Goal: Task Accomplishment & Management: Manage account settings

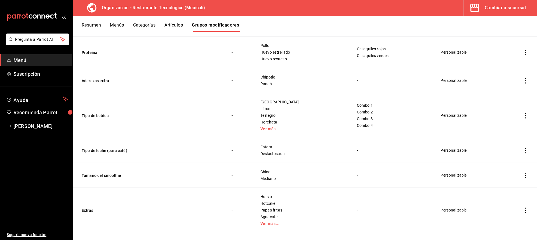
scroll to position [102, 0]
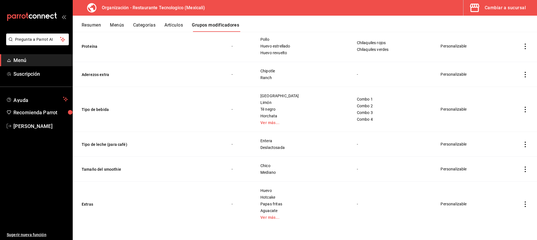
click at [524, 141] on td "simple table" at bounding box center [524, 144] width 23 height 25
click at [525, 142] on icon "actions" at bounding box center [525, 145] width 1 height 6
click at [520, 142] on div at bounding box center [268, 120] width 537 height 240
drag, startPoint x: 519, startPoint y: 140, endPoint x: 519, endPoint y: 145, distance: 5.3
click at [519, 140] on td "simple table" at bounding box center [524, 144] width 23 height 25
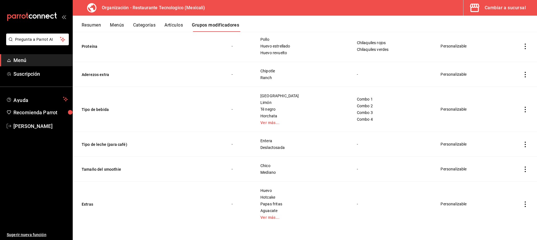
click at [522, 145] on icon "actions" at bounding box center [525, 145] width 6 height 6
click at [498, 158] on span "Editar" at bounding box center [504, 157] width 15 height 6
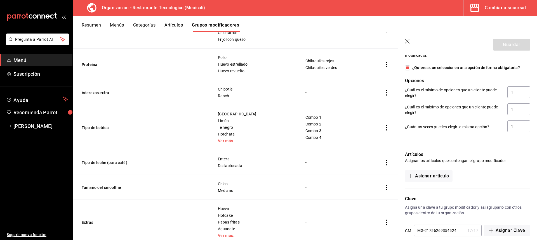
scroll to position [288, 0]
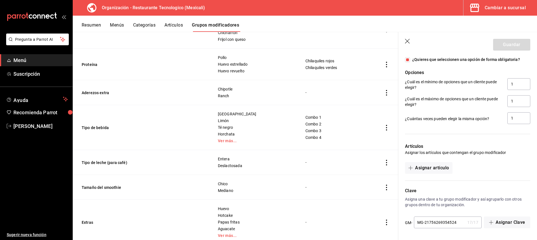
click at [455, 166] on div "Artículos Asignar los artículos que contengan el grupo modificador Asignar artí…" at bounding box center [464, 154] width 132 height 37
click at [451, 167] on button "Asignar artículo" at bounding box center [428, 168] width 47 height 12
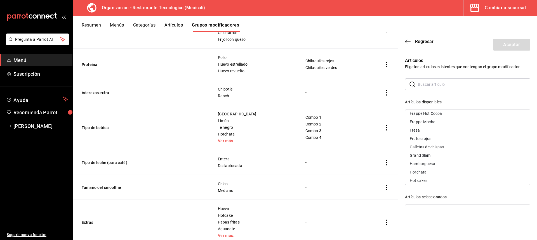
scroll to position [252, 0]
click at [466, 124] on div "Frappe Chai" at bounding box center [467, 125] width 125 height 8
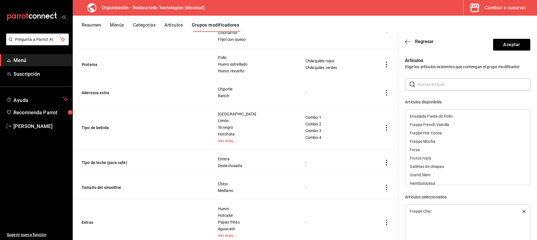
click at [467, 126] on div "Frappe French Vainilla" at bounding box center [467, 125] width 125 height 8
click at [467, 126] on div "Frappe Hot Cocoa" at bounding box center [467, 125] width 125 height 8
click at [467, 126] on div "Frappe Mocha" at bounding box center [467, 125] width 125 height 8
click at [468, 128] on div "Fresa" at bounding box center [467, 125] width 125 height 8
click at [468, 128] on div "Frutos rojos" at bounding box center [467, 125] width 125 height 8
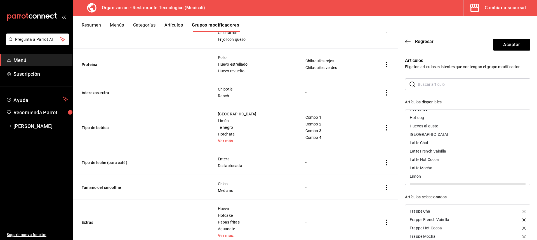
scroll to position [301, 0]
click at [470, 145] on div "Latte Chai" at bounding box center [467, 142] width 125 height 8
click at [470, 145] on div "Latte French Vainilla" at bounding box center [467, 142] width 125 height 8
click at [470, 145] on div "Latte Hot Cocoa" at bounding box center [467, 142] width 125 height 8
click at [470, 145] on div "Latte Mocha" at bounding box center [467, 142] width 125 height 8
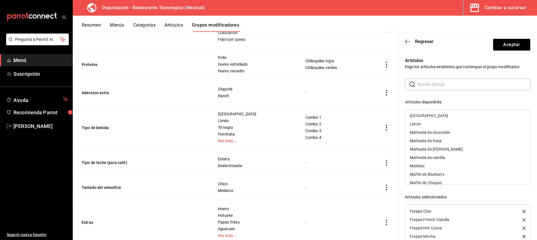
scroll to position [329, 0]
click at [478, 122] on div "Malteada de chocolate" at bounding box center [467, 123] width 125 height 8
click at [478, 122] on div "Malteada de fresa" at bounding box center [467, 123] width 125 height 8
click at [478, 122] on div "Malteada de [PERSON_NAME]" at bounding box center [467, 123] width 125 height 8
click at [478, 122] on div "Malteada de vainilla" at bounding box center [467, 123] width 125 height 8
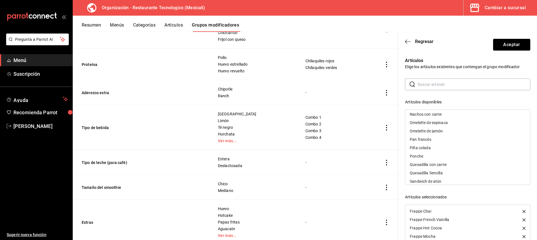
scroll to position [385, 0]
drag, startPoint x: 450, startPoint y: 136, endPoint x: 537, endPoint y: 119, distance: 87.8
click at [537, 119] on section "Regresar Aceptar Artículos Elige los artículos existentes que contengan el grup…" at bounding box center [467, 136] width 139 height 208
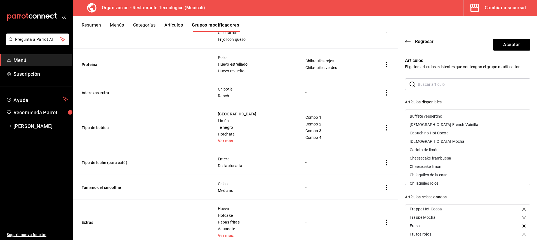
click at [468, 126] on div "[DEMOGRAPHIC_DATA] French Vainilla" at bounding box center [467, 125] width 125 height 8
click at [468, 126] on div "Capuchino Hot Cocoa" at bounding box center [467, 125] width 125 height 8
click at [468, 126] on div "[DEMOGRAPHIC_DATA] Mocha" at bounding box center [467, 125] width 125 height 8
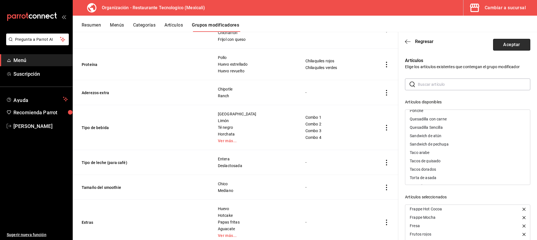
click at [512, 43] on button "Aceptar" at bounding box center [511, 45] width 37 height 12
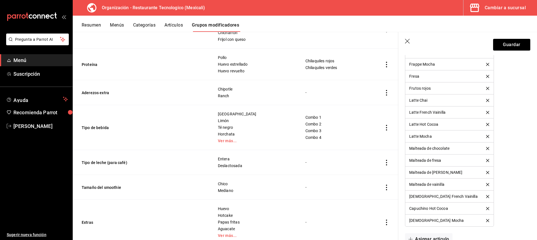
scroll to position [499, 0]
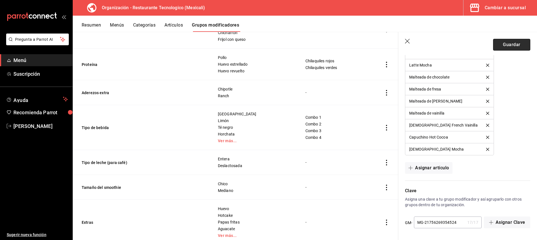
click at [520, 48] on button "Guardar" at bounding box center [511, 45] width 37 height 12
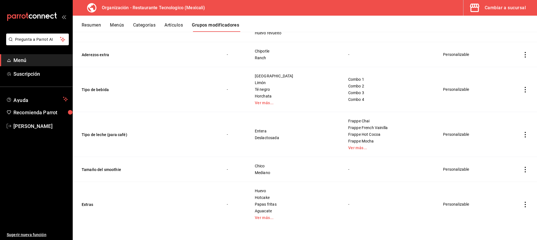
scroll to position [122, 0]
click at [522, 167] on icon "actions" at bounding box center [525, 170] width 6 height 6
click at [497, 181] on span "Editar" at bounding box center [504, 182] width 15 height 6
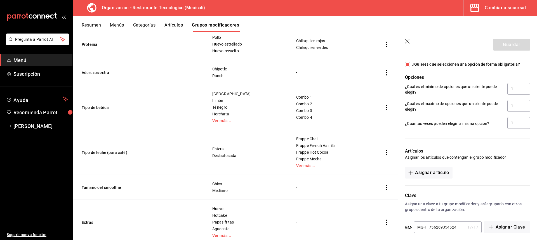
scroll to position [288, 0]
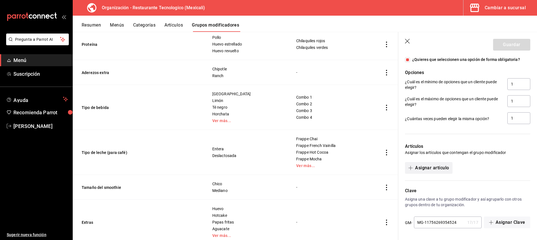
click at [442, 173] on button "Asignar artículo" at bounding box center [428, 168] width 47 height 12
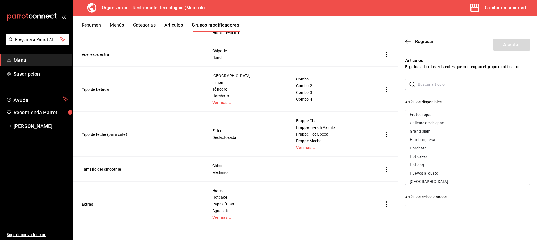
scroll to position [276, 0]
click at [465, 138] on div "Fresa" at bounding box center [467, 134] width 125 height 8
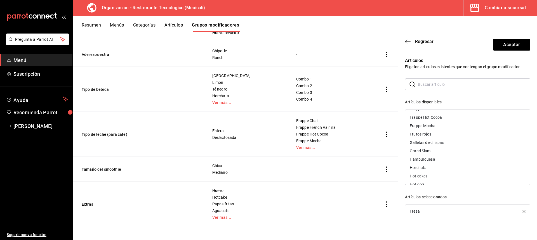
click at [465, 136] on div "Frutos rojos" at bounding box center [467, 134] width 125 height 8
click at [466, 120] on div "Piña colada" at bounding box center [467, 120] width 125 height 8
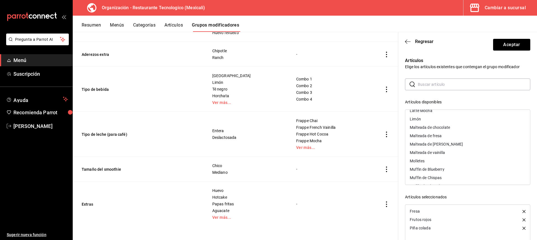
click at [457, 129] on div "Malteada de chocolate" at bounding box center [467, 127] width 125 height 8
click at [457, 128] on div "Malteada de fresa" at bounding box center [467, 127] width 125 height 8
click at [457, 128] on div "Malteada de [PERSON_NAME]" at bounding box center [467, 127] width 125 height 8
click at [457, 128] on div "Malteada de vainilla" at bounding box center [467, 127] width 125 height 8
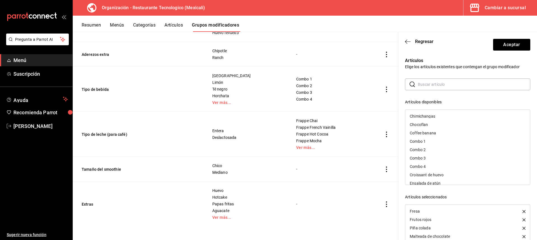
click at [463, 135] on div "Coffee banana" at bounding box center [467, 133] width 125 height 8
click at [519, 47] on button "Aceptar" at bounding box center [511, 45] width 37 height 12
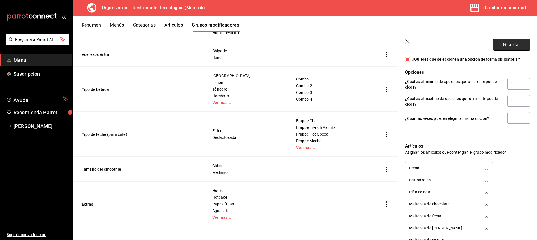
click at [516, 44] on button "Guardar" at bounding box center [511, 45] width 37 height 12
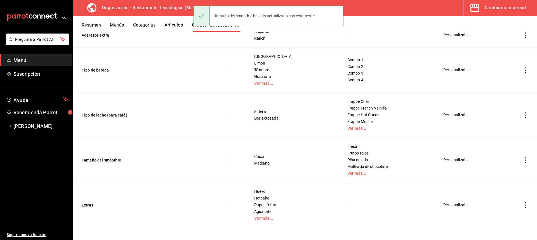
scroll to position [143, 0]
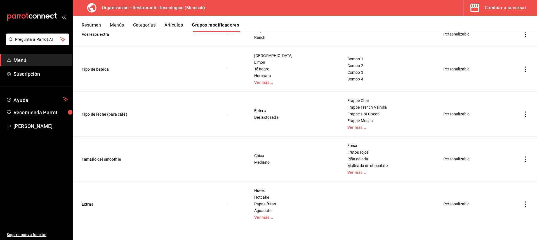
click at [522, 204] on icon "actions" at bounding box center [525, 205] width 6 height 6
click at [509, 202] on span "Editar" at bounding box center [504, 203] width 15 height 6
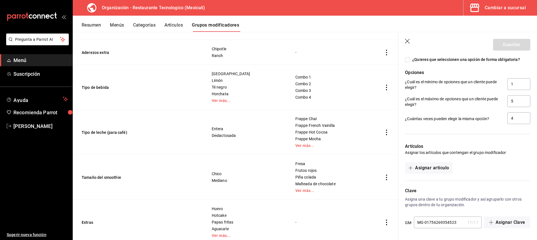
scroll to position [372, 0]
click at [450, 169] on button "Asignar artículo" at bounding box center [428, 168] width 47 height 12
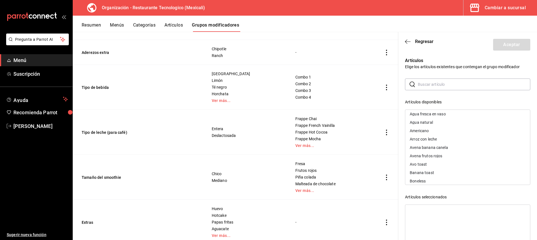
scroll to position [0, 0]
click at [223, 237] on link "Ver más..." at bounding box center [247, 236] width 70 height 4
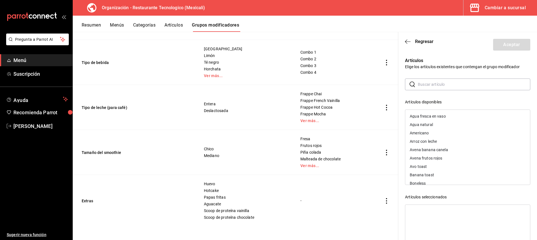
scroll to position [28, 0]
click at [471, 141] on div "Avo toast" at bounding box center [467, 139] width 125 height 8
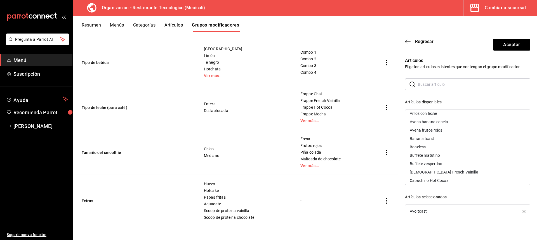
click at [471, 141] on div "Banana toast" at bounding box center [467, 139] width 125 height 8
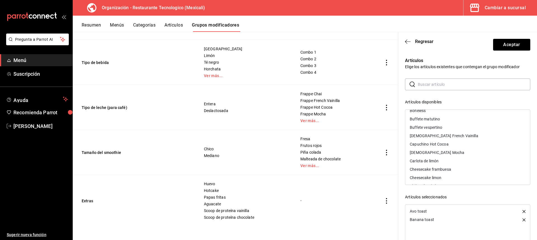
scroll to position [84, 0]
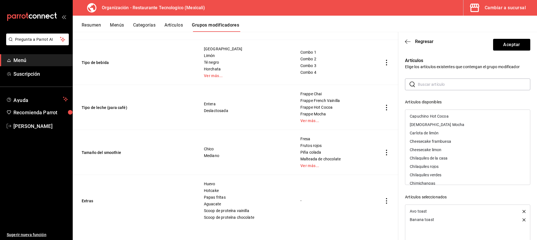
click at [466, 167] on div "Chilaquiles rojos" at bounding box center [467, 166] width 125 height 8
click at [466, 167] on div "Chilaquiles verdes" at bounding box center [467, 166] width 125 height 8
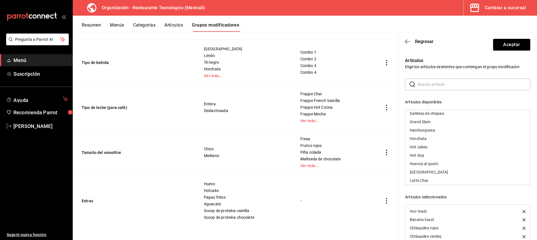
scroll to position [308, 0]
click at [454, 135] on div "Huevos al gusto" at bounding box center [467, 136] width 125 height 8
click at [464, 134] on div "Molletes" at bounding box center [467, 136] width 125 height 8
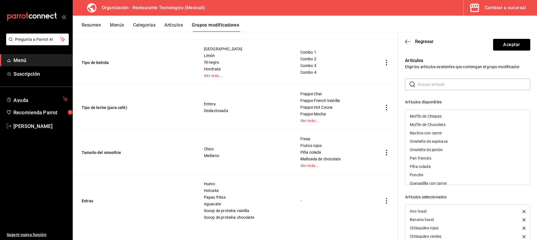
click at [461, 144] on div "Omelette de espinaca" at bounding box center [467, 141] width 125 height 8
click at [464, 143] on div "Omelette de jamón" at bounding box center [467, 141] width 125 height 8
click at [447, 143] on div "Pan francés" at bounding box center [467, 141] width 125 height 8
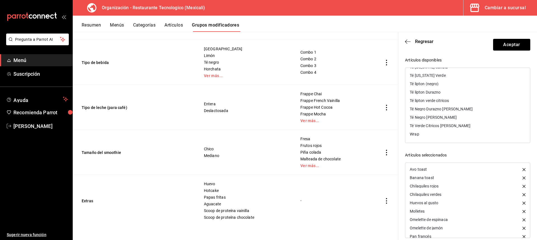
scroll to position [49, 0]
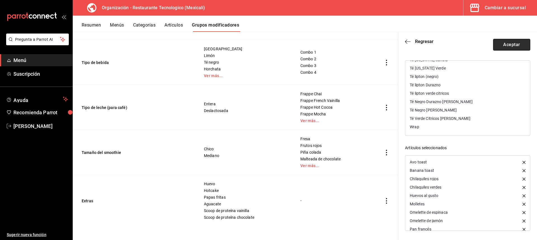
click at [520, 41] on button "Aceptar" at bounding box center [511, 45] width 37 height 12
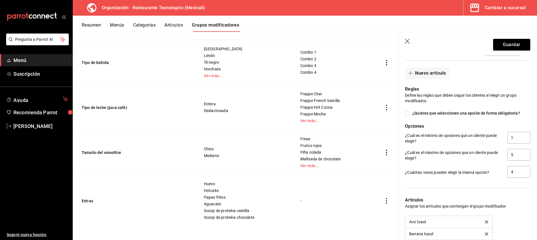
scroll to position [316, 0]
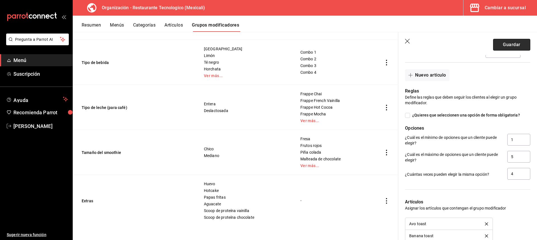
click at [521, 43] on button "Guardar" at bounding box center [511, 45] width 37 height 12
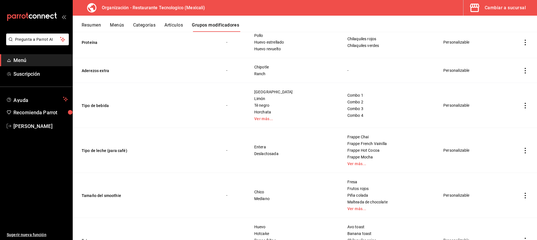
scroll to position [143, 0]
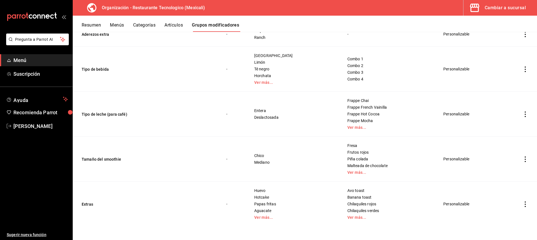
click at [523, 161] on icon "actions" at bounding box center [525, 160] width 6 height 6
click at [500, 174] on span "Editar" at bounding box center [504, 172] width 15 height 6
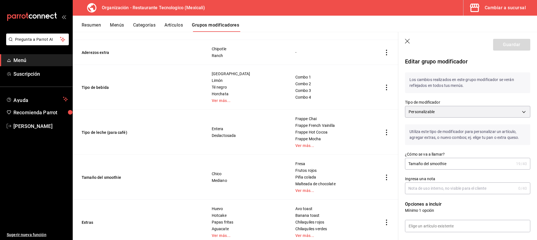
drag, startPoint x: 460, startPoint y: 166, endPoint x: 424, endPoint y: 167, distance: 35.5
click at [424, 167] on input "Tamaño del smoothie" at bounding box center [459, 163] width 109 height 11
type input "Tamaño"
click at [519, 48] on button "Guardar" at bounding box center [511, 45] width 37 height 12
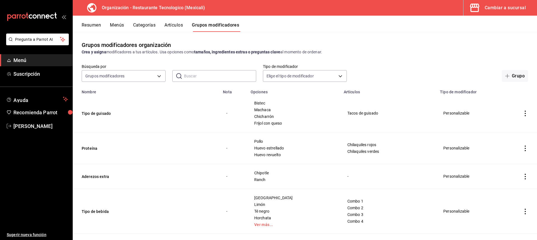
click at [183, 26] on button "Artículos" at bounding box center [173, 27] width 18 height 10
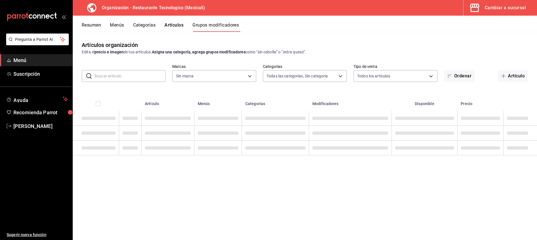
type input "781de6e5-5afb-4e7a-ac37-61d8477f1fc7"
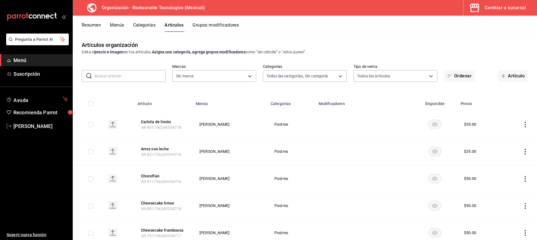
type input "781de6e5-5afb-4e7a-ac37-61d8477f1fc7"
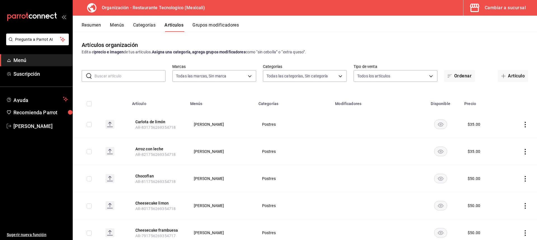
click at [213, 29] on button "Grupos modificadores" at bounding box center [215, 27] width 46 height 10
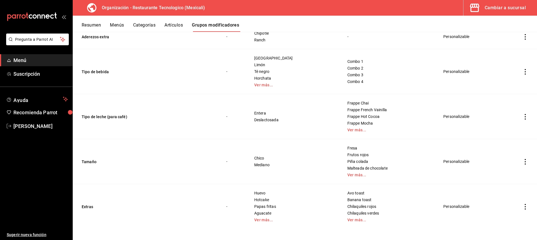
scroll to position [143, 0]
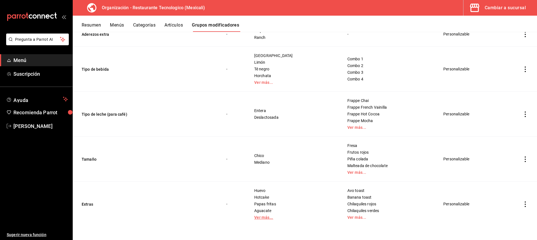
click at [268, 219] on link "Ver más..." at bounding box center [293, 218] width 79 height 4
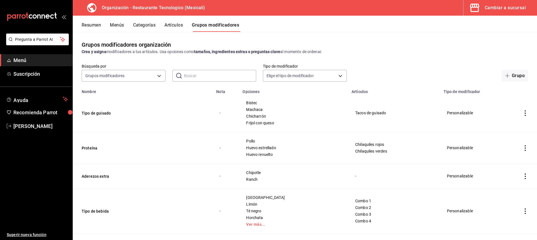
scroll to position [0, 0]
click at [119, 23] on button "Menús" at bounding box center [117, 27] width 14 height 10
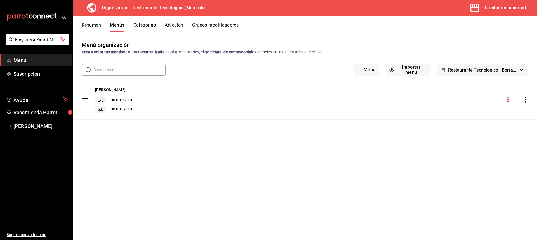
click at [155, 24] on button "Categorías" at bounding box center [144, 27] width 23 height 10
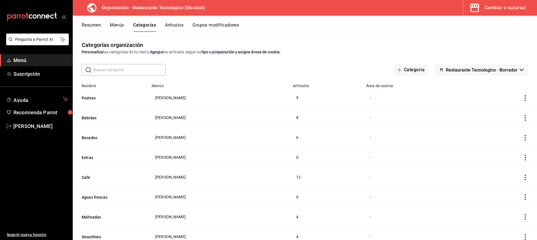
click at [522, 137] on icon "actions" at bounding box center [525, 138] width 6 height 6
click at [513, 153] on li "Editar" at bounding box center [499, 150] width 34 height 11
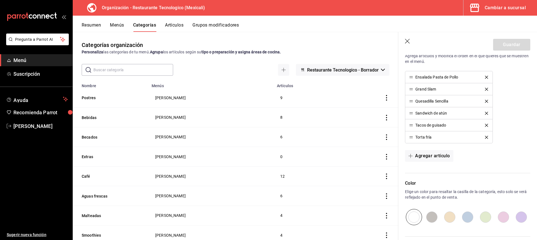
scroll to position [178, 0]
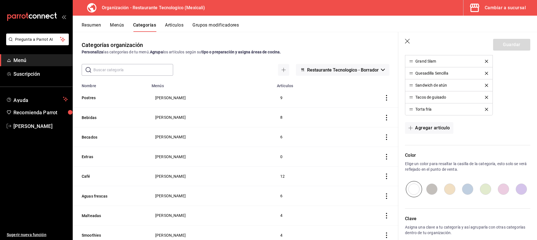
click at [410, 42] on icon "button" at bounding box center [408, 42] width 6 height 6
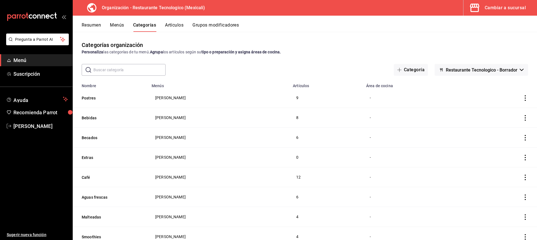
click at [220, 24] on button "Grupos modificadores" at bounding box center [215, 27] width 46 height 10
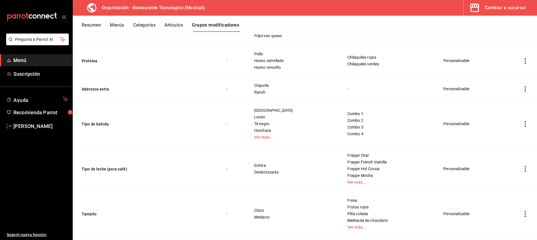
scroll to position [143, 0]
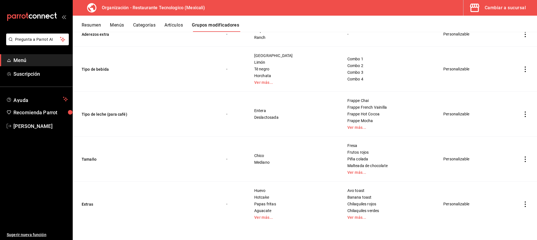
click at [525, 113] on td "simple table" at bounding box center [524, 114] width 23 height 45
click at [517, 113] on td "simple table" at bounding box center [524, 114] width 23 height 45
click at [525, 116] on icon "actions" at bounding box center [525, 115] width 1 height 6
click at [501, 125] on span "Editar" at bounding box center [504, 127] width 15 height 6
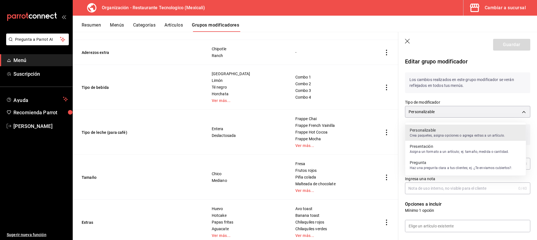
drag, startPoint x: 445, startPoint y: 113, endPoint x: 451, endPoint y: 95, distance: 18.1
click at [450, 96] on body "Pregunta a Parrot AI Menú Suscripción Ayuda Recomienda Parrot KAROLINA BALLARDO…" at bounding box center [268, 120] width 537 height 240
click at [464, 109] on div at bounding box center [268, 120] width 537 height 240
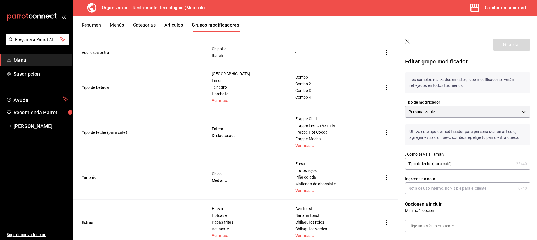
drag, startPoint x: 452, startPoint y: 166, endPoint x: 433, endPoint y: 162, distance: 19.4
click at [433, 162] on input "Tipo de leche (para café)" at bounding box center [459, 163] width 109 height 11
type input "Tipo de leche"
click at [509, 34] on header "Guardar" at bounding box center [467, 43] width 139 height 23
click at [508, 44] on button "Guardar" at bounding box center [511, 45] width 37 height 12
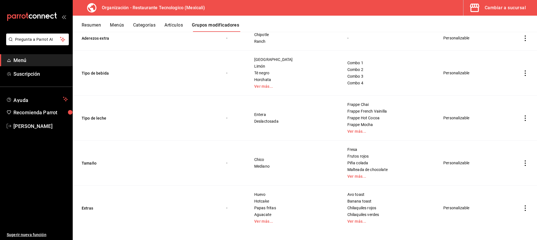
scroll to position [143, 0]
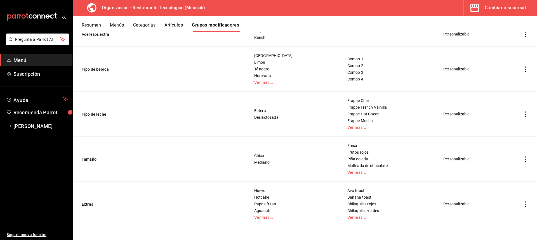
click at [273, 216] on link "Ver más..." at bounding box center [293, 218] width 79 height 4
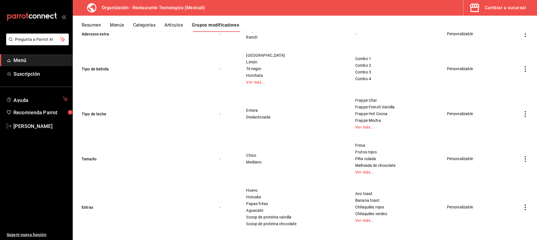
scroll to position [149, 0]
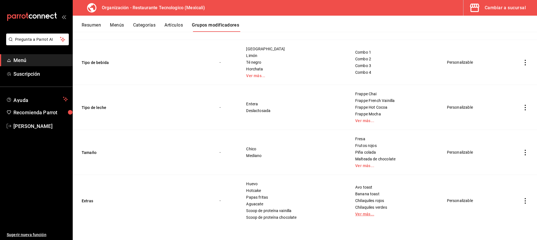
click at [365, 214] on link "Ver más..." at bounding box center [394, 214] width 78 height 4
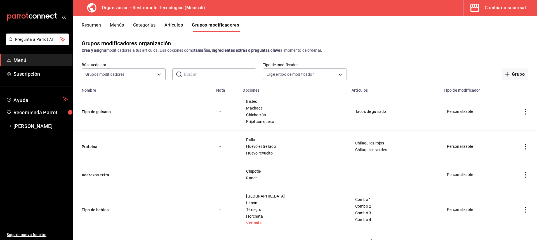
scroll to position [0, 0]
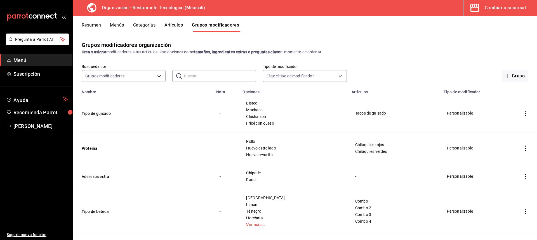
click at [181, 27] on button "Artículos" at bounding box center [173, 27] width 18 height 10
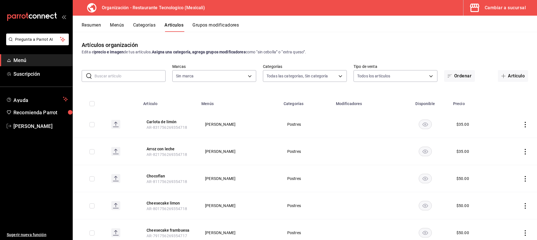
type input "761a1e89-bfb4-4ab3-a196-a73bc4e409e9,64e6a28b-aaf1-4704-895c-68a4c4165be7,15be4…"
type input "781de6e5-5afb-4e7a-ac37-61d8477f1fc7"
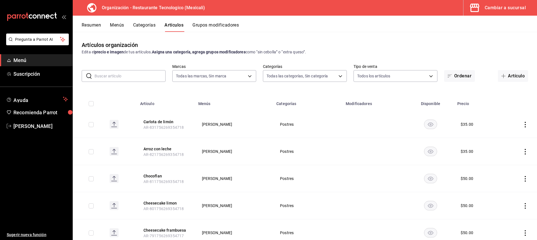
click at [93, 24] on button "Resumen" at bounding box center [91, 27] width 19 height 10
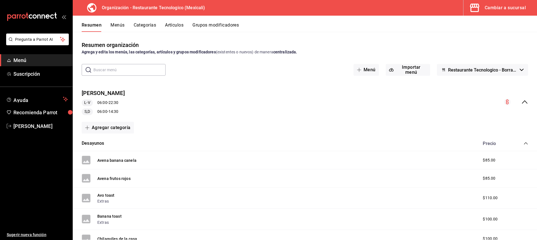
click at [122, 27] on button "Menús" at bounding box center [117, 27] width 14 height 10
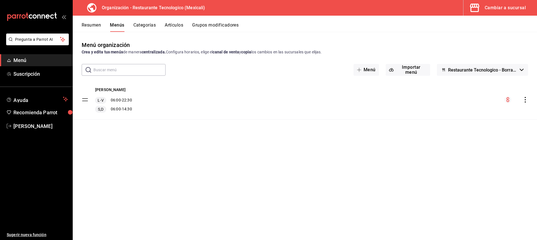
click at [146, 25] on button "Categorías" at bounding box center [144, 27] width 23 height 10
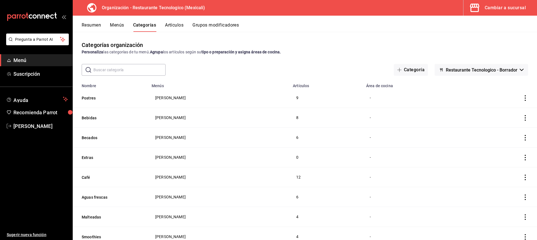
click at [523, 101] on icon "actions" at bounding box center [525, 98] width 6 height 6
click at [362, 89] on div at bounding box center [268, 120] width 537 height 240
click at [372, 87] on th "Área de cocina" at bounding box center [416, 84] width 107 height 8
click at [523, 98] on icon "actions" at bounding box center [525, 98] width 6 height 6
click at [496, 111] on div at bounding box center [492, 111] width 10 height 7
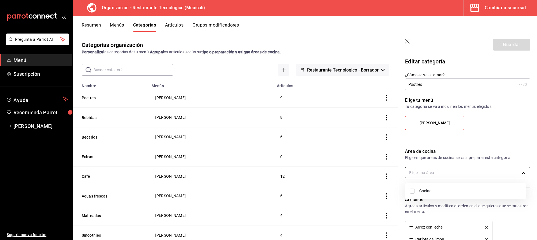
click at [434, 174] on body "Pregunta a Parrot AI Menú Suscripción Ayuda Recomienda Parrot KAROLINA BALLARDO…" at bounding box center [268, 120] width 537 height 240
click at [438, 196] on li "Cocina" at bounding box center [465, 190] width 121 height 11
type input "75547902-d210-4c5e-9913-9bba564ea32c"
checkbox input "true"
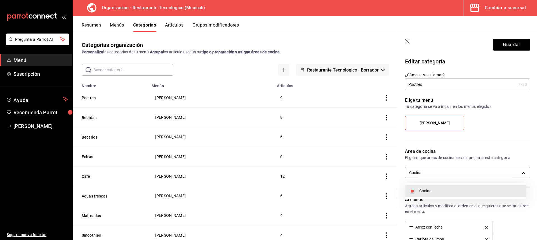
click at [511, 47] on div at bounding box center [268, 120] width 537 height 240
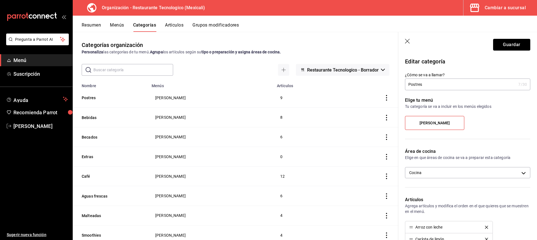
click at [518, 48] on button "Guardar" at bounding box center [511, 45] width 37 height 12
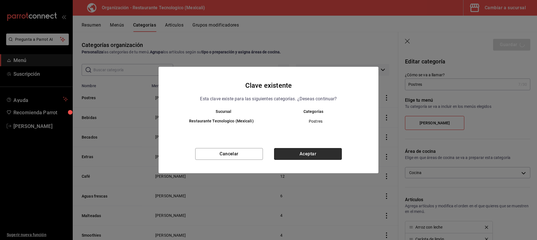
click at [320, 152] on button "Aceptar" at bounding box center [308, 154] width 68 height 12
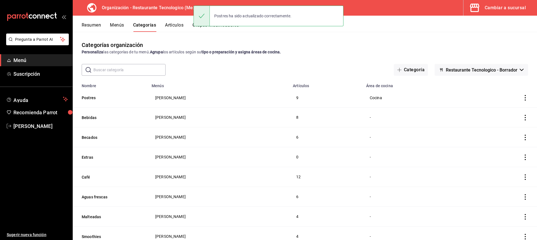
click at [522, 118] on icon "actions" at bounding box center [525, 118] width 6 height 6
click at [512, 129] on li "Editar" at bounding box center [499, 130] width 34 height 11
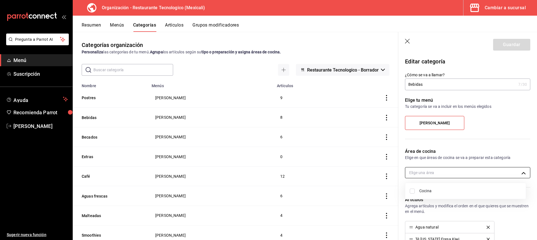
click at [444, 169] on body "Pregunta a Parrot AI Menú Suscripción Ayuda Recomienda Parrot KAROLINA BALLARDO…" at bounding box center [268, 120] width 537 height 240
click at [445, 188] on span "Cocina" at bounding box center [470, 191] width 102 height 6
type input "75547902-d210-4c5e-9913-9bba564ea32c"
checkbox input "true"
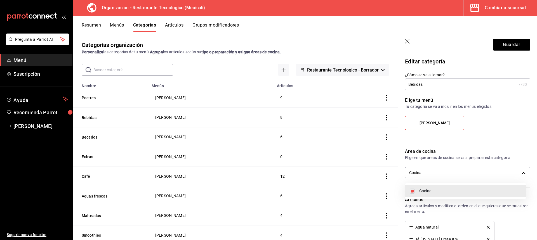
click at [507, 52] on div at bounding box center [268, 120] width 537 height 240
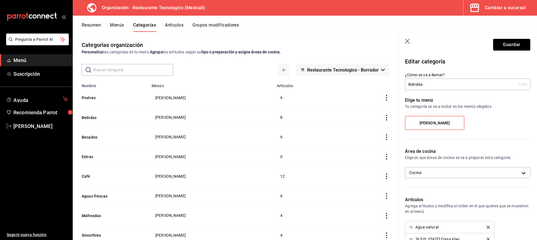
click at [512, 44] on button "Guardar" at bounding box center [511, 45] width 37 height 12
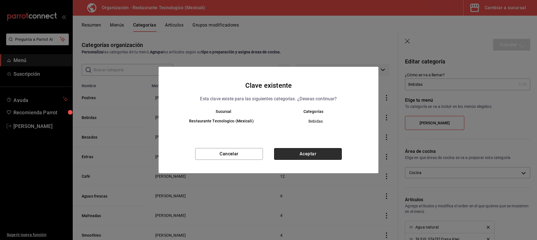
click at [299, 157] on button "Aceptar" at bounding box center [308, 154] width 68 height 12
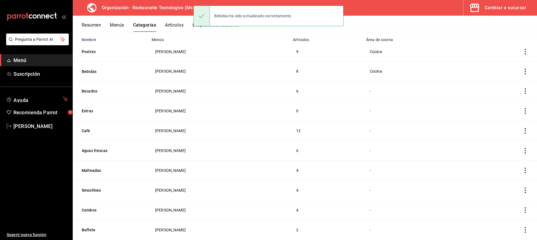
scroll to position [56, 0]
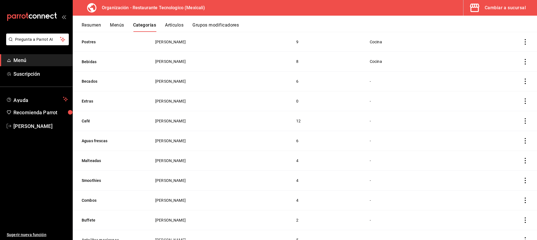
click at [522, 81] on icon "actions" at bounding box center [525, 82] width 6 height 6
click at [513, 97] on li "Editar" at bounding box center [499, 93] width 34 height 11
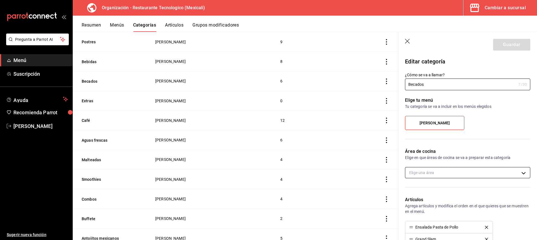
click at [448, 175] on body "Pregunta a Parrot AI Menú Suscripción Ayuda Recomienda Parrot KAROLINA BALLARDO…" at bounding box center [268, 120] width 537 height 240
click at [432, 195] on li "Cocina" at bounding box center [465, 190] width 121 height 11
type input "75547902-d210-4c5e-9913-9bba564ea32c"
checkbox input "true"
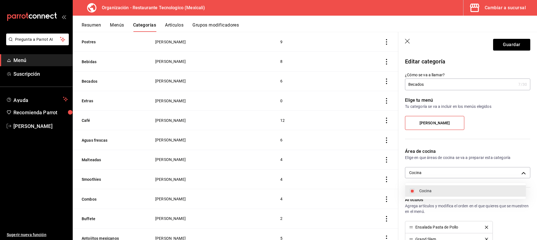
click at [520, 44] on div at bounding box center [268, 120] width 537 height 240
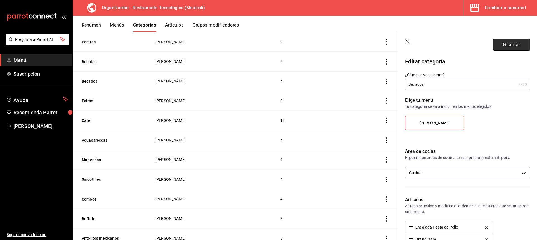
click at [519, 44] on button "Guardar" at bounding box center [511, 45] width 37 height 12
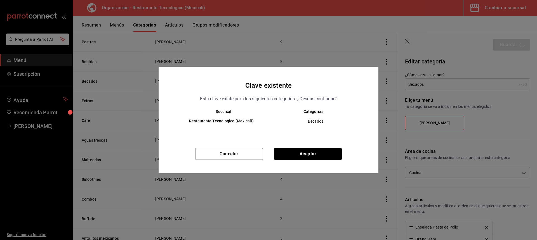
click at [304, 145] on div "Clave existente Esta clave existe para las siguientes categorías. ¿Deseas conti…" at bounding box center [269, 120] width 220 height 107
click at [307, 152] on button "Aceptar" at bounding box center [308, 154] width 68 height 12
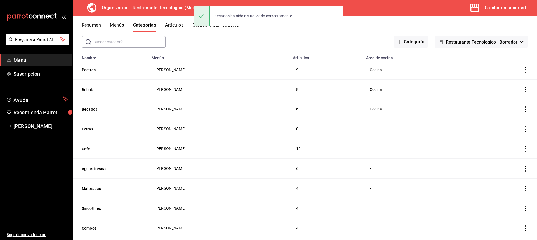
scroll to position [56, 0]
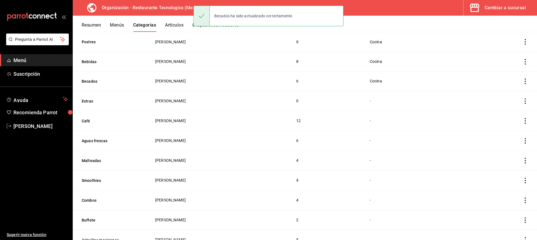
click at [522, 99] on icon "actions" at bounding box center [525, 101] width 6 height 6
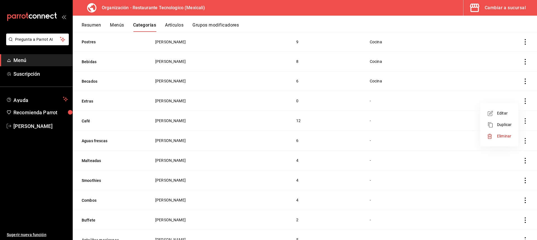
click at [512, 115] on li "Editar" at bounding box center [499, 113] width 34 height 11
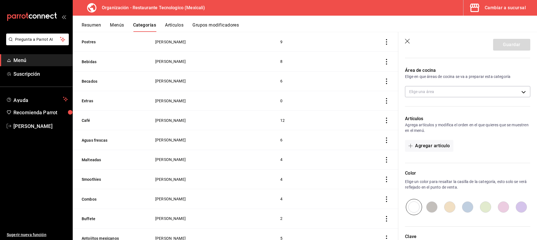
scroll to position [84, 0]
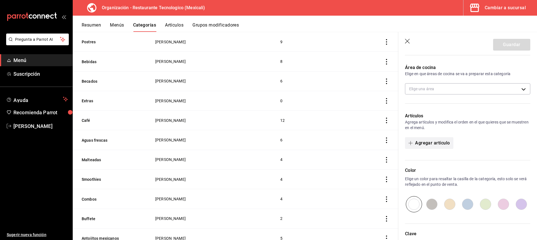
click at [447, 143] on button "Agregar artículo" at bounding box center [429, 143] width 48 height 12
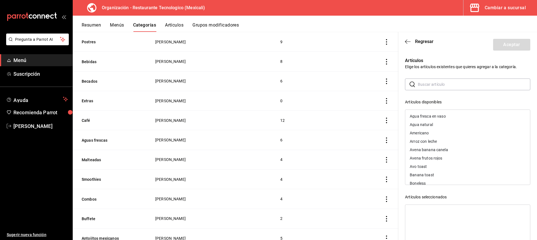
click at [403, 39] on header "Regresar Aceptar" at bounding box center [467, 43] width 139 height 23
click at [405, 40] on icon "button" at bounding box center [408, 41] width 6 height 5
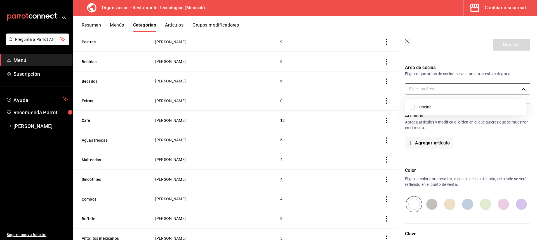
click at [442, 90] on body "Pregunta a Parrot AI Menú Suscripción Ayuda Recomienda Parrot KAROLINA BALLARDO…" at bounding box center [268, 120] width 537 height 240
click at [443, 88] on div at bounding box center [268, 120] width 537 height 240
click at [444, 84] on body "Pregunta a Parrot AI Menú Suscripción Ayuda Recomienda Parrot KAROLINA BALLARDO…" at bounding box center [268, 120] width 537 height 240
click at [421, 104] on li "Cocina" at bounding box center [465, 107] width 121 height 11
type input "75547902-d210-4c5e-9913-9bba564ea32c"
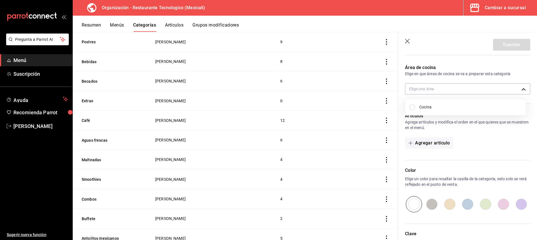
checkbox input "true"
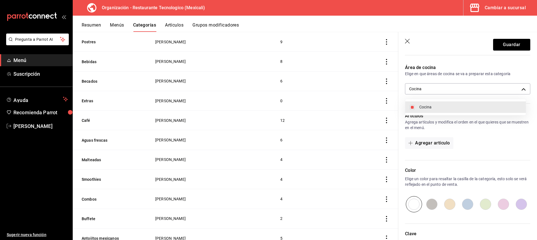
click at [499, 50] on div at bounding box center [268, 120] width 537 height 240
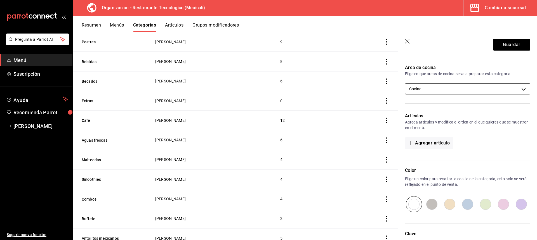
scroll to position [0, 0]
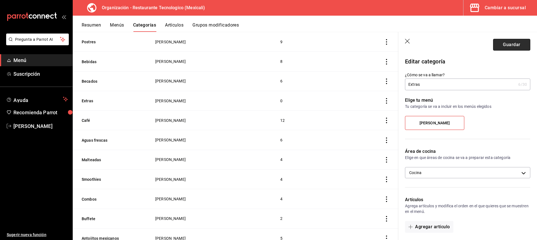
click at [506, 46] on button "Guardar" at bounding box center [511, 45] width 37 height 12
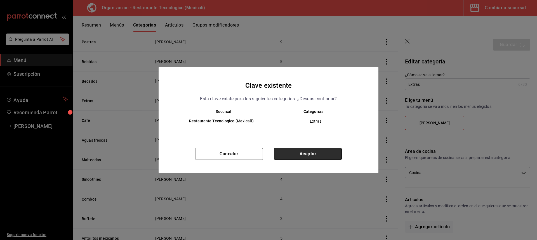
click at [317, 155] on button "Aceptar" at bounding box center [308, 154] width 68 height 12
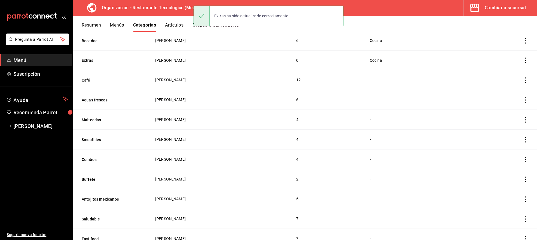
scroll to position [112, 0]
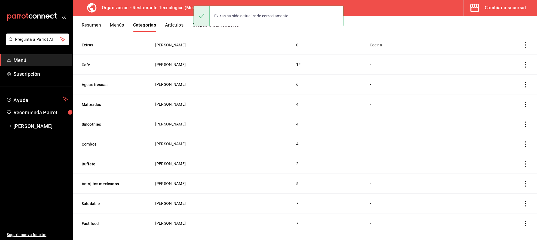
click at [520, 69] on td "categoriesTable" at bounding box center [503, 65] width 68 height 20
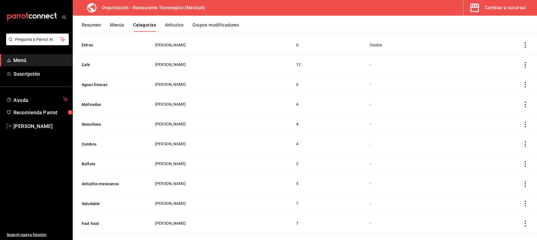
click at [521, 67] on td "categoriesTable" at bounding box center [503, 65] width 68 height 20
click at [523, 65] on icon "actions" at bounding box center [525, 65] width 6 height 6
click at [512, 76] on li "Editar" at bounding box center [499, 76] width 34 height 11
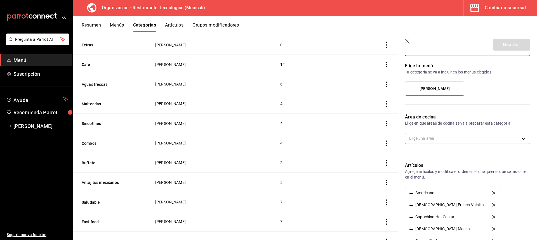
scroll to position [56, 0]
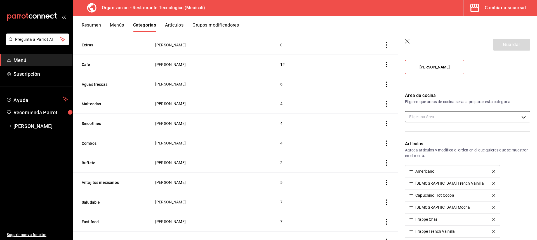
click at [434, 114] on body "Pregunta a Parrot AI Menú Suscripción Ayuda Recomienda Parrot KAROLINA BALLARDO…" at bounding box center [268, 120] width 537 height 240
click at [434, 131] on li "Cocina" at bounding box center [465, 134] width 121 height 11
type input "75547902-d210-4c5e-9913-9bba564ea32c"
checkbox input "true"
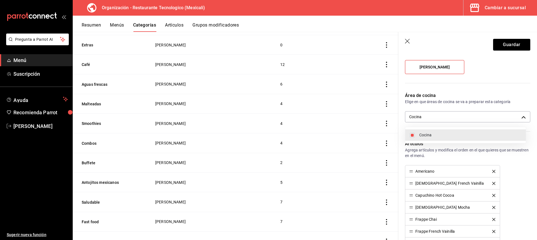
click at [496, 41] on div at bounding box center [268, 120] width 537 height 240
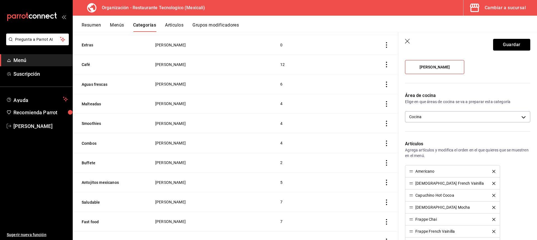
click at [501, 49] on button "Guardar" at bounding box center [511, 45] width 37 height 12
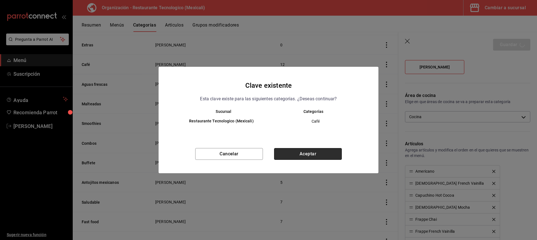
click at [313, 156] on button "Aceptar" at bounding box center [308, 154] width 68 height 12
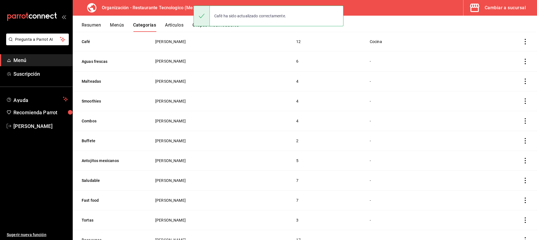
scroll to position [140, 0]
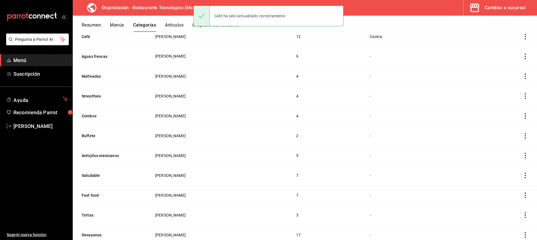
click at [522, 56] on icon "actions" at bounding box center [525, 57] width 6 height 6
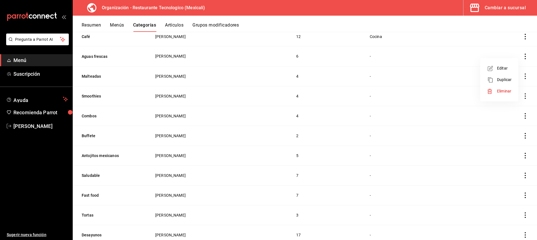
click at [494, 70] on div at bounding box center [492, 68] width 10 height 7
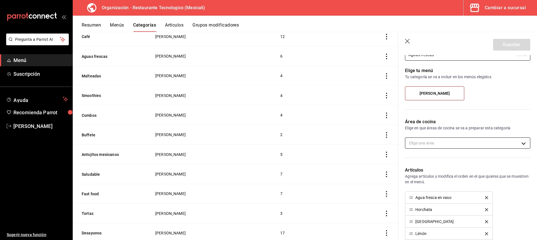
scroll to position [56, 0]
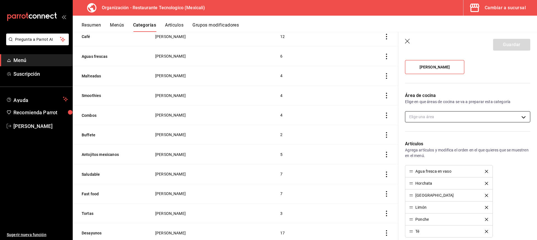
click at [447, 114] on body "Pregunta a Parrot AI Menú Suscripción Ayuda Recomienda Parrot KAROLINA BALLARDO…" at bounding box center [268, 120] width 537 height 240
drag, startPoint x: 444, startPoint y: 131, endPoint x: 444, endPoint y: 134, distance: 3.1
click at [444, 132] on li "Cocina" at bounding box center [465, 134] width 121 height 11
type input "75547902-d210-4c5e-9913-9bba564ea32c"
checkbox input "true"
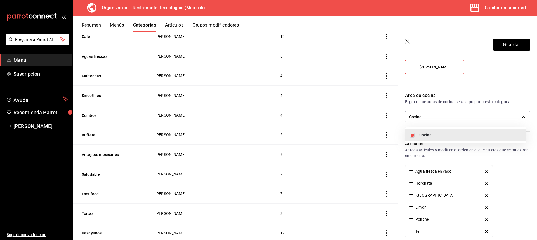
click at [513, 45] on div at bounding box center [268, 120] width 537 height 240
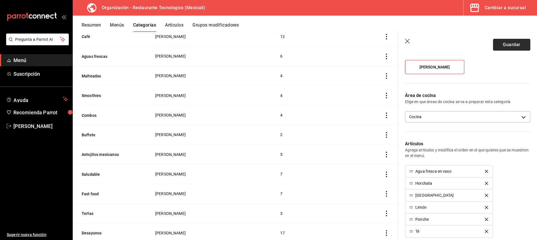
click at [505, 48] on button "Guardar" at bounding box center [511, 45] width 37 height 12
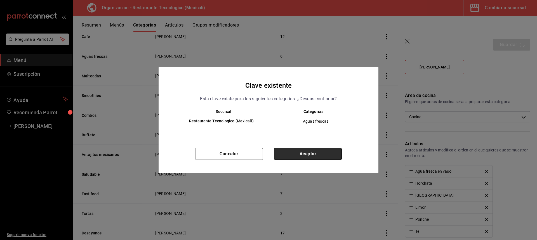
click at [326, 152] on button "Aceptar" at bounding box center [308, 154] width 68 height 12
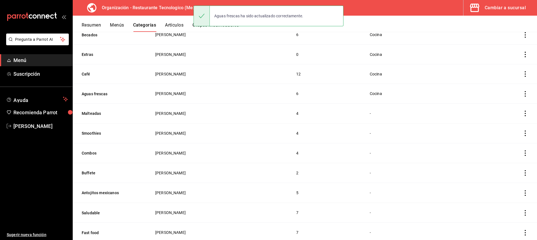
scroll to position [112, 0]
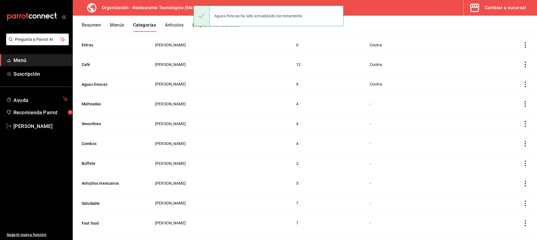
click at [522, 102] on icon "actions" at bounding box center [525, 104] width 6 height 6
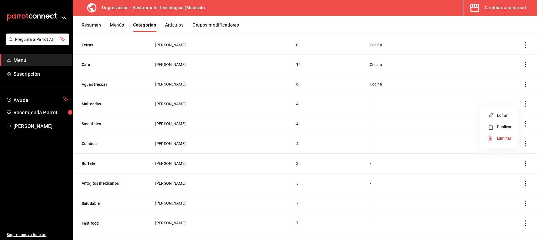
click at [506, 118] on span "Editar" at bounding box center [504, 116] width 15 height 6
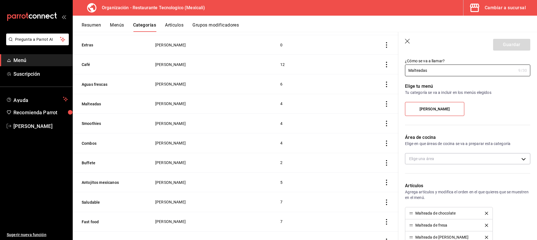
scroll to position [28, 0]
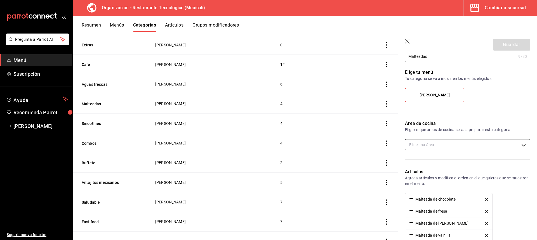
click at [443, 146] on body "Pregunta a Parrot AI Menú Suscripción Ayuda Recomienda Parrot KAROLINA BALLARDO…" at bounding box center [268, 120] width 537 height 240
click at [435, 163] on span "Cocina" at bounding box center [470, 163] width 102 height 6
type input "75547902-d210-4c5e-9913-9bba564ea32c"
checkbox input "true"
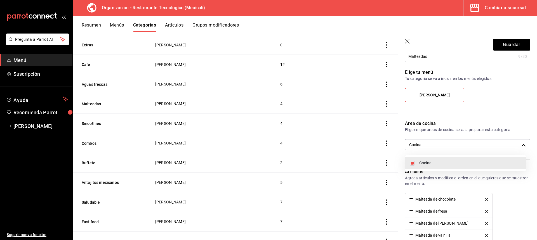
click at [512, 43] on div at bounding box center [268, 120] width 537 height 240
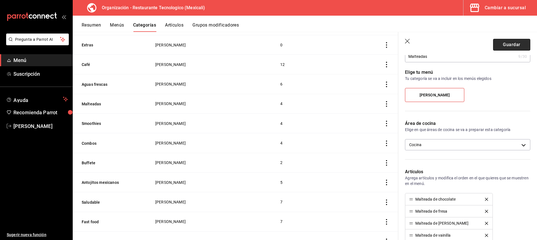
click at [518, 47] on button "Guardar" at bounding box center [511, 45] width 37 height 12
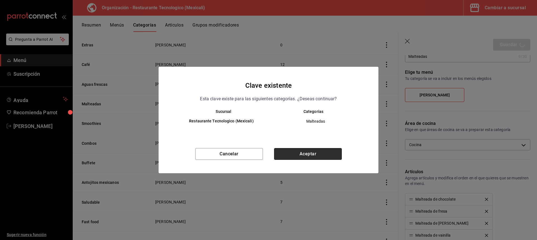
click at [326, 155] on button "Aceptar" at bounding box center [308, 154] width 68 height 12
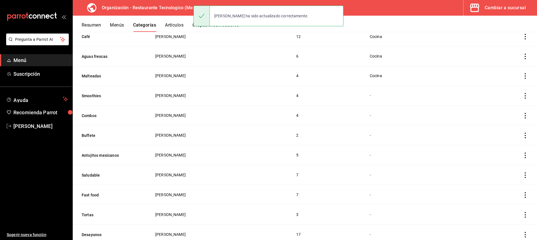
scroll to position [156, 0]
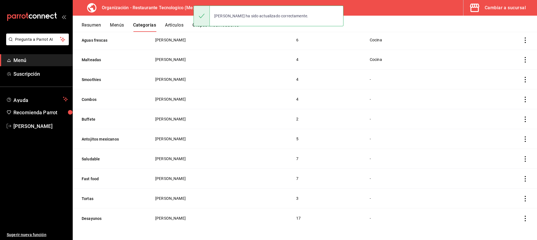
click at [522, 79] on icon "actions" at bounding box center [525, 80] width 6 height 6
click at [506, 91] on span "Editar" at bounding box center [504, 91] width 15 height 6
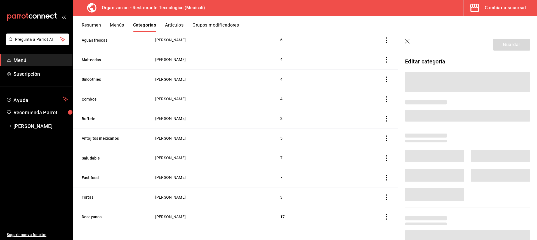
scroll to position [152, 0]
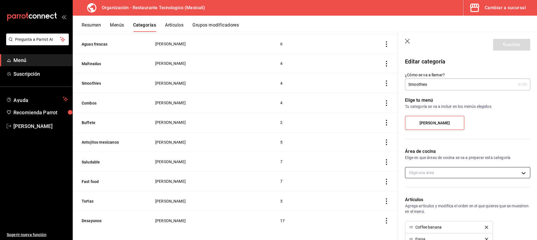
drag, startPoint x: 444, startPoint y: 167, endPoint x: 442, endPoint y: 173, distance: 6.5
click at [443, 169] on div "Área de cocina Elige en que áreas de cocina se va a preparar esta categoría Eli…" at bounding box center [464, 165] width 132 height 48
click at [442, 173] on body "Pregunta a Parrot AI Menú Suscripción Ayuda Recomienda Parrot KAROLINA BALLARDO…" at bounding box center [268, 120] width 537 height 240
click at [430, 191] on span "Cocina" at bounding box center [470, 191] width 102 height 6
type input "75547902-d210-4c5e-9913-9bba564ea32c"
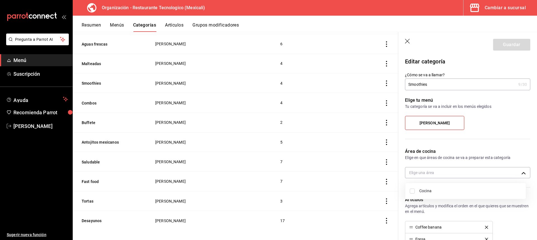
checkbox input "true"
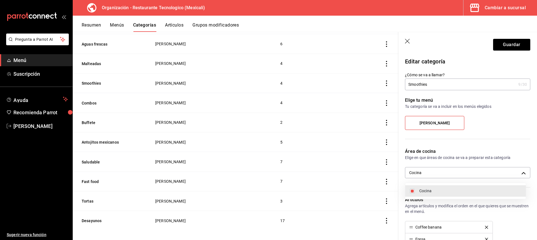
click at [508, 45] on div at bounding box center [268, 120] width 537 height 240
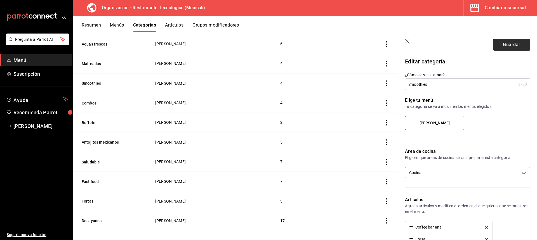
click at [507, 45] on button "Guardar" at bounding box center [511, 45] width 37 height 12
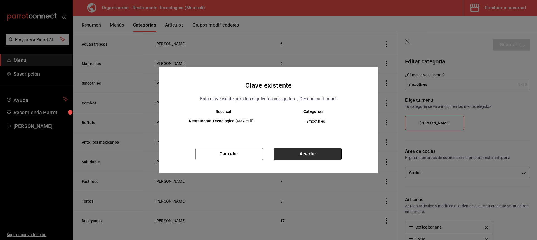
click at [311, 153] on button "Aceptar" at bounding box center [308, 154] width 68 height 12
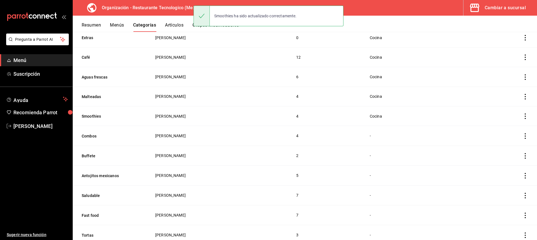
scroll to position [155, 0]
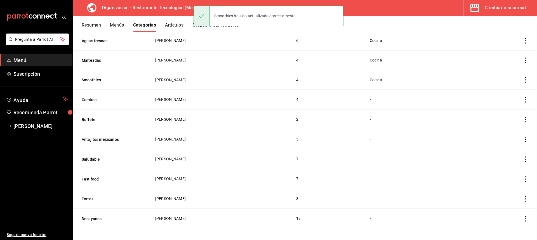
click at [522, 97] on icon "actions" at bounding box center [525, 100] width 6 height 6
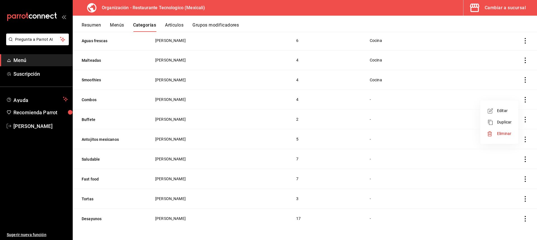
click at [506, 109] on span "Editar" at bounding box center [504, 111] width 15 height 6
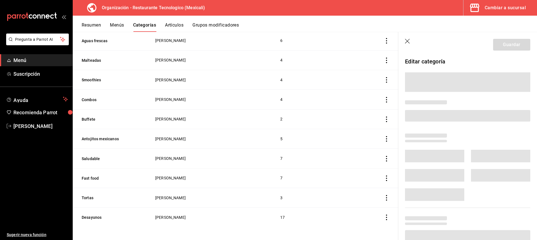
scroll to position [152, 0]
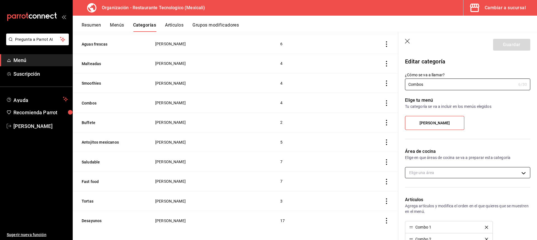
click at [448, 171] on body "Pregunta a Parrot AI Menú Suscripción Ayuda Recomienda Parrot KAROLINA BALLARDO…" at bounding box center [268, 120] width 537 height 240
click at [440, 189] on span "Cocina" at bounding box center [470, 191] width 102 height 6
type input "75547902-d210-4c5e-9913-9bba564ea32c"
checkbox input "true"
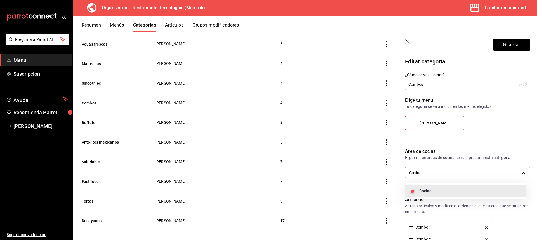
click at [514, 47] on div at bounding box center [268, 120] width 537 height 240
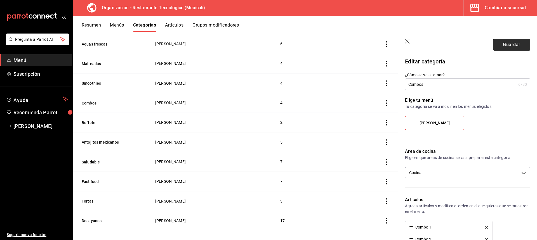
click at [497, 47] on button "Guardar" at bounding box center [511, 45] width 37 height 12
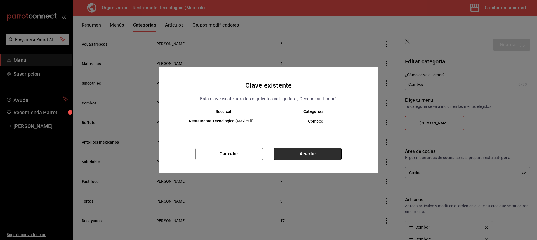
click at [310, 154] on button "Aceptar" at bounding box center [308, 154] width 68 height 12
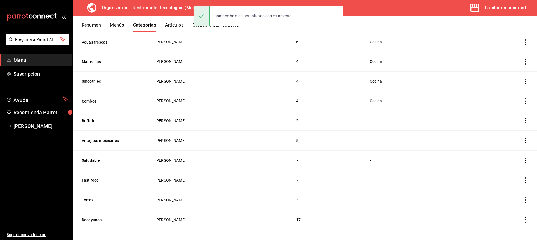
scroll to position [155, 0]
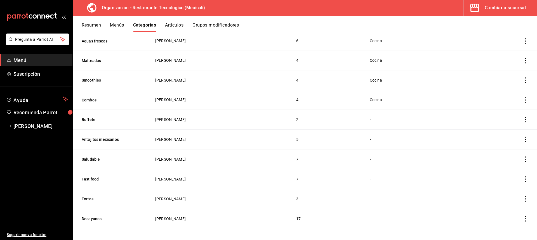
click at [520, 115] on td "categoriesTable" at bounding box center [503, 120] width 68 height 20
click at [521, 121] on td "categoriesTable" at bounding box center [503, 120] width 68 height 20
click at [522, 117] on icon "actions" at bounding box center [525, 120] width 6 height 6
click at [502, 131] on span "Editar" at bounding box center [504, 131] width 15 height 6
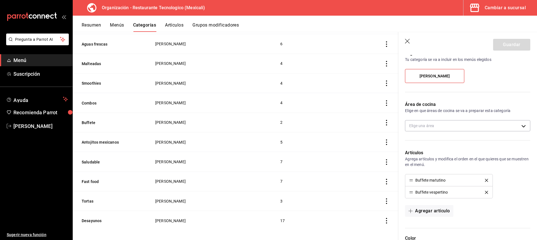
scroll to position [46, 0]
click at [449, 126] on body "Pregunta a Parrot AI Menú Suscripción Ayuda Recomienda Parrot KAROLINA BALLARDO…" at bounding box center [268, 120] width 537 height 240
click at [441, 147] on span "Cocina" at bounding box center [470, 145] width 102 height 6
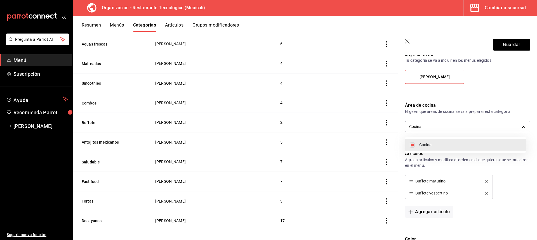
type input "75547902-d210-4c5e-9913-9bba564ea32c"
checkbox input "true"
click at [503, 45] on div at bounding box center [268, 120] width 537 height 240
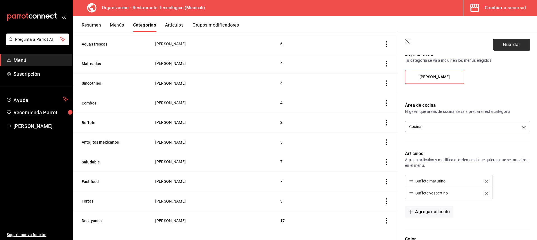
click at [509, 44] on button "Guardar" at bounding box center [511, 45] width 37 height 12
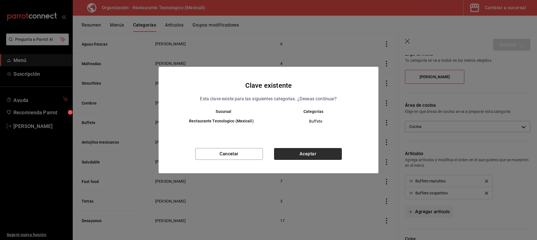
click at [323, 150] on button "Aceptar" at bounding box center [308, 154] width 68 height 12
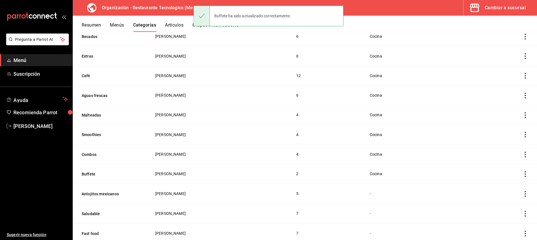
scroll to position [155, 0]
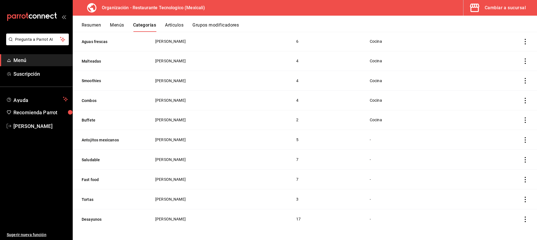
click at [522, 137] on icon "actions" at bounding box center [525, 140] width 6 height 6
click at [505, 150] on span "Editar" at bounding box center [504, 150] width 15 height 6
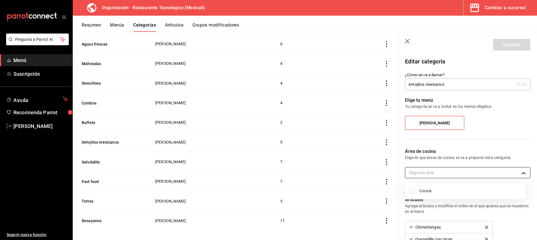
click at [450, 173] on body "Pregunta a Parrot AI Menú Suscripción Ayuda Recomienda Parrot KAROLINA BALLARDO…" at bounding box center [268, 120] width 537 height 240
click at [439, 194] on li "Cocina" at bounding box center [465, 190] width 121 height 11
type input "75547902-d210-4c5e-9913-9bba564ea32c"
checkbox input "true"
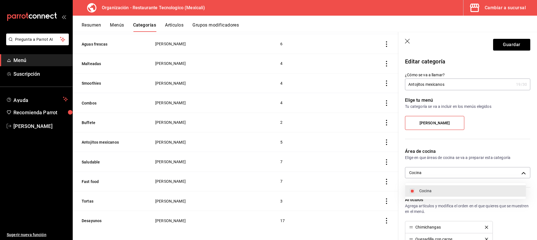
click at [506, 45] on div at bounding box center [268, 120] width 537 height 240
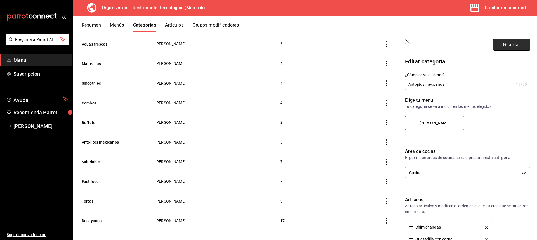
click at [509, 43] on button "Guardar" at bounding box center [511, 45] width 37 height 12
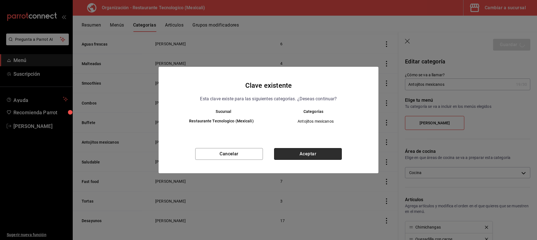
click at [299, 154] on button "Aceptar" at bounding box center [308, 154] width 68 height 12
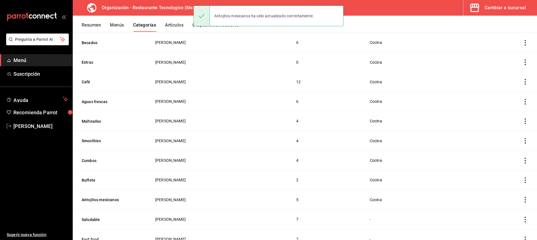
scroll to position [154, 0]
click at [522, 159] on icon "actions" at bounding box center [525, 160] width 6 height 6
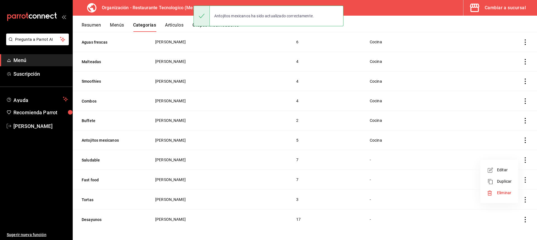
click at [504, 172] on span "Editar" at bounding box center [504, 170] width 15 height 6
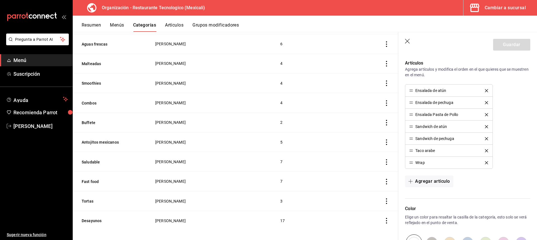
scroll to position [78, 0]
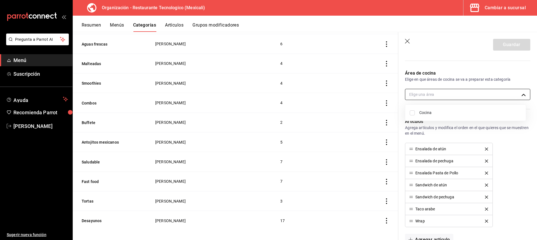
click at [443, 91] on body "Pregunta a Parrot AI Menú Suscripción Ayuda Recomienda Parrot KAROLINA BALLARDO…" at bounding box center [268, 120] width 537 height 240
click at [437, 111] on span "Cocina" at bounding box center [470, 113] width 102 height 6
type input "75547902-d210-4c5e-9913-9bba564ea32c"
checkbox input "true"
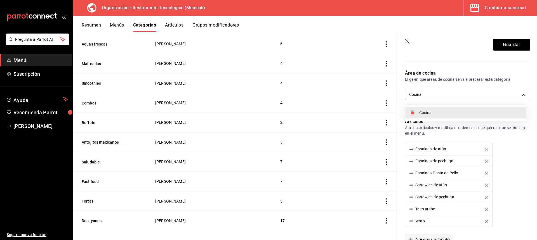
click at [514, 45] on div at bounding box center [268, 120] width 537 height 240
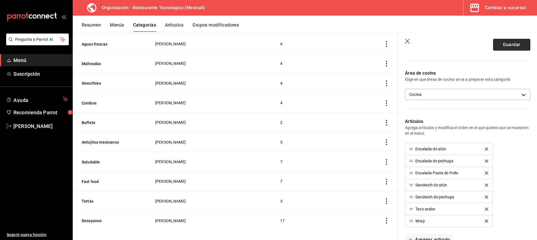
click at [503, 41] on button "Guardar" at bounding box center [511, 45] width 37 height 12
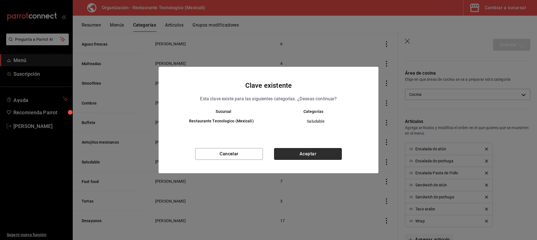
click at [303, 152] on button "Aceptar" at bounding box center [308, 154] width 68 height 12
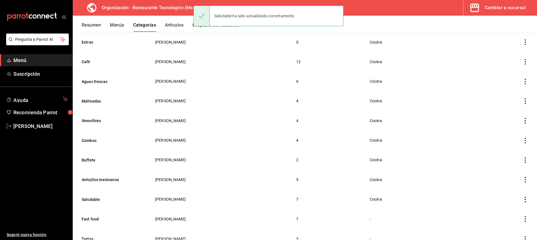
scroll to position [154, 0]
click at [522, 179] on icon "actions" at bounding box center [525, 180] width 6 height 6
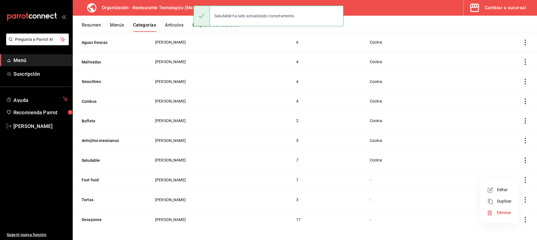
click at [511, 187] on span "Editar" at bounding box center [504, 190] width 15 height 6
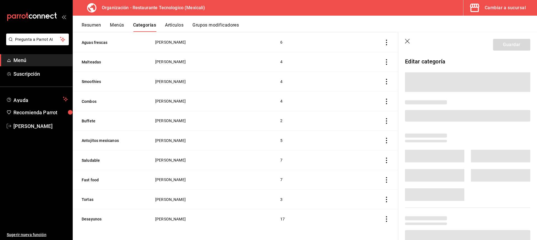
scroll to position [152, 0]
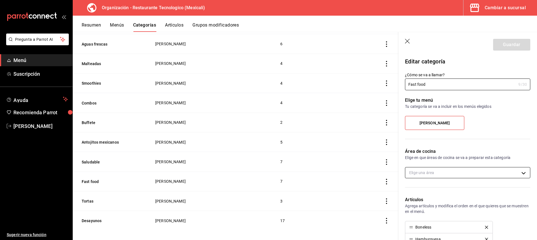
click at [440, 169] on body "Pregunta a Parrot AI Menú Suscripción Ayuda Recomienda Parrot KAROLINA BALLARDO…" at bounding box center [268, 120] width 537 height 240
click at [433, 187] on li "Cocina" at bounding box center [465, 190] width 121 height 11
type input "75547902-d210-4c5e-9913-9bba564ea32c"
checkbox input "true"
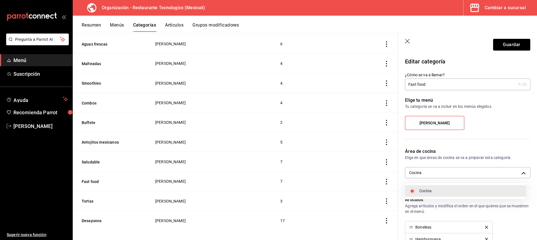
click at [515, 45] on div at bounding box center [268, 120] width 537 height 240
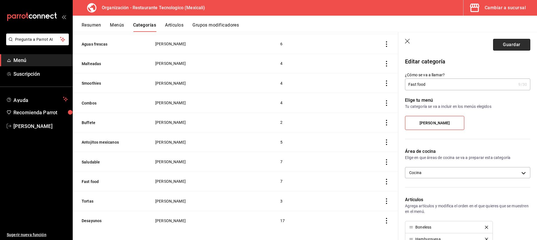
click at [523, 44] on button "Guardar" at bounding box center [511, 45] width 37 height 12
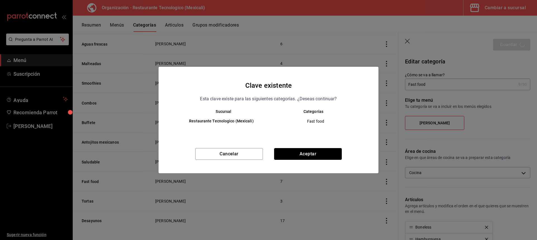
click at [310, 158] on button "Aceptar" at bounding box center [308, 154] width 68 height 12
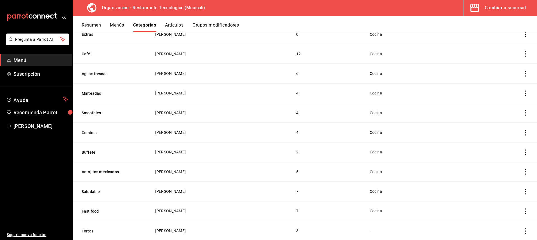
scroll to position [140, 0]
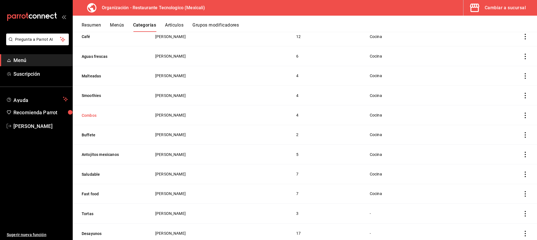
click at [96, 113] on button "Combos" at bounding box center [110, 116] width 56 height 6
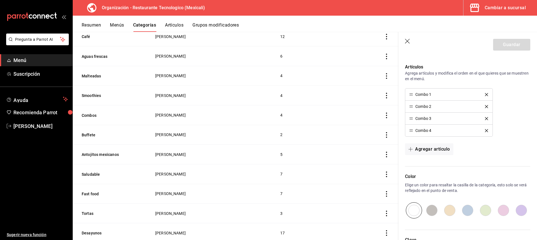
scroll to position [140, 0]
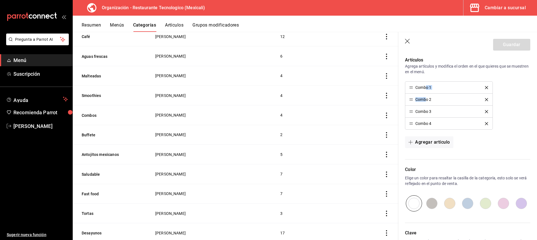
drag, startPoint x: 426, startPoint y: 88, endPoint x: 426, endPoint y: 97, distance: 9.2
click at [426, 97] on ul "Combo 1 Combo 2 Combo 3 Combo 4" at bounding box center [449, 105] width 88 height 48
click at [441, 90] on li "Combo 1" at bounding box center [448, 88] width 87 height 12
click at [439, 141] on button "Agregar artículo" at bounding box center [429, 142] width 48 height 12
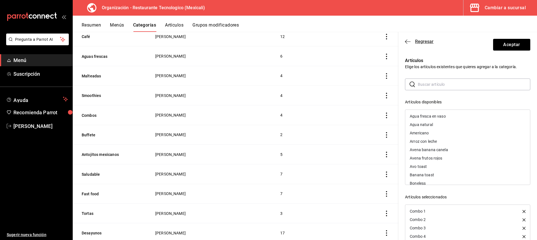
click at [405, 40] on header "Regresar Aceptar" at bounding box center [467, 43] width 139 height 23
click at [408, 41] on icon "button" at bounding box center [408, 41] width 6 height 5
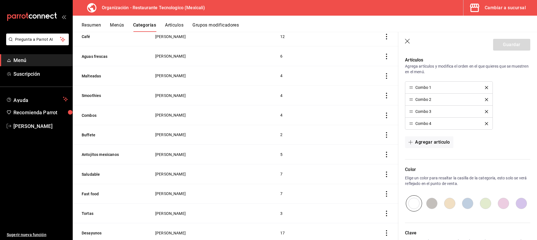
scroll to position [182, 0]
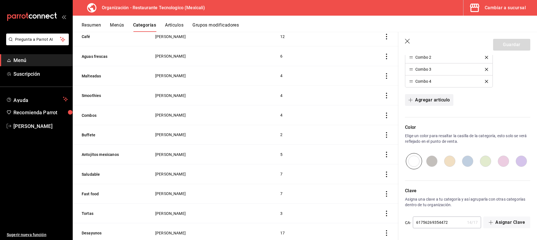
click at [428, 104] on button "Agregar artículo" at bounding box center [429, 100] width 48 height 12
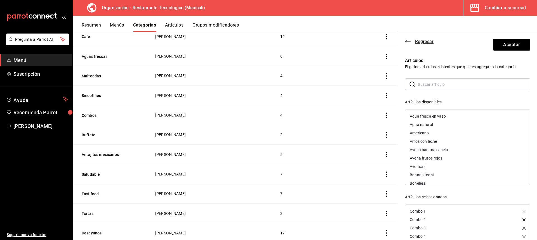
click at [405, 42] on icon "button" at bounding box center [406, 41] width 2 height 4
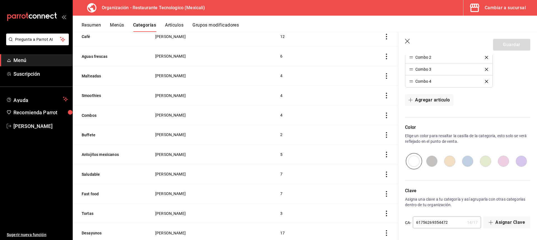
click at [407, 41] on icon "button" at bounding box center [407, 41] width 5 height 5
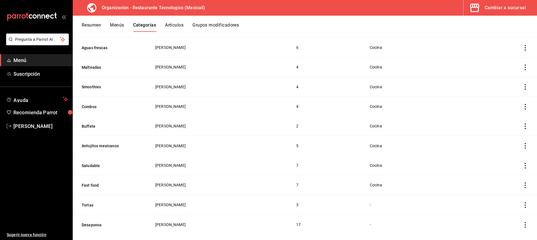
scroll to position [153, 0]
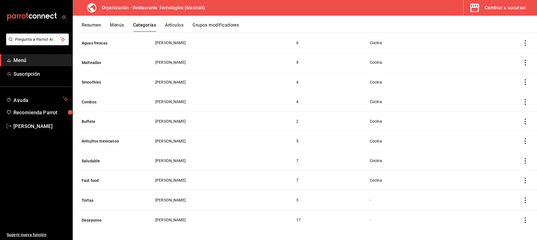
click at [525, 198] on icon "actions" at bounding box center [525, 201] width 1 height 6
click at [509, 200] on span "Editar" at bounding box center [504, 203] width 15 height 6
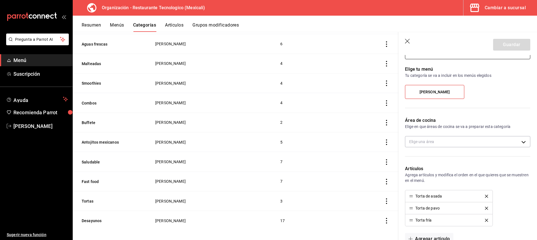
scroll to position [30, 0]
click at [448, 140] on body "Pregunta a Parrot AI Menú Suscripción Ayuda Recomienda Parrot KAROLINA BALLARDO…" at bounding box center [268, 120] width 537 height 240
click at [442, 161] on span "Cocina" at bounding box center [470, 161] width 102 height 6
type input "75547902-d210-4c5e-9913-9bba564ea32c"
checkbox input "true"
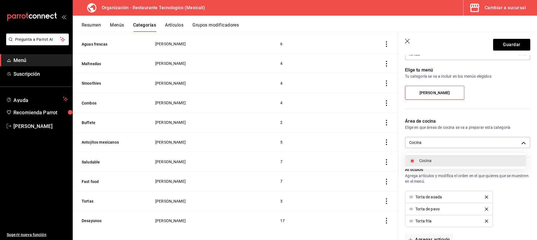
click at [506, 43] on div at bounding box center [268, 120] width 537 height 240
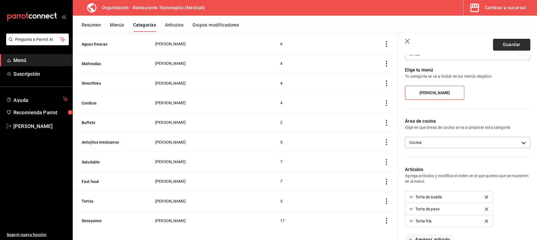
click at [514, 48] on button "Guardar" at bounding box center [511, 45] width 37 height 12
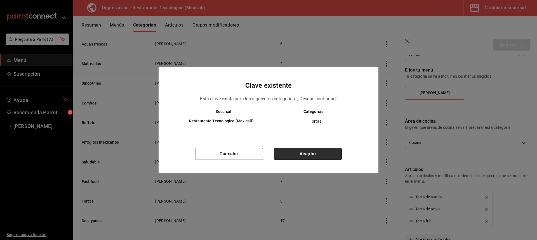
click at [324, 152] on button "Aceptar" at bounding box center [308, 154] width 68 height 12
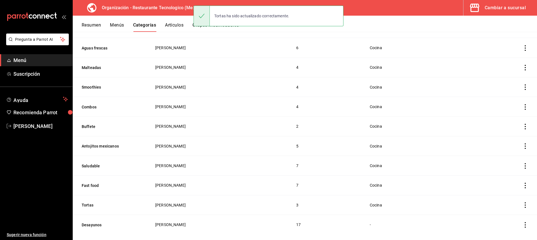
scroll to position [153, 0]
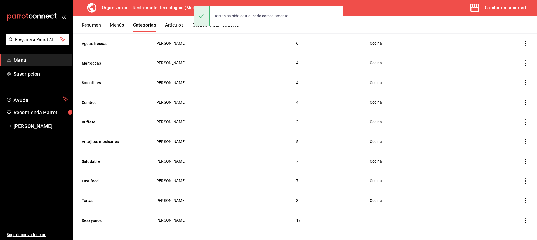
click at [523, 218] on icon "actions" at bounding box center [525, 221] width 6 height 6
drag, startPoint x: 515, startPoint y: 204, endPoint x: 512, endPoint y: 206, distance: 3.4
click at [515, 205] on li "Editar" at bounding box center [499, 202] width 34 height 11
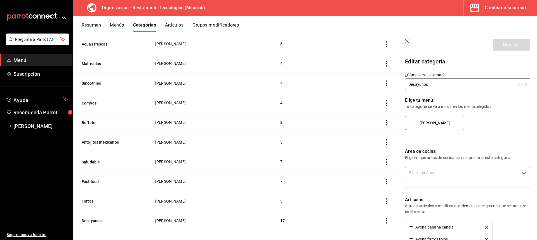
scroll to position [112, 0]
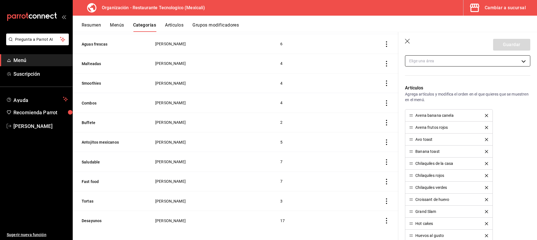
click at [479, 64] on body "Pregunta a Parrot AI Menú Suscripción Ayuda Recomienda Parrot KAROLINA BALLARDO…" at bounding box center [268, 120] width 537 height 240
click at [472, 81] on span "Cocina" at bounding box center [470, 79] width 102 height 6
type input "75547902-d210-4c5e-9913-9bba564ea32c"
checkbox input "true"
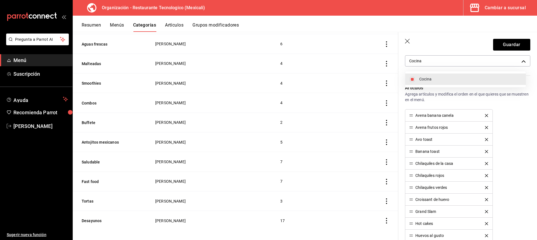
click at [508, 48] on div at bounding box center [268, 120] width 537 height 240
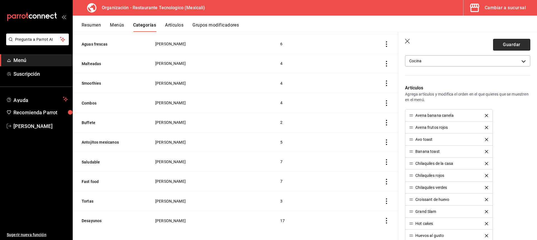
click at [512, 45] on button "Guardar" at bounding box center [511, 45] width 37 height 12
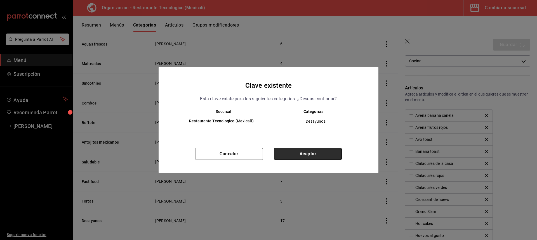
click at [325, 156] on button "Aceptar" at bounding box center [308, 154] width 68 height 12
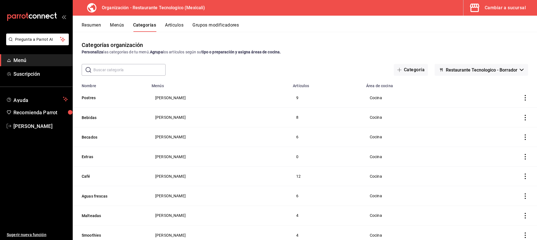
click at [186, 20] on div "Resumen Menús Categorías Artículos Grupos modificadores" at bounding box center [305, 24] width 464 height 16
click at [204, 25] on button "Grupos modificadores" at bounding box center [215, 27] width 46 height 10
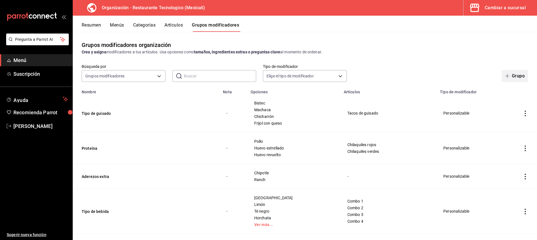
click at [502, 77] on button "Grupo" at bounding box center [515, 76] width 26 height 12
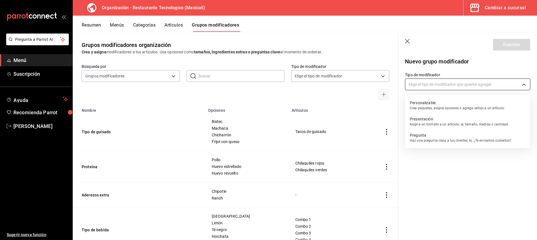
click at [452, 88] on body "Pregunta a Parrot AI Menú Suscripción Ayuda Recomienda Parrot KAROLINA BALLARDO…" at bounding box center [268, 120] width 537 height 240
click at [462, 102] on p "Personalizable" at bounding box center [457, 103] width 95 height 6
type input "CUSTOMIZABLE"
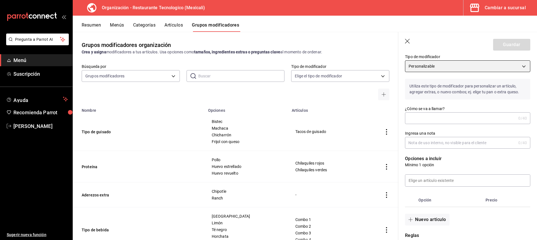
scroll to position [28, 0]
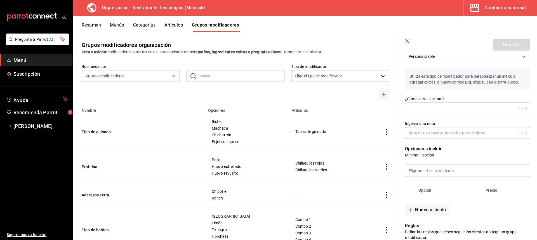
click at [455, 108] on input "¿Cómo se va a llamar?" at bounding box center [460, 108] width 111 height 11
type input "B"
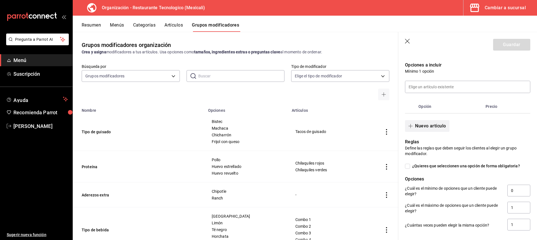
scroll to position [56, 0]
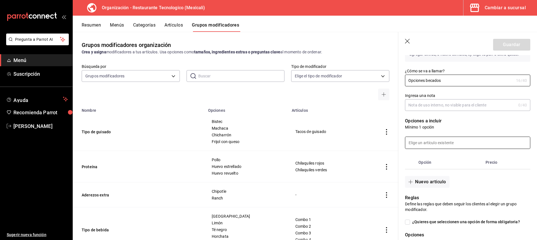
type input "Opciones becados"
click at [460, 141] on input at bounding box center [467, 143] width 125 height 12
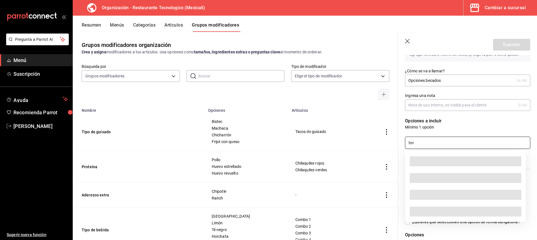
scroll to position [0, 0]
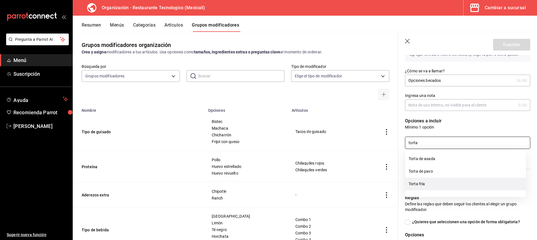
click at [442, 184] on li "Torta fría" at bounding box center [465, 184] width 121 height 13
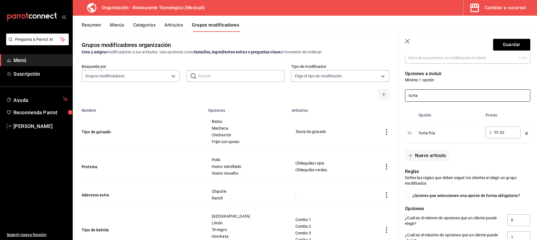
scroll to position [112, 0]
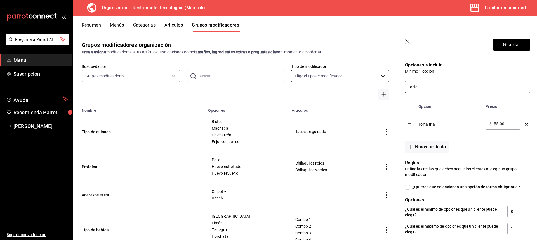
drag, startPoint x: 447, startPoint y: 88, endPoint x: 306, endPoint y: 78, distance: 141.9
click at [308, 76] on main "Grupos modificadores organización Crea y asigna modificadores a tus artículos. …" at bounding box center [305, 136] width 464 height 208
type input "tacos"
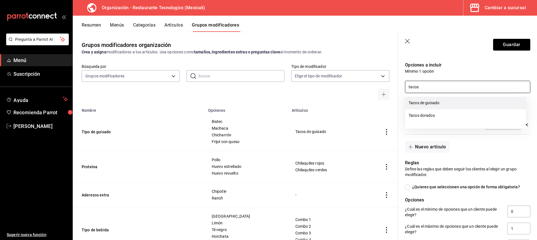
click at [425, 105] on li "Tacos de guisado" at bounding box center [465, 103] width 121 height 13
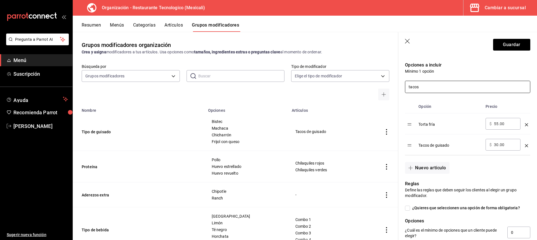
drag, startPoint x: 428, startPoint y: 87, endPoint x: 322, endPoint y: 86, distance: 106.5
click at [325, 86] on main "Grupos modificadores organización Crea y asigna modificadores a tus artículos. …" at bounding box center [305, 136] width 464 height 208
type input "quesadillas"
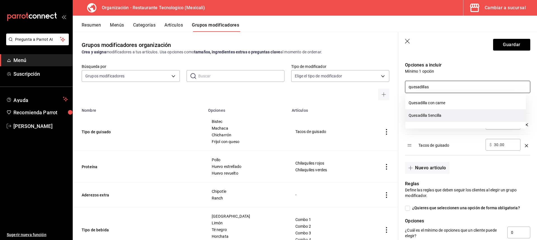
click at [471, 116] on li "Quesadilla Sencilla" at bounding box center [465, 115] width 121 height 13
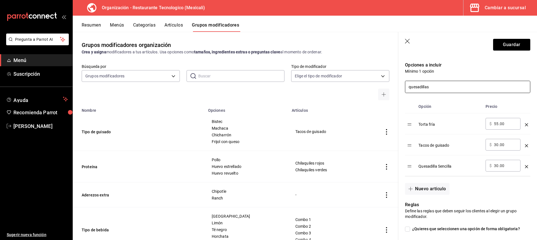
drag, startPoint x: 447, startPoint y: 87, endPoint x: 402, endPoint y: 90, distance: 44.8
click at [402, 90] on div "quesadillas" at bounding box center [464, 83] width 132 height 19
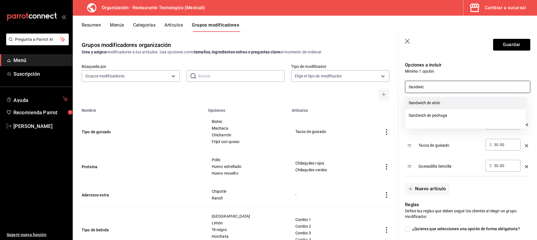
click at [443, 105] on li "Sandwich de atún" at bounding box center [465, 103] width 121 height 13
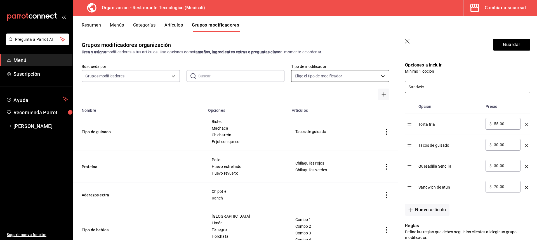
drag, startPoint x: 438, startPoint y: 88, endPoint x: 337, endPoint y: 77, distance: 101.8
click at [337, 77] on main "Grupos modificadores organización Crea y asigna modificadores a tus artículos. …" at bounding box center [305, 136] width 464 height 208
type input "Grand"
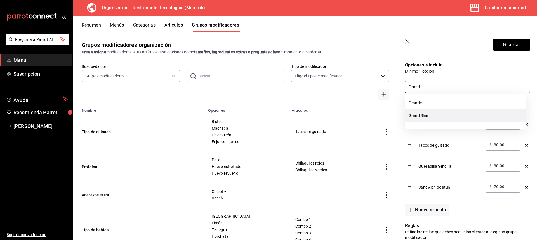
click at [450, 116] on li "Grand Slam" at bounding box center [465, 115] width 121 height 13
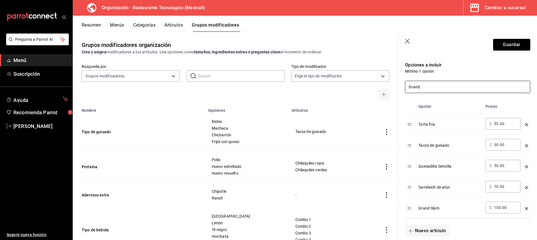
drag, startPoint x: 440, startPoint y: 89, endPoint x: 368, endPoint y: 86, distance: 71.6
click at [368, 86] on main "Grupos modificadores organización Crea y asigna modificadores a tus artículos. …" at bounding box center [305, 136] width 464 height 208
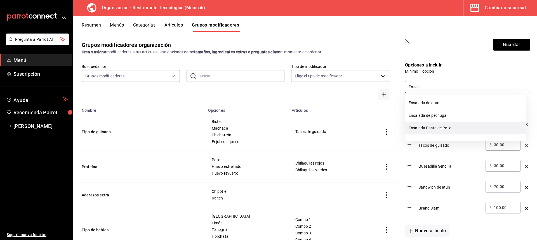
click at [456, 127] on li "Ensalada Pasta de Pollo" at bounding box center [465, 128] width 121 height 13
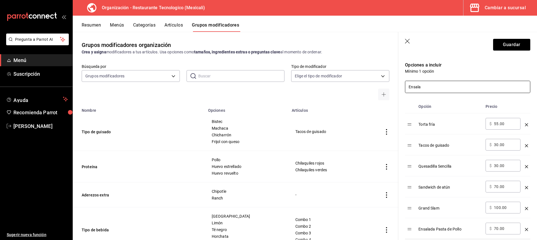
scroll to position [168, 0]
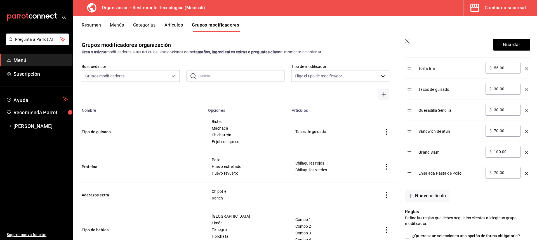
type input "Ensala"
drag, startPoint x: 500, startPoint y: 174, endPoint x: 490, endPoint y: 174, distance: 9.8
click at [490, 174] on div "​ $ 70.00 ​" at bounding box center [502, 173] width 35 height 12
type input "0.00"
drag, startPoint x: 498, startPoint y: 151, endPoint x: 494, endPoint y: 151, distance: 3.9
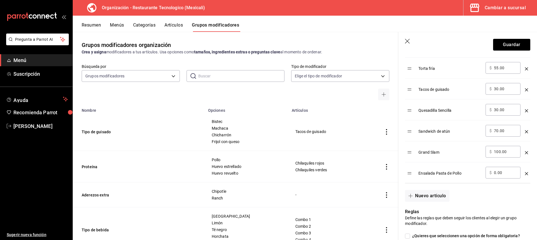
click at [494, 151] on input "100.00" at bounding box center [505, 152] width 23 height 6
type input "0.00"
click at [496, 132] on input "70.00" at bounding box center [505, 131] width 23 height 6
type input "0.00"
click at [496, 110] on input "30.00" at bounding box center [505, 110] width 23 height 6
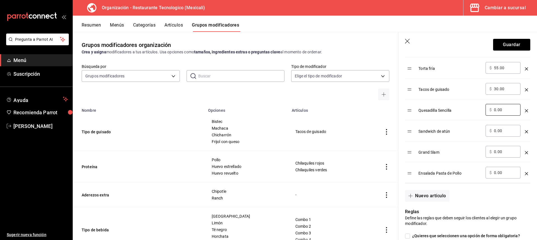
type input "0.00"
click at [497, 87] on input "30.00" at bounding box center [505, 89] width 23 height 6
type input "0.00"
click at [498, 69] on input "55.00" at bounding box center [505, 68] width 23 height 6
type input "5.00"
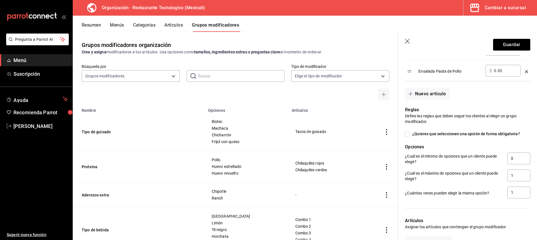
scroll to position [280, 0]
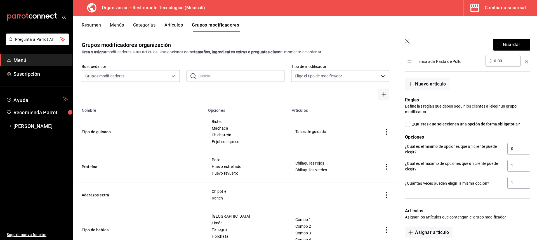
type input "0.00"
click at [406, 124] on input "¿Quieres que seleccionen una opción de forma obligatoria?" at bounding box center [407, 124] width 5 height 5
checkbox input "true"
type input "1"
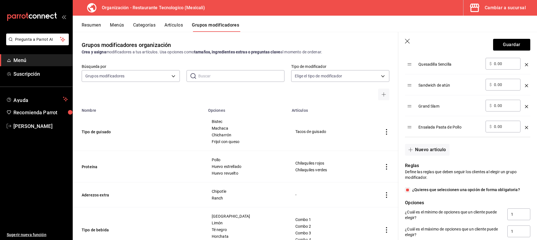
scroll to position [224, 0]
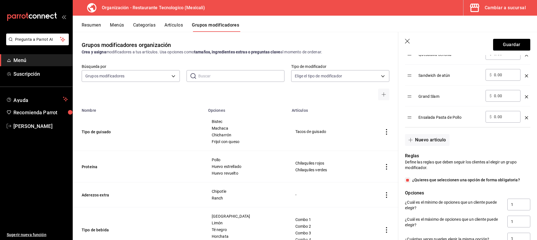
click at [409, 180] on input "¿Quieres que seleccionen una opción de forma obligatoria?" at bounding box center [407, 180] width 5 height 5
checkbox input "false"
type input "0"
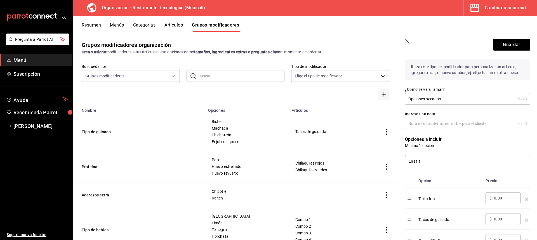
scroll to position [28, 0]
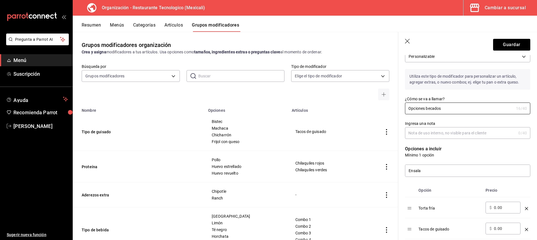
drag, startPoint x: 427, startPoint y: 108, endPoint x: 449, endPoint y: 116, distance: 23.5
click at [427, 108] on input "Opciones becados" at bounding box center [459, 108] width 109 height 11
type input "Opciones menú becados"
click at [458, 129] on input "Ingresa una nota" at bounding box center [460, 133] width 111 height 11
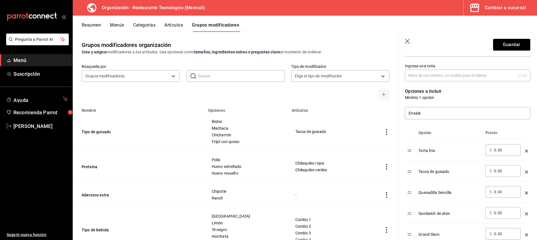
scroll to position [112, 0]
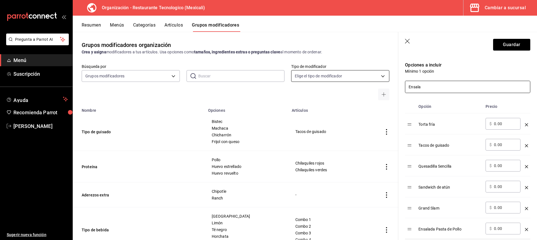
drag, startPoint x: 447, startPoint y: 86, endPoint x: 380, endPoint y: 81, distance: 67.3
click at [380, 81] on main "Grupos modificadores organización Crea y asigna modificadores a tus artículos. …" at bounding box center [305, 136] width 464 height 208
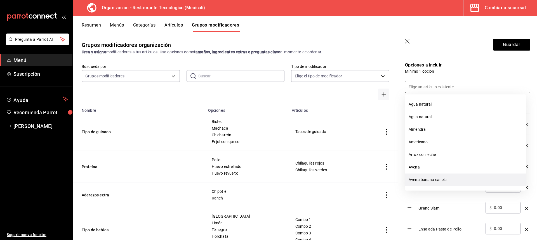
scroll to position [84, 0]
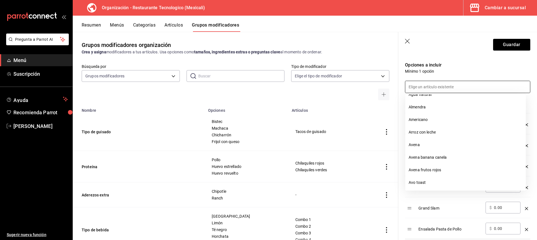
click at [463, 67] on p "Opciones a incluir" at bounding box center [467, 65] width 125 height 7
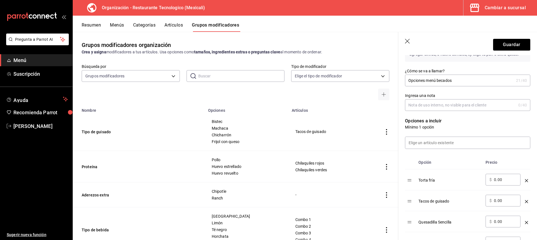
scroll to position [28, 0]
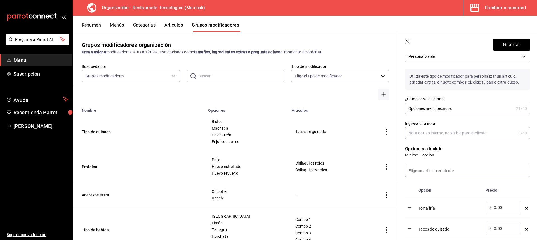
click at [447, 132] on input "Ingresa una nota" at bounding box center [460, 133] width 111 height 11
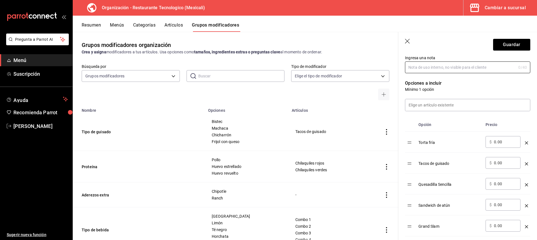
scroll to position [84, 0]
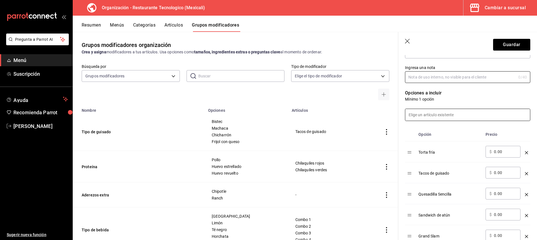
click at [452, 119] on input at bounding box center [467, 115] width 125 height 12
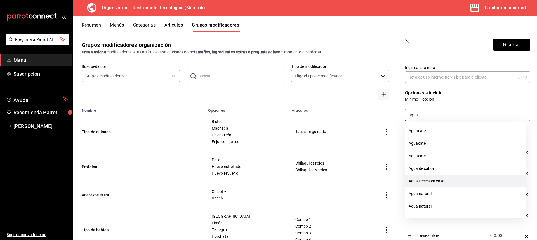
click at [457, 181] on li "Agua fresca en vaso" at bounding box center [465, 181] width 121 height 13
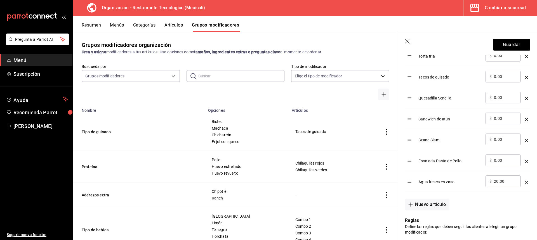
scroll to position [224, 0]
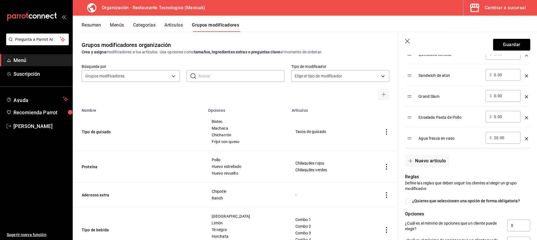
type input "agua"
click at [496, 141] on input "20.00" at bounding box center [505, 138] width 23 height 6
type input "0.00"
click at [489, 160] on div "Nuevo artículo" at bounding box center [464, 157] width 132 height 18
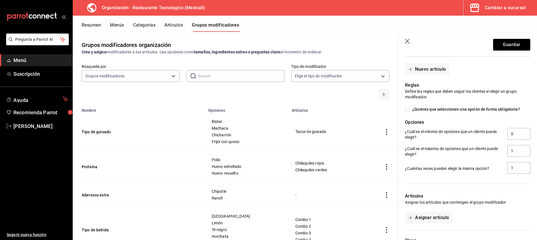
scroll to position [336, 0]
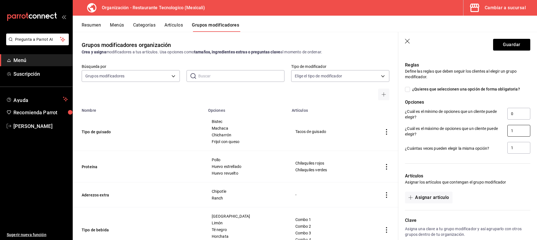
click at [513, 129] on input "1" at bounding box center [518, 131] width 23 height 12
type input "2"
click at [511, 161] on div at bounding box center [464, 160] width 132 height 11
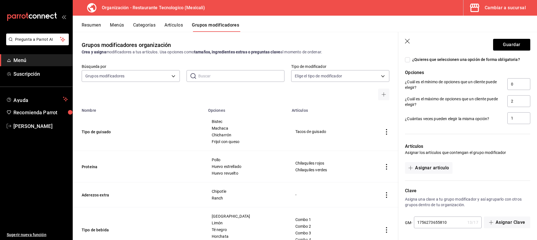
scroll to position [365, 0]
click at [448, 172] on button "Asignar artículo" at bounding box center [428, 168] width 47 height 12
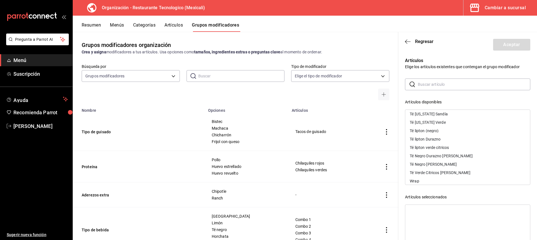
scroll to position [695, 0]
click at [488, 94] on div "​ ​ Artículos disponibles Agua fresca en vaso Agua natural Americano Arroz con …" at bounding box center [467, 179] width 125 height 200
click at [499, 106] on div "Artículos disponibles Agua fresca en vaso Agua natural Americano Arroz con lech…" at bounding box center [467, 141] width 125 height 84
click at [433, 104] on div "Artículos disponibles" at bounding box center [467, 102] width 125 height 6
click at [409, 44] on icon "button" at bounding box center [408, 41] width 6 height 5
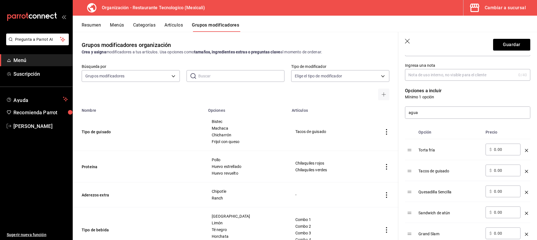
scroll to position [86, 0]
click at [511, 42] on button "Guardar" at bounding box center [511, 45] width 37 height 12
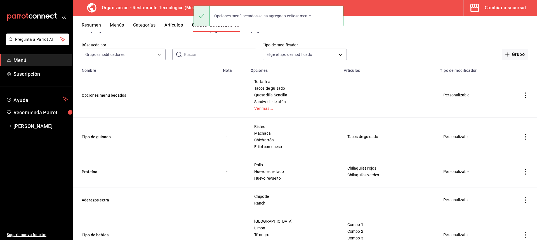
scroll to position [28, 0]
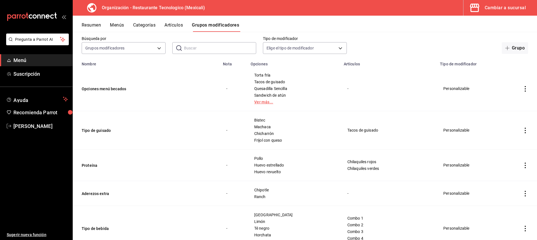
click at [267, 102] on link "Ver más..." at bounding box center [293, 102] width 79 height 4
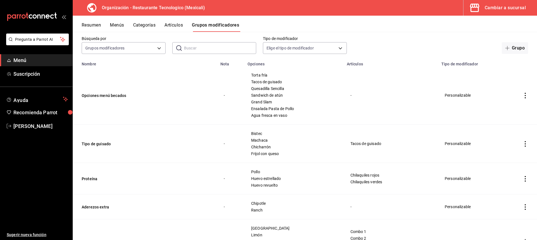
click at [181, 23] on button "Artículos" at bounding box center [173, 27] width 18 height 10
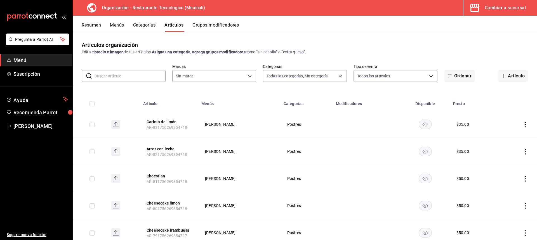
type input "761a1e89-bfb4-4ab3-a196-a73bc4e409e9,64e6a28b-aaf1-4704-895c-68a4c4165be7,15be4…"
type input "781de6e5-5afb-4e7a-ac37-61d8477f1fc7"
click at [150, 25] on button "Categorías" at bounding box center [144, 27] width 23 height 10
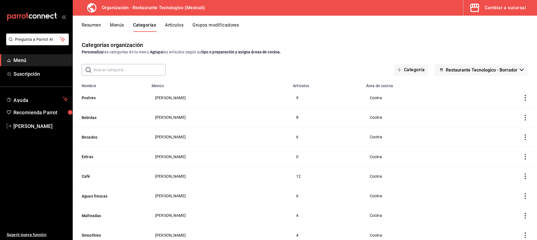
scroll to position [28, 0]
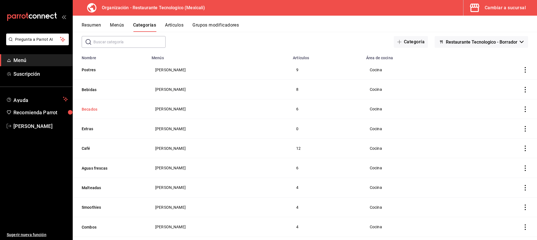
click at [91, 107] on button "Becados" at bounding box center [110, 110] width 56 height 6
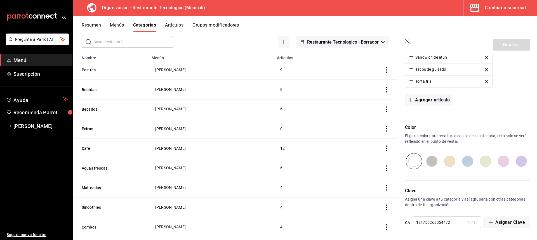
scroll to position [94, 0]
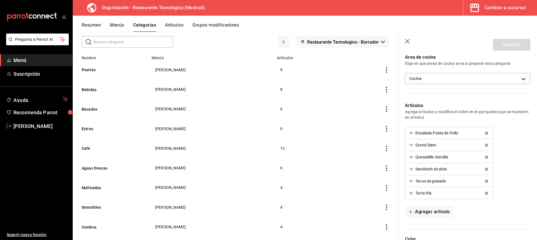
click at [409, 42] on icon "button" at bounding box center [407, 41] width 5 height 5
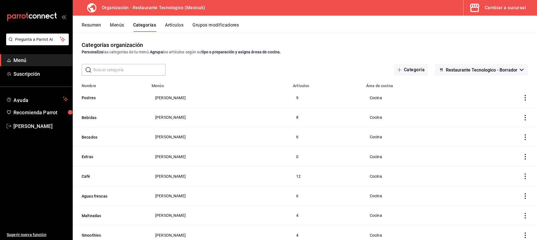
click at [221, 25] on button "Grupos modificadores" at bounding box center [215, 27] width 46 height 10
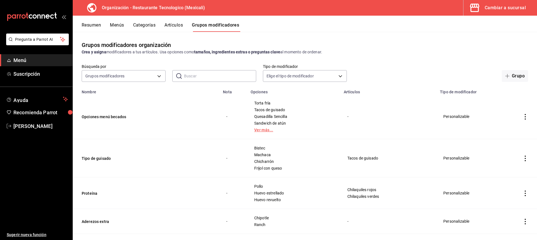
click at [258, 131] on link "Ver más..." at bounding box center [293, 130] width 79 height 4
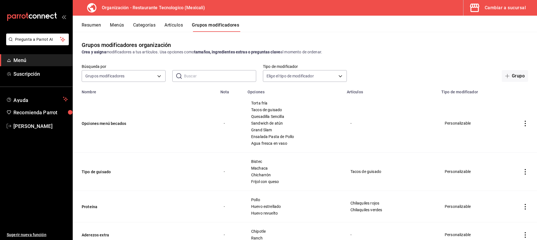
click at [522, 123] on icon "actions" at bounding box center [525, 124] width 6 height 6
click at [507, 141] on li "Editar" at bounding box center [499, 136] width 34 height 11
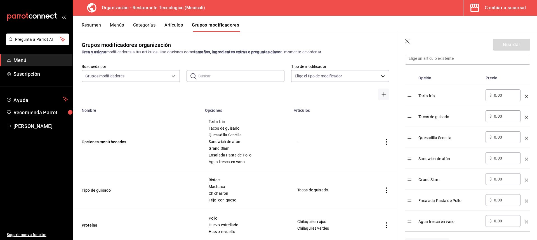
click at [145, 27] on button "Categorías" at bounding box center [144, 27] width 23 height 10
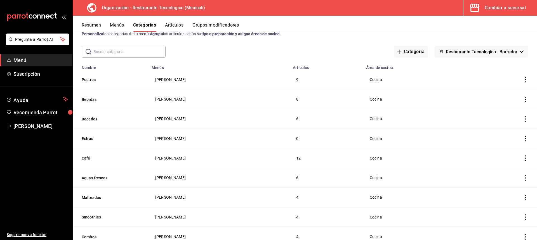
scroll to position [28, 0]
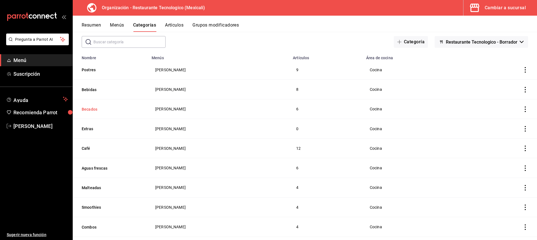
click at [112, 107] on button "Becados" at bounding box center [110, 110] width 56 height 6
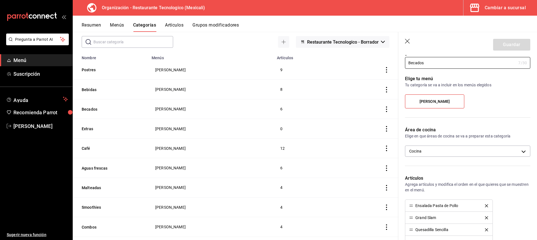
scroll to position [28, 0]
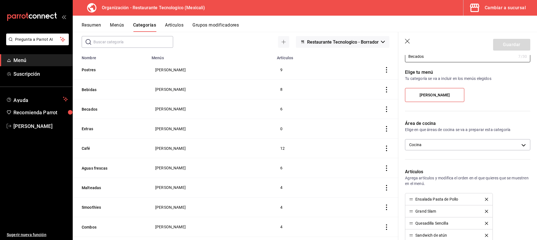
click at [485, 199] on icon "delete" at bounding box center [486, 199] width 3 height 3
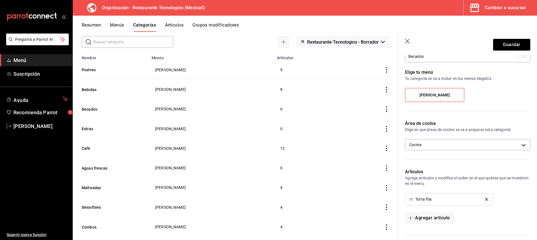
click at [485, 199] on icon "delete" at bounding box center [486, 199] width 3 height 3
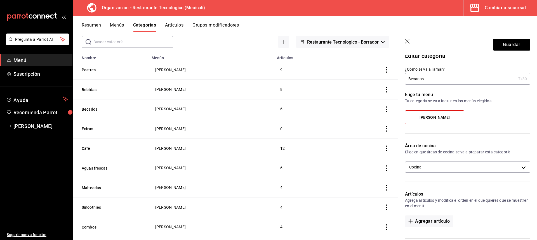
scroll to position [0, 0]
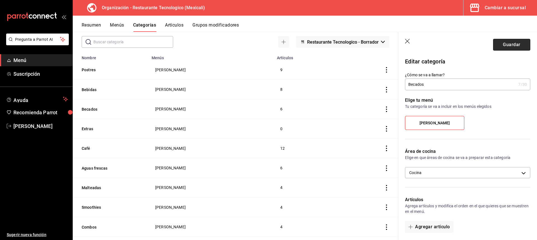
click at [520, 48] on button "Guardar" at bounding box center [511, 45] width 37 height 12
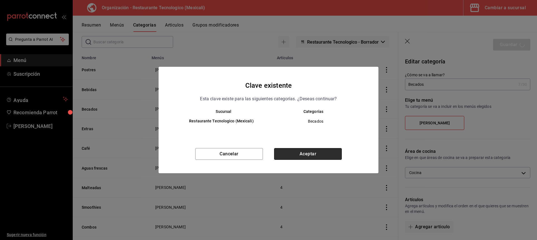
click at [305, 154] on button "Aceptar" at bounding box center [308, 154] width 68 height 12
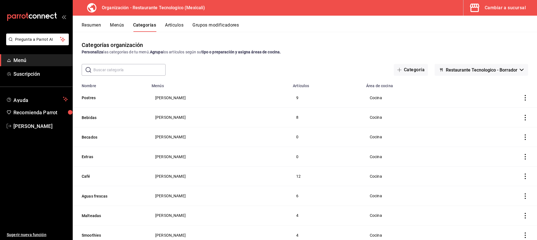
click at [173, 21] on div "Resumen Menús Categorías Artículos Grupos modificadores" at bounding box center [305, 24] width 464 height 16
click at [174, 30] on button "Artículos" at bounding box center [174, 27] width 18 height 10
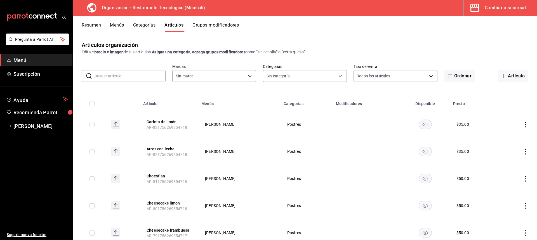
click at [234, 25] on button "Grupos modificadores" at bounding box center [215, 27] width 46 height 10
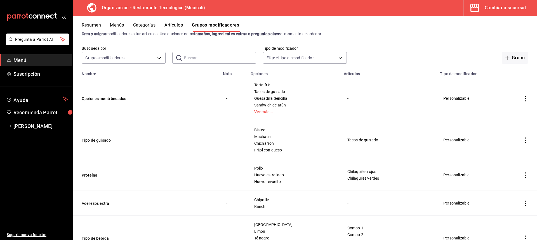
scroll to position [28, 0]
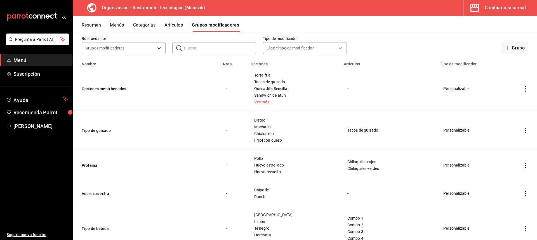
click at [522, 89] on icon "actions" at bounding box center [525, 89] width 6 height 6
click at [511, 101] on span "Editar" at bounding box center [504, 102] width 15 height 6
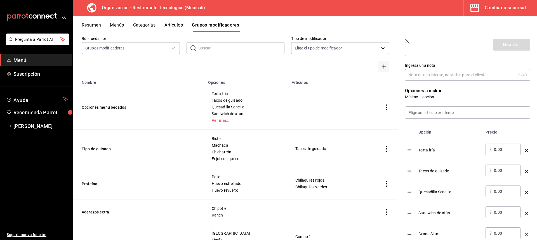
scroll to position [140, 0]
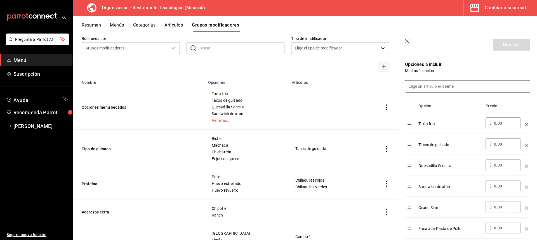
click at [433, 85] on input at bounding box center [467, 87] width 125 height 12
type input "b"
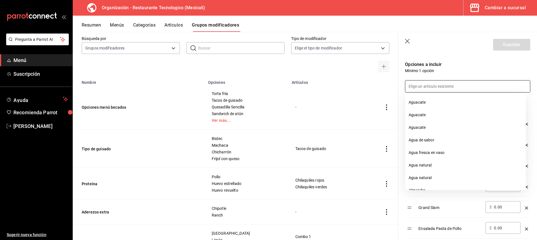
click at [453, 71] on p "Mínimo 1 opción" at bounding box center [467, 71] width 125 height 6
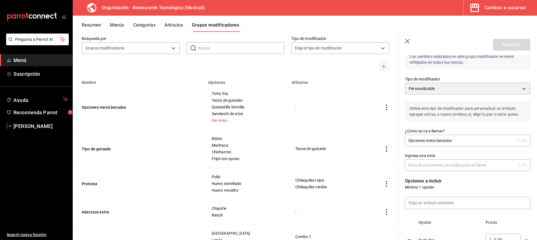
scroll to position [0, 0]
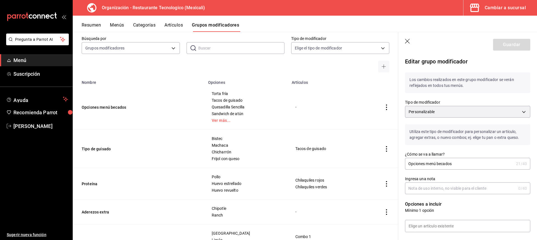
click at [404, 40] on header "Guardar" at bounding box center [467, 43] width 139 height 23
click at [405, 39] on icon "button" at bounding box center [408, 42] width 6 height 6
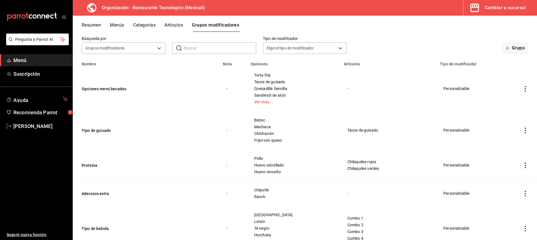
click at [139, 25] on button "Categorías" at bounding box center [144, 27] width 23 height 10
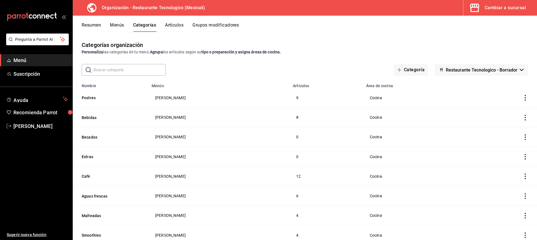
click at [489, 10] on div "Cambiar a sucursal" at bounding box center [505, 8] width 41 height 8
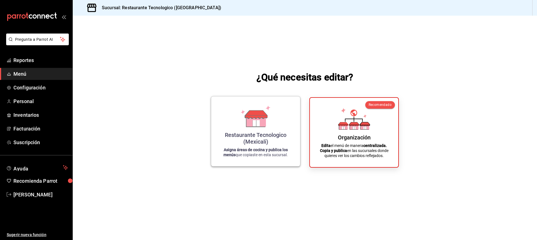
click at [253, 149] on strong "Asigna áreas de cocina y publica los menús" at bounding box center [255, 153] width 64 height 10
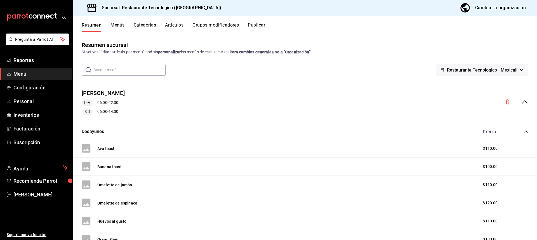
scroll to position [28, 0]
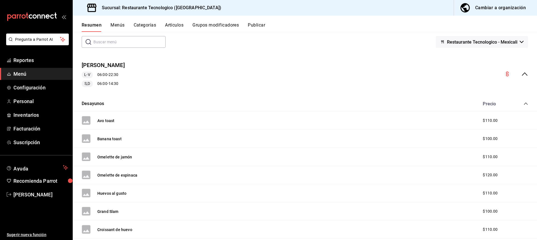
click at [88, 74] on span "L-V" at bounding box center [87, 75] width 10 height 6
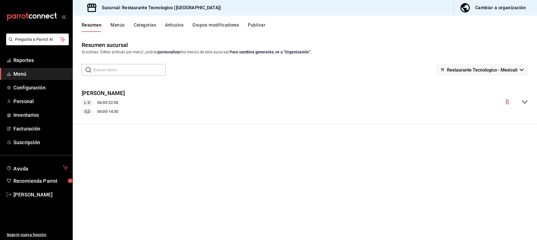
scroll to position [0, 0]
click at [89, 84] on div "Menú Bison's L-V 06:00 - 22:30 S,D 06:00 - 14:30 Desayunos Precio Avo toast $11…" at bounding box center [305, 102] width 464 height 44
click at [532, 100] on div "[PERSON_NAME] L-V 06:00 - 22:30 S,D 06:00 - 14:30" at bounding box center [305, 102] width 464 height 35
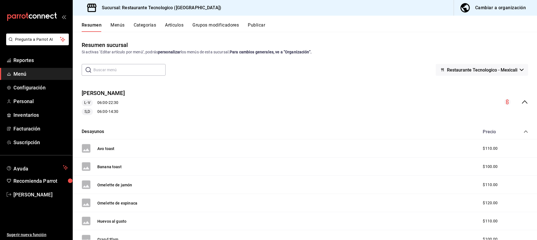
click at [504, 102] on circle "collapse-menu-row" at bounding box center [507, 102] width 7 height 7
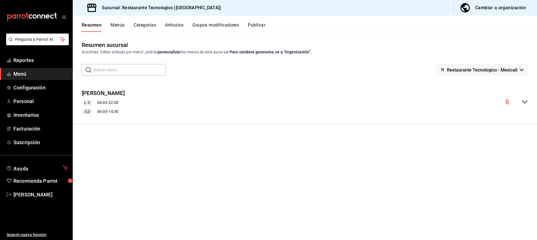
click at [522, 102] on icon "collapse-menu-row" at bounding box center [524, 102] width 7 height 7
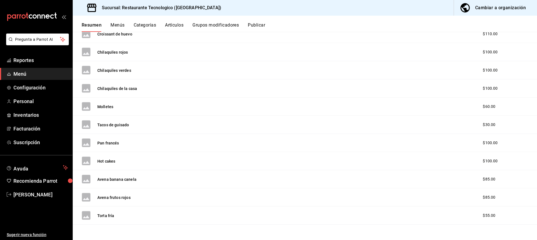
scroll to position [252, 0]
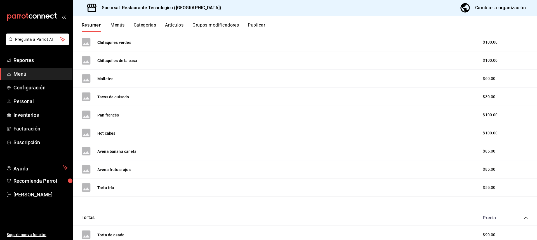
click at [145, 27] on button "Categorías" at bounding box center [145, 27] width 23 height 10
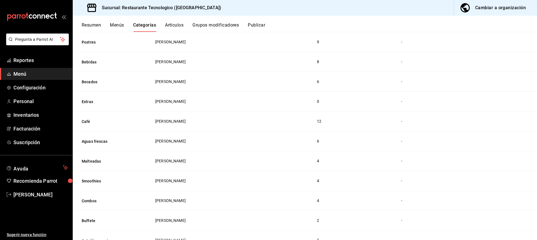
scroll to position [28, 0]
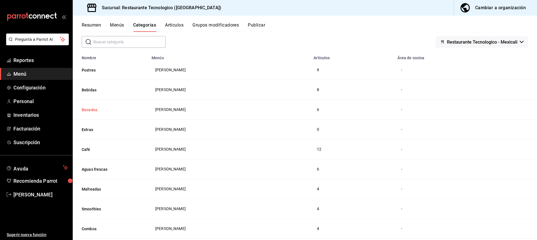
click at [98, 110] on button "Becados" at bounding box center [110, 110] width 56 height 6
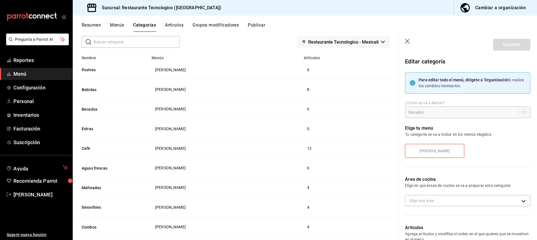
click at [228, 30] on button "Grupos modificadores" at bounding box center [215, 27] width 46 height 10
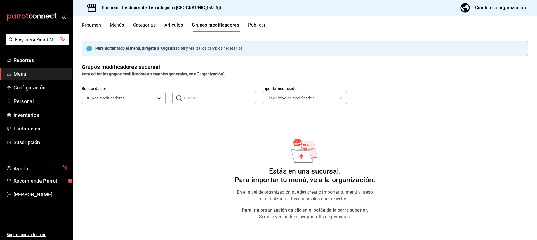
click at [175, 23] on button "Artículos" at bounding box center [173, 27] width 18 height 10
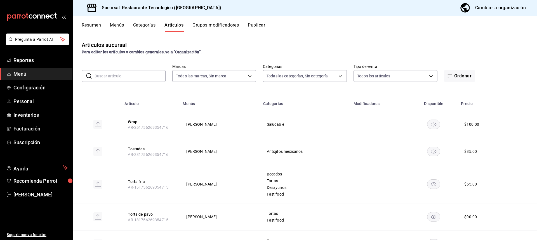
type input "d54f783b-64c6-4104-8304-6ede054a47b1"
type input "09d20f3b-18e4-40f0-b7d1-e1bef45d92ff,26dbedff-d398-48c0-bccb-c87062d29faa,232e8…"
click at [495, 8] on div "Cambiar a organización" at bounding box center [500, 8] width 51 height 8
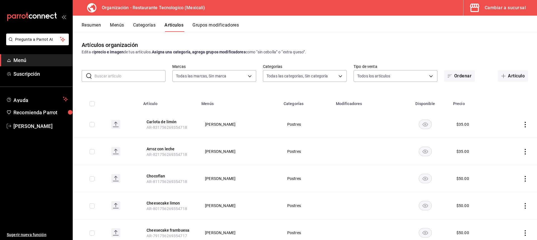
type input "781de6e5-5afb-4e7a-ac37-61d8477f1fc7"
type input "761a1e89-bfb4-4ab3-a196-a73bc4e409e9,64e6a28b-aaf1-4704-895c-68a4c4165be7,15be4…"
click at [149, 22] on div "Resumen Menús Categorías Artículos Grupos modificadores" at bounding box center [305, 24] width 464 height 16
click at [153, 25] on button "Categorías" at bounding box center [144, 27] width 23 height 10
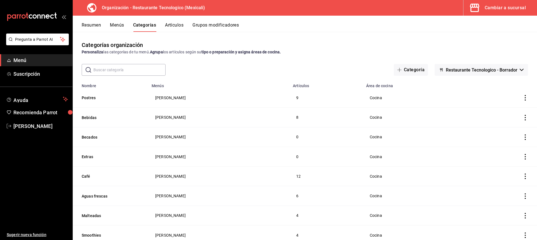
scroll to position [28, 0]
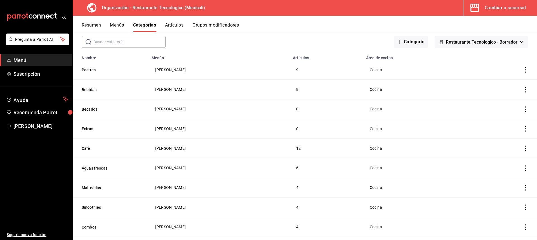
click at [525, 111] on icon "actions" at bounding box center [525, 110] width 1 height 6
click at [515, 121] on li "Editar" at bounding box center [499, 121] width 34 height 11
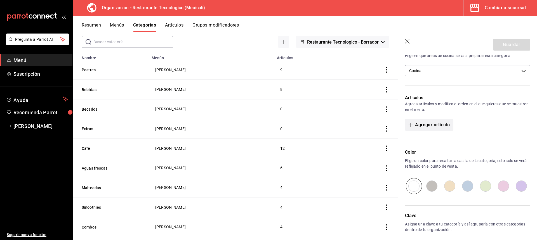
scroll to position [112, 0]
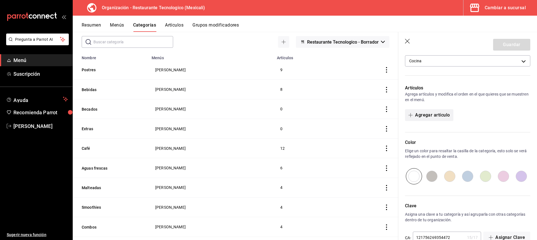
click at [442, 121] on button "Agregar artículo" at bounding box center [429, 115] width 48 height 12
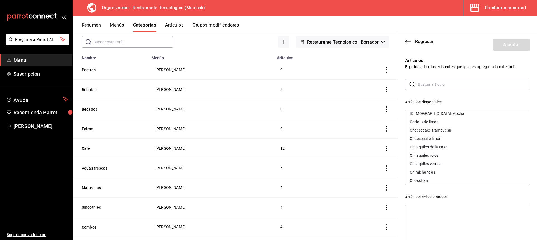
scroll to position [84, 0]
click at [409, 42] on icon "button" at bounding box center [408, 41] width 6 height 5
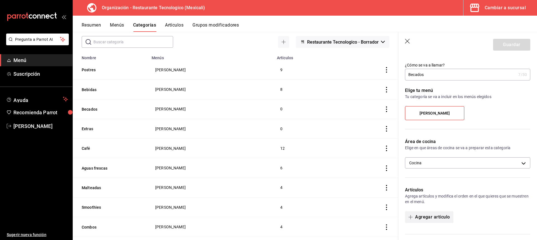
scroll to position [0, 0]
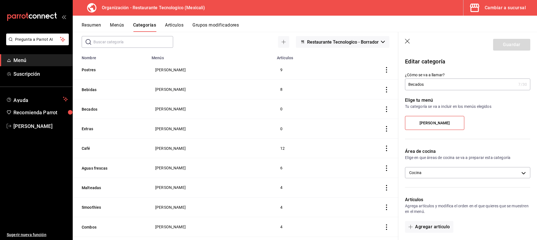
click at [482, 111] on div "Elige tu menú Tu categoría se va a incluir en los menús elegidos Menú Bison's" at bounding box center [464, 115] width 132 height 51
click at [477, 119] on div "[PERSON_NAME]" at bounding box center [467, 125] width 125 height 18
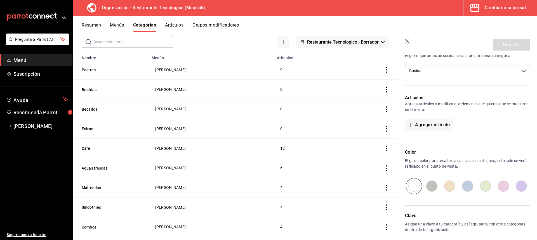
scroll to position [112, 0]
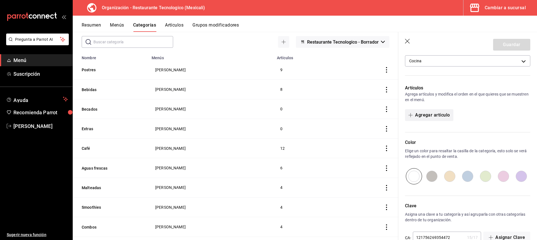
click at [448, 118] on button "Agregar artículo" at bounding box center [429, 115] width 48 height 12
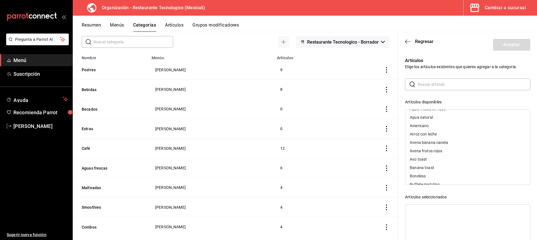
scroll to position [0, 0]
click at [420, 41] on span "Regresar" at bounding box center [424, 41] width 18 height 5
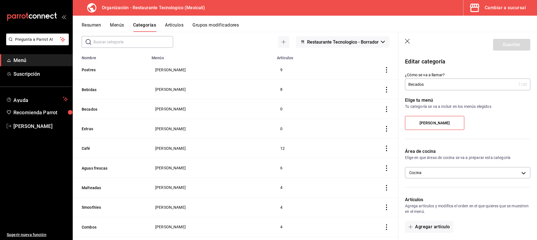
click at [406, 38] on header "Guardar" at bounding box center [467, 43] width 139 height 23
click at [407, 41] on icon "button" at bounding box center [408, 42] width 6 height 6
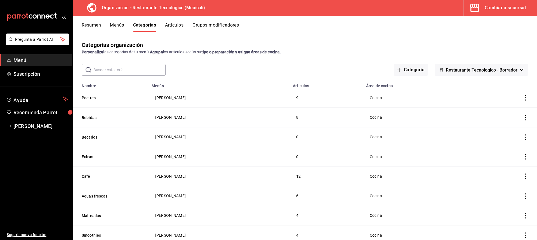
click at [149, 133] on td "[PERSON_NAME]" at bounding box center [218, 137] width 141 height 20
click at [111, 133] on th "Becados" at bounding box center [111, 137] width 76 height 20
click at [104, 136] on button "Becados" at bounding box center [110, 138] width 56 height 6
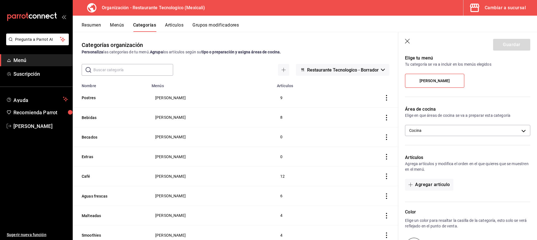
scroll to position [56, 0]
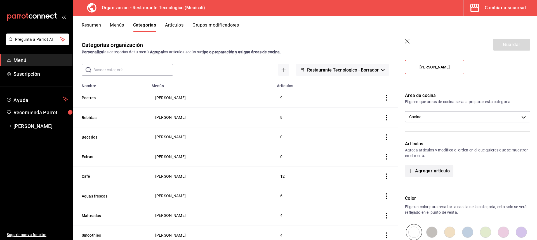
click at [446, 171] on button "Agregar artículo" at bounding box center [429, 171] width 48 height 12
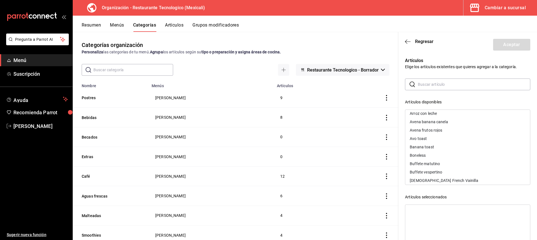
scroll to position [0, 0]
click at [405, 42] on icon "button" at bounding box center [406, 41] width 2 height 4
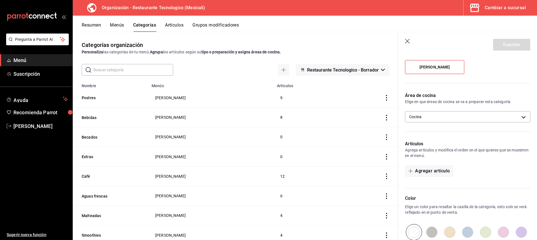
click at [176, 27] on button "Artículos" at bounding box center [174, 27] width 18 height 10
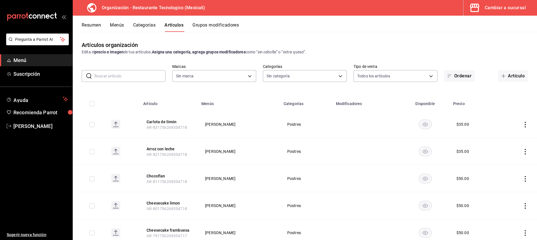
type input "761a1e89-bfb4-4ab3-a196-a73bc4e409e9,64e6a28b-aaf1-4704-895c-68a4c4165be7,15be4…"
type input "781de6e5-5afb-4e7a-ac37-61d8477f1fc7"
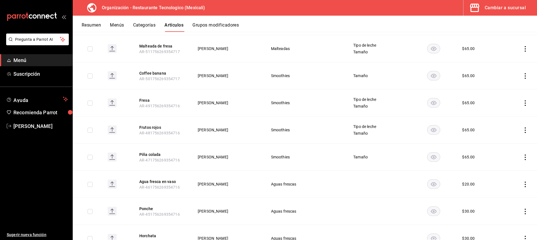
scroll to position [1017, 0]
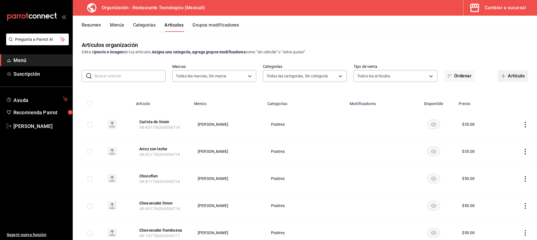
click at [498, 79] on button "Artículo" at bounding box center [513, 76] width 30 height 12
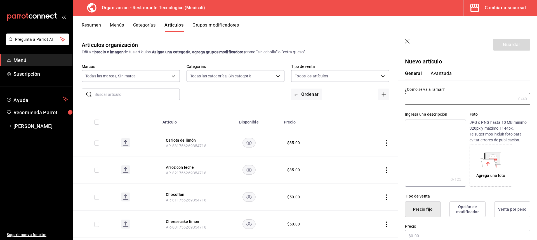
type input "AR-1756274759032"
click at [454, 100] on input "text" at bounding box center [460, 98] width 111 height 11
click at [418, 99] on input "Opcion 1" at bounding box center [460, 98] width 111 height 11
click at [487, 104] on input "Opción 1" at bounding box center [460, 98] width 111 height 11
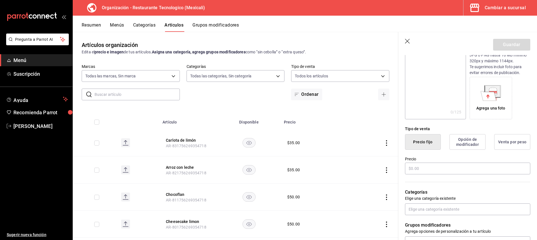
scroll to position [84, 0]
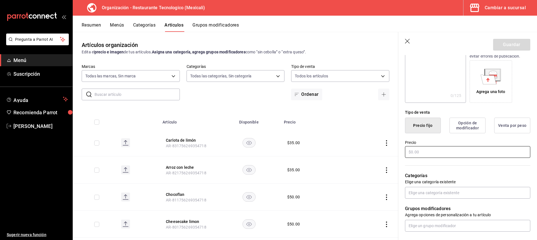
type input "Opción 1"
click at [450, 155] on input "text" at bounding box center [467, 152] width 125 height 12
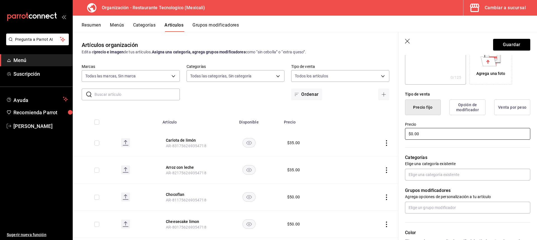
scroll to position [112, 0]
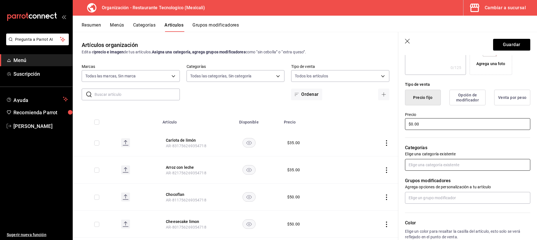
type input "$0.00"
click at [459, 167] on input "text" at bounding box center [467, 165] width 125 height 12
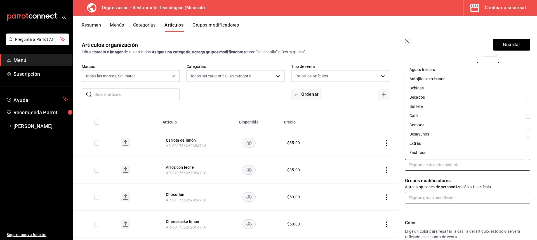
click at [450, 97] on li "Becados" at bounding box center [465, 97] width 121 height 9
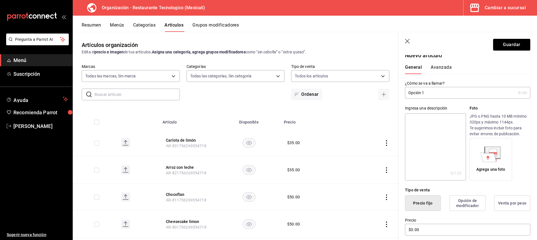
scroll to position [0, 0]
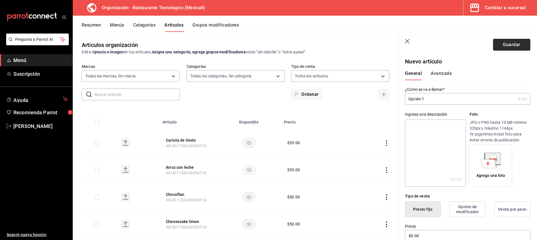
click at [500, 48] on button "Guardar" at bounding box center [511, 45] width 37 height 12
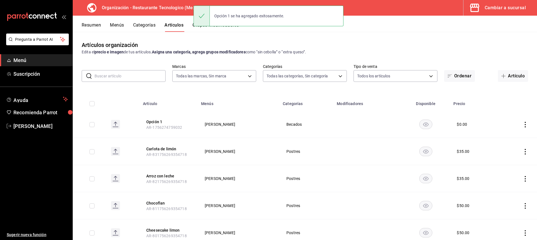
click at [118, 28] on button "Menús" at bounding box center [117, 27] width 14 height 10
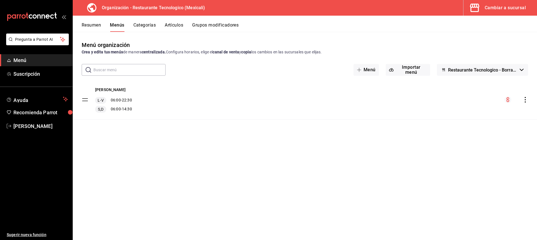
click at [149, 29] on button "Categorías" at bounding box center [144, 27] width 23 height 10
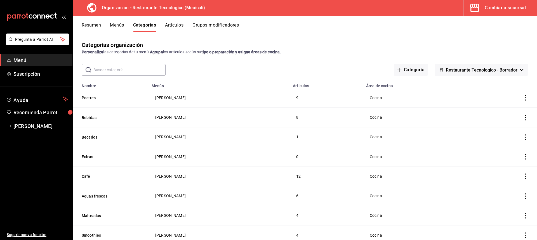
click at [169, 25] on button "Artículos" at bounding box center [174, 27] width 18 height 10
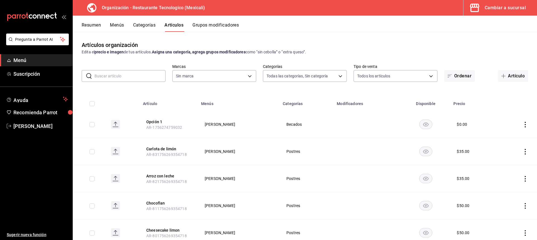
type input "761a1e89-bfb4-4ab3-a196-a73bc4e409e9,64e6a28b-aaf1-4704-895c-68a4c4165be7,15be4…"
type input "781de6e5-5afb-4e7a-ac37-61d8477f1fc7"
click at [498, 75] on button "Artículo" at bounding box center [513, 76] width 30 height 12
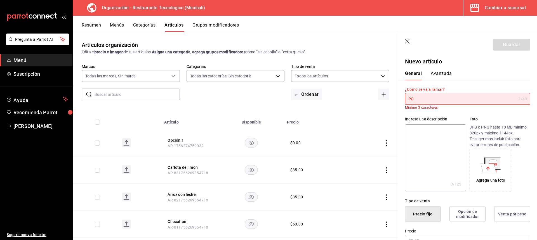
type input "P"
type input "o"
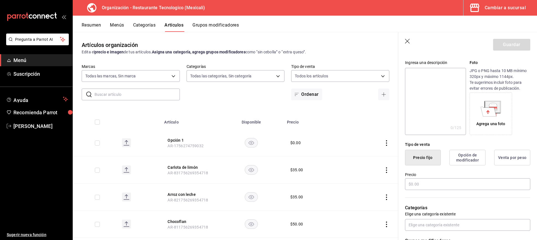
scroll to position [56, 0]
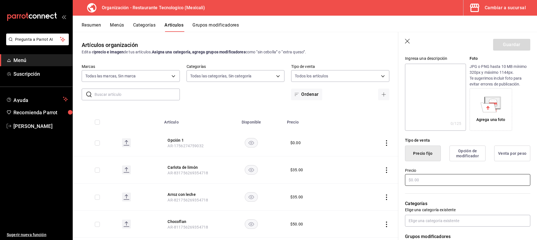
type input "Opción 2"
click at [430, 184] on input "text" at bounding box center [467, 180] width 125 height 12
type input "$0.00"
drag, startPoint x: 510, startPoint y: 44, endPoint x: 519, endPoint y: 195, distance: 151.0
click at [533, 184] on section "Guardar Nuevo artículo General Avanzada ¿Cómo se va a llamar? Opción 2 8 /40 ¿C…" at bounding box center [467, 136] width 139 height 208
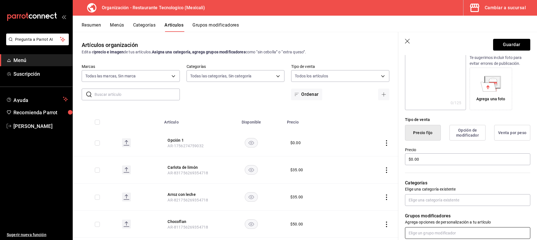
scroll to position [112, 0]
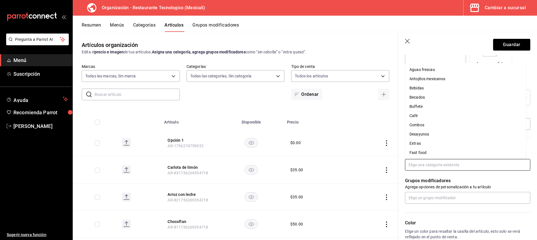
click at [437, 164] on input "text" at bounding box center [467, 165] width 125 height 12
click at [434, 101] on li "Becados" at bounding box center [465, 97] width 121 height 9
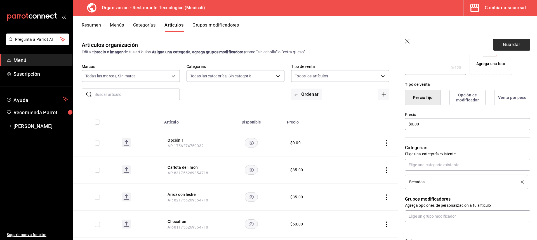
click at [522, 44] on button "Guardar" at bounding box center [511, 45] width 37 height 12
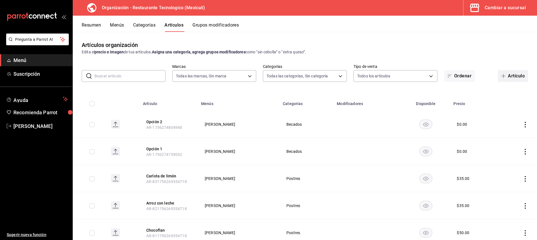
click at [510, 77] on button "Artículo" at bounding box center [513, 76] width 30 height 12
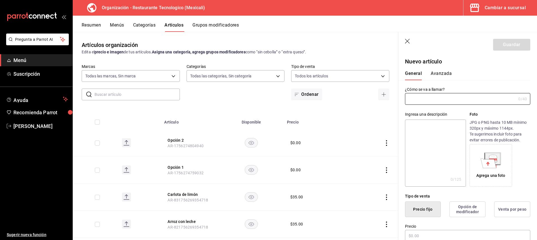
type input "AR-1756274826785"
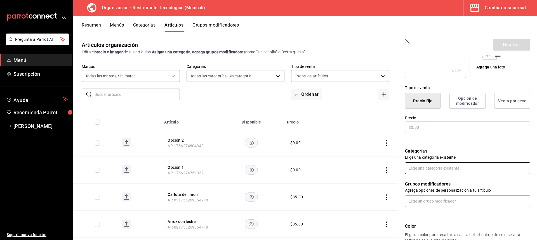
scroll to position [112, 0]
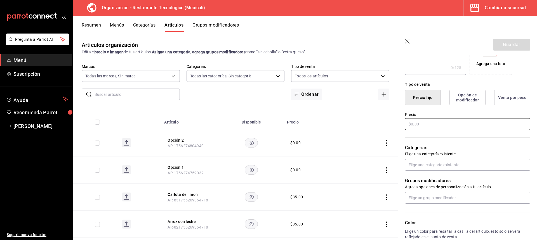
type input "Opción 3"
click at [439, 125] on input "text" at bounding box center [467, 124] width 125 height 12
type input "$0.00"
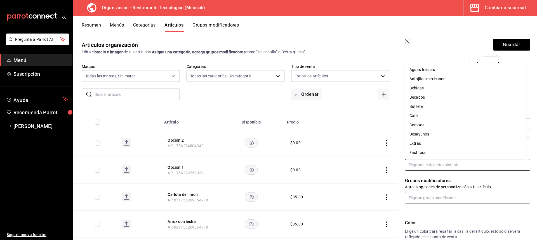
click at [440, 163] on input "text" at bounding box center [467, 165] width 125 height 12
click at [431, 95] on li "Becados" at bounding box center [465, 97] width 121 height 9
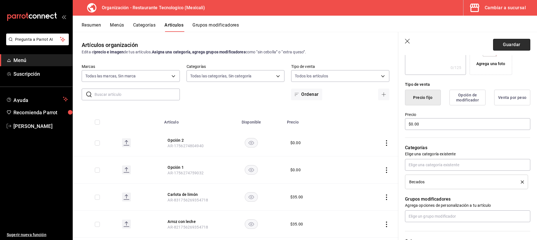
click at [498, 49] on button "Guardar" at bounding box center [511, 45] width 37 height 12
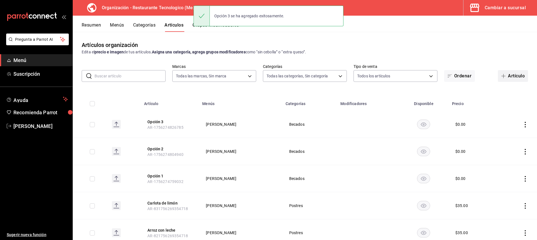
click at [503, 77] on span "button" at bounding box center [504, 76] width 7 height 4
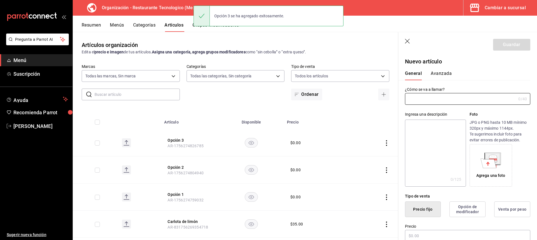
type input "AR-1756274839843"
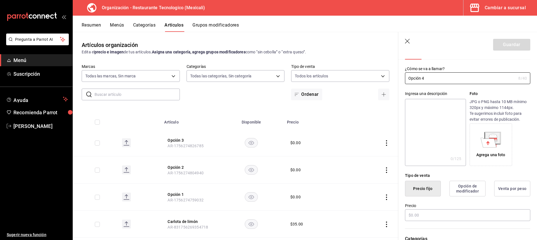
scroll to position [56, 0]
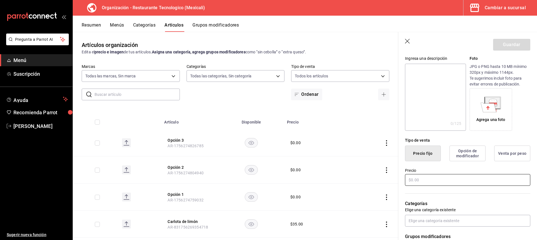
type input "Opción 4"
click at [434, 183] on input "text" at bounding box center [467, 180] width 125 height 12
type input "$0.00"
click at [522, 42] on button "Guardar" at bounding box center [511, 45] width 37 height 12
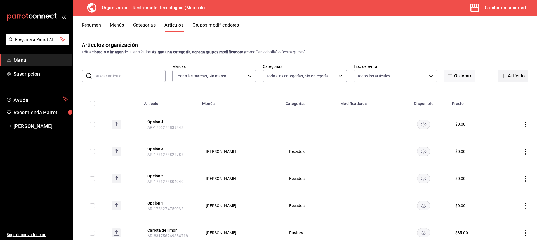
click at [508, 74] on button "Artículo" at bounding box center [513, 76] width 30 height 12
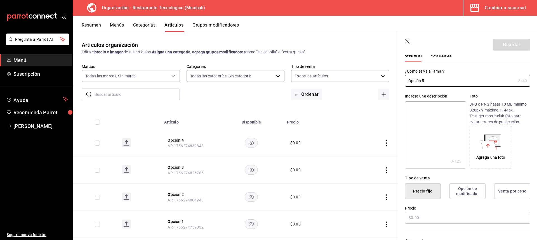
scroll to position [28, 0]
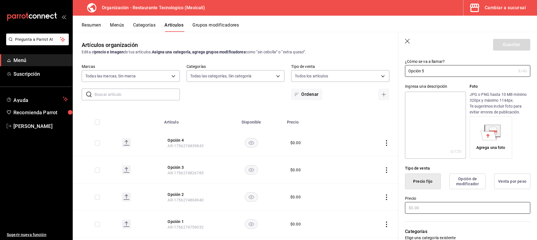
type input "Opción 5"
click at [435, 207] on input "text" at bounding box center [467, 208] width 125 height 12
type input "$0.00"
click at [501, 48] on button "Guardar" at bounding box center [511, 45] width 37 height 12
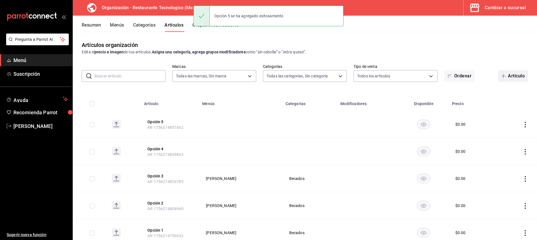
click at [508, 73] on button "Artículo" at bounding box center [513, 76] width 30 height 12
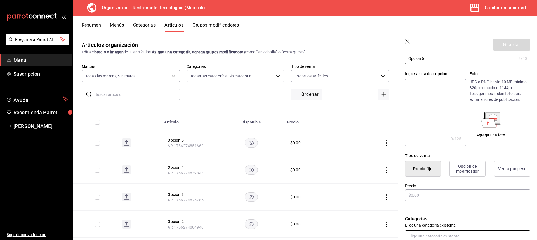
scroll to position [56, 0]
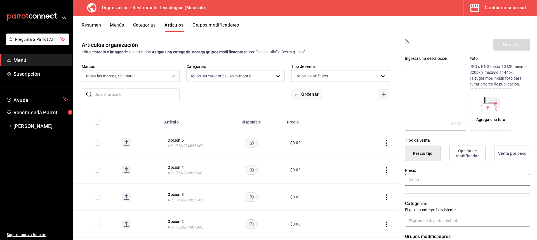
type input "Opción 6"
click at [438, 184] on input "text" at bounding box center [467, 180] width 125 height 12
type input "$0.00"
click at [520, 48] on button "Guardar" at bounding box center [511, 45] width 37 height 12
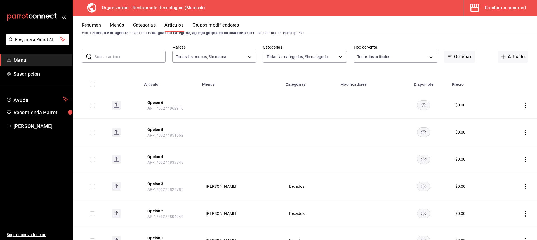
scroll to position [28, 0]
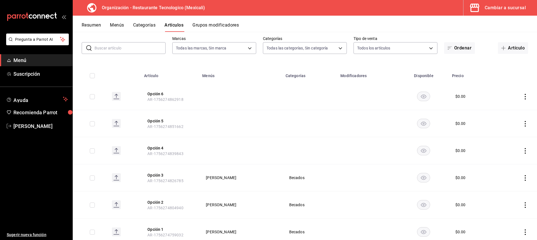
click at [522, 153] on icon "actions" at bounding box center [525, 151] width 6 height 6
click at [513, 164] on li "Editar" at bounding box center [499, 163] width 34 height 11
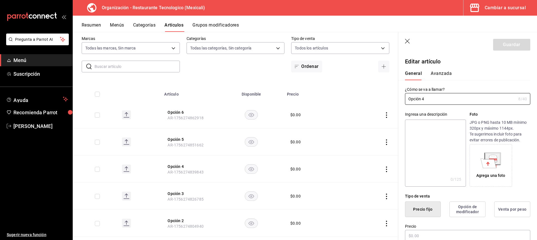
type input "$0.00"
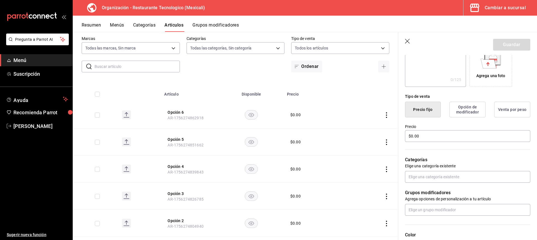
scroll to position [112, 0]
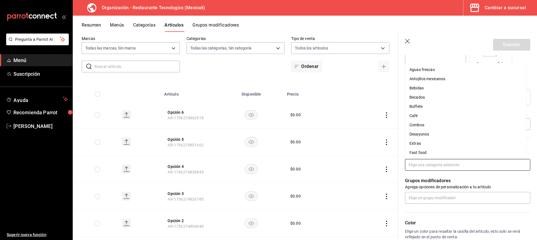
click at [435, 170] on input "text" at bounding box center [467, 165] width 125 height 12
click at [440, 97] on li "Becados" at bounding box center [465, 97] width 121 height 9
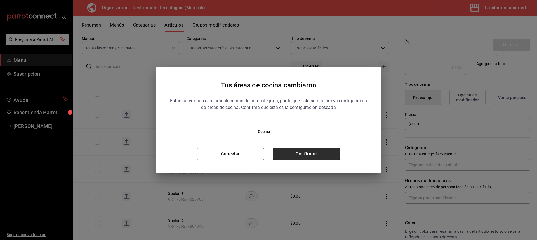
click at [291, 158] on button "Confirmar" at bounding box center [306, 154] width 67 height 12
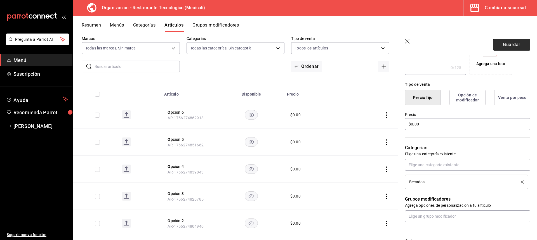
click at [514, 44] on button "Guardar" at bounding box center [511, 45] width 37 height 12
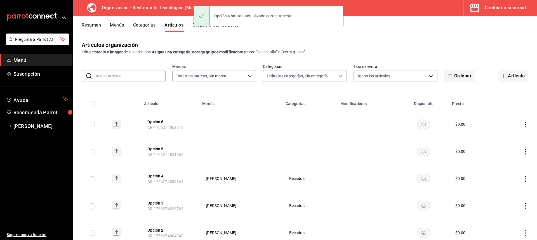
click at [517, 154] on td at bounding box center [517, 151] width 40 height 27
click at [523, 155] on td at bounding box center [517, 151] width 40 height 27
click at [522, 155] on td at bounding box center [517, 151] width 40 height 27
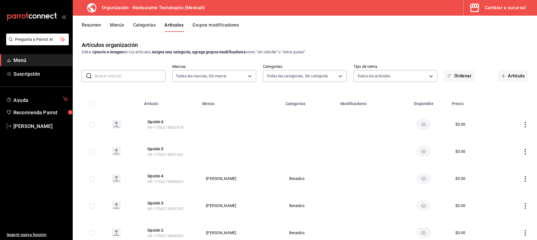
click at [522, 150] on icon "actions" at bounding box center [525, 152] width 6 height 6
click at [500, 165] on span "Editar" at bounding box center [504, 165] width 15 height 6
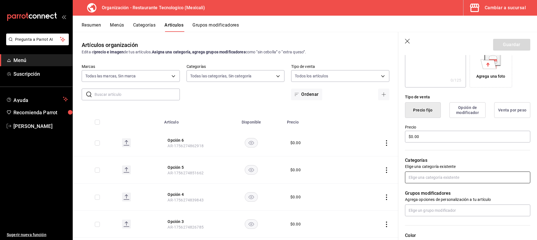
scroll to position [112, 0]
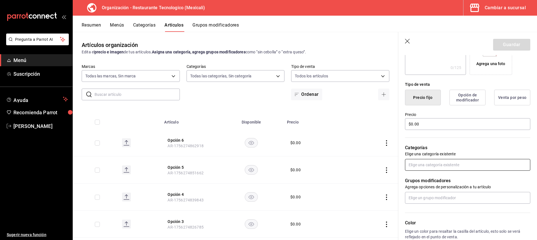
click at [437, 168] on input "text" at bounding box center [467, 165] width 125 height 12
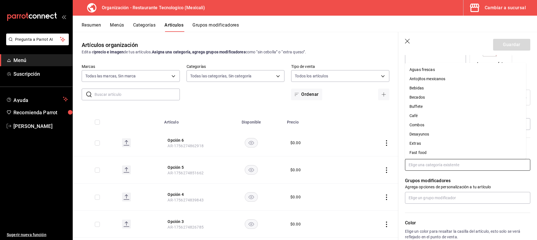
click at [438, 95] on li "Becados" at bounding box center [465, 97] width 121 height 9
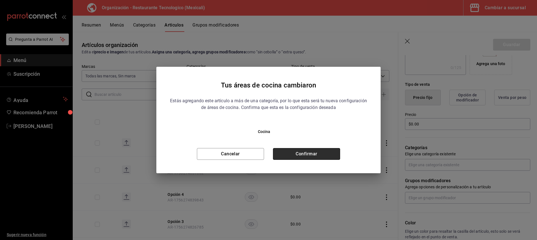
click at [316, 155] on button "Confirmar" at bounding box center [306, 154] width 67 height 12
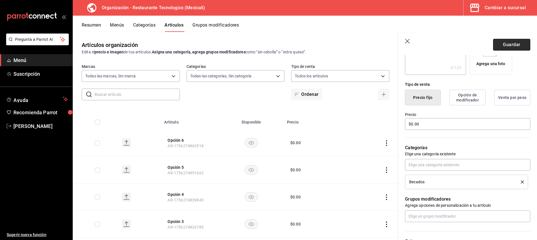
click at [520, 41] on button "Guardar" at bounding box center [511, 45] width 37 height 12
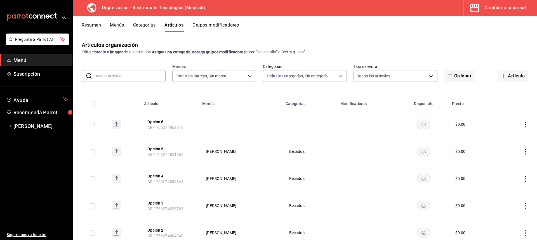
click at [526, 124] on td at bounding box center [517, 124] width 40 height 27
click at [522, 126] on icon "actions" at bounding box center [525, 125] width 6 height 6
click at [502, 137] on span "Editar" at bounding box center [504, 138] width 15 height 6
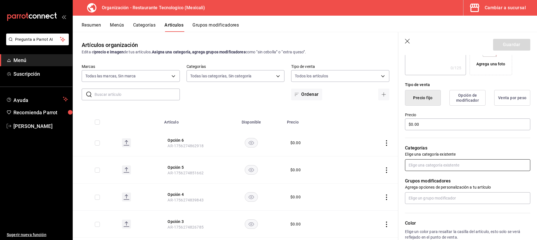
scroll to position [112, 0]
click at [448, 168] on input "text" at bounding box center [467, 165] width 125 height 12
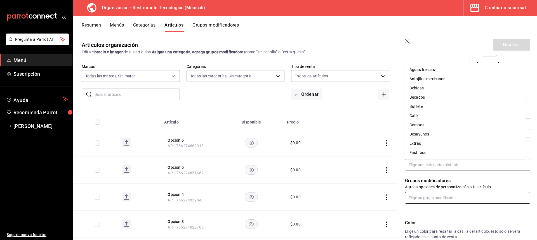
click at [437, 198] on input "text" at bounding box center [467, 198] width 125 height 12
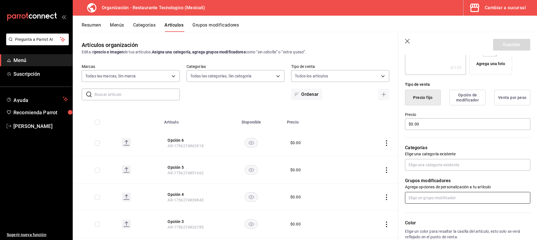
click at [437, 198] on input "text" at bounding box center [467, 198] width 125 height 12
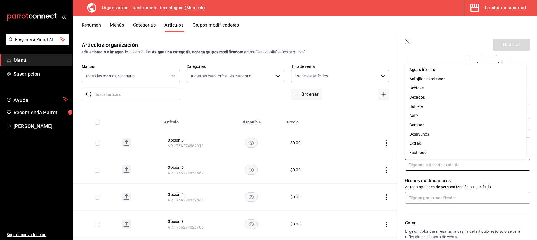
click at [443, 166] on input "text" at bounding box center [467, 165] width 125 height 12
click at [479, 101] on li "Becados" at bounding box center [465, 97] width 121 height 9
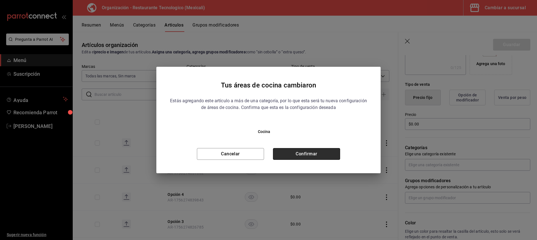
click at [298, 158] on button "Confirmar" at bounding box center [306, 154] width 67 height 12
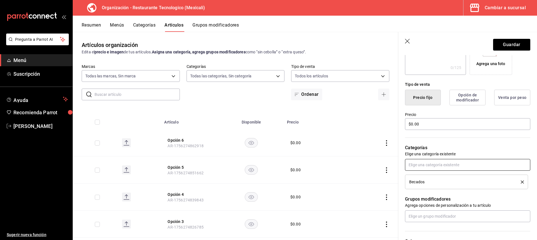
click at [449, 167] on input "text" at bounding box center [467, 165] width 125 height 12
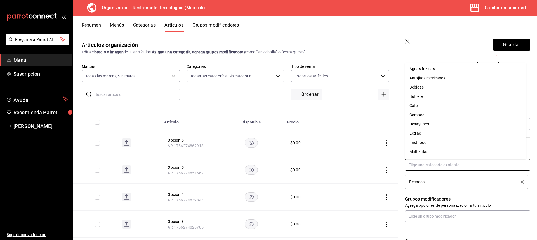
scroll to position [0, 0]
click at [457, 195] on div "Grupos modificadores Agrega opciones de personalización a tu artículo" at bounding box center [464, 205] width 132 height 33
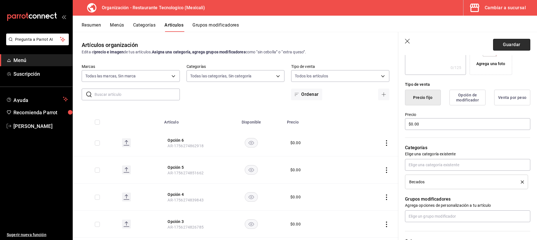
click at [515, 42] on button "Guardar" at bounding box center [511, 45] width 37 height 12
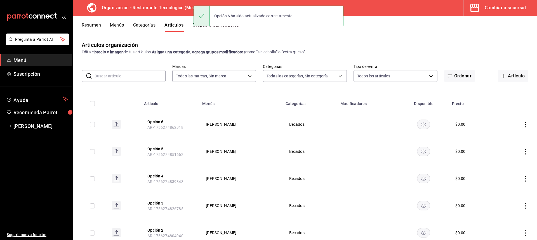
click at [523, 126] on icon "actions" at bounding box center [525, 125] width 6 height 6
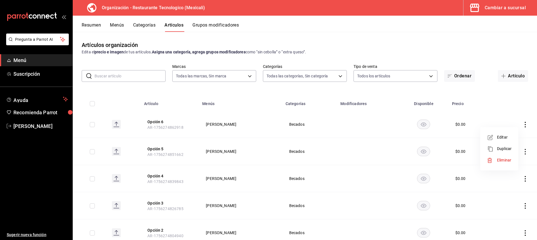
click at [497, 136] on span "Editar" at bounding box center [504, 138] width 15 height 6
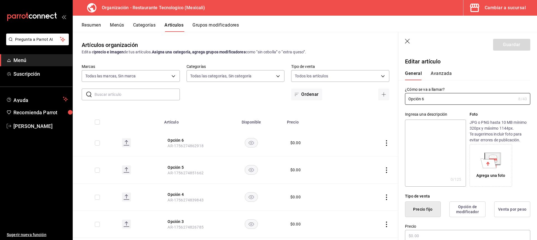
type input "$0.00"
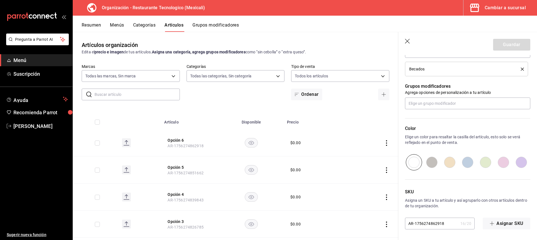
scroll to position [225, 0]
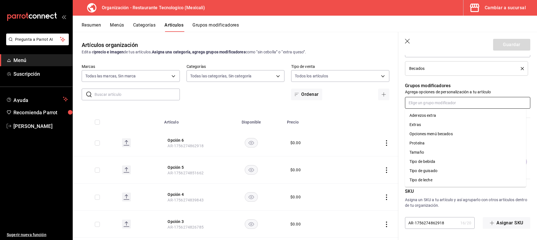
click at [445, 100] on input "text" at bounding box center [467, 103] width 125 height 12
click at [502, 91] on p "Agrega opciones de personalización a tu artículo" at bounding box center [467, 92] width 125 height 6
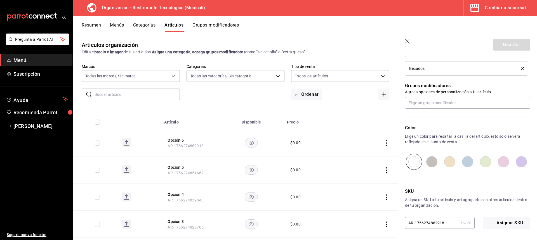
click at [407, 44] on icon "button" at bounding box center [408, 42] width 6 height 6
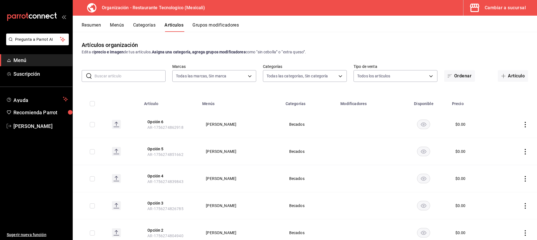
click at [209, 25] on button "Grupos modificadores" at bounding box center [215, 27] width 46 height 10
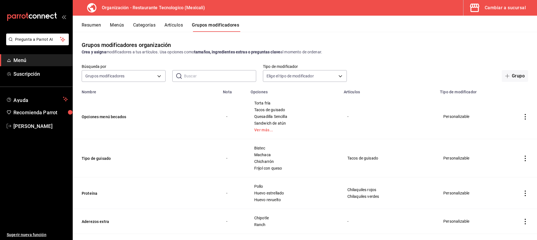
click at [522, 113] on td "simple table" at bounding box center [524, 116] width 23 height 45
click at [165, 27] on button "Artículos" at bounding box center [173, 27] width 18 height 10
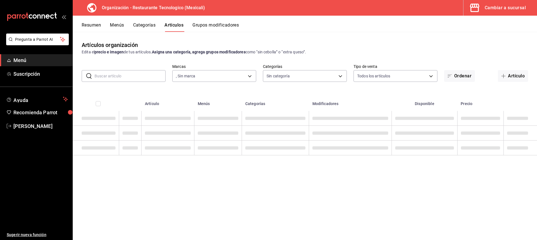
type input "781de6e5-5afb-4e7a-ac37-61d8477f1fc7"
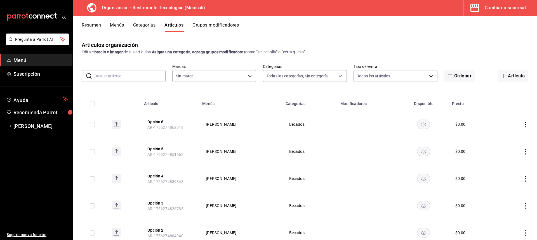
type input "761a1e89-bfb4-4ab3-a196-a73bc4e409e9,64e6a28b-aaf1-4704-895c-68a4c4165be7,15be4…"
type input "781de6e5-5afb-4e7a-ac37-61d8477f1fc7"
click at [208, 26] on button "Grupos modificadores" at bounding box center [215, 27] width 46 height 10
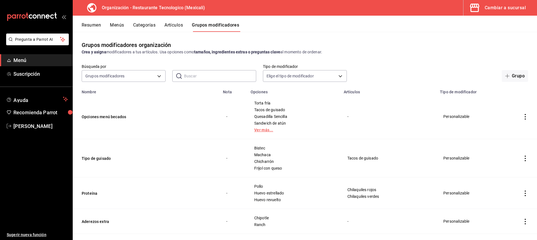
click at [265, 128] on link "Ver más..." at bounding box center [293, 130] width 79 height 4
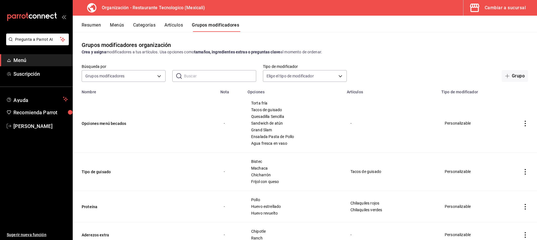
click at [173, 28] on button "Artículos" at bounding box center [173, 27] width 18 height 10
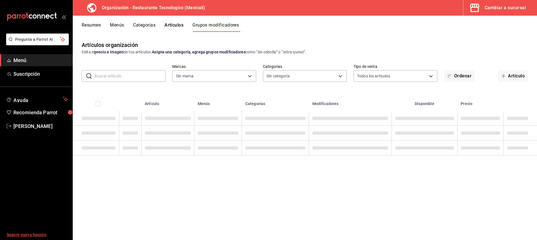
type input "781de6e5-5afb-4e7a-ac37-61d8477f1fc7"
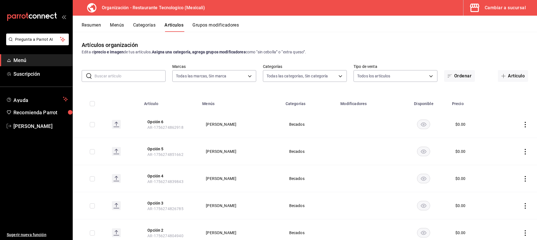
type input "781de6e5-5afb-4e7a-ac37-61d8477f1fc7"
type input "761a1e89-bfb4-4ab3-a196-a73bc4e409e9,64e6a28b-aaf1-4704-895c-68a4c4165be7,15be4…"
click at [138, 24] on button "Categorías" at bounding box center [144, 27] width 23 height 10
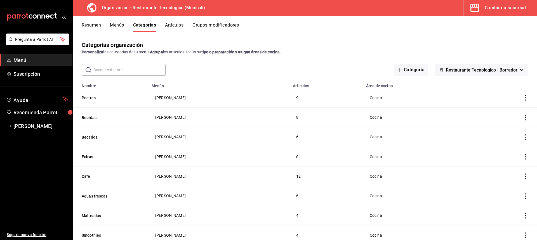
click at [523, 137] on icon "actions" at bounding box center [525, 138] width 6 height 6
click at [523, 137] on div at bounding box center [268, 120] width 537 height 240
click at [239, 27] on button "Grupos modificadores" at bounding box center [215, 27] width 46 height 10
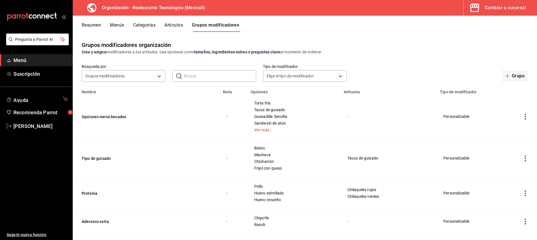
click at [522, 120] on icon "actions" at bounding box center [525, 117] width 6 height 6
click at [515, 128] on li "Editar" at bounding box center [499, 129] width 34 height 11
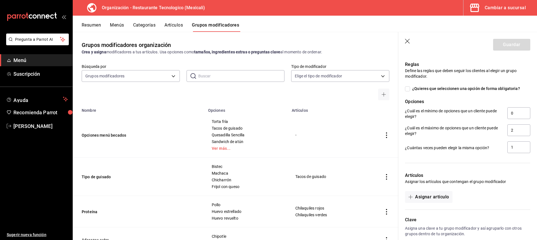
scroll to position [336, 0]
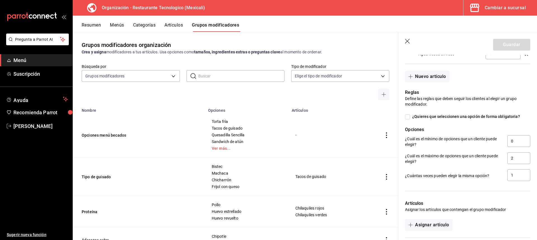
click at [458, 118] on span "¿Quieres que seleccionen una opción de forma obligatoria?" at bounding box center [465, 117] width 110 height 6
click at [410, 118] on input "¿Quieres que seleccionen una opción de forma obligatoria?" at bounding box center [407, 116] width 5 height 5
checkbox input "true"
type input "1"
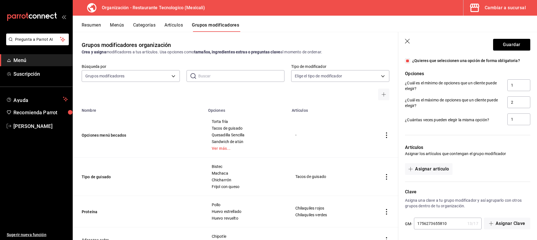
scroll to position [393, 0]
click at [450, 170] on button "Asignar artículo" at bounding box center [428, 168] width 47 height 12
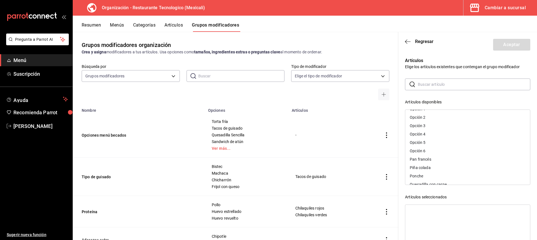
scroll to position [491, 0]
click at [453, 138] on div "Opción 1" at bounding box center [467, 137] width 125 height 8
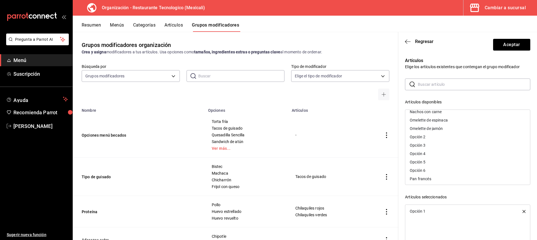
click at [454, 139] on div "Opción 2" at bounding box center [467, 137] width 125 height 8
click at [454, 139] on div "Opción 3" at bounding box center [467, 137] width 125 height 8
click at [454, 139] on div "Opción 4" at bounding box center [467, 137] width 125 height 8
click at [454, 139] on div "Opción 5" at bounding box center [467, 137] width 125 height 8
click at [454, 139] on div "Opción 6" at bounding box center [467, 137] width 125 height 8
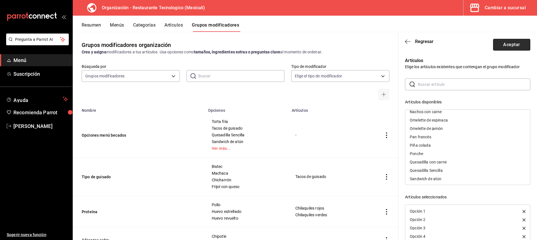
click at [520, 43] on button "Aceptar" at bounding box center [511, 45] width 37 height 12
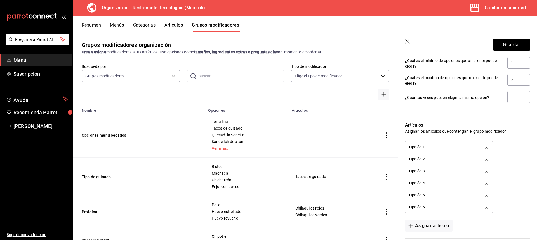
scroll to position [472, 0]
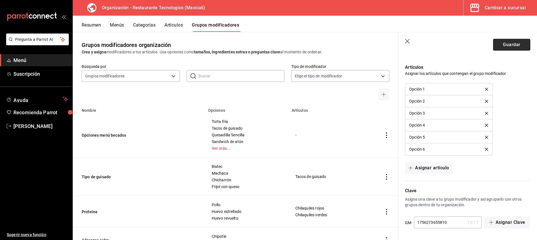
click at [518, 42] on button "Guardar" at bounding box center [511, 45] width 37 height 12
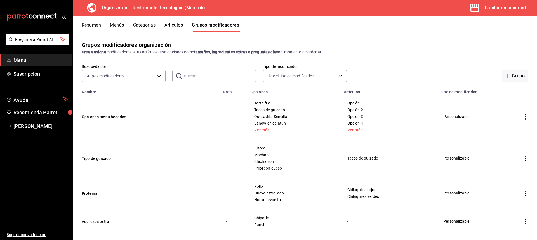
click at [360, 131] on link "Ver más..." at bounding box center [388, 130] width 82 height 4
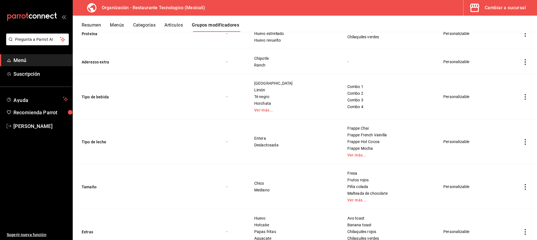
scroll to position [194, 0]
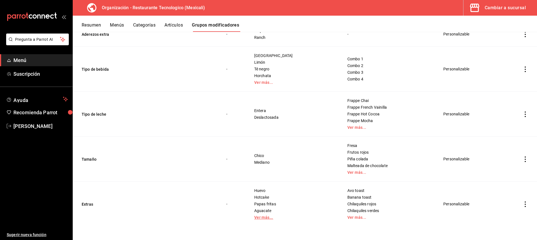
click at [281, 217] on link "Ver más..." at bounding box center [293, 218] width 79 height 4
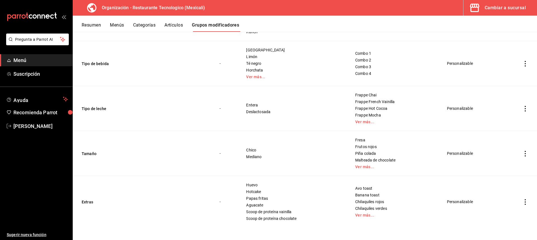
scroll to position [201, 0]
click at [358, 214] on link "Ver más..." at bounding box center [394, 214] width 78 height 4
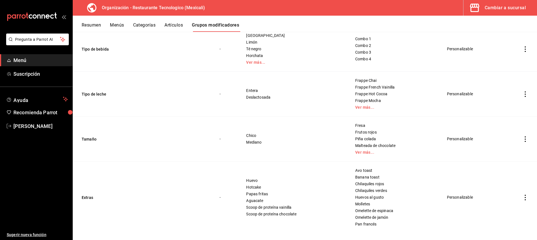
scroll to position [221, 0]
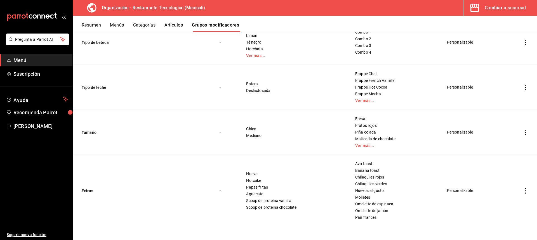
click at [522, 190] on icon "actions" at bounding box center [525, 191] width 6 height 6
click at [510, 198] on li "Editar" at bounding box center [499, 202] width 34 height 11
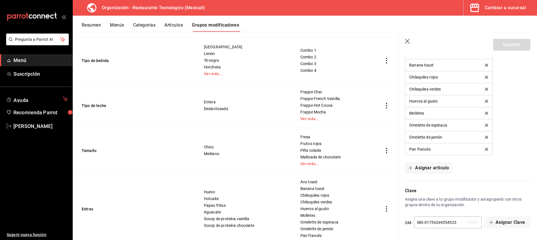
scroll to position [487, 0]
click at [436, 170] on button "Asignar artículo" at bounding box center [428, 168] width 47 height 12
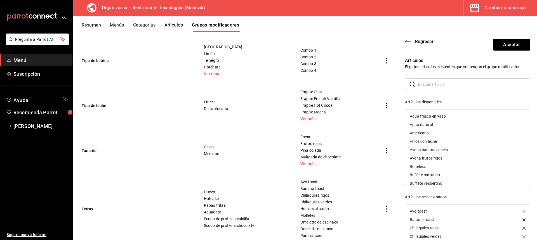
click at [451, 91] on div "​ ​ Artículos disponibles Agua fresca en vaso Agua natural Americano Arroz con …" at bounding box center [467, 179] width 125 height 200
click at [455, 89] on input "text" at bounding box center [474, 84] width 112 height 11
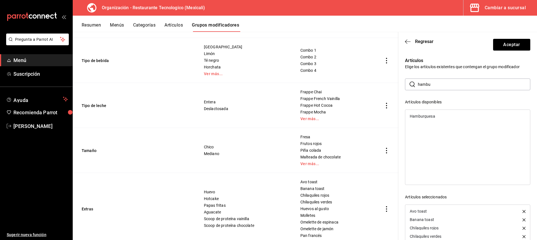
click at [457, 121] on div "Hamburguesa" at bounding box center [467, 116] width 125 height 8
click at [440, 81] on input "hambu" at bounding box center [474, 84] width 112 height 11
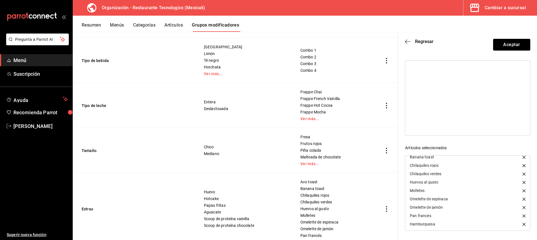
scroll to position [0, 0]
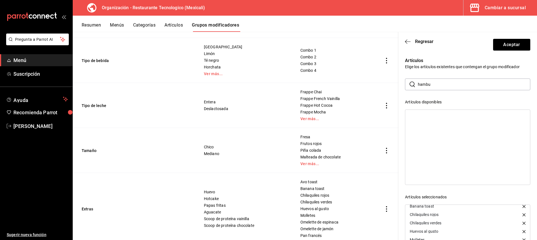
drag, startPoint x: 430, startPoint y: 87, endPoint x: 410, endPoint y: 85, distance: 20.5
click at [410, 85] on div "​ hambu ​" at bounding box center [467, 85] width 125 height 12
click at [442, 117] on div "Boneless" at bounding box center [467, 116] width 125 height 8
drag, startPoint x: 442, startPoint y: 84, endPoint x: 381, endPoint y: 89, distance: 61.5
click at [381, 89] on main "Grupos modificadores organización Crea y asigna modificadores a tus artículos. …" at bounding box center [305, 136] width 464 height 208
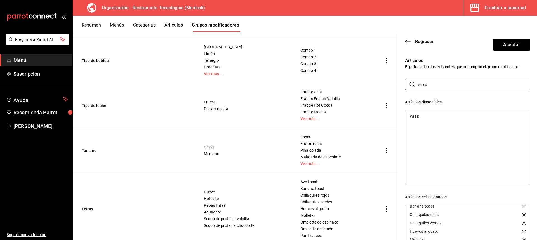
type input "wrap"
click at [424, 119] on div "Wrap" at bounding box center [467, 116] width 125 height 8
drag, startPoint x: 443, startPoint y: 84, endPoint x: 371, endPoint y: 85, distance: 72.7
click at [371, 85] on main "Grupos modificadores organización Crea y asigna modificadores a tus artículos. …" at bounding box center [305, 136] width 464 height 208
type input "p"
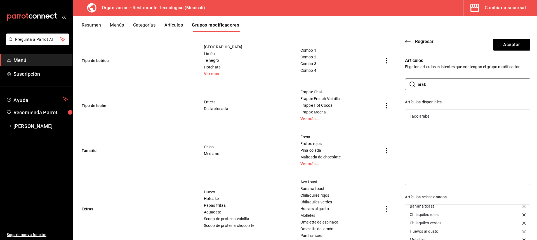
type input "arab"
click at [452, 115] on div "Taco arabe" at bounding box center [467, 116] width 125 height 8
drag, startPoint x: 438, startPoint y: 83, endPoint x: 314, endPoint y: 86, distance: 124.2
click at [314, 86] on main "Grupos modificadores organización Crea y asigna modificadores a tus artículos. …" at bounding box center [305, 136] width 464 height 208
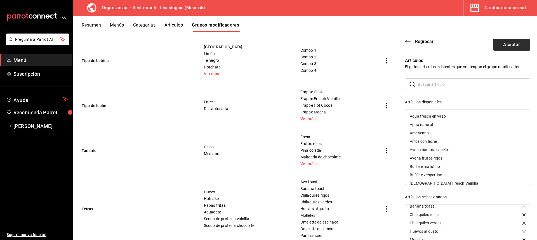
click at [522, 43] on button "Aceptar" at bounding box center [511, 45] width 37 height 12
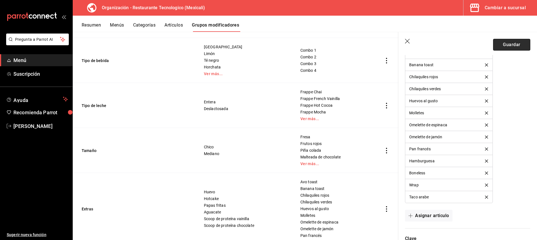
click at [521, 46] on button "Guardar" at bounding box center [511, 45] width 37 height 12
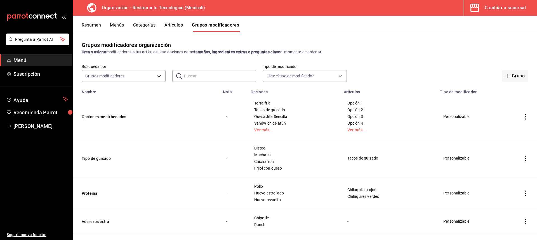
click at [175, 26] on button "Artículos" at bounding box center [173, 27] width 18 height 10
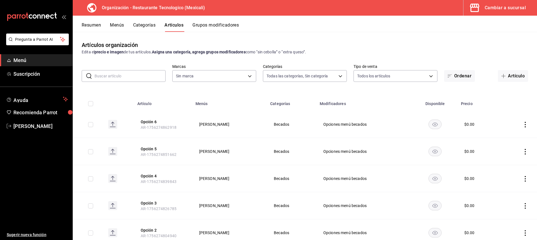
type input "761a1e89-bfb4-4ab3-a196-a73bc4e409e9,64e6a28b-aaf1-4704-895c-68a4c4165be7,15be4…"
click at [149, 33] on div "Artículos organización Edita el precio e imagen de tus artículos. Asigna una ca…" at bounding box center [305, 136] width 464 height 208
type input "781de6e5-5afb-4e7a-ac37-61d8477f1fc7"
click at [145, 24] on button "Categorías" at bounding box center [144, 27] width 23 height 10
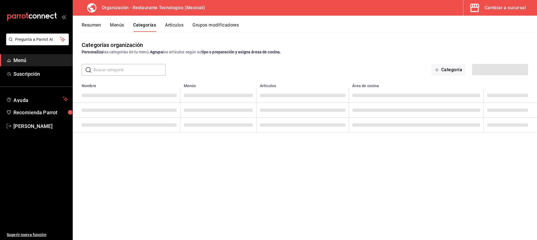
click at [118, 26] on button "Menús" at bounding box center [117, 27] width 14 height 10
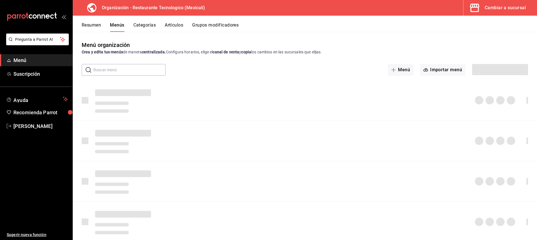
click at [140, 27] on button "Categorías" at bounding box center [144, 27] width 23 height 10
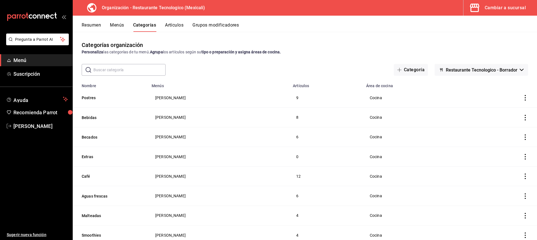
click at [114, 27] on button "Menús" at bounding box center [117, 27] width 14 height 10
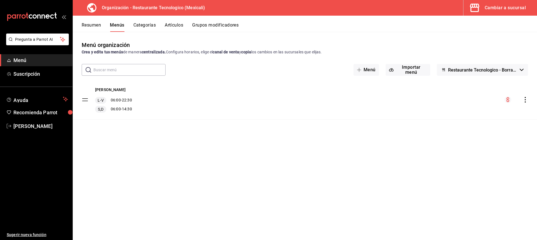
click at [527, 102] on icon "actions" at bounding box center [525, 100] width 6 height 6
click at [499, 137] on span "Copiar en otra sucursal" at bounding box center [481, 136] width 68 height 6
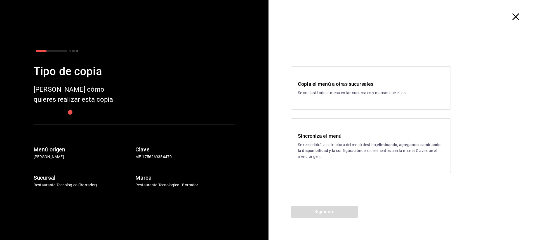
click at [514, 16] on icon "button" at bounding box center [515, 16] width 7 height 7
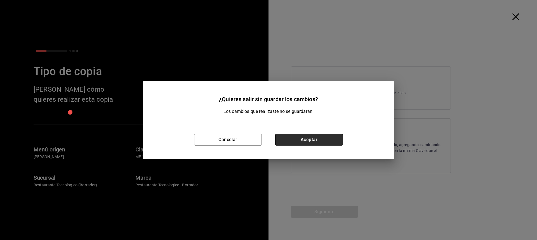
click at [313, 141] on button "Aceptar" at bounding box center [309, 140] width 68 height 12
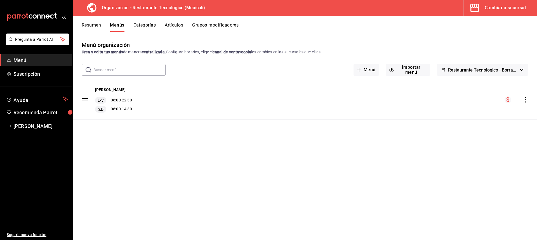
click at [491, 0] on button "Cambiar a sucursal" at bounding box center [497, 8] width 69 height 16
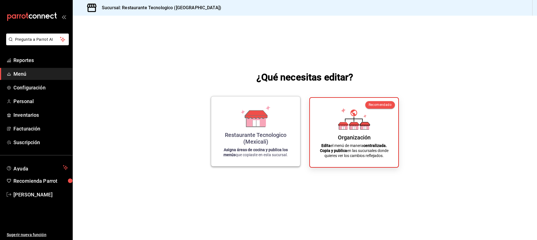
click at [240, 145] on div "Restaurante Tecnologico (Mexicali)" at bounding box center [256, 138] width 76 height 13
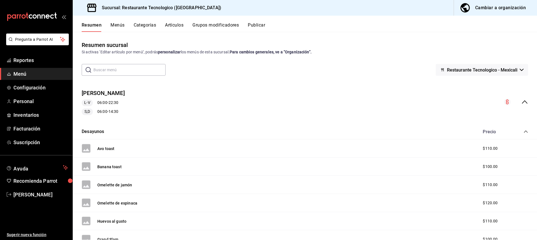
click at [525, 103] on div "[PERSON_NAME] L-V 06:00 - 22:30 S,D 06:00 - 14:30" at bounding box center [305, 102] width 464 height 35
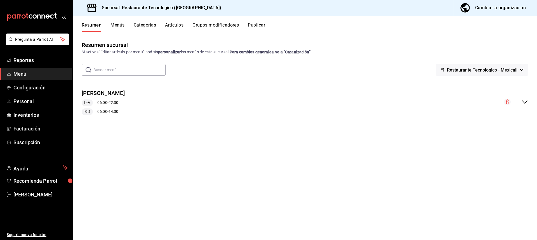
click at [207, 22] on div "Resumen Menús Categorías Artículos Grupos modificadores Publicar" at bounding box center [305, 24] width 464 height 16
click at [212, 31] on button "Grupos modificadores" at bounding box center [215, 27] width 46 height 10
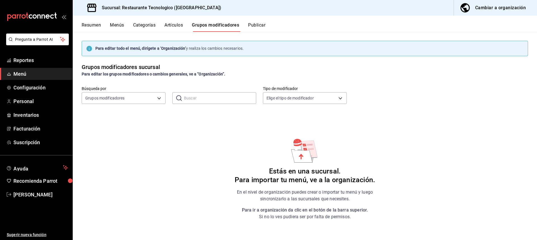
click at [257, 24] on button "Publicar" at bounding box center [256, 27] width 17 height 10
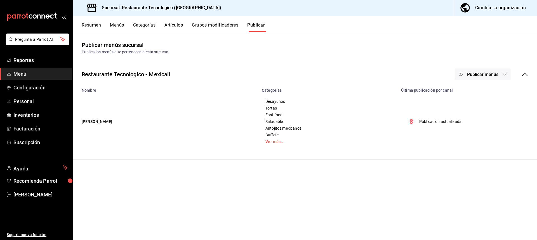
click at [479, 71] on button "Publicar menús" at bounding box center [483, 75] width 56 height 12
click at [482, 77] on div at bounding box center [268, 120] width 537 height 240
drag, startPoint x: 120, startPoint y: 18, endPoint x: 124, endPoint y: 21, distance: 5.6
click at [121, 18] on div "Resumen Menús Categorías Artículos Grupos modificadores Publicar" at bounding box center [305, 24] width 464 height 16
click at [124, 22] on div "Resumen Menús Categorías Artículos Grupos modificadores Publicar" at bounding box center [305, 24] width 464 height 16
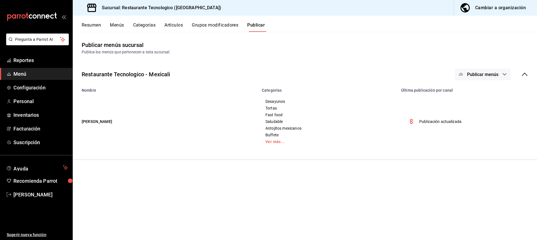
click at [116, 29] on button "Menús" at bounding box center [117, 27] width 14 height 10
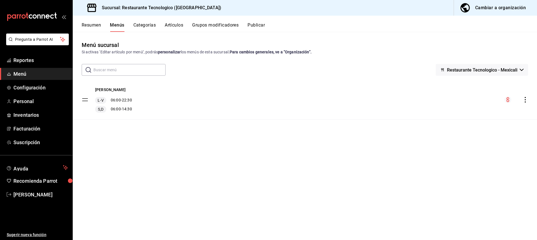
click at [525, 102] on icon "actions" at bounding box center [525, 100] width 1 height 6
click at [504, 121] on li "Eliminar menú y contenido relacionado" at bounding box center [475, 124] width 87 height 11
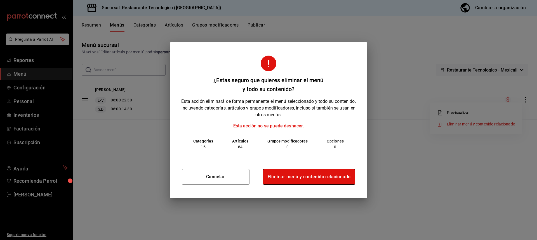
click at [335, 175] on button "Eliminar menú y contenido relacionado" at bounding box center [309, 177] width 93 height 16
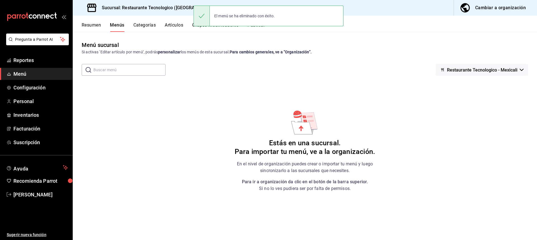
click at [137, 22] on div "Resumen Menús Categorías Artículos Grupos modificadores Publicar" at bounding box center [305, 24] width 464 height 16
click at [140, 24] on button "Categorías" at bounding box center [144, 27] width 23 height 10
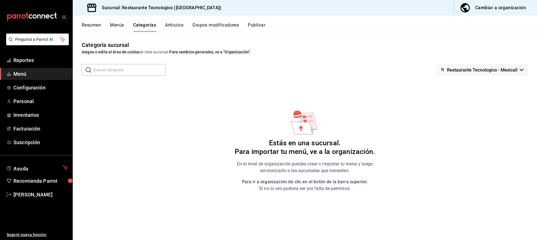
click at [498, 9] on div "Cambiar a organización" at bounding box center [500, 8] width 51 height 8
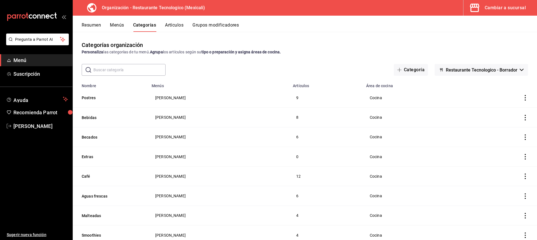
click at [494, 69] on span "Restaurante Tecnologico - Borrador" at bounding box center [482, 69] width 72 height 5
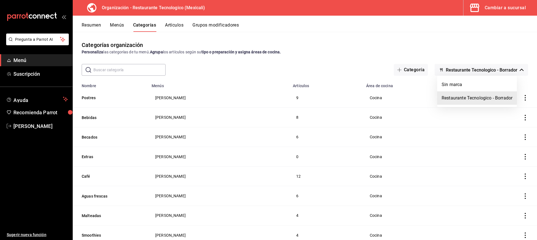
click at [508, 69] on div at bounding box center [268, 120] width 537 height 240
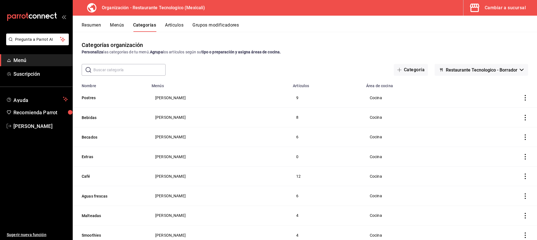
click at [522, 98] on icon "actions" at bounding box center [525, 98] width 6 height 6
click at [512, 71] on div at bounding box center [268, 120] width 537 height 240
click at [516, 72] on button "Restaurante Tecnologico - Borrador" at bounding box center [481, 70] width 93 height 12
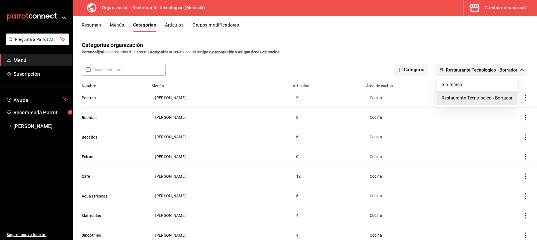
click at [519, 73] on div at bounding box center [268, 120] width 537 height 240
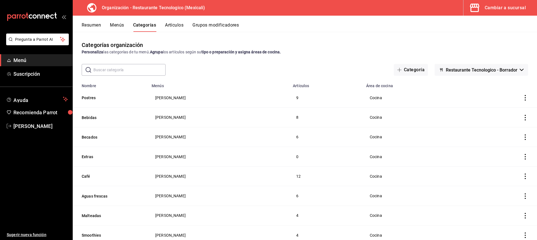
click at [520, 101] on td "categoriesTable" at bounding box center [503, 98] width 68 height 20
click at [523, 100] on icon "actions" at bounding box center [525, 98] width 6 height 6
click at [514, 92] on div at bounding box center [268, 120] width 537 height 240
click at [110, 26] on button "Menús" at bounding box center [117, 27] width 14 height 10
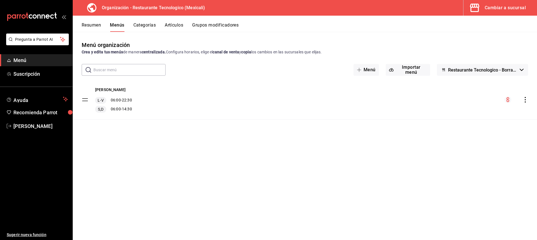
click at [525, 100] on icon "actions" at bounding box center [525, 100] width 1 height 6
click at [499, 137] on span "Copiar en otra sucursal" at bounding box center [481, 136] width 68 height 6
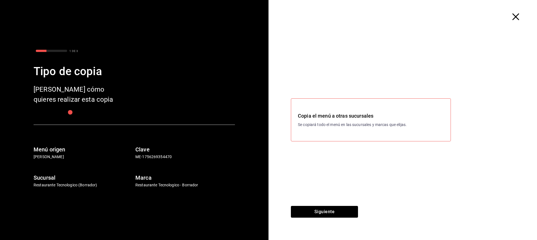
click at [412, 140] on div "Copia el menú a otras sucursales Se copiará todo el menú en las sucursales y ma…" at bounding box center [371, 119] width 160 height 43
click at [391, 112] on h3 "Copia el menú a otras sucursales" at bounding box center [371, 116] width 146 height 8
click at [335, 219] on div "Siguiente" at bounding box center [324, 223] width 112 height 34
click at [343, 213] on button "Siguiente" at bounding box center [324, 212] width 67 height 12
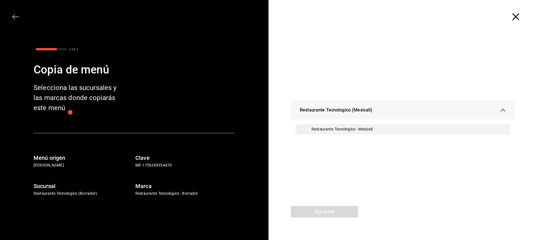
click at [366, 124] on div "Restaurante Tecnologico - Mexicali" at bounding box center [402, 129] width 215 height 10
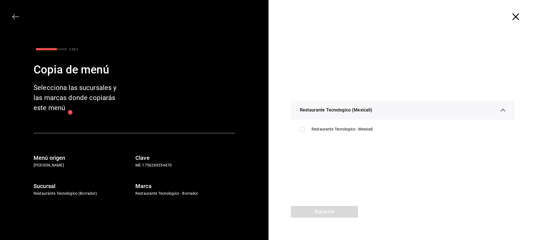
checkbox input "true"
click at [336, 209] on button "Siguiente" at bounding box center [324, 212] width 67 height 12
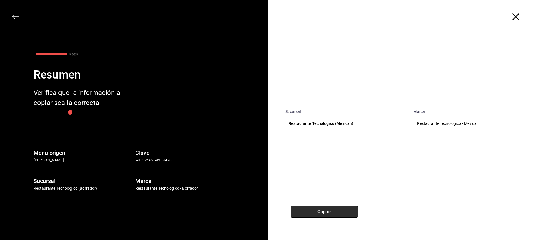
click at [355, 212] on button "Copiar" at bounding box center [324, 212] width 67 height 12
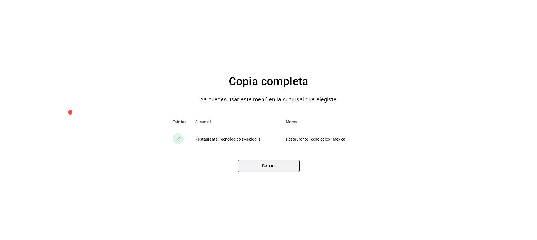
click at [269, 167] on button "Cerrar" at bounding box center [269, 166] width 62 height 12
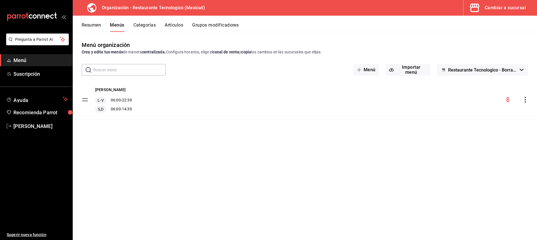
click at [150, 108] on div "[PERSON_NAME] L-V 06:00 - 22:30 S,D 06:00 - 14:30" at bounding box center [305, 99] width 464 height 39
click at [148, 26] on button "Categorías" at bounding box center [144, 27] width 23 height 10
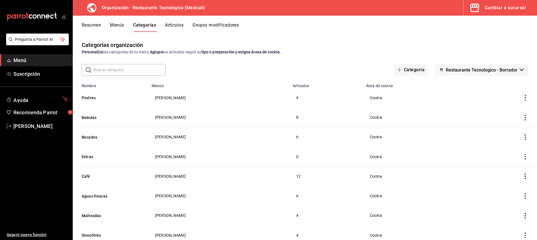
click at [175, 26] on button "Artículos" at bounding box center [174, 27] width 18 height 10
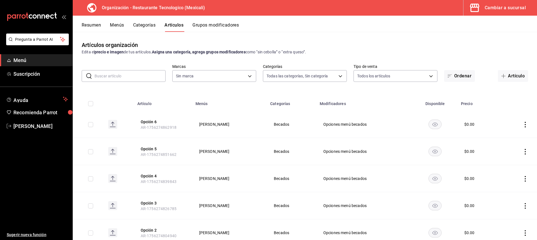
type input "761a1e89-bfb4-4ab3-a196-a73bc4e409e9,64e6a28b-aaf1-4704-895c-68a4c4165be7,15be4…"
type input "781de6e5-5afb-4e7a-ac37-61d8477f1fc7"
click at [210, 23] on button "Grupos modificadores" at bounding box center [215, 27] width 46 height 10
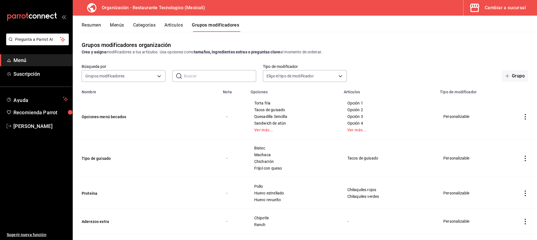
click at [35, 61] on span "Menú" at bounding box center [40, 60] width 55 height 8
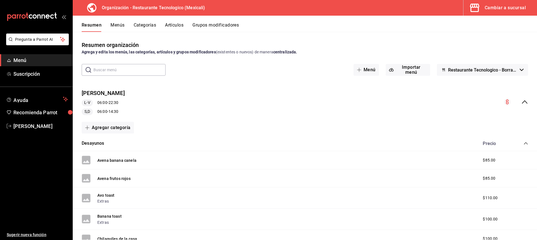
click at [492, 10] on div "Cambiar a sucursal" at bounding box center [505, 8] width 41 height 8
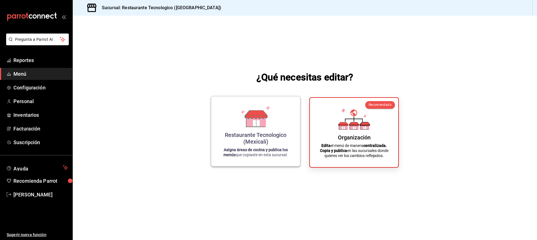
click at [279, 132] on div "Restaurante Tecnologico (Mexicali)" at bounding box center [256, 138] width 76 height 13
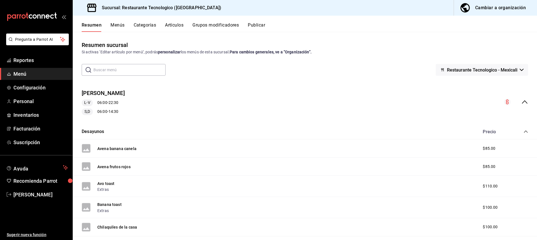
click at [118, 25] on button "Menús" at bounding box center [117, 27] width 14 height 10
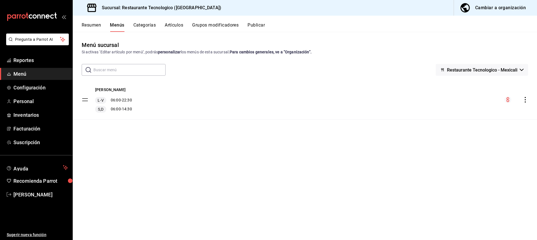
click at [145, 29] on button "Categorías" at bounding box center [144, 27] width 23 height 10
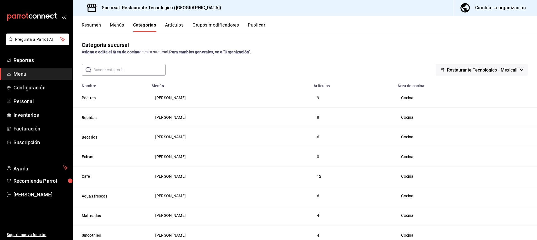
click at [177, 27] on button "Artículos" at bounding box center [174, 27] width 18 height 10
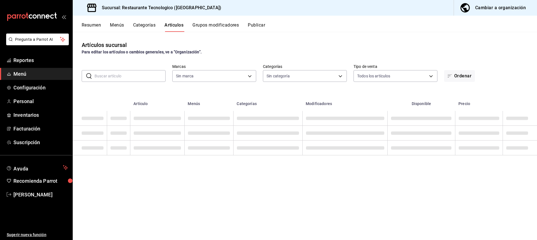
click at [232, 25] on button "Grupos modificadores" at bounding box center [215, 27] width 46 height 10
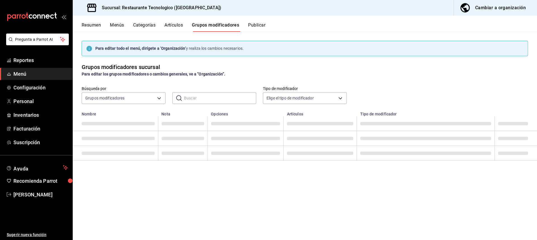
click at [252, 25] on button "Publicar" at bounding box center [256, 27] width 17 height 10
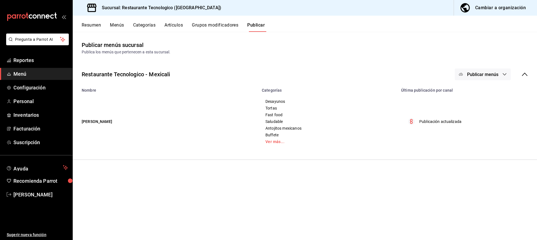
click at [522, 10] on div "Cambiar a organización" at bounding box center [500, 8] width 51 height 8
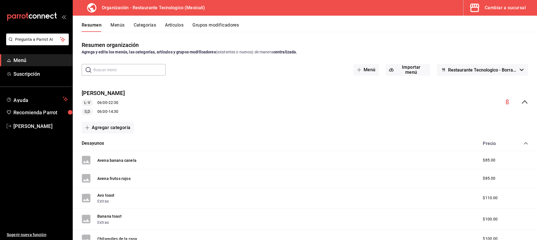
click at [503, 7] on div "Cambiar a sucursal" at bounding box center [505, 8] width 41 height 8
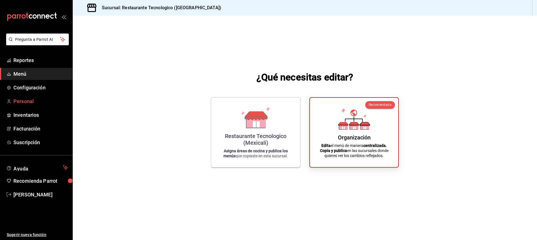
click at [58, 100] on span "Personal" at bounding box center [40, 102] width 55 height 8
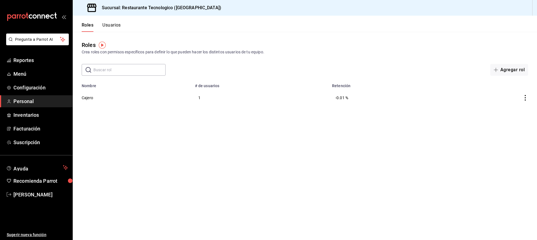
click at [121, 29] on header "Roles Usuarios" at bounding box center [305, 24] width 464 height 16
click at [119, 21] on div "Roles Usuarios" at bounding box center [97, 24] width 48 height 16
click at [116, 23] on button "Usuarios" at bounding box center [111, 27] width 18 height 10
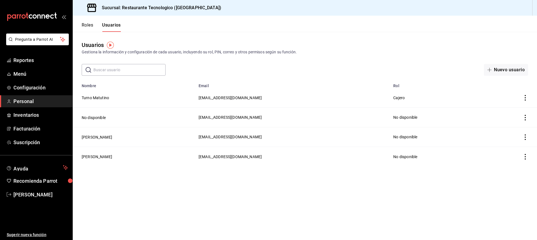
click at [526, 99] on icon "actions" at bounding box center [525, 98] width 6 height 6
click at [497, 67] on div at bounding box center [268, 120] width 537 height 240
click at [199, 115] on span "[EMAIL_ADDRESS][DOMAIN_NAME]" at bounding box center [230, 117] width 63 height 4
click at [202, 116] on span "[EMAIL_ADDRESS][DOMAIN_NAME]" at bounding box center [230, 117] width 63 height 4
click at [501, 69] on button "Nuevo usuario" at bounding box center [506, 70] width 44 height 12
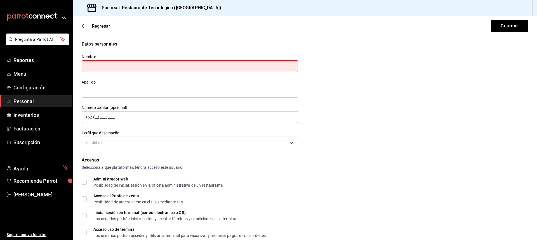
click at [139, 143] on body "Pregunta a Parrot AI Reportes Menú Configuración Personal Inventarios Facturaci…" at bounding box center [268, 120] width 537 height 240
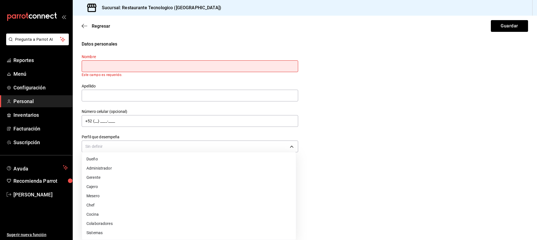
click at [110, 187] on li "Cajero" at bounding box center [189, 186] width 214 height 9
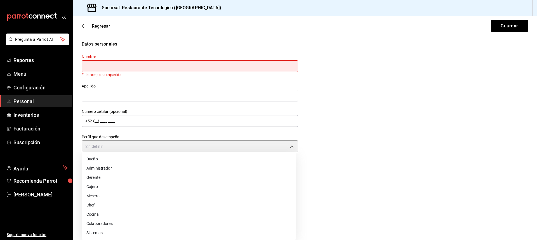
type input "CASHIER"
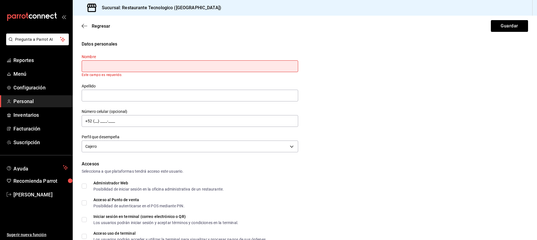
click at [145, 62] on input "text" at bounding box center [190, 66] width 216 height 12
type input "M"
type input "g"
type input "Lupita"
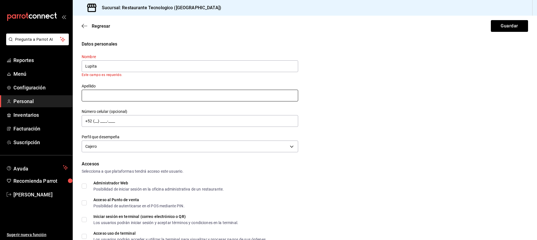
click at [123, 100] on div "Nombre [PERSON_NAME] Este campo es requerido. Apellido Número celular (opcional…" at bounding box center [186, 101] width 223 height 107
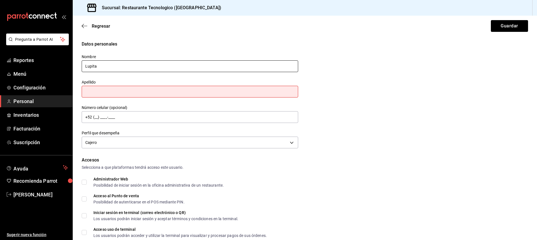
click at [200, 69] on input "Lupita" at bounding box center [190, 66] width 216 height 12
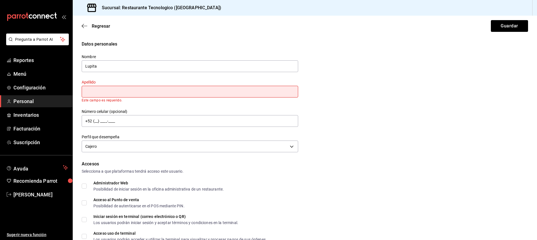
click at [204, 96] on input "text" at bounding box center [190, 92] width 216 height 12
type input "Cota"
click at [354, 128] on div "Datos personales Nombre [PERSON_NAME] Apellido Cota Este campo es requerido. Nú…" at bounding box center [305, 97] width 446 height 113
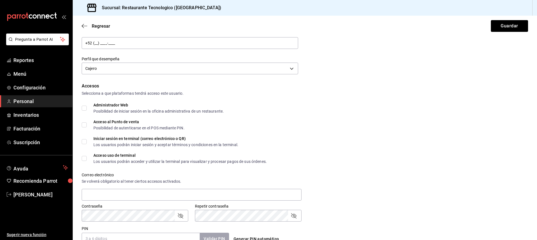
scroll to position [84, 0]
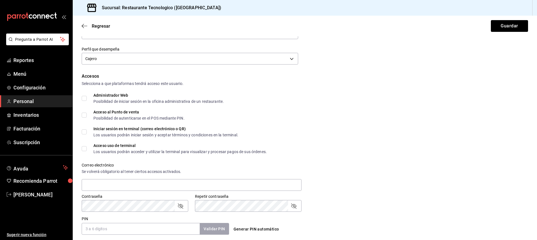
click at [83, 115] on input "Acceso al Punto de venta Posibilidad de autenticarse en el POS mediante PIN." at bounding box center [84, 115] width 5 height 5
checkbox input "true"
click at [86, 151] on input "Acceso uso de terminal Los usuarios podrán acceder y utilizar la terminal para …" at bounding box center [84, 148] width 5 height 5
checkbox input "true"
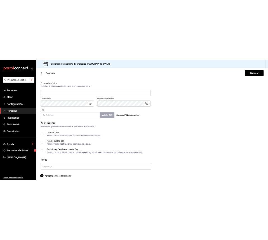
scroll to position [207, 0]
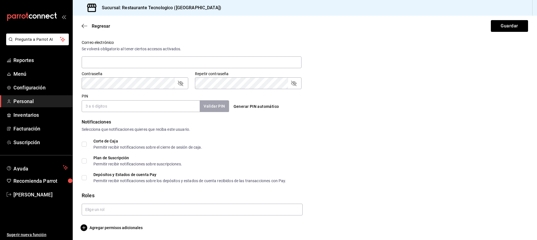
click at [110, 109] on input "PIN" at bounding box center [141, 106] width 118 height 12
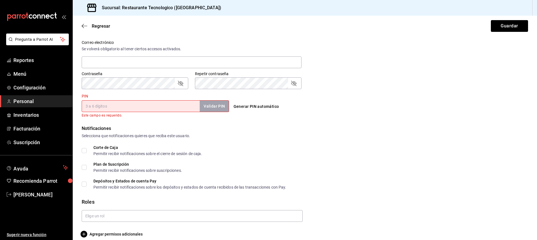
click at [151, 104] on input "PIN" at bounding box center [141, 106] width 118 height 12
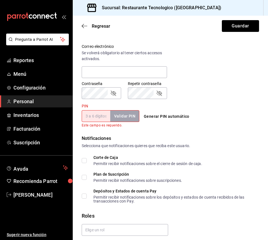
click at [235, 105] on div "PIN Validar PIN ​ Este campo es requerido. Generar PIN automático" at bounding box center [169, 114] width 180 height 27
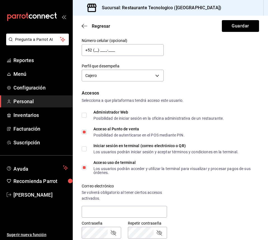
scroll to position [11, 0]
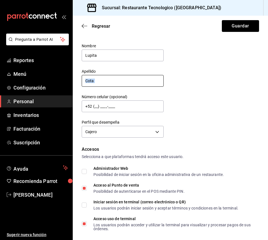
drag, startPoint x: 104, startPoint y: 87, endPoint x: 100, endPoint y: 85, distance: 4.8
click at [100, 85] on div "Nombre [PERSON_NAME] Apellido Cota Número celular (opcional) +52 (__) ____-____…" at bounding box center [119, 88] width 89 height 103
drag, startPoint x: 100, startPoint y: 85, endPoint x: 88, endPoint y: 81, distance: 12.7
click at [88, 81] on input "Cota" at bounding box center [123, 81] width 82 height 12
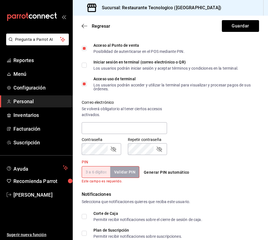
scroll to position [179, 0]
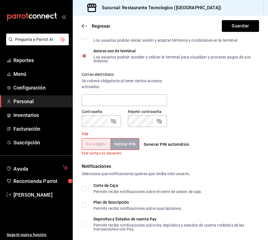
type input "[PERSON_NAME]"
click at [101, 145] on input "PIN" at bounding box center [96, 144] width 29 height 12
click at [96, 141] on input "PIN" at bounding box center [96, 144] width 29 height 12
type input "3785"
click at [132, 143] on button "Validar PIN" at bounding box center [125, 144] width 30 height 12
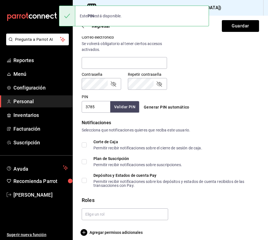
scroll to position [221, 0]
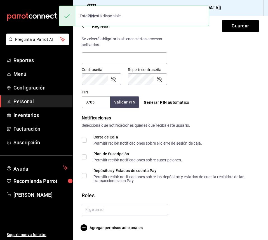
click at [82, 140] on input "Corte de Caja Permitir recibir notificaciones sobre el cierre de sesión de caja." at bounding box center [84, 140] width 5 height 5
checkbox input "true"
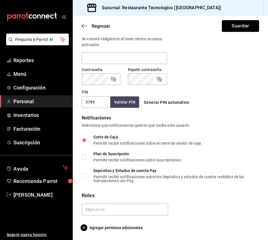
click at [86, 176] on input "Depósitos y Estados de cuenta Pay Permitir recibir notificaciones sobre los dep…" at bounding box center [84, 175] width 5 height 5
click at [84, 177] on input "Depósitos y Estados de cuenta Pay Permitir recibir notificaciones sobre los dep…" at bounding box center [84, 175] width 5 height 5
checkbox input "false"
click at [110, 210] on input "text" at bounding box center [125, 210] width 86 height 12
click at [103, 226] on li "Cajero" at bounding box center [124, 222] width 84 height 9
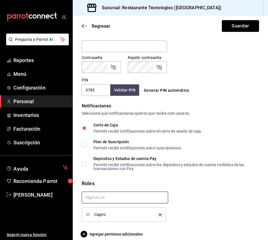
scroll to position [239, 0]
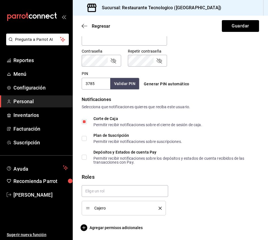
click at [122, 206] on span "Cajero" at bounding box center [122, 208] width 56 height 4
click at [159, 209] on icon "delete" at bounding box center [160, 208] width 3 height 3
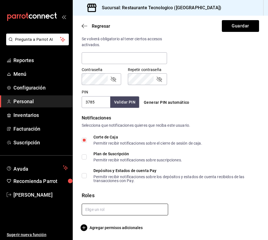
scroll to position [221, 0]
click at [132, 209] on input "text" at bounding box center [125, 210] width 86 height 12
type input "c"
type input "Cajero"
click at [129, 222] on li "Cajero" at bounding box center [124, 222] width 84 height 9
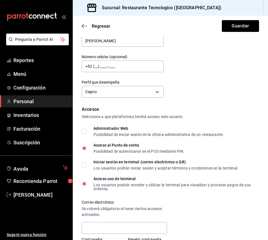
scroll to position [0, 0]
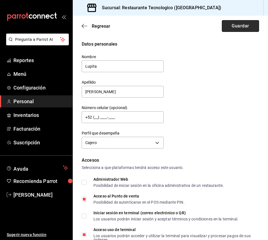
click at [245, 27] on button "Guardar" at bounding box center [240, 26] width 37 height 12
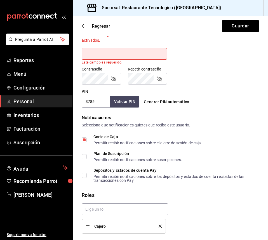
scroll to position [235, 0]
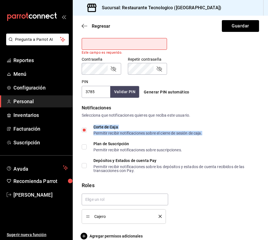
click at [161, 135] on div "Permitir recibir notificaciones sobre el cierre de sesión de caja." at bounding box center [147, 133] width 109 height 4
click at [85, 128] on input "Corte de Caja Permitir recibir notificaciones sobre el cierre de sesión de caja." at bounding box center [84, 130] width 5 height 5
checkbox input "false"
click at [243, 25] on button "Guardar" at bounding box center [240, 26] width 37 height 12
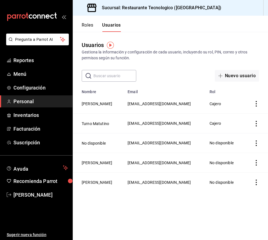
click at [256, 126] on icon "actions" at bounding box center [256, 124] width 1 height 6
click at [243, 138] on span "Eliminar" at bounding box center [236, 139] width 14 height 4
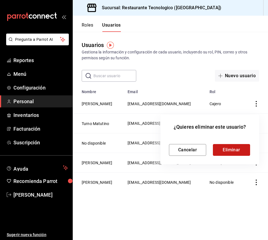
click at [234, 150] on button "Eliminar" at bounding box center [231, 150] width 37 height 12
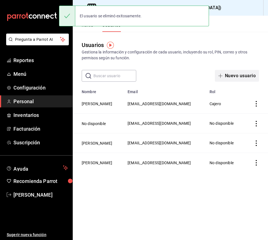
click at [251, 77] on button "Nuevo usuario" at bounding box center [237, 76] width 44 height 12
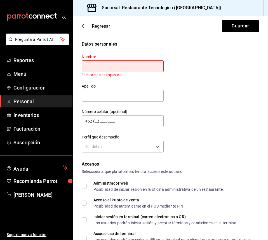
click at [125, 62] on input "text" at bounding box center [123, 66] width 82 height 12
type input "Carolina"
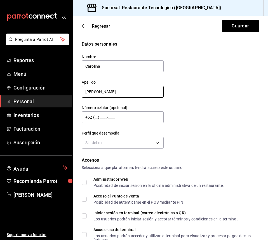
type input "[PERSON_NAME]"
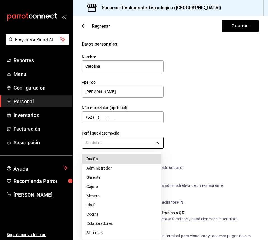
click at [132, 141] on body "Pregunta a Parrot AI Reportes Menú Configuración Personal Inventarios Facturaci…" at bounding box center [134, 120] width 268 height 240
click at [141, 210] on li "Cocina" at bounding box center [121, 214] width 79 height 9
type input "KITCHEN"
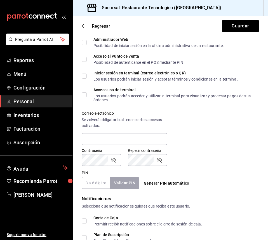
scroll to position [112, 0]
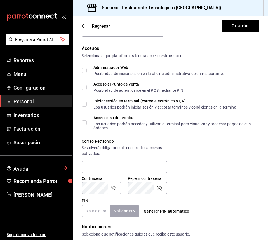
click at [85, 87] on input "Acceso al Punto de venta Posibilidad de autenticarse en el POS mediante PIN." at bounding box center [84, 87] width 5 height 5
checkbox input "true"
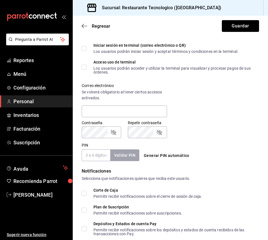
scroll to position [168, 0]
click at [116, 110] on input "text" at bounding box center [124, 111] width 85 height 12
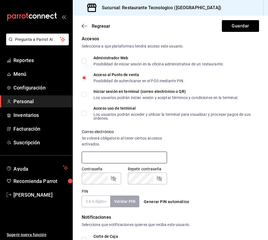
scroll to position [140, 0]
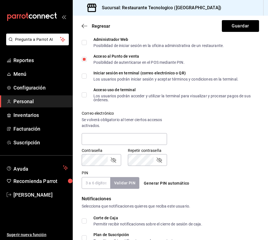
click at [108, 93] on div "Acceso uso de terminal Los usuarios podrán acceder y utilizar la terminal para …" at bounding box center [173, 95] width 161 height 14
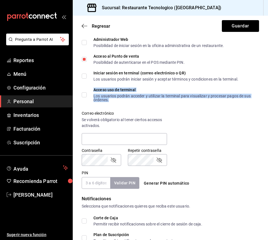
click at [92, 95] on span "Acceso uso de terminal Los usuarios podrán acceder y utilizar la terminal para …" at bounding box center [171, 95] width 168 height 14
click at [87, 95] on input "Acceso uso de terminal Los usuarios podrán acceder y utilizar la terminal para …" at bounding box center [84, 94] width 5 height 5
checkbox input "true"
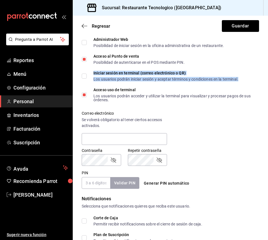
click at [143, 74] on div "Iniciar sesión en terminal (correo electrónico o QR)" at bounding box center [165, 73] width 145 height 4
click at [83, 76] on input "Iniciar sesión en terminal (correo electrónico o QR) Los usuarios podrán inicia…" at bounding box center [84, 76] width 5 height 5
checkbox input "true"
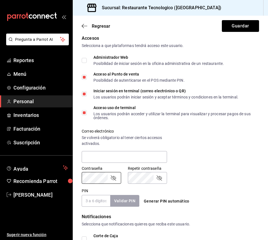
scroll to position [112, 0]
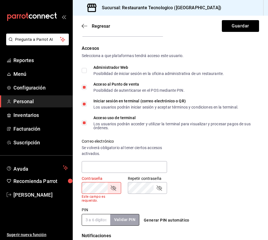
click at [97, 211] on div "PIN Validar PIN ​" at bounding box center [111, 216] width 58 height 18
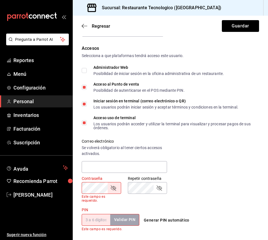
click at [204, 197] on div "Contraseña Contraseña Este campo es requerido. Repetir contraseña Repetir contr…" at bounding box center [167, 186] width 184 height 34
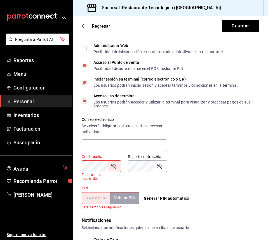
scroll to position [140, 0]
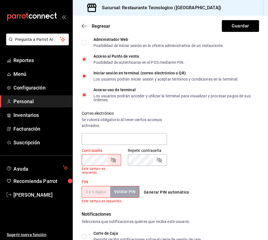
click at [92, 192] on input "PIN" at bounding box center [96, 192] width 29 height 12
type input "9492"
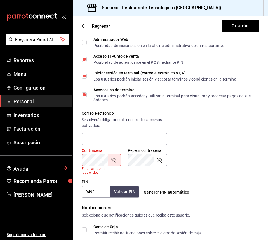
click at [181, 209] on form "Datos personales Nombre Carolina Apellido [PERSON_NAME] Número celular (opciona…" at bounding box center [170, 111] width 177 height 420
click at [124, 190] on button "Validar PIN" at bounding box center [125, 192] width 30 height 12
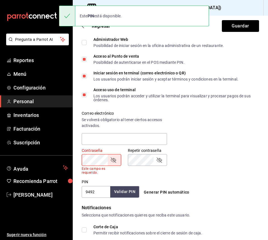
click at [116, 158] on icon "passwordField" at bounding box center [113, 160] width 7 height 7
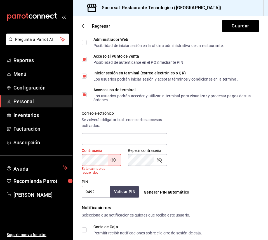
click at [124, 170] on div "Repetir contraseña Repetir contraseña" at bounding box center [144, 158] width 46 height 34
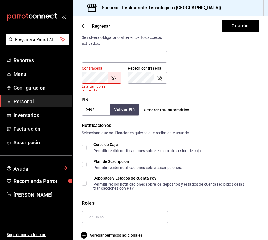
scroll to position [230, 0]
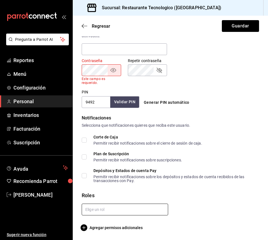
click at [119, 208] on input "text" at bounding box center [125, 210] width 86 height 12
click at [116, 223] on li "Cajero" at bounding box center [124, 222] width 84 height 9
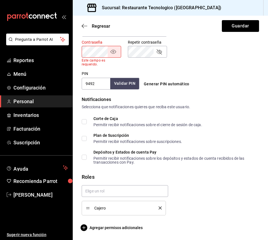
click at [159, 207] on icon "delete" at bounding box center [160, 207] width 3 height 3
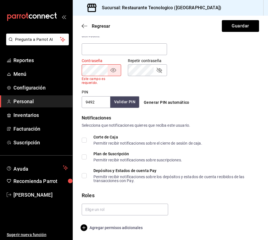
click at [137, 227] on span "Agregar permisos adicionales" at bounding box center [112, 227] width 61 height 7
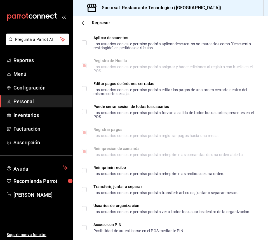
scroll to position [931, 0]
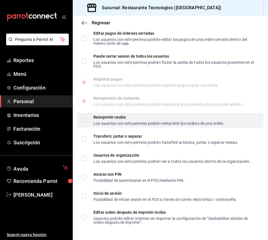
click at [185, 123] on div "Reimprimir recibo Los usuarios con este permiso podrán reimprimir las recibos d…" at bounding box center [170, 120] width 186 height 15
checkbox input "true"
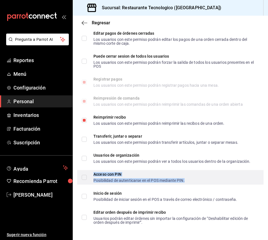
click at [177, 176] on div "Acceso con PIN" at bounding box center [138, 174] width 91 height 4
checkbox input "true"
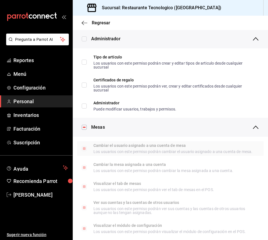
scroll to position [0, 0]
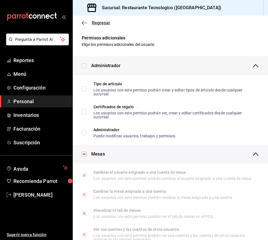
click at [87, 24] on icon "button" at bounding box center [85, 22] width 6 height 5
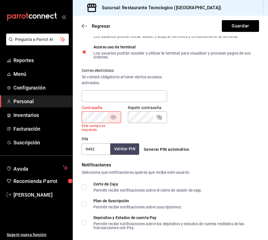
scroll to position [230, 0]
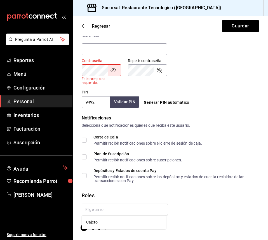
click at [107, 209] on input "text" at bounding box center [125, 210] width 86 height 12
click at [108, 221] on li "Cajero" at bounding box center [124, 222] width 84 height 9
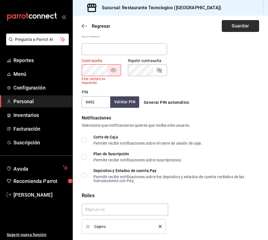
click at [248, 27] on button "Guardar" at bounding box center [240, 26] width 37 height 12
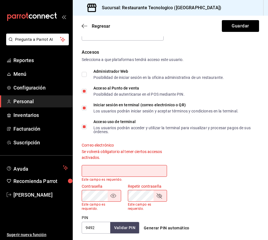
scroll to position [118, 0]
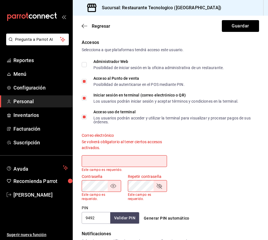
click at [88, 96] on span "Iniciar sesión en terminal (correo electrónico o QR) Los usuarios podrán inicia…" at bounding box center [163, 98] width 152 height 10
click at [87, 96] on input "Iniciar sesión en terminal (correo electrónico o QR) Los usuarios podrán inicia…" at bounding box center [84, 98] width 5 height 5
checkbox input "false"
click at [237, 31] on button "Guardar" at bounding box center [240, 26] width 37 height 12
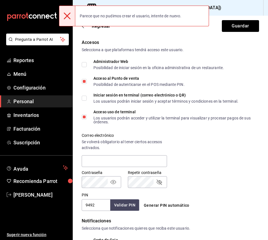
click at [75, 20] on div at bounding box center [67, 16] width 16 height 20
click at [68, 17] on icon at bounding box center [67, 16] width 7 height 7
click at [107, 32] on div "Regresar Guardar" at bounding box center [170, 26] width 195 height 21
click at [104, 25] on div "Parece que no pudimos crear el usuario, intente de nuevo." at bounding box center [134, 16] width 150 height 21
click at [66, 17] on icon at bounding box center [67, 16] width 7 height 7
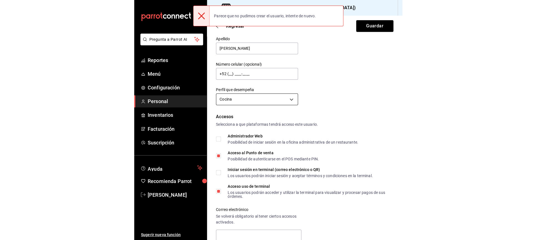
scroll to position [0, 0]
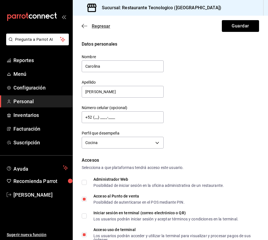
click at [87, 23] on span "Regresar" at bounding box center [96, 25] width 29 height 5
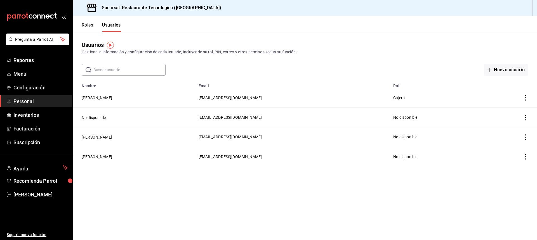
click at [93, 22] on div "Roles Usuarios" at bounding box center [97, 24] width 48 height 16
click at [92, 23] on button "Roles" at bounding box center [87, 27] width 11 height 10
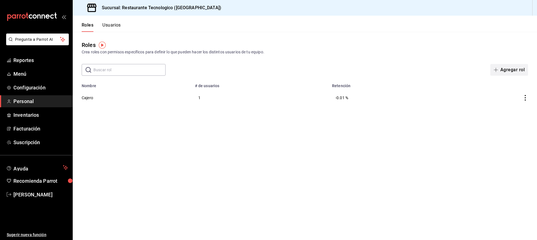
click at [522, 67] on button "Agregar rol" at bounding box center [509, 70] width 38 height 12
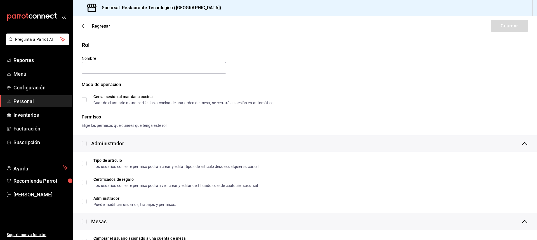
type input "c"
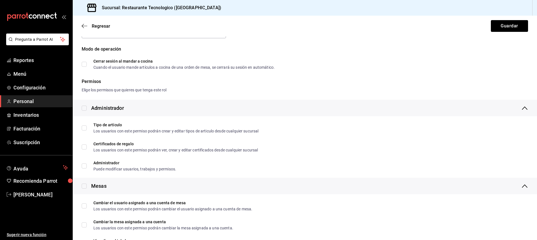
scroll to position [28, 0]
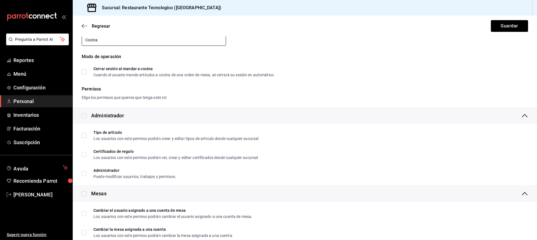
click at [86, 38] on input "Cocina" at bounding box center [154, 40] width 144 height 12
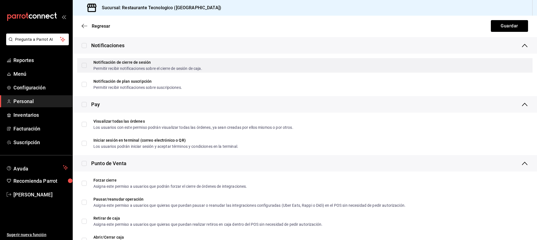
scroll to position [531, 0]
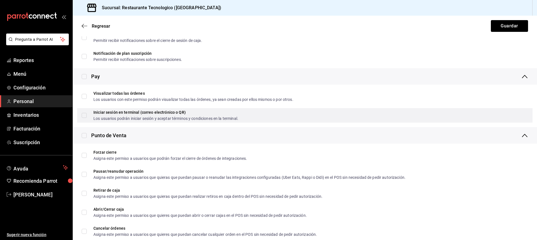
type input "Cocina fría"
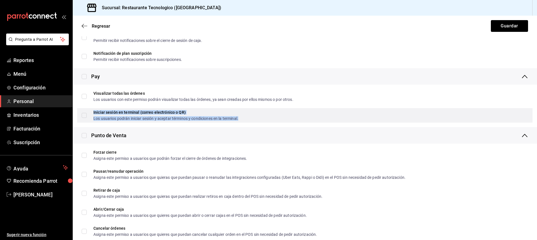
click at [167, 118] on div "Los usuarios podrán iniciar sesión y aceptar términos y condiciones en la termi…" at bounding box center [165, 119] width 145 height 4
click at [136, 115] on div "Iniciar sesión en terminal (correo electrónico o QR) Los usuarios podrán inicia…" at bounding box center [165, 115] width 145 height 10
click at [87, 115] on input "Iniciar sesión en terminal (correo electrónico o QR) Los usuarios podrán inicia…" at bounding box center [84, 115] width 5 height 5
click at [156, 111] on div "Iniciar sesión en terminal (correo electrónico o QR)" at bounding box center [165, 112] width 145 height 4
checkbox input "false"
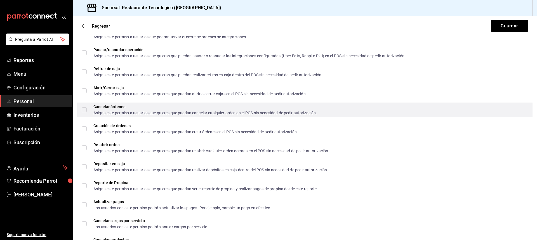
scroll to position [643, 0]
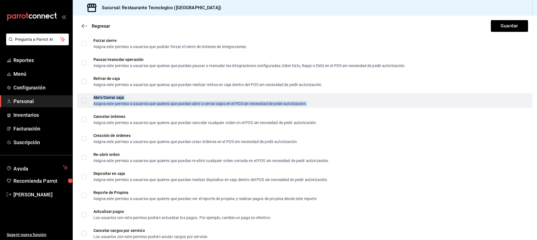
click at [222, 104] on div "Asigna este permiso a usuarios que quieres que puedan abrir o cerrar cajas en e…" at bounding box center [199, 104] width 213 height 4
checkbox input "true"
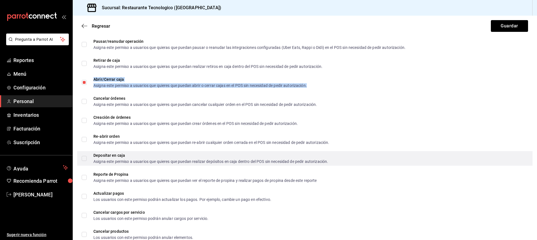
scroll to position [671, 0]
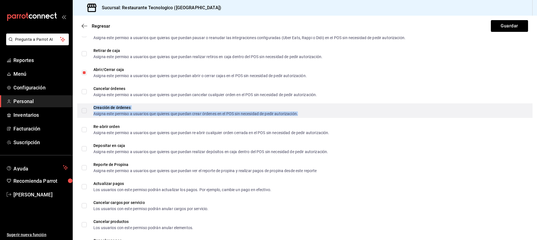
click at [180, 112] on div "Asigna este permiso a usuarios que quieres que puedan crear órdenes en el POS s…" at bounding box center [195, 114] width 204 height 4
checkbox input "true"
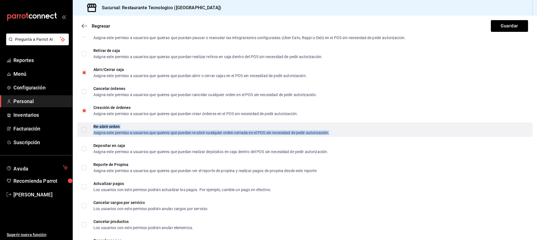
click at [240, 133] on div "Asigna este permiso a usuarios que quieres que puedan re-abrir cualquier orden …" at bounding box center [211, 133] width 236 height 4
checkbox input "true"
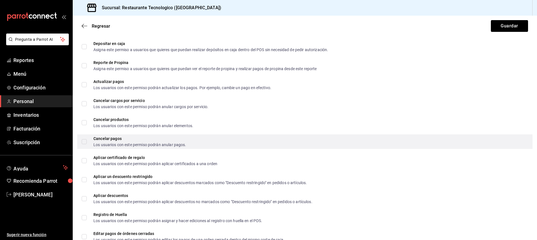
scroll to position [783, 0]
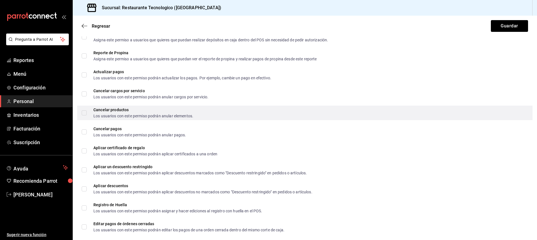
click at [215, 112] on div "Cancelar productos Los usuarios con este permiso podrán anular elementos." at bounding box center [304, 113] width 455 height 15
checkbox input "true"
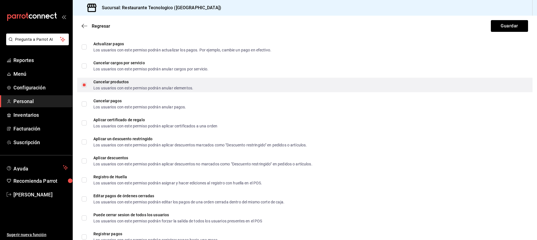
scroll to position [839, 0]
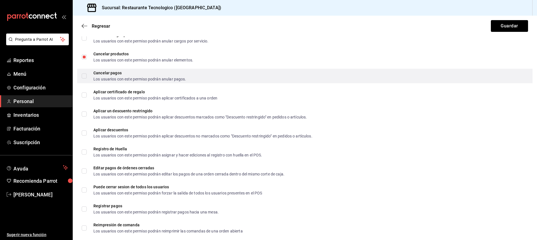
click at [209, 74] on div "Cancelar pagos Los usuarios con este permiso podrán anular pagos." at bounding box center [304, 76] width 455 height 15
checkbox input "true"
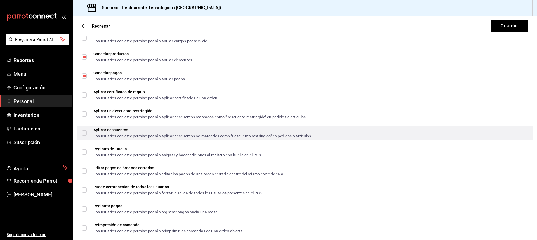
scroll to position [867, 0]
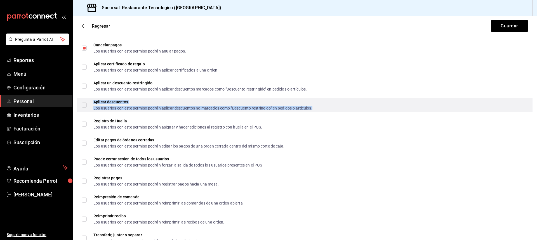
click at [174, 107] on div "Los usuarios con este permiso podrán aplicar descuentos no marcados como "Descu…" at bounding box center [202, 108] width 219 height 4
checkbox input "true"
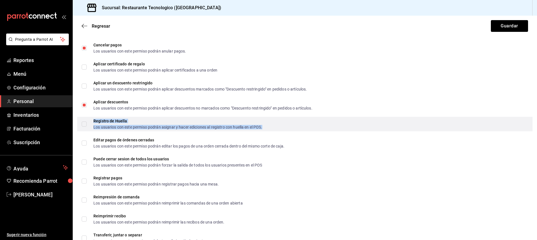
click at [145, 126] on div "Los usuarios con este permiso podrán asignar y hacer ediciones al registro con …" at bounding box center [177, 127] width 169 height 4
checkbox input "true"
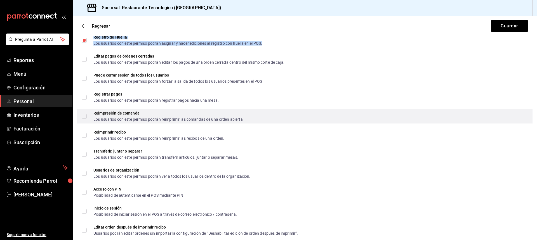
scroll to position [962, 0]
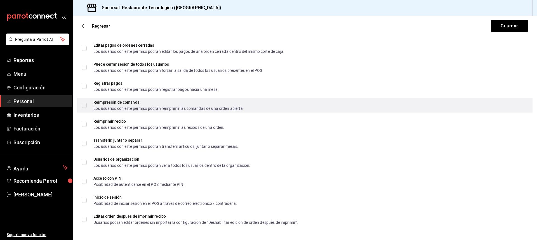
click at [266, 107] on div "Reimpresión de comanda Los usuarios con este permiso podrán reimprimir las coma…" at bounding box center [304, 105] width 455 height 15
checkbox input "true"
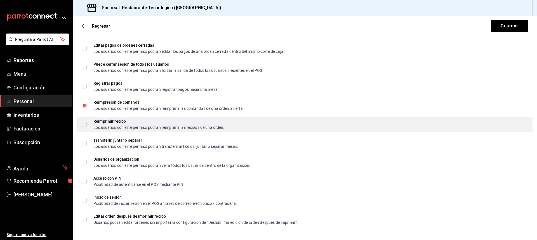
click at [260, 121] on div "Reimprimir recibo Los usuarios con este permiso podrán reimprimir las recibos d…" at bounding box center [304, 124] width 455 height 15
checkbox input "true"
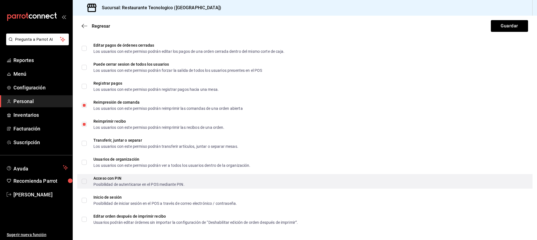
click at [303, 186] on div "Acceso con PIN Posibilidad de autenticarse en el POS mediante PIN." at bounding box center [304, 181] width 455 height 15
checkbox input "true"
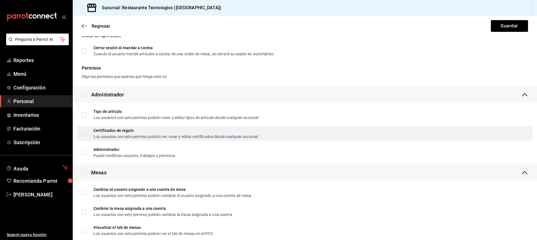
scroll to position [0, 0]
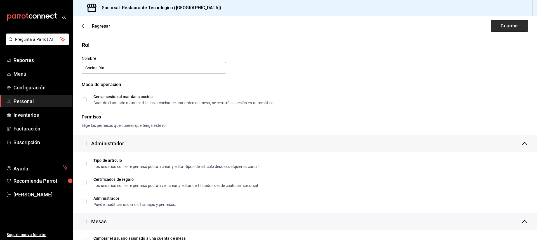
click at [506, 28] on button "Guardar" at bounding box center [509, 26] width 37 height 12
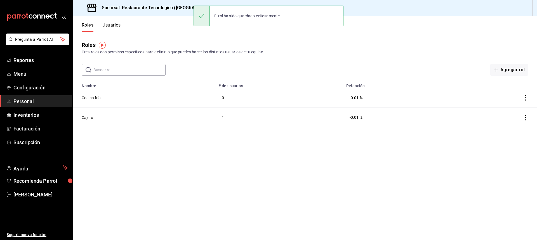
click at [529, 115] on td at bounding box center [493, 118] width 87 height 20
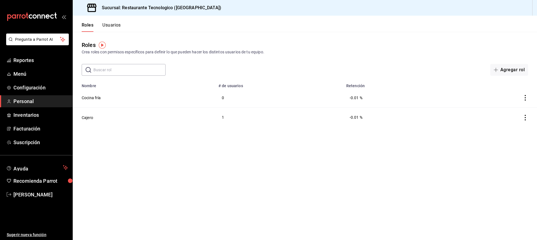
click at [527, 117] on icon "actions" at bounding box center [525, 118] width 6 height 6
click at [514, 112] on li "Duplicar" at bounding box center [504, 110] width 47 height 16
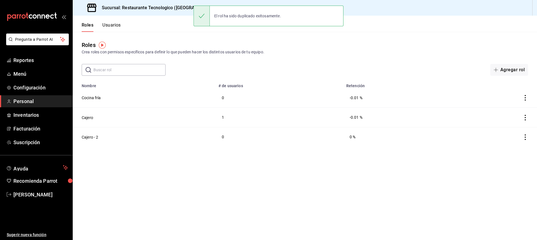
click at [527, 135] on icon "actions" at bounding box center [525, 138] width 6 height 6
click at [517, 143] on li "Eliminar" at bounding box center [504, 145] width 47 height 16
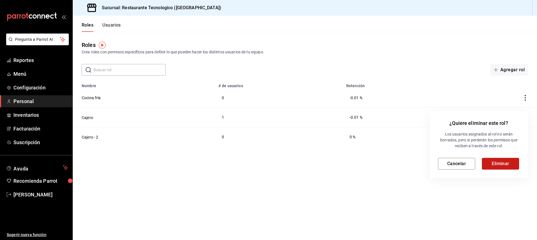
click at [488, 167] on button "Eliminar" at bounding box center [500, 164] width 37 height 12
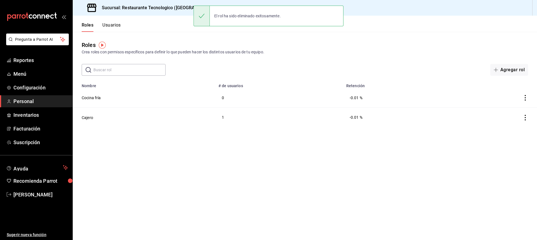
click at [523, 117] on icon "actions" at bounding box center [525, 118] width 6 height 6
click at [394, 124] on div at bounding box center [268, 120] width 537 height 240
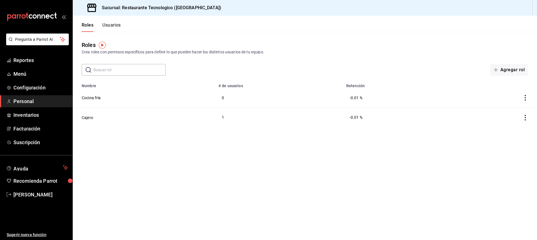
click at [322, 119] on td "1" at bounding box center [279, 118] width 128 height 20
drag, startPoint x: 95, startPoint y: 117, endPoint x: 91, endPoint y: 116, distance: 4.3
click at [94, 117] on td "Cajero" at bounding box center [144, 118] width 142 height 20
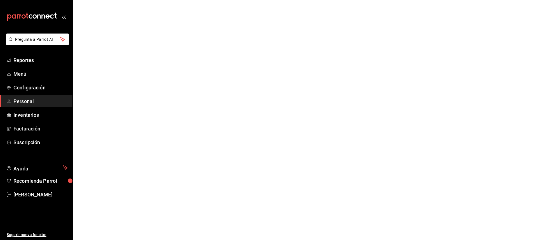
click at [91, 0] on html "Pregunta a Parrot AI Reportes Menú Configuración Personal Inventarios Facturaci…" at bounding box center [268, 0] width 537 height 0
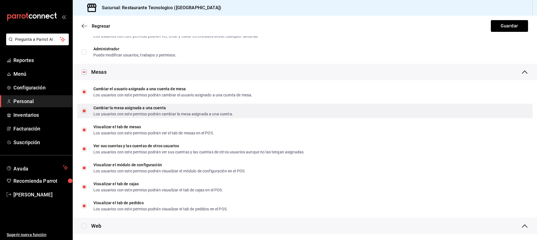
scroll to position [224, 0]
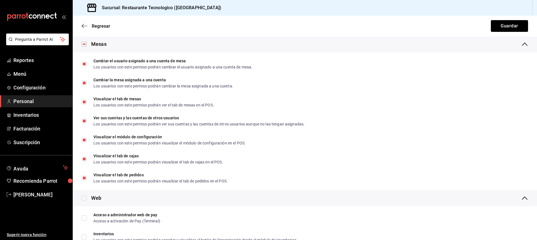
click at [83, 42] on input "checkbox" at bounding box center [84, 44] width 5 height 5
checkbox input "false"
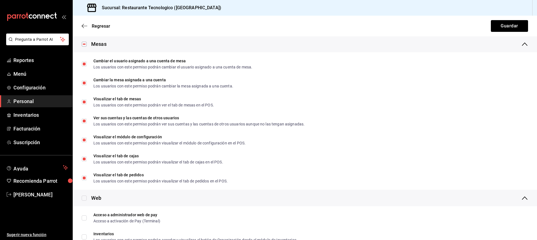
checkbox input "false"
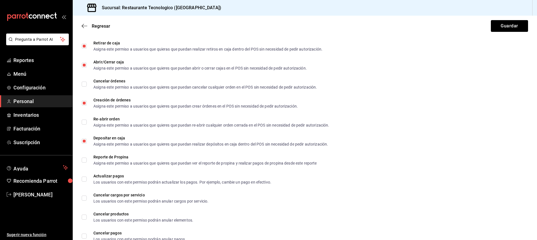
scroll to position [559, 0]
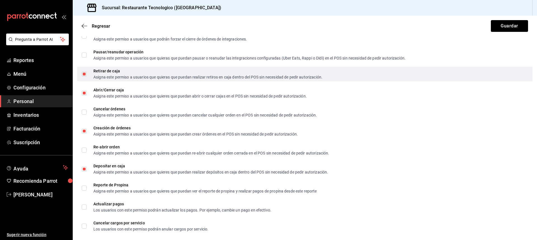
click at [84, 75] on input "Retirar de caja Asigna este permiso a usuarios que quieras que puedan realizar …" at bounding box center [84, 74] width 5 height 5
checkbox input "false"
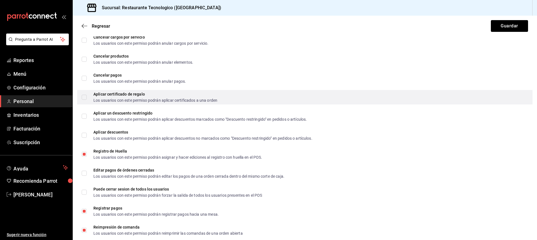
scroll to position [755, 0]
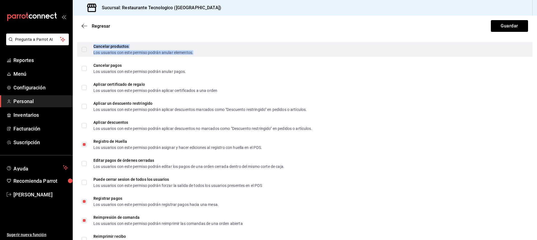
click at [147, 46] on div "Cancelar productos" at bounding box center [143, 46] width 100 height 4
checkbox input "true"
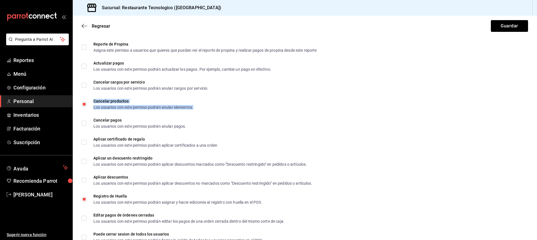
scroll to position [699, 0]
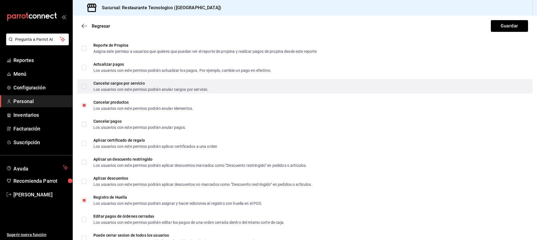
click at [156, 93] on div "Cancelar cargos por servicio Los usuarios con este permiso podrán anular cargos…" at bounding box center [304, 86] width 455 height 15
click at [157, 82] on div "Cancelar cargos por servicio" at bounding box center [150, 83] width 115 height 4
checkbox input "false"
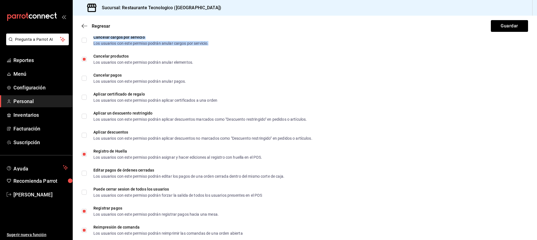
scroll to position [755, 0]
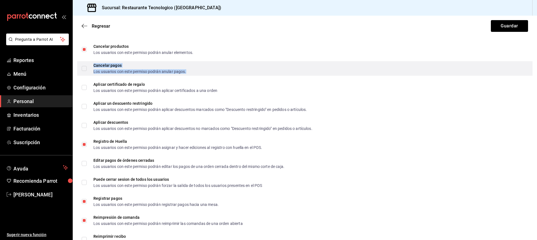
click at [159, 68] on div "Cancelar pagos Los usuarios con este permiso podrán anular pagos." at bounding box center [139, 68] width 93 height 10
checkbox input "true"
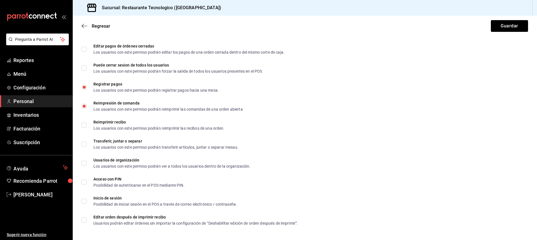
scroll to position [870, 0]
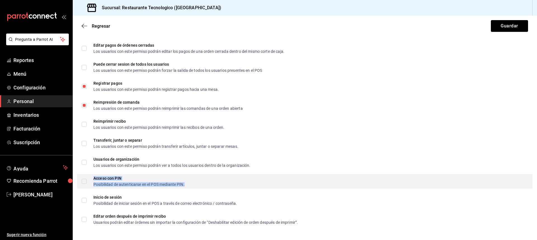
click at [154, 183] on div "Posibilidad de autenticarse en el POS mediante PIN." at bounding box center [138, 185] width 91 height 4
checkbox input "true"
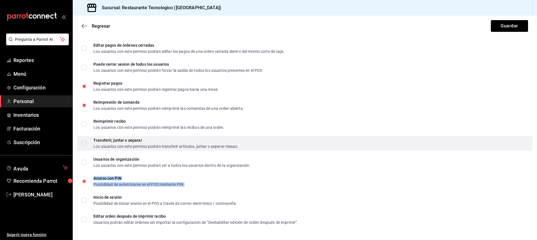
scroll to position [842, 0]
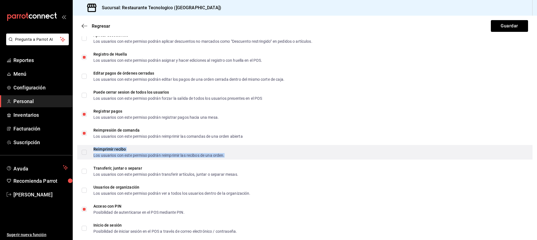
click at [138, 154] on div "Los usuarios con este permiso podrán reimprimir las recibos de una orden." at bounding box center [158, 156] width 131 height 4
checkbox input "true"
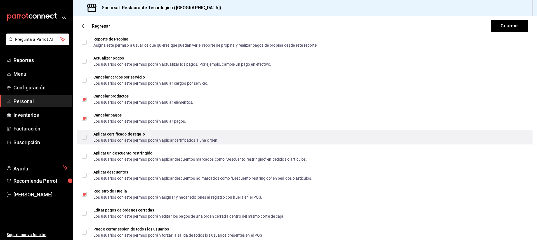
scroll to position [702, 0]
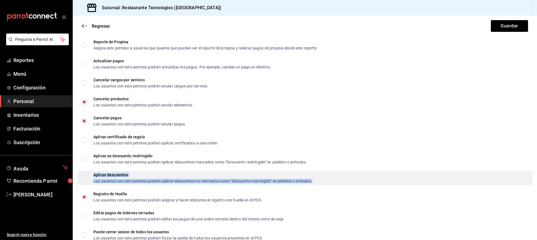
click at [124, 182] on div "Los usuarios con este permiso podrán aplicar descuentos no marcados como "Descu…" at bounding box center [202, 181] width 219 height 4
checkbox input "true"
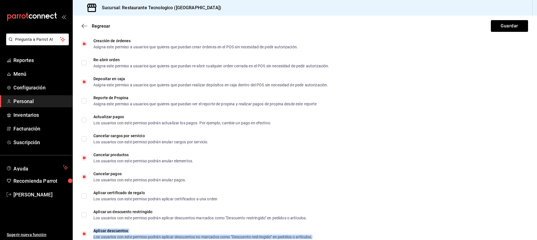
scroll to position [619, 0]
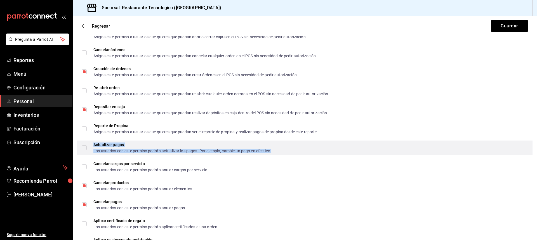
click at [172, 152] on div "Los usuarios con este permiso podrán actualizar los pagos. Por ejemplo, cambie …" at bounding box center [182, 151] width 178 height 4
click at [213, 147] on div "Actualizar pagos" at bounding box center [182, 145] width 178 height 4
click at [87, 147] on input "Actualizar pagos Los usuarios con este permiso podrán actualizar los pagos. Por…" at bounding box center [84, 147] width 5 height 5
click at [254, 145] on div "Actualizar pagos" at bounding box center [182, 145] width 178 height 4
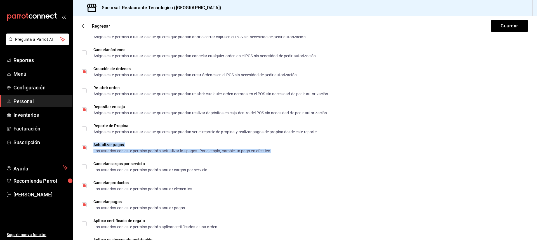
checkbox input "false"
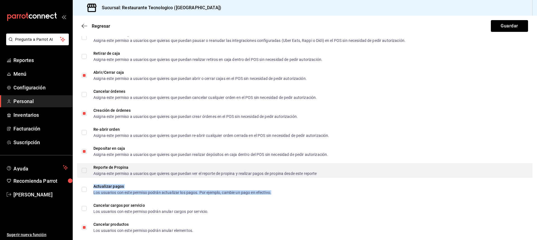
scroll to position [563, 0]
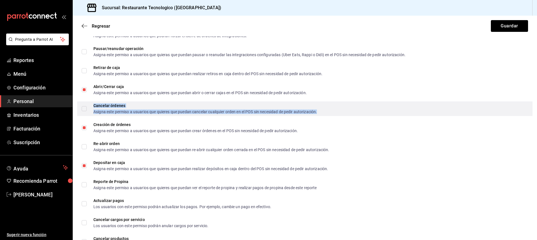
click at [314, 113] on div "Asigna este permiso a usuarios que quieres que puedan cancelar cualquier orden …" at bounding box center [204, 112] width 223 height 4
checkbox input "true"
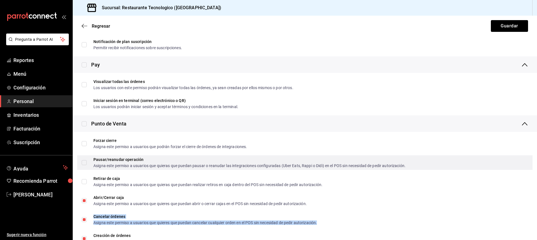
scroll to position [451, 0]
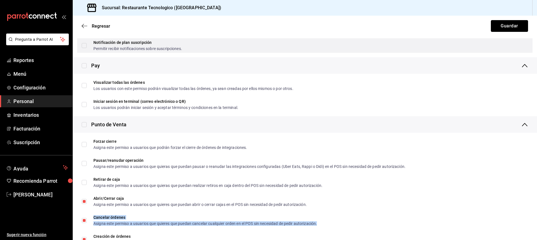
drag, startPoint x: 517, startPoint y: 26, endPoint x: 452, endPoint y: 46, distance: 68.5
click at [482, 34] on div "Regresar Guardar" at bounding box center [305, 26] width 464 height 21
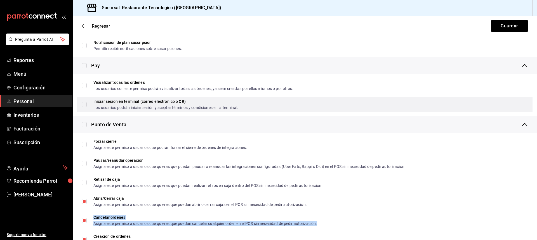
scroll to position [395, 0]
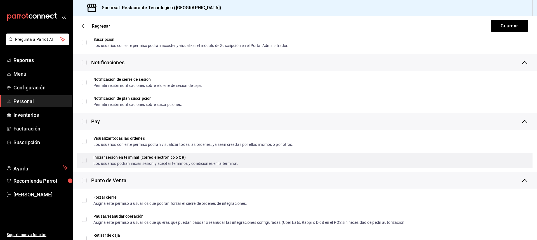
click at [252, 166] on div "Iniciar sesión en terminal (correo electrónico o QR) Los usuarios podrán inicia…" at bounding box center [304, 160] width 455 height 15
checkbox input "true"
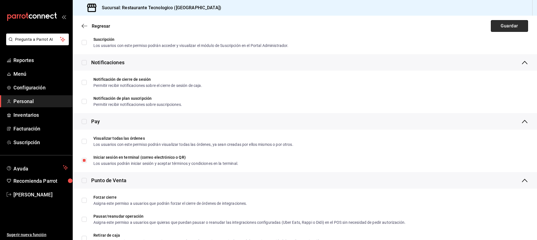
click at [521, 26] on button "Guardar" at bounding box center [509, 26] width 37 height 12
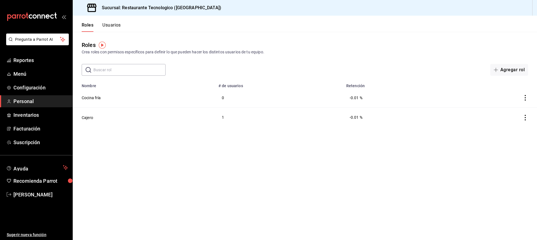
click at [531, 114] on td at bounding box center [493, 118] width 87 height 20
click at [526, 114] on td at bounding box center [493, 118] width 87 height 20
click at [523, 121] on td at bounding box center [493, 118] width 87 height 20
click at [526, 98] on icon "actions" at bounding box center [525, 98] width 6 height 6
click at [448, 88] on div at bounding box center [268, 120] width 537 height 240
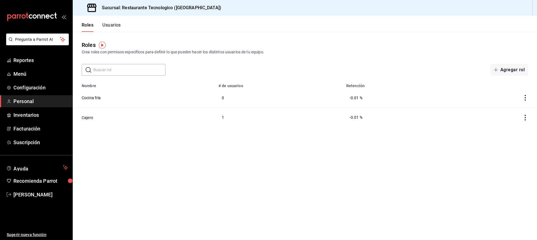
click at [351, 97] on td "-0.01 %" at bounding box center [396, 98] width 107 height 20
click at [273, 101] on td "0" at bounding box center [279, 98] width 128 height 20
click at [94, 99] on button "Cocina fría" at bounding box center [91, 98] width 19 height 6
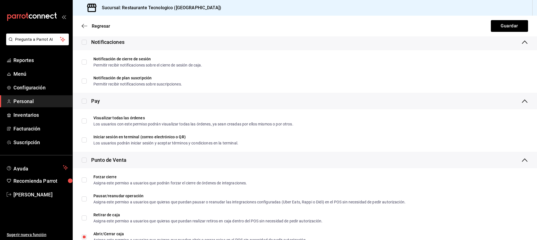
scroll to position [559, 0]
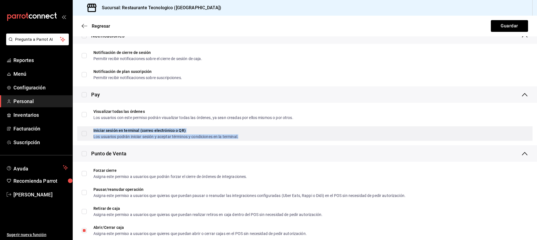
click at [155, 133] on div "Iniciar sesión en terminal (correo electrónico o QR) Los usuarios podrán inicia…" at bounding box center [165, 134] width 145 height 10
checkbox input "true"
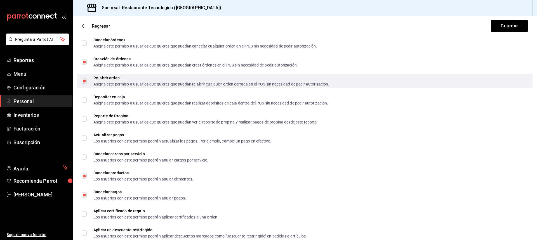
scroll to position [756, 0]
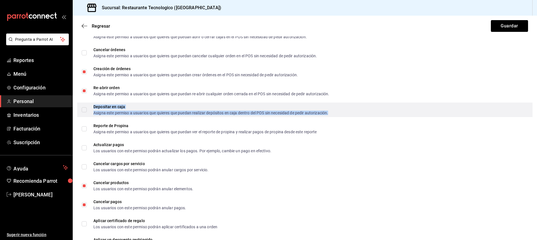
click at [132, 110] on div "Depositar en caja Asigna este permiso a usuarios que quieres que puedan realiza…" at bounding box center [210, 110] width 235 height 10
checkbox input "true"
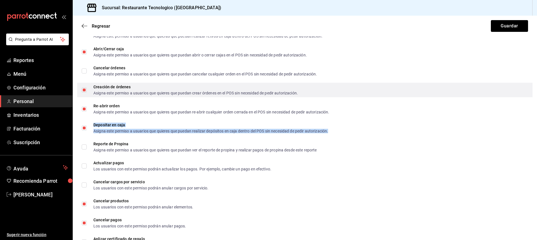
scroll to position [728, 0]
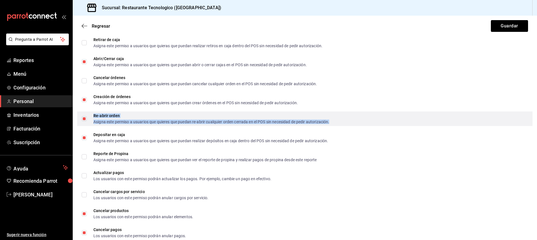
click at [192, 117] on div "Re-abrir orden" at bounding box center [211, 116] width 236 height 4
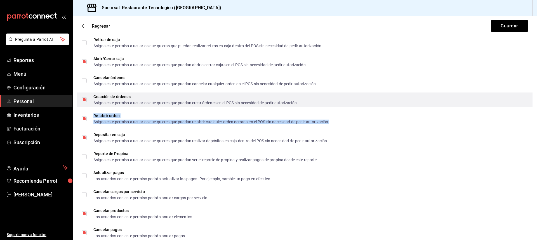
checkbox input "false"
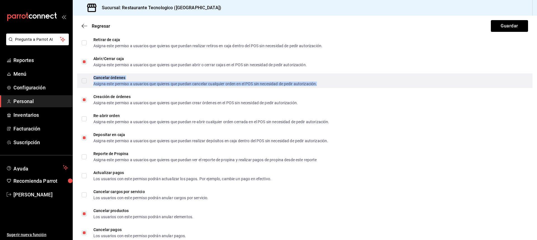
click at [190, 77] on div "Cancelar órdenes" at bounding box center [204, 78] width 223 height 4
checkbox input "true"
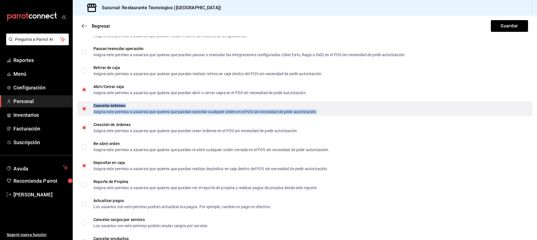
scroll to position [672, 0]
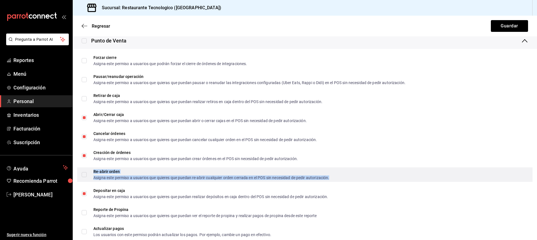
click at [171, 179] on div "Asigna este permiso a usuarios que quieres que puedan re-abrir cualquier orden …" at bounding box center [211, 178] width 236 height 4
checkbox input "true"
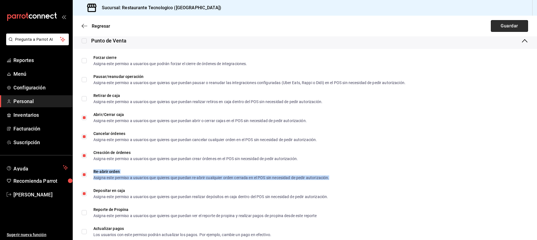
click at [507, 29] on button "Guardar" at bounding box center [509, 26] width 37 height 12
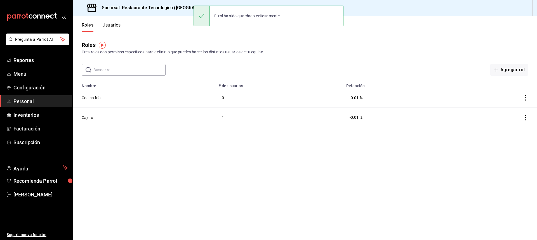
click at [118, 27] on button "Usuarios" at bounding box center [111, 27] width 18 height 10
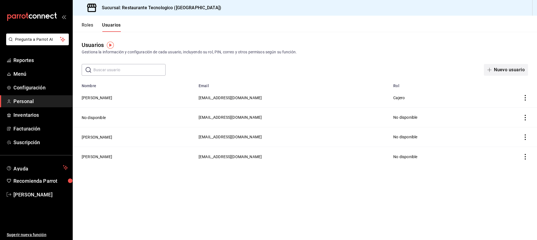
click at [499, 72] on button "Nuevo usuario" at bounding box center [506, 70] width 44 height 12
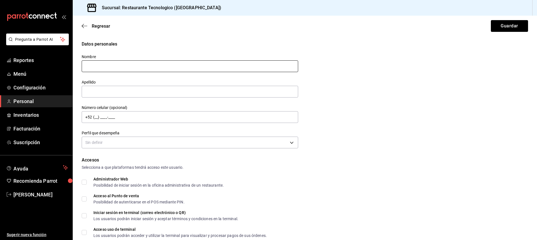
click at [137, 63] on input "text" at bounding box center [190, 66] width 216 height 12
type input "Carolina"
type input "Cano Miranda"
click at [181, 146] on body "Pregunta a Parrot AI Reportes Menú Configuración Personal Inventarios Facturaci…" at bounding box center [268, 120] width 537 height 240
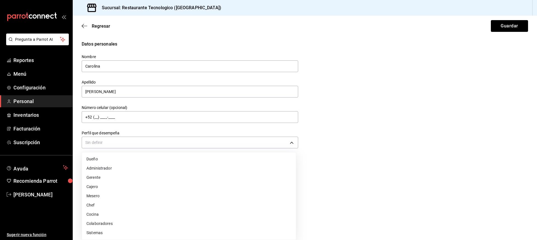
click at [134, 213] on li "Cocina" at bounding box center [189, 214] width 214 height 9
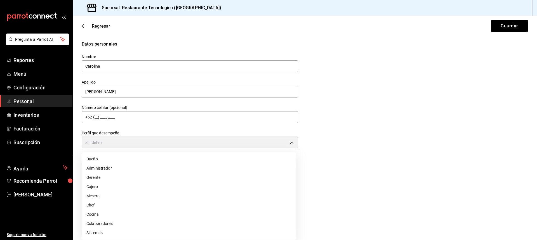
type input "KITCHEN"
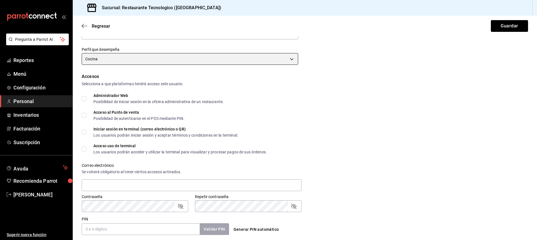
scroll to position [84, 0]
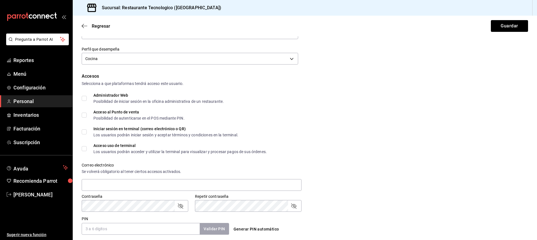
click at [90, 116] on span "Acceso al Punto de venta Posibilidad de autenticarse en el POS mediante PIN." at bounding box center [136, 115] width 98 height 10
click at [87, 116] on input "Acceso al Punto de venta Posibilidad de autenticarse en el POS mediante PIN." at bounding box center [84, 115] width 5 height 5
checkbox input "true"
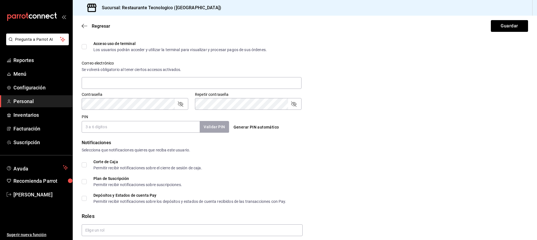
scroll to position [196, 0]
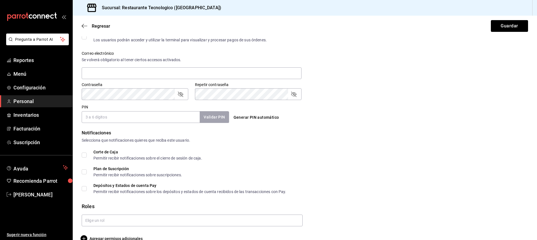
click at [113, 121] on input "PIN" at bounding box center [141, 117] width 118 height 12
click at [160, 120] on input "PIN" at bounding box center [141, 117] width 118 height 12
type input "9492"
click at [248, 145] on div "Notificaciones Selecciona que notificaciones quieres que reciba este usuario. C…" at bounding box center [305, 162] width 446 height 64
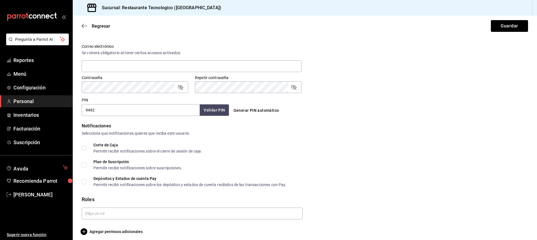
scroll to position [207, 0]
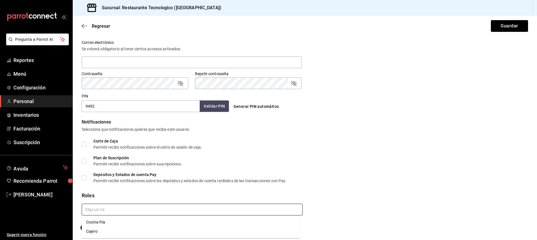
click at [119, 210] on input "text" at bounding box center [192, 210] width 221 height 12
click at [117, 223] on li "Cocina fría" at bounding box center [191, 222] width 219 height 9
click at [409, 194] on div "Roles" at bounding box center [305, 196] width 446 height 8
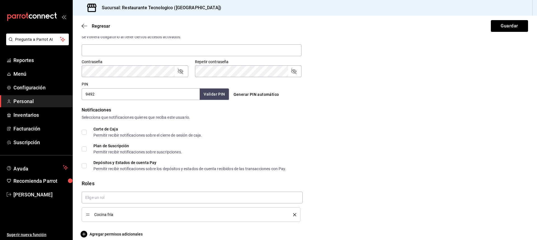
scroll to position [225, 0]
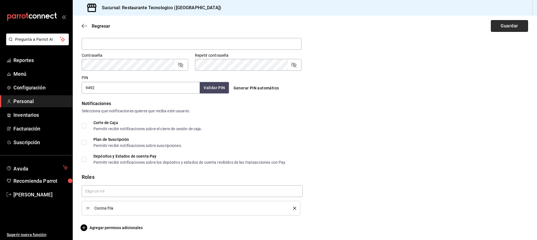
click at [514, 29] on button "Guardar" at bounding box center [509, 26] width 37 height 12
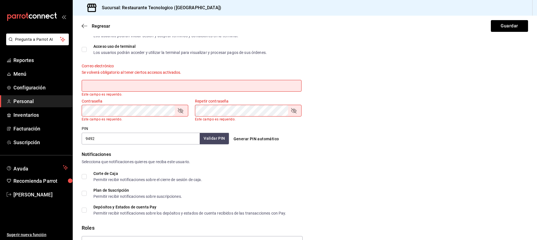
scroll to position [113, 0]
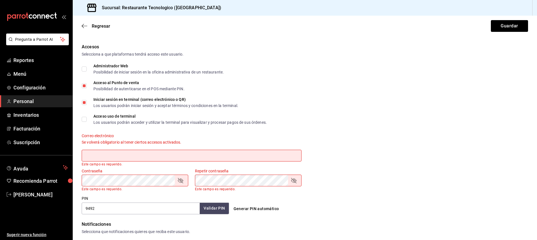
click at [86, 102] on input "Iniciar sesión en terminal (correo electrónico o QR) Los usuarios podrán inicia…" at bounding box center [84, 102] width 5 height 5
click at [496, 23] on button "Guardar" at bounding box center [509, 26] width 37 height 12
checkbox input "true"
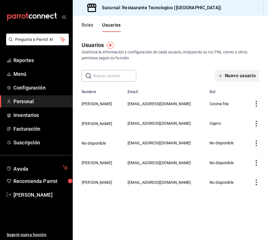
click at [253, 74] on button "Nuevo usuario" at bounding box center [237, 76] width 44 height 12
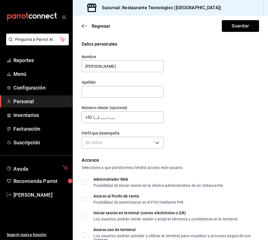
type input "Elvia"
type input "N"
click at [201, 133] on div "Datos personales Nombre Elvia Apellido N Número celular (opcional) +52 (__) ___…" at bounding box center [170, 95] width 177 height 109
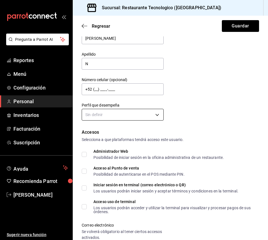
click at [143, 113] on body "Pregunta a Parrot AI Reportes Menú Configuración Personal Inventarios Facturaci…" at bounding box center [134, 120] width 268 height 240
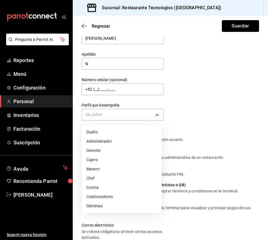
click at [142, 187] on li "Cocina" at bounding box center [121, 187] width 79 height 9
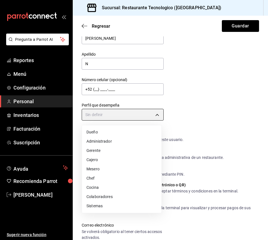
type input "KITCHEN"
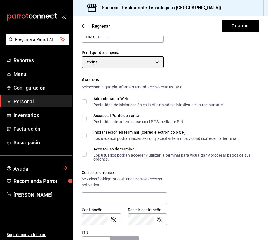
scroll to position [112, 0]
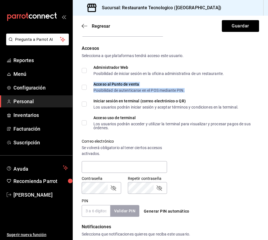
click at [113, 90] on div "Posibilidad de autenticarse en el POS mediante PIN." at bounding box center [138, 90] width 91 height 4
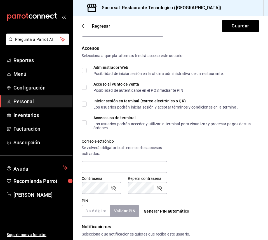
click at [82, 84] on label "Acceso al Punto de venta Posibilidad de autenticarse en el POS mediante PIN." at bounding box center [133, 87] width 103 height 10
click at [82, 85] on input "Acceso al Punto de venta Posibilidad de autenticarse en el POS mediante PIN." at bounding box center [84, 87] width 5 height 5
checkbox input "true"
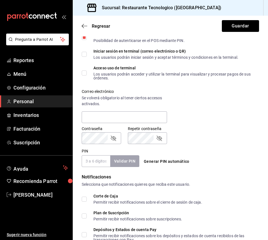
scroll to position [168, 0]
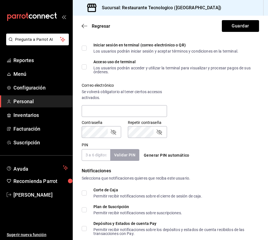
click at [100, 159] on input "PIN" at bounding box center [96, 155] width 29 height 12
type input "8889"
click at [125, 149] on button "Validar PIN" at bounding box center [125, 155] width 30 height 12
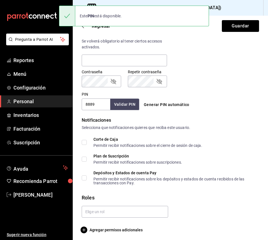
scroll to position [221, 0]
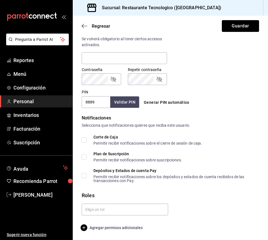
click at [104, 227] on span "Agregar permisos adicionales" at bounding box center [112, 227] width 61 height 7
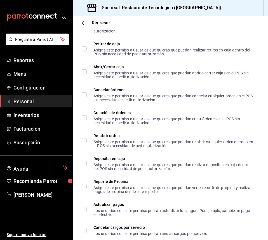
scroll to position [612, 0]
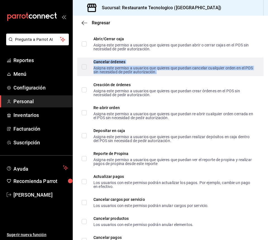
click at [144, 74] on div "Asigna este permiso a usuarios que quieres que puedan cancelar cualquier orden …" at bounding box center [173, 70] width 161 height 8
click at [168, 74] on div "Asigna este permiso a usuarios que quieres que puedan cancelar cualquier orden …" at bounding box center [173, 70] width 161 height 8
click at [87, 69] on input "Cancelar órdenes Asigna este permiso a usuarios que quieres que puedan cancelar…" at bounding box center [84, 66] width 5 height 5
click at [168, 74] on div "Asigna este permiso a usuarios que quieres que puedan cancelar cualquier orden …" at bounding box center [173, 70] width 161 height 8
checkbox input "false"
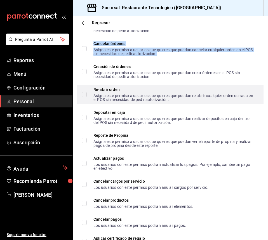
scroll to position [640, 0]
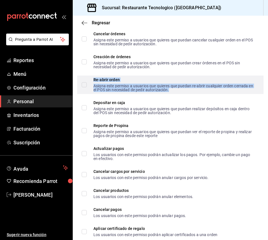
click at [152, 92] on div "Asigna este permiso a usuarios que quieres que puedan re-abrir cualquier orden …" at bounding box center [173, 88] width 161 height 8
checkbox input "true"
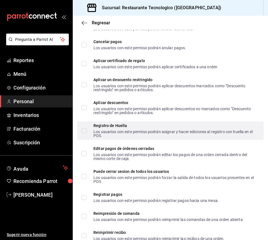
scroll to position [836, 0]
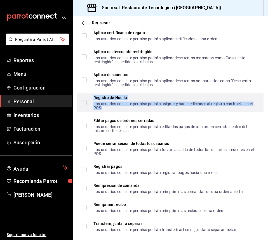
click at [212, 108] on div "Los usuarios con este permiso podrán asignar y hacer ediciones al registro con …" at bounding box center [173, 106] width 161 height 8
checkbox input "true"
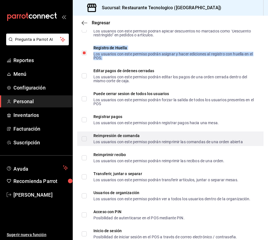
scroll to position [892, 0]
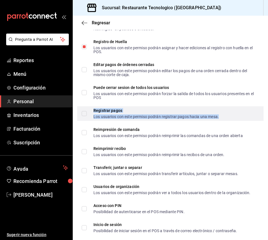
click at [213, 117] on div "Registrar pagos Los usuarios con este permiso podrán registrar pagos hacia una …" at bounding box center [155, 113] width 125 height 10
checkbox input "true"
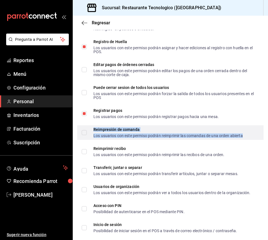
click at [200, 137] on div "Los usuarios con este permiso podrán reimprimir las comandas de una orden abier…" at bounding box center [167, 136] width 149 height 4
checkbox input "true"
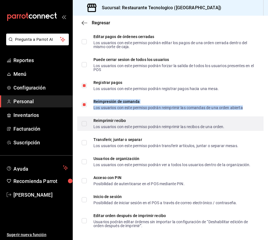
scroll to position [931, 0]
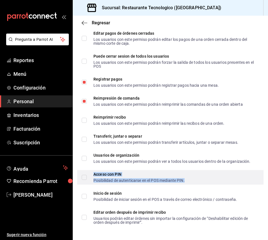
click at [168, 174] on div "Acceso con PIN" at bounding box center [138, 174] width 91 height 4
checkbox input "true"
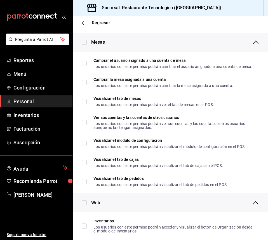
scroll to position [0, 0]
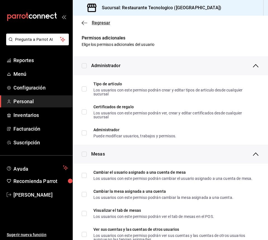
click at [83, 22] on icon "button" at bounding box center [85, 22] width 6 height 5
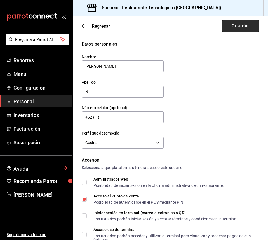
click at [246, 27] on button "Guardar" at bounding box center [240, 26] width 37 height 12
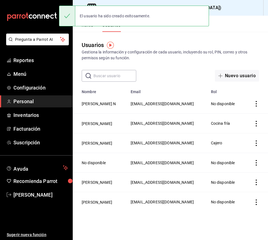
click at [89, 30] on button "Roles" at bounding box center [87, 27] width 11 height 10
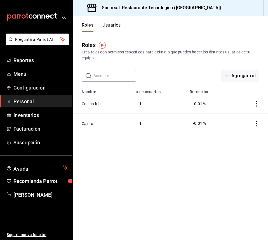
click at [121, 27] on header "Roles Usuarios" at bounding box center [170, 24] width 195 height 16
click at [117, 25] on button "Usuarios" at bounding box center [111, 27] width 18 height 10
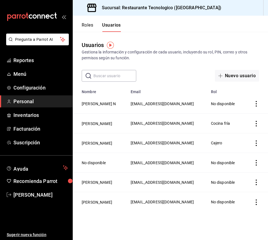
scroll to position [3, 0]
click at [253, 126] on icon "actions" at bounding box center [256, 124] width 6 height 6
click at [143, 124] on div at bounding box center [134, 120] width 268 height 240
click at [253, 126] on icon "actions" at bounding box center [256, 124] width 6 height 6
click at [160, 119] on div at bounding box center [134, 120] width 268 height 240
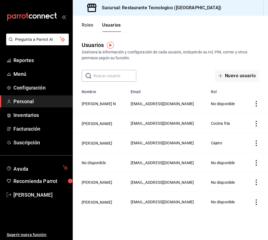
scroll to position [0, 0]
click at [235, 77] on button "Nuevo usuario" at bounding box center [237, 76] width 44 height 12
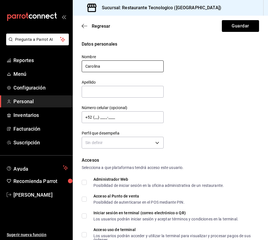
type input "Carolina"
type input "Chavez"
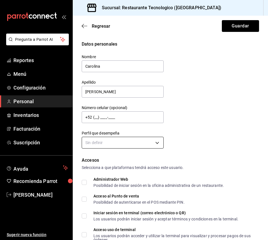
click at [150, 146] on body "Pregunta a Parrot AI Reportes Menú Configuración Personal Inventarios Facturaci…" at bounding box center [134, 120] width 268 height 240
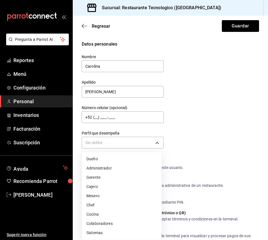
click at [124, 215] on li "Cocina" at bounding box center [121, 214] width 79 height 9
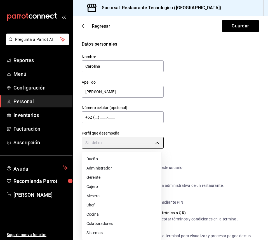
type input "KITCHEN"
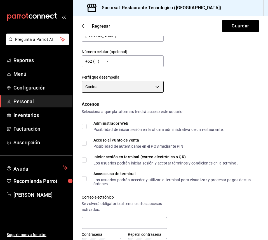
scroll to position [84, 0]
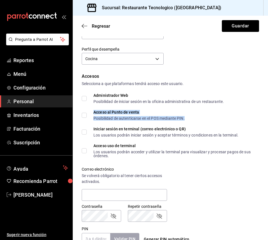
click at [116, 110] on div "Acceso al Punto de venta" at bounding box center [138, 112] width 91 height 4
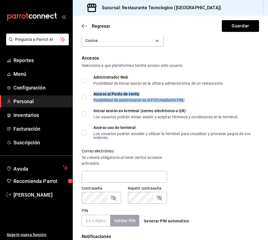
scroll to position [112, 0]
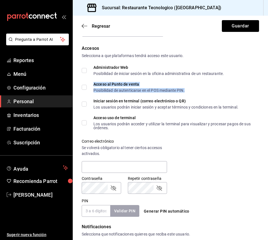
click at [83, 89] on input "Acceso al Punto de venta Posibilidad de autenticarse en el POS mediante PIN." at bounding box center [84, 87] width 5 height 5
checkbox input "true"
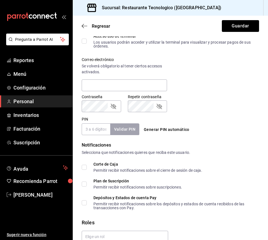
scroll to position [196, 0]
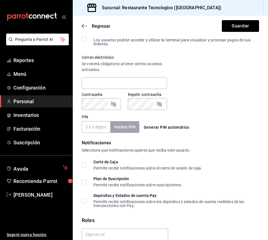
click at [100, 129] on input "PIN" at bounding box center [96, 127] width 29 height 12
type input "4446"
click at [176, 153] on div "Selecciona que notificaciones quieres que reciba este usuario." at bounding box center [170, 150] width 177 height 6
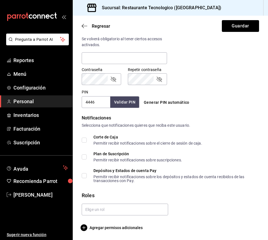
click at [114, 232] on main "Regresar Guardar Datos personales Nombre Carolina Apellido Chavez Número celula…" at bounding box center [170, 17] width 195 height 445
click at [117, 227] on span "Agregar permisos adicionales" at bounding box center [112, 227] width 61 height 7
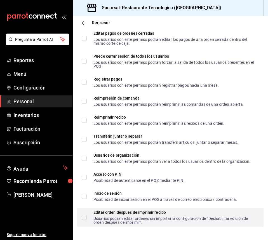
scroll to position [931, 0]
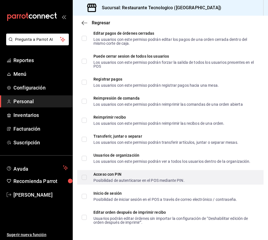
click at [139, 183] on div "Acceso con PIN Posibilidad de autenticarse en el POS mediante PIN." at bounding box center [170, 177] width 186 height 15
checkbox input "true"
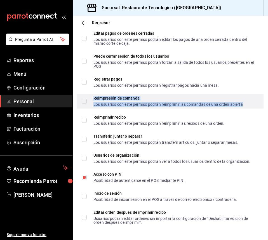
click at [159, 102] on div "Los usuarios con este permiso podrán reimprimir las comandas de una orden abier…" at bounding box center [167, 104] width 149 height 4
checkbox input "true"
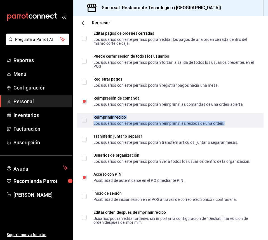
click at [149, 121] on div "Los usuarios con este permiso podrán reimprimir las recibos de una orden." at bounding box center [158, 123] width 131 height 4
checkbox input "true"
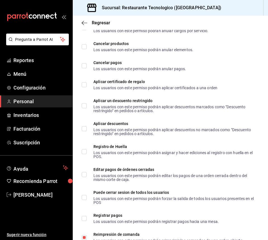
scroll to position [819, 0]
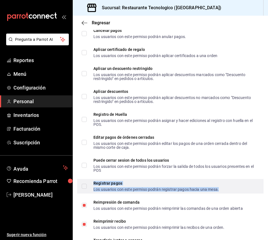
click at [139, 185] on div "Registrar pagos" at bounding box center [155, 183] width 125 height 4
checkbox input "true"
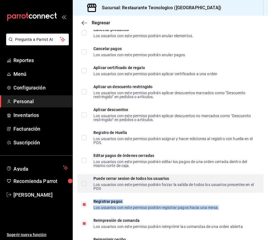
scroll to position [791, 0]
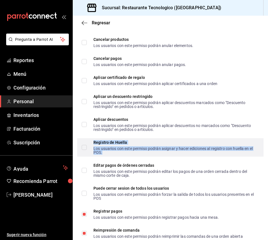
click at [138, 150] on div "Los usuarios con este permiso podrán asignar y hacer ediciones al registro con …" at bounding box center [173, 151] width 161 height 8
checkbox input "true"
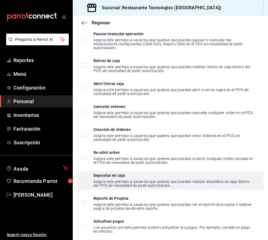
scroll to position [539, 0]
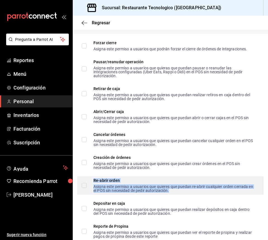
click at [144, 187] on div "Re-abrir orden Asigna este permiso a usuarios que quieres que puedan re-abrir c…" at bounding box center [173, 185] width 161 height 14
checkbox input "true"
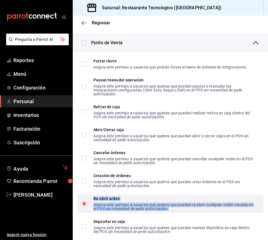
scroll to position [511, 0]
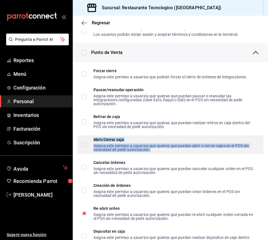
click at [188, 152] on div "Asigna este permiso a usuarios que quieres que puedan abrir o cerrar cajas en e…" at bounding box center [173, 148] width 161 height 8
checkbox input "true"
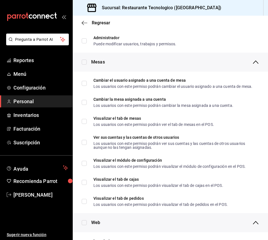
scroll to position [0, 0]
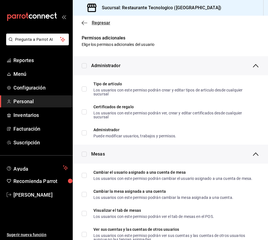
click at [83, 24] on icon "button" at bounding box center [83, 23] width 2 height 4
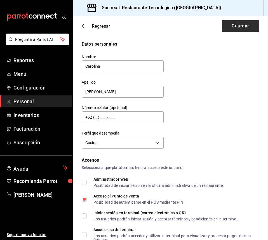
click at [235, 30] on button "Guardar" at bounding box center [240, 26] width 37 height 12
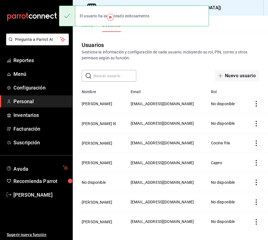
scroll to position [28, 0]
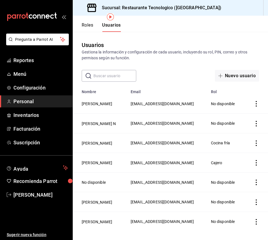
click at [253, 121] on icon "actions" at bounding box center [256, 124] width 6 height 6
click at [242, 96] on li "Duplicar" at bounding box center [231, 96] width 47 height 16
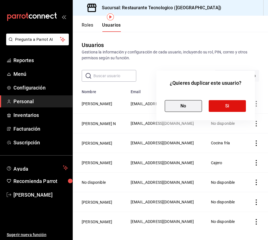
click at [180, 104] on button "No" at bounding box center [183, 106] width 37 height 12
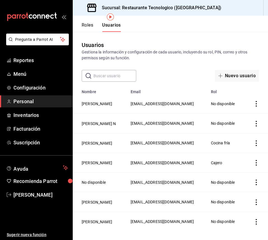
click at [81, 114] on td "Elvia N" at bounding box center [100, 124] width 55 height 20
click at [93, 121] on button "Elvia N" at bounding box center [99, 124] width 34 height 6
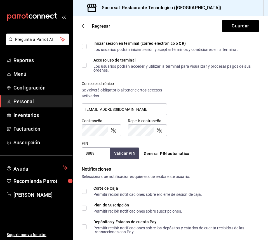
scroll to position [221, 0]
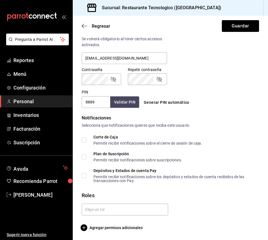
click at [144, 226] on div "Agregar permisos adicionales" at bounding box center [170, 227] width 177 height 7
click at [138, 230] on span "Agregar permisos adicionales" at bounding box center [112, 227] width 61 height 7
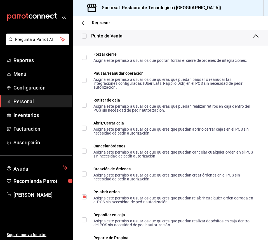
scroll to position [528, 0]
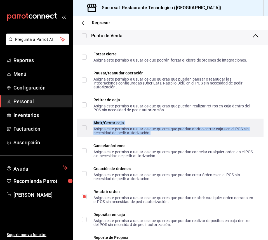
click at [152, 131] on div "Asigna este permiso a usuarios que quieres que puedan abrir o cerrar cajas en e…" at bounding box center [173, 131] width 161 height 8
checkbox input "true"
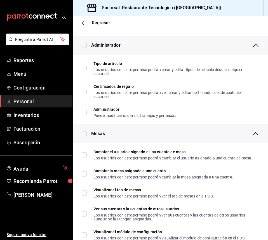
scroll to position [0, 0]
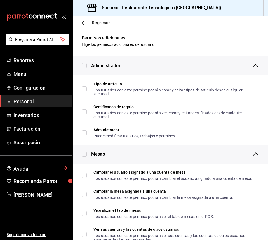
click at [82, 21] on icon "button" at bounding box center [85, 22] width 6 height 5
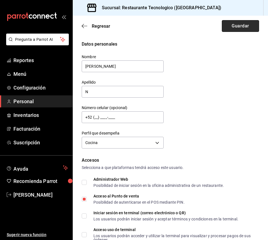
click at [243, 28] on button "Guardar" at bounding box center [240, 26] width 37 height 12
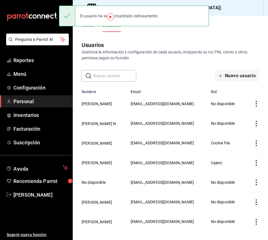
scroll to position [28, 0]
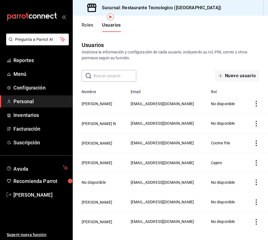
click at [253, 140] on icon "actions" at bounding box center [256, 143] width 6 height 6
click at [100, 128] on div at bounding box center [134, 120] width 268 height 240
click at [101, 123] on body "Pregunta a Parrot AI Reportes Menú Configuración Personal Inventarios Facturaci…" at bounding box center [134, 120] width 268 height 240
click at [105, 140] on button "Carolina Cano Miranda" at bounding box center [97, 143] width 30 height 6
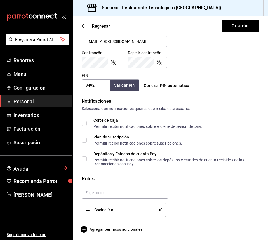
scroll to position [239, 0]
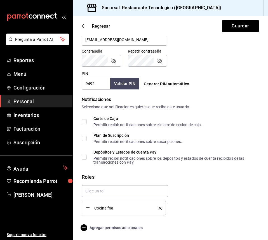
click at [131, 228] on span "Agregar permisos adicionales" at bounding box center [112, 227] width 61 height 7
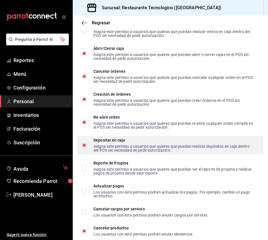
scroll to position [631, 0]
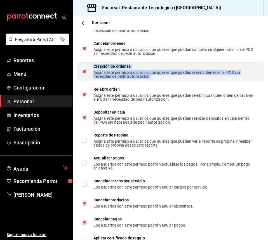
click at [128, 76] on div "Asigna este permiso a usuarios que quieres que puedan crear órdenes en el POS s…" at bounding box center [173, 74] width 161 height 8
click at [117, 78] on div "Asigna este permiso a usuarios que quieres que puedan crear órdenes en el POS s…" at bounding box center [173, 74] width 161 height 8
click at [87, 74] on input "Creación de órdenes Asigna este permiso a usuarios que quieres que puedan crear…" at bounding box center [84, 71] width 5 height 5
checkbox input "false"
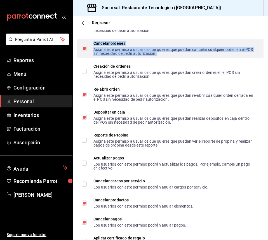
click at [139, 52] on div "Asigna este permiso a usuarios que quieres que puedan cancelar cualquier orden …" at bounding box center [173, 52] width 161 height 8
checkbox input "false"
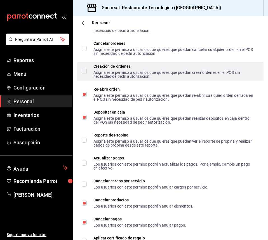
click at [86, 74] on label "Creación de órdenes Asigna este permiso a usuarios que quieres que puedan crear…" at bounding box center [168, 71] width 173 height 14
checkbox input "true"
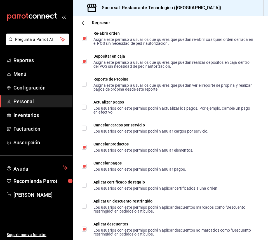
scroll to position [714, 0]
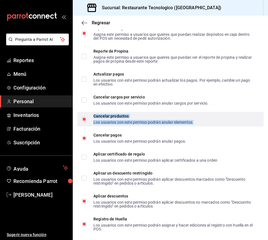
click at [132, 118] on div "Cancelar productos" at bounding box center [143, 116] width 100 height 4
checkbox input "false"
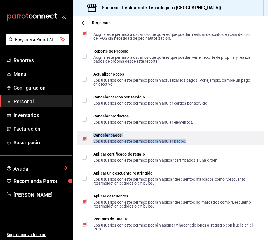
click at [94, 143] on div "Los usuarios con este permiso podrán anular pagos." at bounding box center [139, 141] width 93 height 4
checkbox input "false"
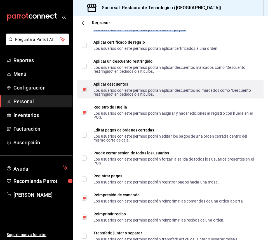
scroll to position [854, 0]
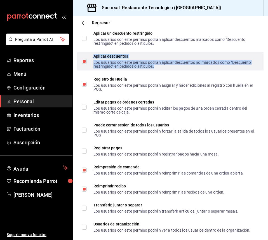
click at [157, 58] on div "Aplicar descuentos" at bounding box center [173, 56] width 161 height 4
checkbox input "false"
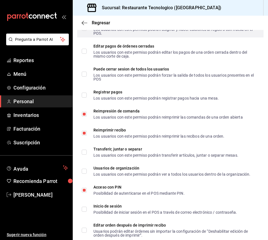
scroll to position [931, 0]
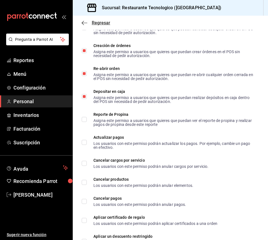
click at [84, 24] on icon "button" at bounding box center [85, 22] width 6 height 5
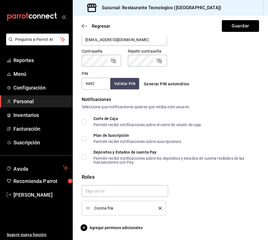
scroll to position [239, 0]
click at [248, 24] on button "Guardar" at bounding box center [240, 26] width 37 height 12
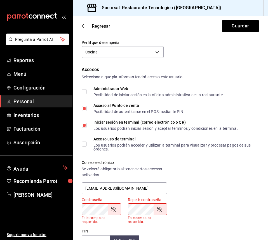
scroll to position [99, 0]
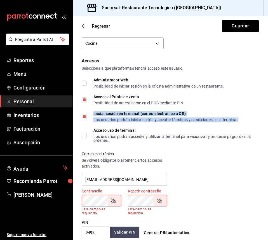
click at [113, 114] on div "Iniciar sesión en terminal (correo electrónico o QR)" at bounding box center [165, 114] width 145 height 4
click at [247, 30] on button "Guardar" at bounding box center [240, 26] width 37 height 12
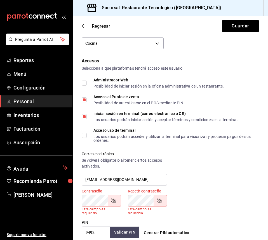
click at [82, 116] on input "Iniciar sesión en terminal (correo electrónico o QR) Los usuarios podrán inicia…" at bounding box center [84, 116] width 5 height 5
click at [235, 32] on div "Regresar Guardar" at bounding box center [170, 26] width 195 height 21
click at [241, 25] on button "Guardar" at bounding box center [240, 26] width 37 height 12
checkbox input "true"
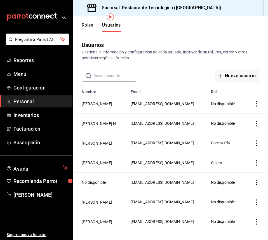
scroll to position [28, 0]
click at [254, 160] on icon "actions" at bounding box center [256, 163] width 6 height 6
click at [97, 150] on div at bounding box center [134, 120] width 268 height 240
click at [94, 153] on body "Pregunta a Parrot AI Reportes Menú Configuración Personal Inventarios Facturaci…" at bounding box center [134, 120] width 268 height 240
click at [98, 160] on button "[PERSON_NAME]" at bounding box center [97, 163] width 30 height 6
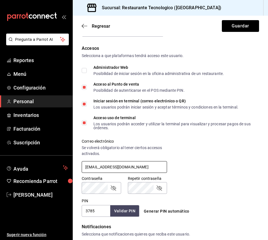
scroll to position [84, 0]
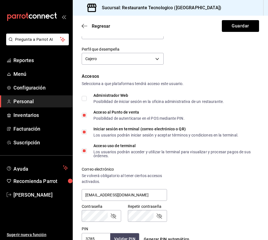
click at [88, 130] on span "Iniciar sesión en terminal (correo electrónico o QR) Los usuarios podrán inicia…" at bounding box center [163, 132] width 152 height 10
click at [87, 130] on input "Iniciar sesión en terminal (correo electrónico o QR) Los usuarios podrán inicia…" at bounding box center [84, 131] width 5 height 5
checkbox input "false"
click at [86, 151] on input "Acceso uso de terminal Los usuarios podrán acceder y utilizar la terminal para …" at bounding box center [84, 150] width 5 height 5
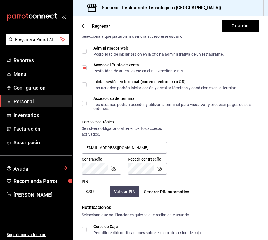
scroll to position [140, 0]
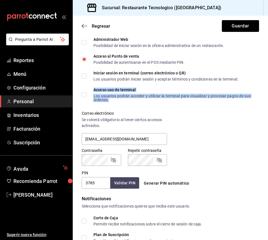
click at [114, 97] on div "Los usuarios podrán acceder y utilizar la terminal para visualizar y procesar p…" at bounding box center [173, 98] width 161 height 8
click at [89, 96] on span "Acceso uso de terminal Los usuarios podrán acceder y utilizar la terminal para …" at bounding box center [171, 95] width 168 height 14
click at [87, 96] on input "Acceso uso de terminal Los usuarios podrán acceder y utilizar la terminal para …" at bounding box center [84, 94] width 5 height 5
checkbox input "true"
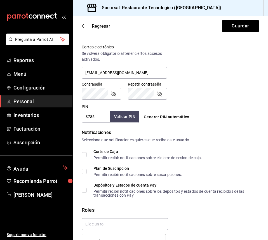
scroll to position [239, 0]
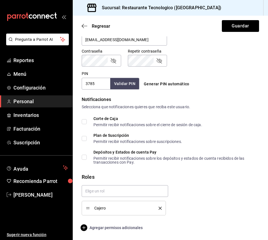
click at [127, 227] on span "Agregar permisos adicionales" at bounding box center [112, 227] width 61 height 7
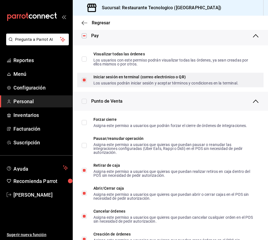
scroll to position [491, 0]
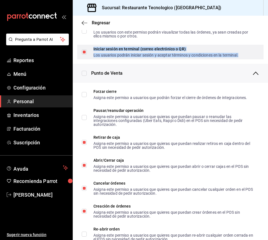
click at [141, 57] on div "Los usuarios podrán iniciar sesión y aceptar términos y condiciones en la termi…" at bounding box center [165, 55] width 145 height 4
checkbox input "false"
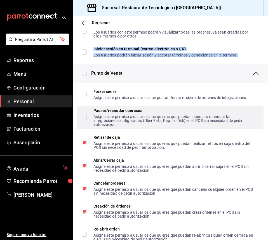
scroll to position [519, 0]
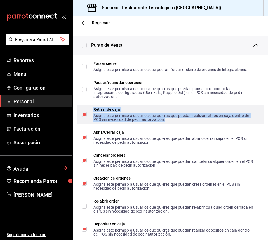
click at [134, 111] on div "Retirar de caja" at bounding box center [173, 109] width 161 height 4
checkbox input "false"
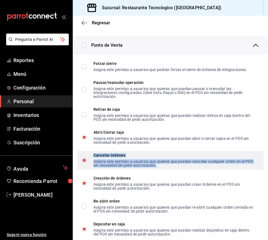
click at [147, 161] on div "Cancelar órdenes Asigna este permiso a usuarios que quieres que puedan cancelar…" at bounding box center [173, 160] width 161 height 14
checkbox input "false"
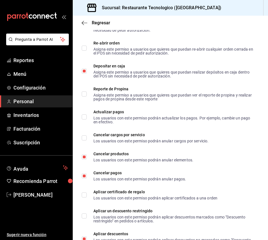
scroll to position [687, 0]
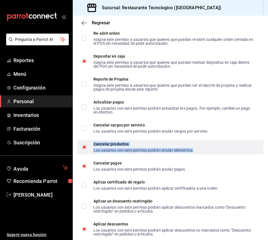
click at [130, 146] on div "Cancelar productos" at bounding box center [143, 144] width 100 height 4
checkbox input "false"
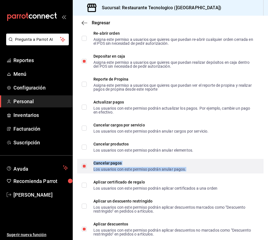
click at [124, 171] on div "Los usuarios con este permiso podrán anular pagos." at bounding box center [139, 169] width 93 height 4
checkbox input "false"
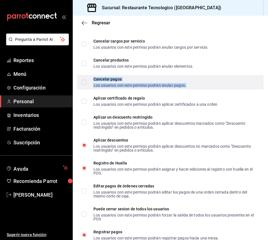
scroll to position [798, 0]
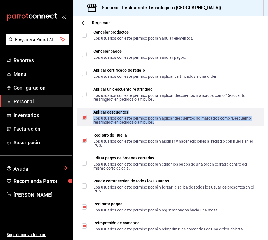
click at [128, 122] on div "Los usuarios con este permiso podrán aplicar descuentos no marcados como "Descu…" at bounding box center [173, 120] width 161 height 8
checkbox input "false"
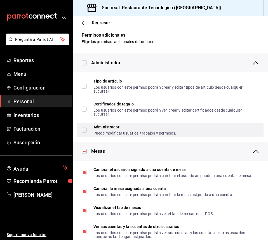
scroll to position [0, 0]
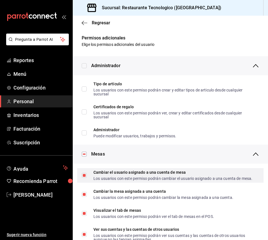
click at [85, 177] on input "Cambiar el usuario asignado a una cuenta de mesa Los usuarios con este permiso …" at bounding box center [84, 175] width 5 height 5
checkbox input "false"
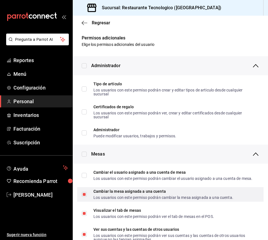
click at [86, 194] on label "Cambiar la mesa asignada a una cuenta Los usuarios con este permiso podrán camb…" at bounding box center [158, 194] width 152 height 10
click at [86, 194] on input "Cambiar la mesa asignada a una cuenta Los usuarios con este permiso podrán camb…" at bounding box center [84, 194] width 5 height 5
checkbox input "true"
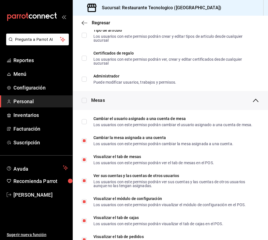
scroll to position [56, 0]
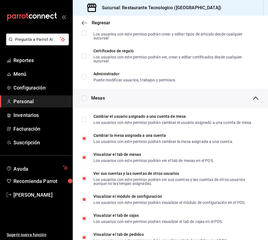
click at [82, 167] on li "Visualizar el tab de mesas Los usuarios con este permiso podrán ver el tab de m…" at bounding box center [170, 157] width 195 height 19
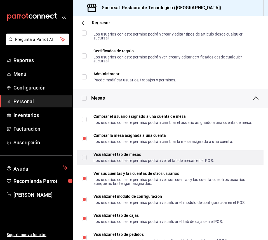
click at [85, 160] on input "Visualizar el tab de mesas Los usuarios con este permiso podrán ver el tab de m…" at bounding box center [84, 157] width 5 height 5
checkbox input "true"
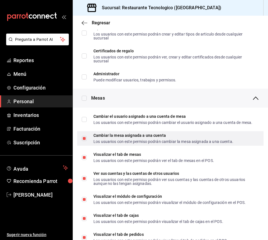
click at [84, 143] on label "Cambiar la mesa asignada a una cuenta Los usuarios con este permiso podrán camb…" at bounding box center [158, 138] width 152 height 10
click at [84, 141] on input "Cambiar la mesa asignada a una cuenta Los usuarios con este permiso podrán camb…" at bounding box center [84, 138] width 5 height 5
checkbox input "true"
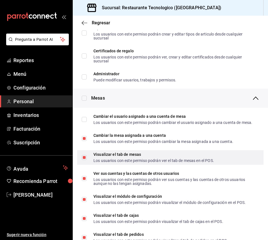
click at [84, 159] on input "Visualizar el tab de mesas Los usuarios con este permiso podrán ver el tab de m…" at bounding box center [84, 157] width 5 height 5
checkbox input "false"
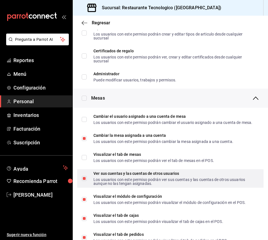
click at [82, 181] on input "Ver sus cuentas y las cuentas de otros usuarios Los usuarios con este permiso p…" at bounding box center [84, 178] width 5 height 5
checkbox input "false"
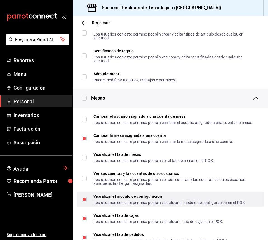
click at [84, 202] on input "Visualizar el módulo de configuración Los usuarios con este permiso podrán visu…" at bounding box center [84, 199] width 5 height 5
checkbox input "false"
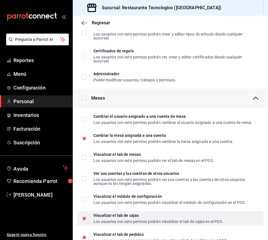
click at [85, 221] on input "Visualizar el tab de cajas Los usuarios con este permiso podrán visualizar el t…" at bounding box center [84, 218] width 5 height 5
checkbox input "false"
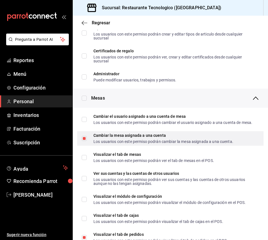
click at [82, 141] on input "Cambiar la mesa asignada a una cuenta Los usuarios con este permiso podrán camb…" at bounding box center [84, 138] width 5 height 5
checkbox input "false"
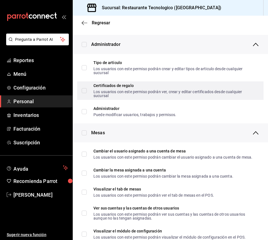
scroll to position [0, 0]
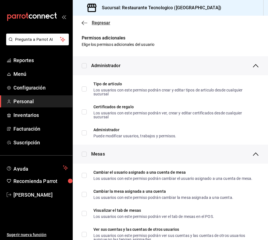
click at [82, 21] on icon "button" at bounding box center [85, 22] width 6 height 5
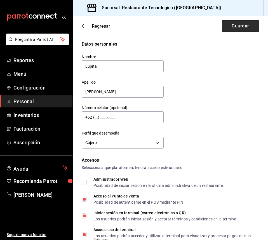
click at [239, 32] on button "Guardar" at bounding box center [240, 26] width 37 height 12
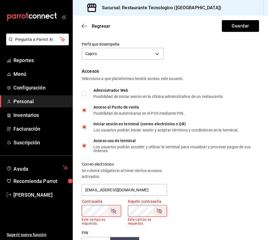
scroll to position [88, 0]
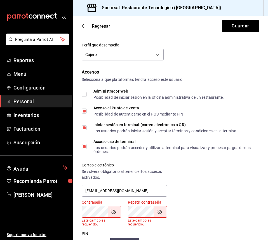
click at [85, 148] on input "Acceso uso de terminal Los usuarios podrán acceder y utilizar la terminal para …" at bounding box center [84, 146] width 5 height 5
checkbox input "false"
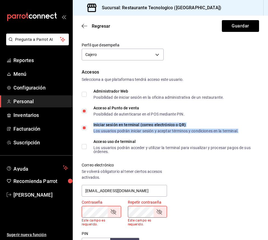
click at [114, 126] on div "Iniciar sesión en terminal (correo electrónico o QR)" at bounding box center [165, 125] width 145 height 4
click at [148, 129] on div "Los usuarios podrán iniciar sesión y aceptar términos y condiciones en la termi…" at bounding box center [165, 131] width 145 height 4
click at [87, 129] on input "Iniciar sesión en terminal (correo electrónico o QR) Los usuarios podrán inicia…" at bounding box center [84, 127] width 5 height 5
checkbox input "false"
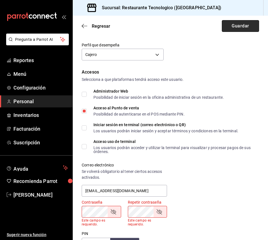
click at [246, 25] on button "Guardar" at bounding box center [240, 26] width 37 height 12
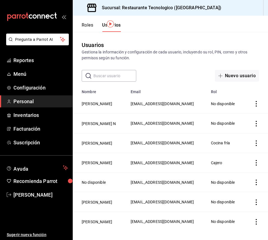
scroll to position [28, 0]
click at [91, 203] on button "[PERSON_NAME]" at bounding box center [97, 202] width 30 height 6
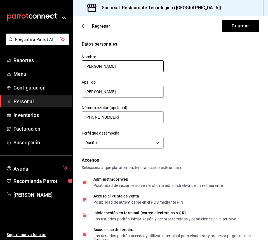
drag, startPoint x: 105, startPoint y: 69, endPoint x: 88, endPoint y: 67, distance: 17.1
click at [88, 67] on input "IRVING" at bounding box center [123, 66] width 82 height 12
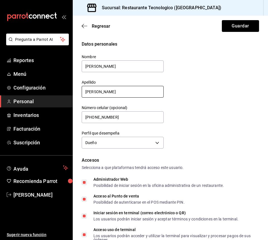
type input "Irving"
drag, startPoint x: 108, startPoint y: 94, endPoint x: 88, endPoint y: 92, distance: 19.4
click at [88, 92] on input "MOHEDANO" at bounding box center [123, 92] width 82 height 12
type input "Mohedano"
click at [200, 120] on div "Datos personales Nombre Irving Apellido Mohedano Número celular (opcional) +52 …" at bounding box center [170, 95] width 177 height 109
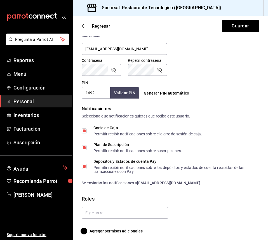
scroll to position [233, 0]
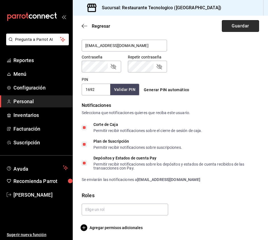
click at [236, 25] on button "Guardar" at bounding box center [240, 26] width 37 height 12
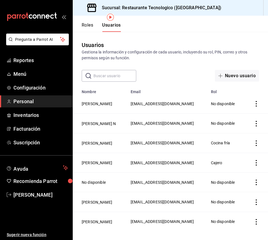
scroll to position [28, 0]
click at [104, 225] on button "[PERSON_NAME]" at bounding box center [97, 222] width 30 height 6
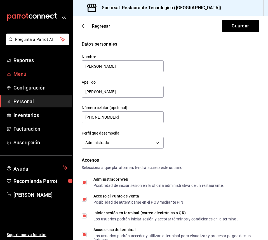
drag, startPoint x: 79, startPoint y: 65, endPoint x: 69, endPoint y: 69, distance: 10.9
click at [69, 69] on div "Pregunta a Parrot AI Reportes Menú Configuración Personal Inventarios Facturaci…" at bounding box center [134, 120] width 268 height 240
type input "Karolina"
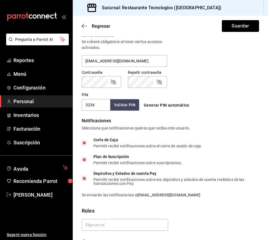
scroll to position [233, 0]
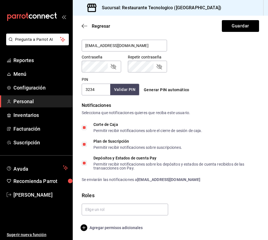
type input "Ballardo"
click at [133, 227] on span "Agregar permisos adicionales" at bounding box center [112, 227] width 61 height 7
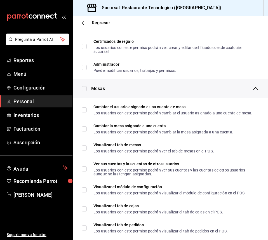
scroll to position [0, 0]
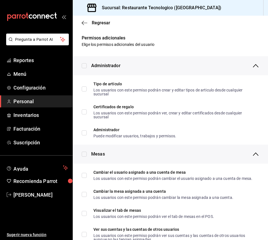
click at [85, 69] on div "Administrador" at bounding box center [170, 65] width 195 height 19
click at [84, 65] on input "checkbox" at bounding box center [84, 65] width 5 height 5
checkbox input "true"
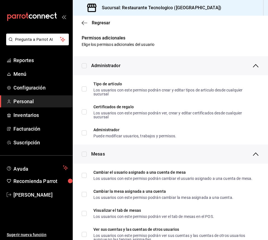
checkbox input "true"
click at [85, 154] on input "checkbox" at bounding box center [84, 154] width 5 height 5
checkbox input "true"
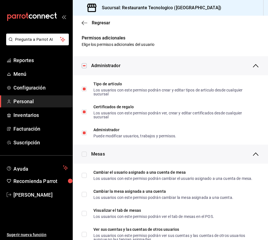
checkbox input "true"
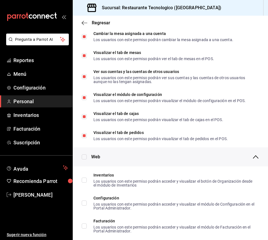
scroll to position [168, 0]
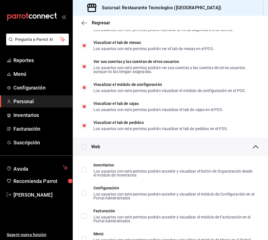
click at [84, 149] on input "checkbox" at bounding box center [84, 146] width 5 height 5
checkbox input "true"
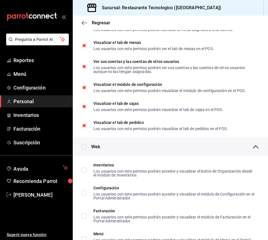
checkbox input "true"
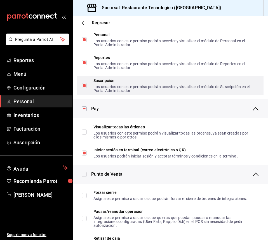
scroll to position [419, 0]
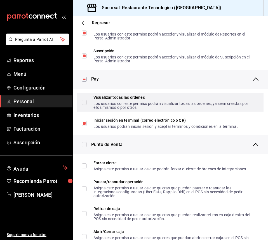
click at [82, 105] on input "Visualizar todas las órdenes Los usuarios con este permiso podrán visualizar to…" at bounding box center [84, 102] width 5 height 5
checkbox input "true"
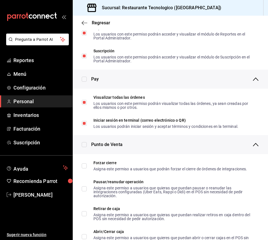
click at [83, 82] on input "checkbox" at bounding box center [84, 79] width 5 height 5
checkbox input "false"
click at [84, 147] on input "checkbox" at bounding box center [84, 144] width 5 height 5
checkbox input "true"
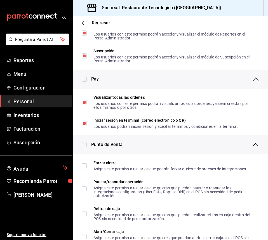
checkbox input "true"
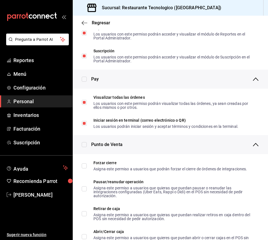
checkbox input "true"
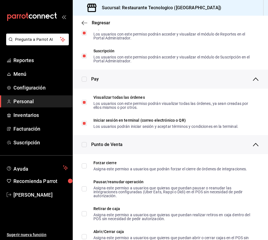
checkbox input "true"
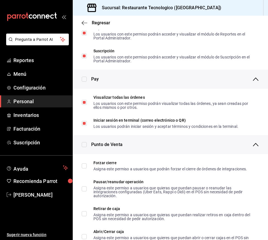
checkbox input "true"
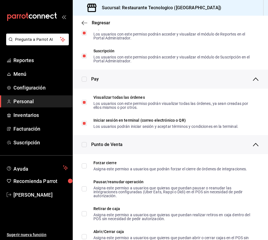
checkbox input "true"
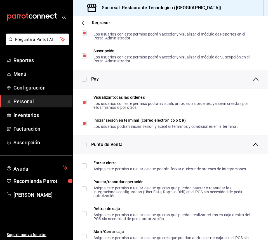
checkbox input "true"
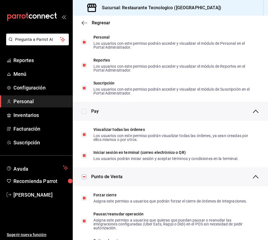
scroll to position [316, 0]
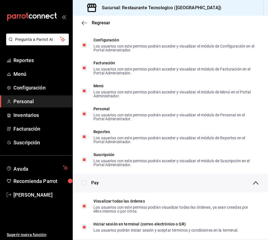
click at [84, 185] on input "checkbox" at bounding box center [84, 182] width 5 height 5
checkbox input "false"
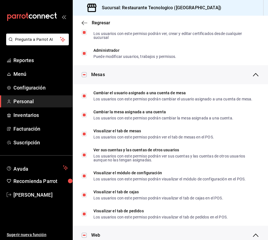
scroll to position [0, 0]
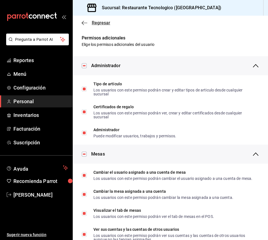
click at [83, 25] on icon "button" at bounding box center [85, 22] width 6 height 5
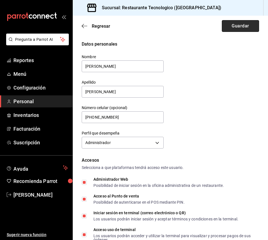
click at [248, 23] on button "Guardar" at bounding box center [240, 26] width 37 height 12
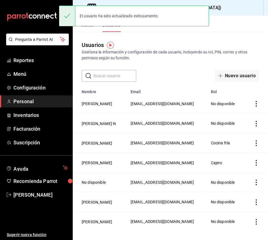
click at [84, 28] on div "El usuario ha sido actualizado exitosamente." at bounding box center [134, 16] width 150 height 24
click at [91, 30] on button "Roles" at bounding box center [87, 27] width 11 height 10
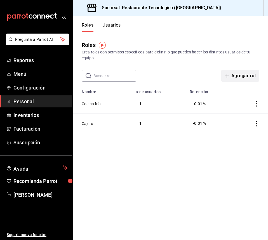
click at [253, 78] on button "Agregar rol" at bounding box center [240, 76] width 38 height 12
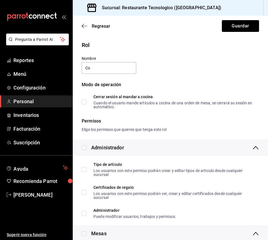
type input "C"
type input "Administradora"
click at [87, 99] on span "Cerrar sesión al mandar a cocina Cuando el usuario mande artículos a cocina de …" at bounding box center [171, 102] width 168 height 14
click at [87, 99] on input "Cerrar sesión al mandar a cocina Cuando el usuario mande artículos a cocina de …" at bounding box center [84, 101] width 5 height 5
click at [91, 103] on span "Cerrar sesión al mandar a cocina Cuando el usuario mande artículos a cocina de …" at bounding box center [171, 102] width 168 height 14
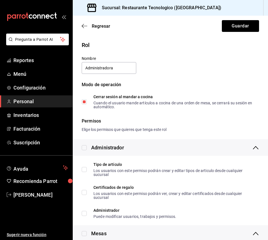
click at [87, 103] on input "Cerrar sesión al mandar a cocina Cuando el usuario mande artículos a cocina de …" at bounding box center [84, 101] width 5 height 5
checkbox input "false"
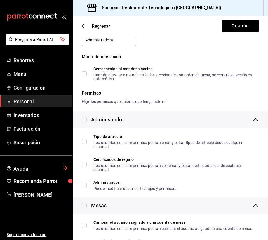
click at [84, 120] on input "checkbox" at bounding box center [84, 119] width 5 height 5
checkbox input "true"
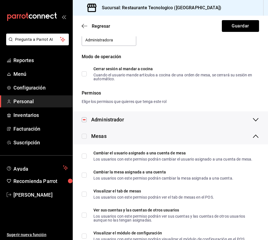
click at [82, 135] on input "checkbox" at bounding box center [84, 136] width 5 height 5
checkbox input "true"
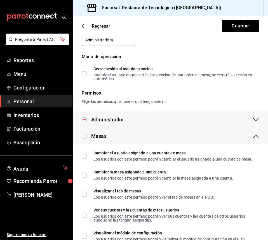
checkbox input "true"
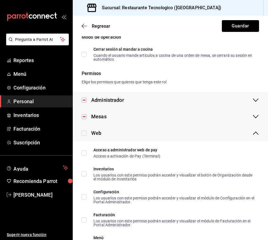
scroll to position [112, 0]
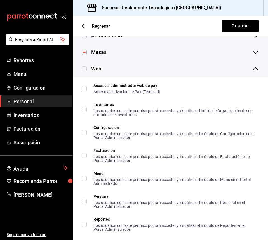
click at [86, 72] on label at bounding box center [84, 69] width 5 height 8
click at [86, 71] on input "checkbox" at bounding box center [84, 68] width 5 height 5
checkbox input "true"
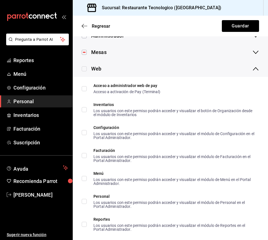
checkbox input "true"
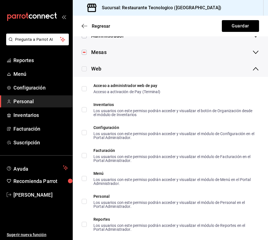
checkbox input "true"
click at [135, 68] on div "Web" at bounding box center [170, 68] width 195 height 16
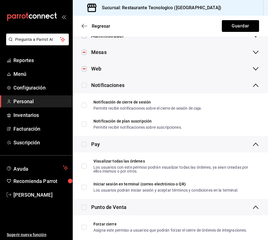
click at [86, 86] on div "Notificaciones" at bounding box center [103, 85] width 43 height 8
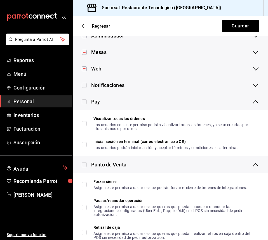
click at [82, 87] on input "checkbox" at bounding box center [84, 85] width 5 height 5
checkbox input "true"
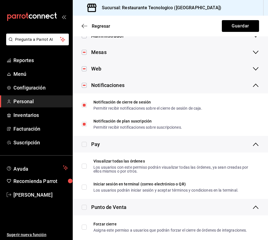
click at [92, 145] on div "Pay" at bounding box center [95, 144] width 9 height 8
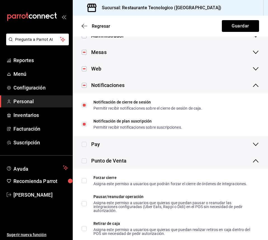
click at [82, 144] on input "checkbox" at bounding box center [84, 144] width 5 height 5
checkbox input "true"
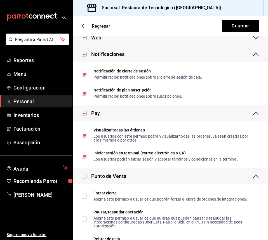
scroll to position [168, 0]
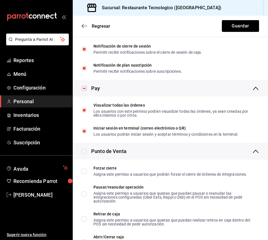
click at [83, 150] on input "checkbox" at bounding box center [84, 151] width 5 height 5
checkbox input "true"
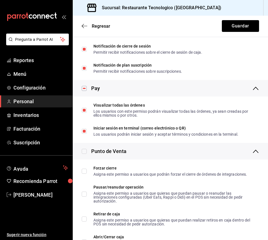
checkbox input "true"
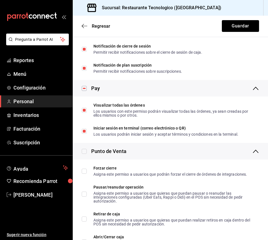
checkbox input "true"
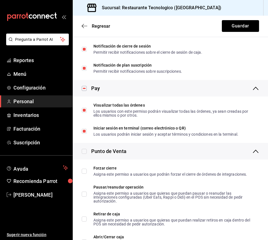
checkbox input "true"
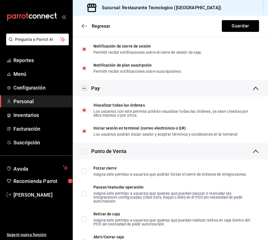
checkbox input "true"
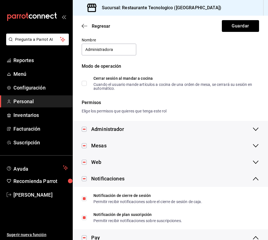
scroll to position [0, 0]
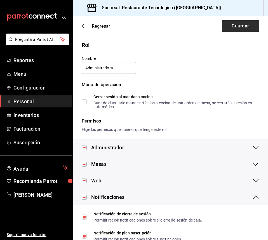
click at [249, 27] on button "Guardar" at bounding box center [240, 26] width 37 height 12
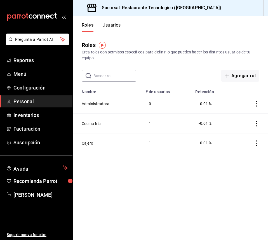
click at [248, 82] on main "Roles Crea roles con permisos específicos para definir lo que pueden hacer los …" at bounding box center [170, 136] width 195 height 208
click at [248, 78] on button "Agregar rol" at bounding box center [240, 76] width 38 height 12
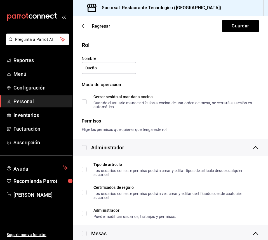
scroll to position [28, 0]
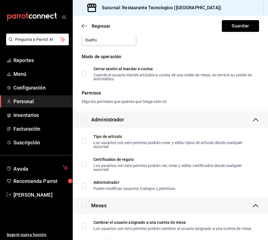
click at [84, 123] on label at bounding box center [84, 120] width 5 height 8
click at [84, 122] on input "checkbox" at bounding box center [84, 119] width 5 height 5
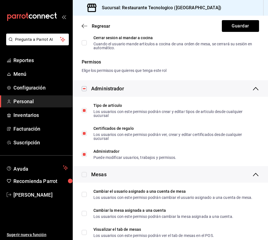
scroll to position [84, 0]
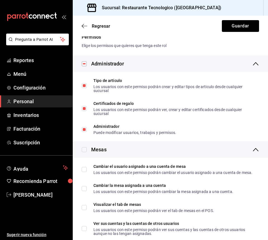
click at [83, 153] on label at bounding box center [84, 150] width 5 height 8
click at [83, 152] on input "checkbox" at bounding box center [84, 149] width 5 height 5
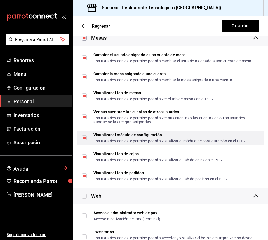
scroll to position [56, 0]
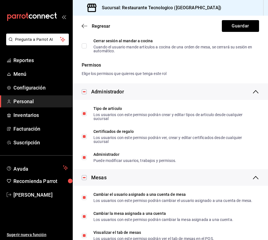
click at [87, 30] on div "Regresar Guardar" at bounding box center [170, 26] width 195 height 21
click at [86, 26] on icon "button" at bounding box center [85, 25] width 6 height 5
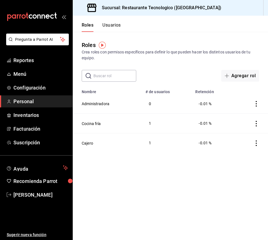
click at [121, 23] on header "Roles Usuarios" at bounding box center [170, 24] width 195 height 16
click at [120, 26] on button "Usuarios" at bounding box center [111, 27] width 18 height 10
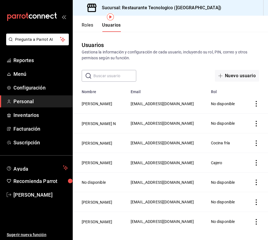
scroll to position [28, 0]
click at [93, 225] on button "Karolina Ballardo" at bounding box center [97, 222] width 30 height 6
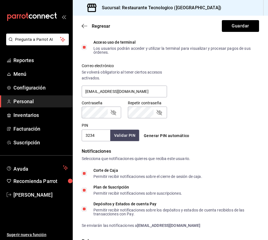
scroll to position [233, 0]
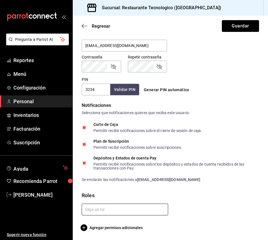
click at [112, 212] on input "text" at bounding box center [125, 210] width 86 height 12
click at [125, 177] on li "Administradora" at bounding box center [124, 178] width 84 height 9
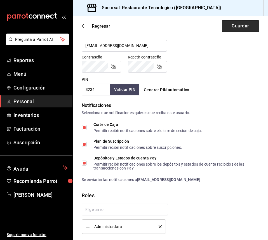
click at [248, 24] on button "Guardar" at bounding box center [240, 26] width 37 height 12
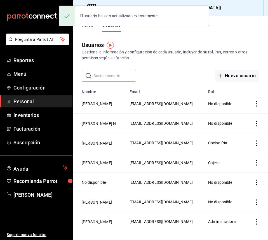
click at [92, 28] on button "Roles" at bounding box center [87, 27] width 11 height 10
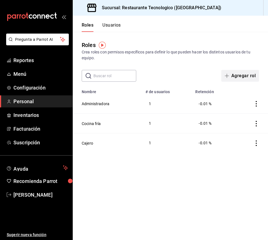
click at [248, 77] on button "Agregar rol" at bounding box center [240, 76] width 38 height 12
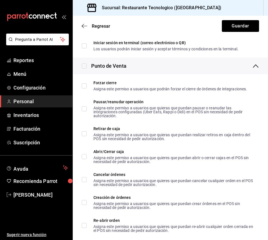
scroll to position [576, 0]
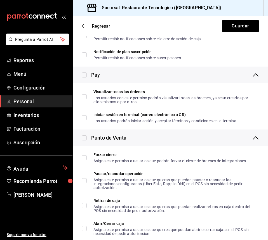
click at [136, 143] on div "Punto de Venta" at bounding box center [170, 137] width 195 height 16
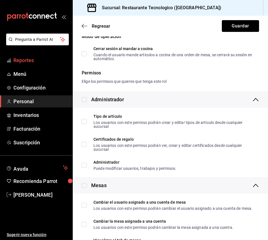
scroll to position [48, 0]
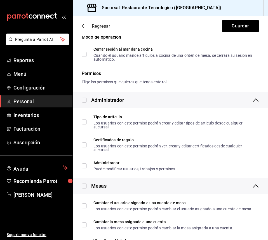
click at [86, 26] on icon "button" at bounding box center [85, 25] width 6 height 5
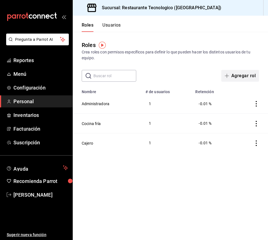
click at [242, 76] on button "Agregar rol" at bounding box center [240, 76] width 38 height 12
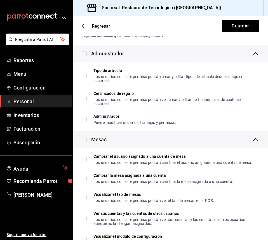
scroll to position [84, 0]
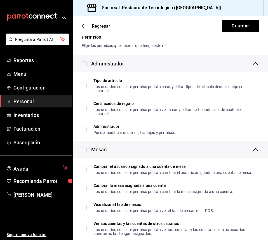
click at [116, 146] on div "Mesas" at bounding box center [170, 149] width 195 height 16
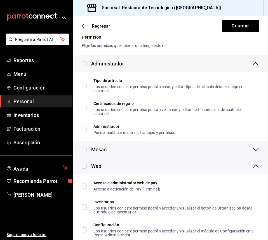
click at [121, 61] on div "Administrador" at bounding box center [107, 64] width 33 height 8
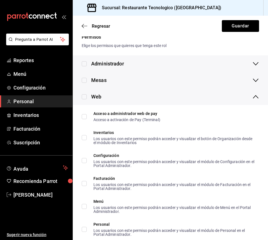
click at [81, 61] on div "Administrador" at bounding box center [170, 63] width 195 height 16
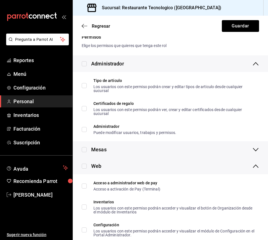
click at [84, 61] on input "checkbox" at bounding box center [84, 63] width 5 height 5
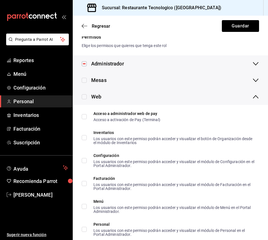
click at [85, 96] on input "checkbox" at bounding box center [84, 96] width 5 height 5
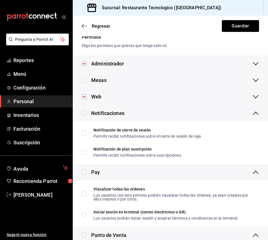
click at [84, 81] on input "checkbox" at bounding box center [84, 80] width 5 height 5
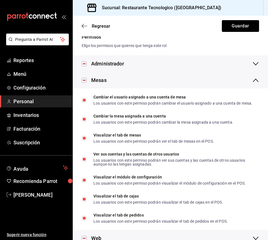
click at [252, 81] on icon at bounding box center [255, 80] width 7 height 7
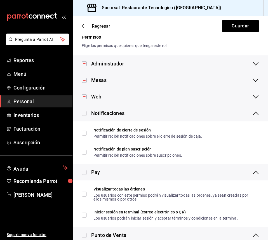
click at [84, 113] on input "checkbox" at bounding box center [84, 113] width 5 height 5
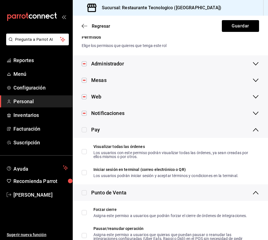
click at [84, 129] on input "checkbox" at bounding box center [84, 129] width 5 height 5
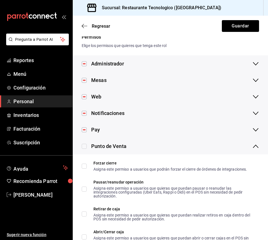
click at [83, 146] on input "checkbox" at bounding box center [84, 146] width 5 height 5
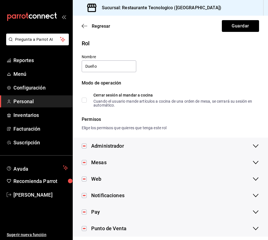
scroll to position [0, 0]
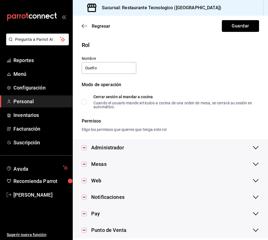
click at [247, 29] on button "Guardar" at bounding box center [240, 26] width 37 height 12
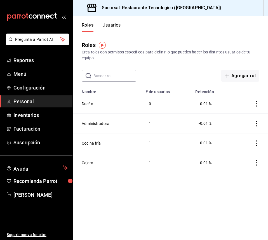
click at [121, 24] on button "Usuarios" at bounding box center [111, 27] width 18 height 10
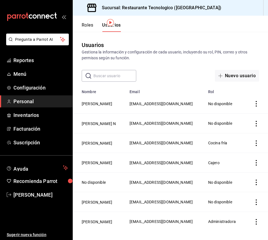
scroll to position [23, 0]
click at [104, 202] on button "Irving Mohedano" at bounding box center [97, 202] width 30 height 6
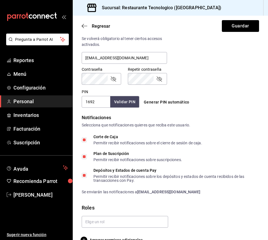
scroll to position [233, 0]
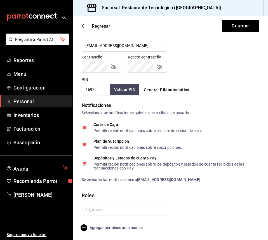
click at [115, 230] on span "Agregar permisos adicionales" at bounding box center [112, 227] width 61 height 7
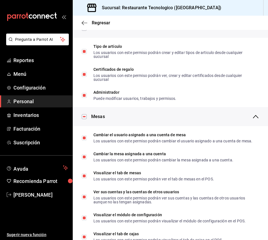
scroll to position [0, 0]
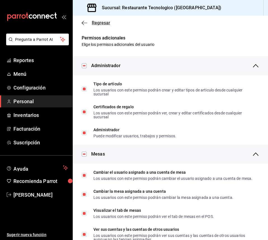
click at [81, 23] on div "Regresar" at bounding box center [170, 23] width 195 height 14
click at [86, 24] on icon "button" at bounding box center [85, 22] width 6 height 5
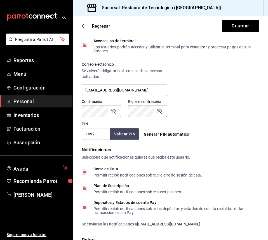
scroll to position [233, 0]
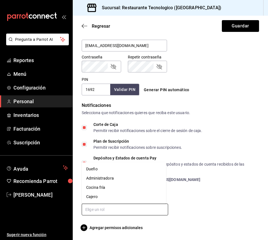
click at [97, 210] on input "text" at bounding box center [125, 210] width 86 height 12
click at [120, 171] on li "Dueño" at bounding box center [124, 168] width 84 height 9
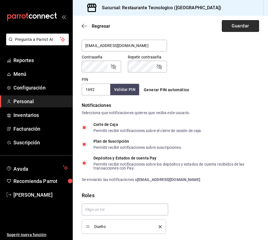
click at [243, 27] on button "Guardar" at bounding box center [240, 26] width 37 height 12
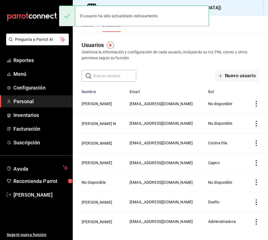
click at [90, 29] on button "Roles" at bounding box center [87, 27] width 11 height 10
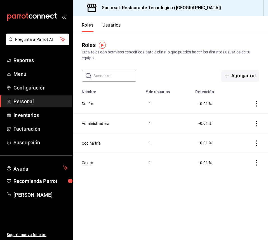
click at [254, 141] on icon "actions" at bounding box center [256, 143] width 6 height 6
click at [91, 138] on div at bounding box center [134, 120] width 268 height 240
click at [92, 142] on button "Cocina fría" at bounding box center [91, 143] width 19 height 6
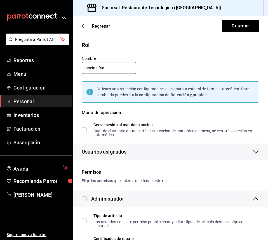
click at [98, 68] on input "Cocina fría" at bounding box center [109, 68] width 55 height 12
click at [236, 29] on button "Guardar" at bounding box center [240, 26] width 37 height 12
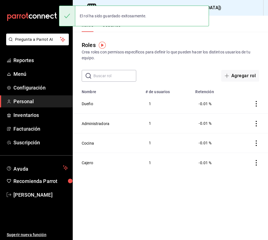
click at [116, 30] on button "Usuarios" at bounding box center [111, 27] width 18 height 10
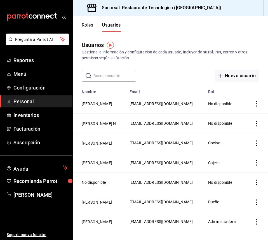
click at [91, 25] on button "Roles" at bounding box center [87, 27] width 11 height 10
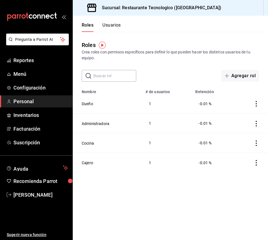
click at [95, 142] on td "Cocina" at bounding box center [107, 143] width 69 height 20
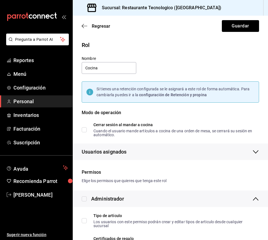
click at [86, 140] on div "Usuarios asignados Carolina Cano Miranda" at bounding box center [167, 148] width 184 height 23
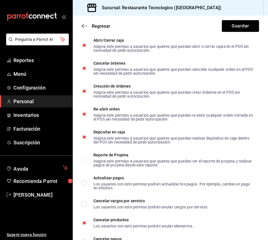
scroll to position [811, 0]
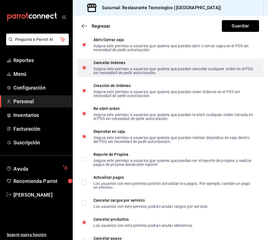
click at [151, 64] on div "Cancelar órdenes Asigna este permiso a usuarios que quieres que puedan cancelar…" at bounding box center [170, 67] width 186 height 18
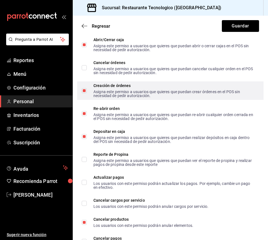
click at [126, 93] on div "Creación de órdenes Asigna este permiso a usuarios que quieres que puedan crear…" at bounding box center [173, 91] width 161 height 14
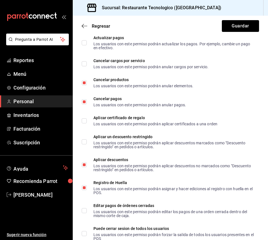
scroll to position [951, 0]
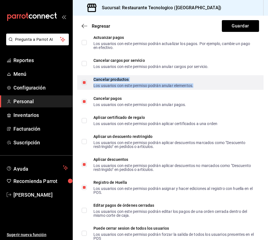
click at [155, 88] on div "Los usuarios con este permiso podrán anular elementos." at bounding box center [143, 86] width 100 height 4
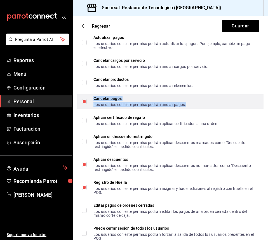
click at [150, 105] on div "Cancelar pagos Los usuarios con este permiso podrán anular pagos." at bounding box center [139, 101] width 93 height 10
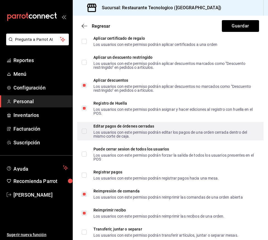
scroll to position [1035, 0]
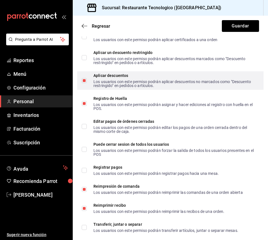
click at [139, 90] on div "Aplicar descuentos Los usuarios con este permiso podrán aplicar descuentos no m…" at bounding box center [170, 80] width 186 height 18
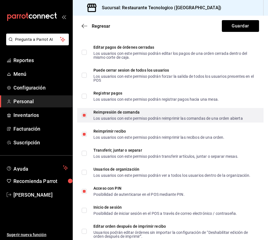
scroll to position [1119, 0]
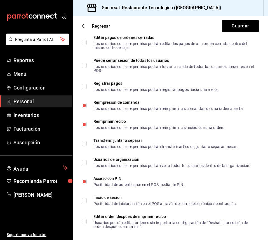
click at [152, 96] on li "Registrar pagos Los usuarios con este permiso podrán registrar pagos hacia una …" at bounding box center [170, 86] width 195 height 19
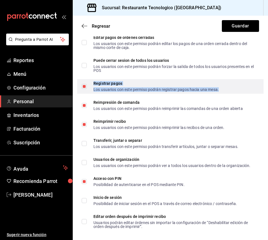
click at [151, 91] on div "Los usuarios con este permiso podrán registrar pagos hacia una mesa." at bounding box center [155, 90] width 125 height 4
click at [87, 89] on input "Registrar pagos Los usuarios con este permiso podrán registrar pagos hacia una …" at bounding box center [84, 86] width 5 height 5
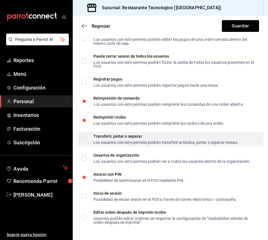
scroll to position [1131, 0]
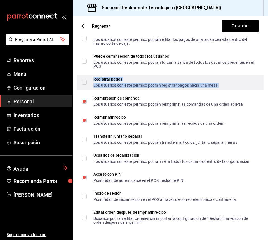
click at [136, 83] on div "Los usuarios con este permiso podrán registrar pagos hacia una mesa." at bounding box center [155, 85] width 125 height 4
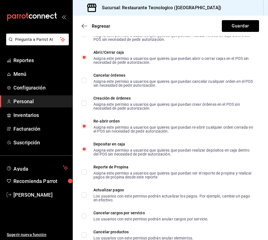
scroll to position [795, 0]
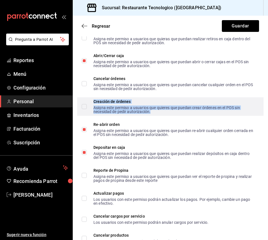
click at [130, 113] on div "Asigna este permiso a usuarios que quieres que puedan crear órdenes en el POS s…" at bounding box center [173, 110] width 161 height 8
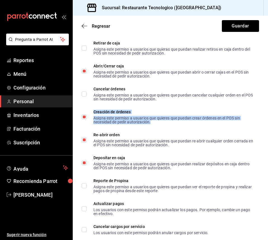
scroll to position [767, 0]
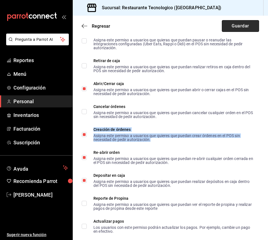
click at [238, 21] on button "Guardar" at bounding box center [240, 26] width 37 height 12
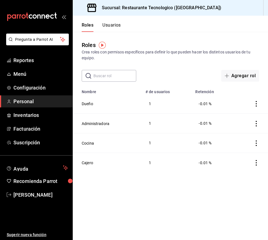
click at [122, 23] on header "Roles Usuarios" at bounding box center [170, 24] width 195 height 16
click at [117, 22] on div "Roles Usuarios" at bounding box center [97, 24] width 48 height 16
click at [114, 33] on div "Roles Crea roles con permisos específicos para definir lo que pueden hacer los …" at bounding box center [170, 57] width 195 height 50
click at [117, 24] on button "Usuarios" at bounding box center [111, 27] width 18 height 10
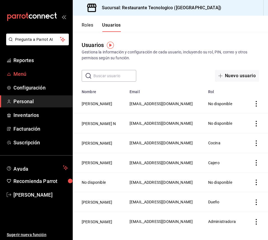
click at [42, 75] on span "Menú" at bounding box center [40, 74] width 55 height 8
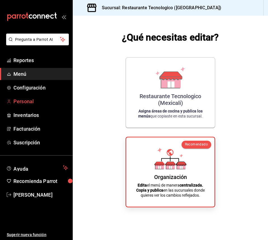
click at [44, 105] on link "Personal" at bounding box center [36, 101] width 72 height 12
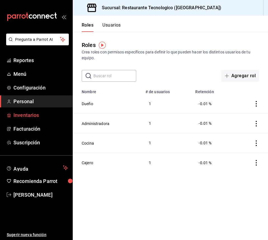
click at [47, 119] on link "Inventarios" at bounding box center [36, 115] width 72 height 12
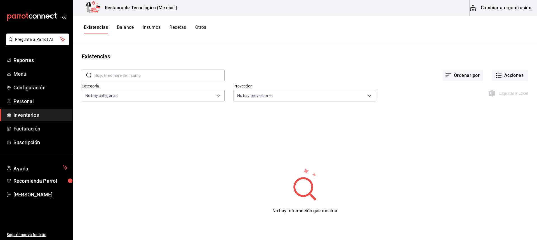
click at [166, 75] on input "text" at bounding box center [160, 75] width 130 height 11
click at [168, 91] on body "Pregunta a Parrot AI Reportes Menú Configuración Personal Inventarios Facturaci…" at bounding box center [268, 118] width 537 height 236
click at [187, 91] on div at bounding box center [268, 120] width 537 height 240
click at [461, 74] on button "Ordenar por" at bounding box center [463, 76] width 40 height 12
click at [462, 76] on div at bounding box center [268, 120] width 537 height 240
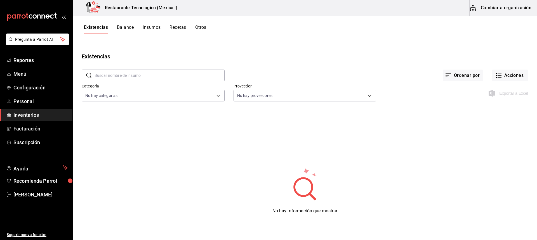
click at [503, 95] on div "Exportar a Excel" at bounding box center [509, 93] width 38 height 7
click at [129, 23] on div "Existencias Balance Insumos Recetas Otros" at bounding box center [305, 30] width 464 height 28
click at [131, 28] on button "Balance" at bounding box center [125, 30] width 17 height 10
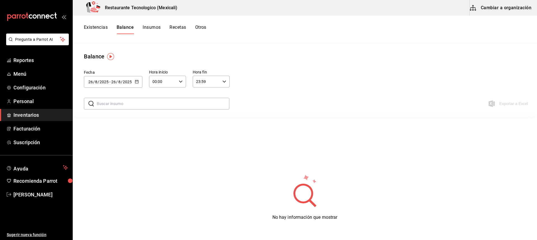
click at [165, 29] on div "Existencias Balance Insumos Recetas Otros" at bounding box center [145, 30] width 122 height 10
click at [157, 29] on button "Insumos" at bounding box center [152, 30] width 18 height 10
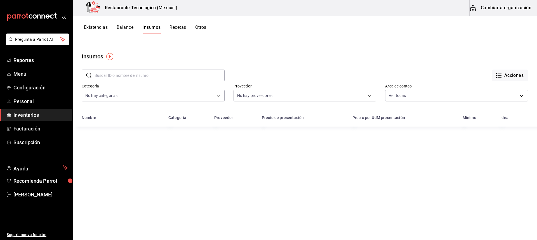
click at [179, 29] on button "Recetas" at bounding box center [177, 30] width 16 height 10
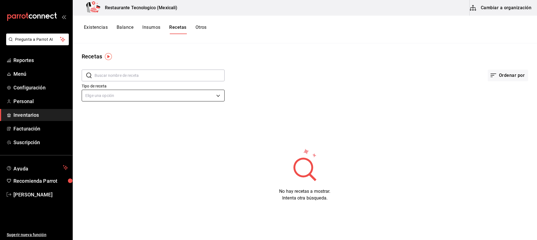
click at [166, 101] on body "Pregunta a Parrot AI Reportes Menú Configuración Personal Inventarios Facturaci…" at bounding box center [268, 118] width 537 height 236
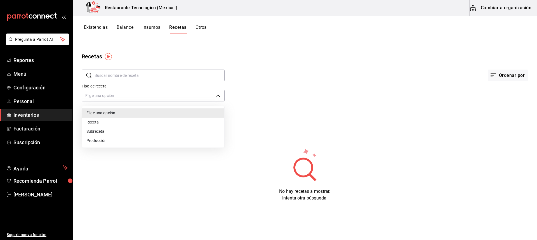
click at [159, 120] on li "Receta" at bounding box center [153, 122] width 142 height 9
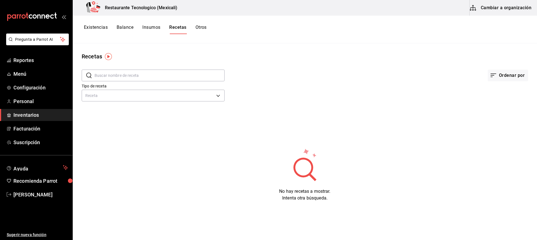
drag, startPoint x: 200, startPoint y: 24, endPoint x: 201, endPoint y: 29, distance: 4.8
click at [200, 24] on div "Existencias Balance Insumos Recetas Otros" at bounding box center [305, 30] width 464 height 28
click at [201, 29] on button "Otros" at bounding box center [200, 30] width 11 height 10
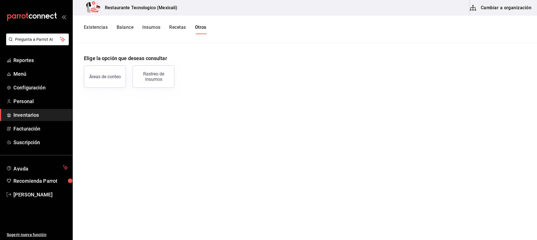
click at [92, 31] on button "Existencias" at bounding box center [96, 30] width 24 height 10
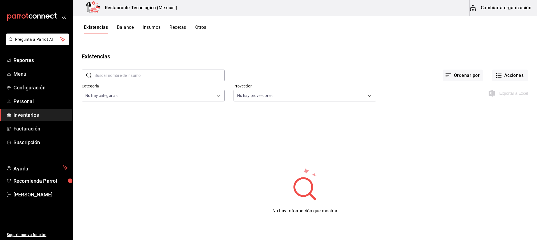
click at [482, 9] on button "Cambiar a organización" at bounding box center [501, 8] width 63 height 16
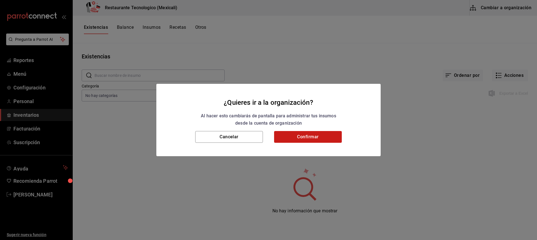
drag, startPoint x: 296, startPoint y: 129, endPoint x: 301, endPoint y: 135, distance: 7.9
click at [298, 131] on h2 "¿Quieres ir a la organización? Al hacer esto cambiarás de pantalla para adminis…" at bounding box center [268, 108] width 224 height 48
click at [304, 138] on button "Confirmar" at bounding box center [308, 137] width 68 height 12
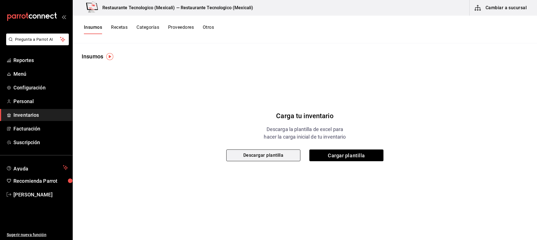
click at [282, 157] on button "Descargar plantilla" at bounding box center [263, 156] width 74 height 12
click at [118, 31] on button "Recetas" at bounding box center [119, 30] width 16 height 10
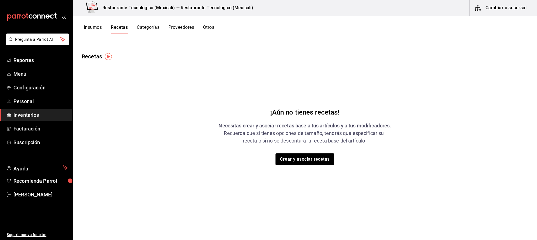
drag, startPoint x: 150, startPoint y: 26, endPoint x: 230, endPoint y: 115, distance: 120.0
click at [230, 114] on div "Restaurante Tecnologico (Mexicali) — Restaurante Tecnologico (Mexicali) Cambiar…" at bounding box center [305, 118] width 464 height 236
click at [322, 169] on div "¡Aún no tienes recetas! Necesitas crear y asociar recetas base a tus artículos …" at bounding box center [305, 131] width 464 height 140
click at [322, 159] on button "Crear y asociar recetas" at bounding box center [304, 160] width 59 height 12
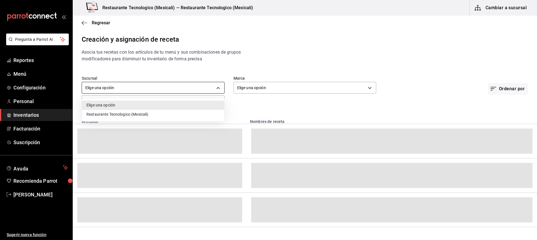
click at [168, 83] on body "Pregunta a Parrot AI Reportes Menú Configuración Personal Inventarios Facturaci…" at bounding box center [268, 115] width 537 height 231
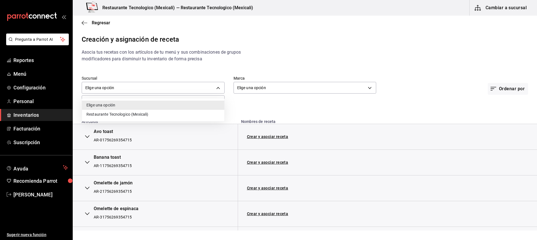
click at [170, 110] on li "Restaurante Tecnologico (Mexicali)" at bounding box center [153, 114] width 142 height 9
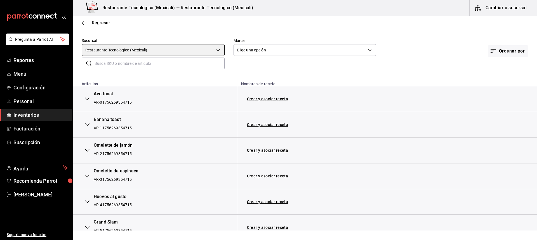
scroll to position [28, 0]
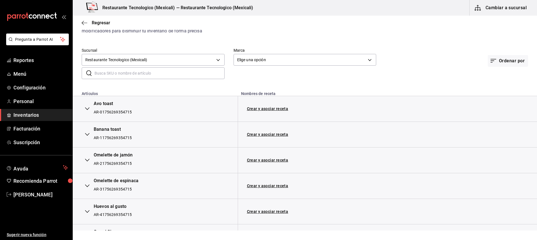
click at [192, 73] on input "text" at bounding box center [160, 73] width 130 height 11
click at [264, 59] on body "Pregunta a Parrot AI Reportes Menú Configuración Personal Inventarios Facturaci…" at bounding box center [268, 115] width 537 height 231
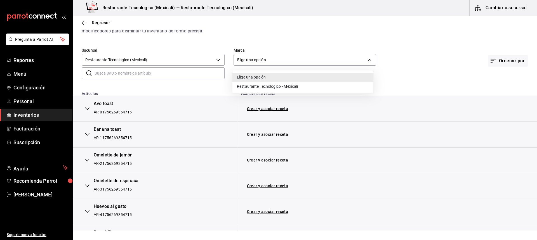
click at [301, 86] on li "Restaurante Tecnologico - Mexicali" at bounding box center [302, 86] width 141 height 9
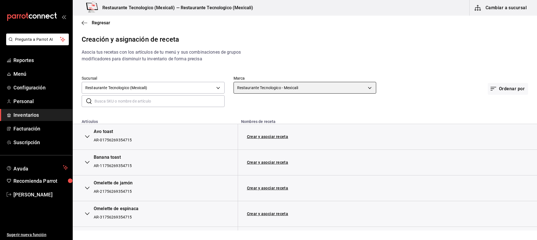
scroll to position [56, 0]
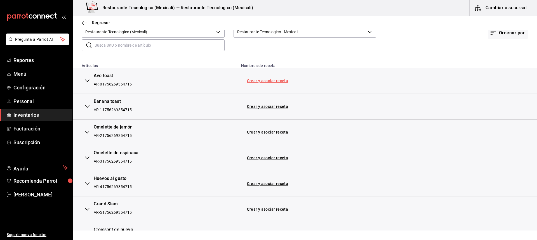
click at [277, 82] on link "Crear y asociar receta" at bounding box center [267, 81] width 41 height 4
click at [266, 108] on link "Crear y asociar receta" at bounding box center [267, 107] width 41 height 4
click at [264, 132] on link "Crear y asociar receta" at bounding box center [267, 132] width 41 height 4
click at [272, 161] on td "Crear y asociar receta" at bounding box center [330, 158] width 184 height 26
click at [272, 158] on link "Crear y asociar receta" at bounding box center [267, 158] width 41 height 4
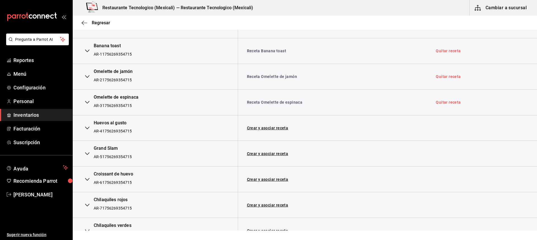
scroll to position [112, 0]
click at [272, 128] on link "Crear y asociar receta" at bounding box center [267, 128] width 41 height 4
click at [270, 152] on link "Crear y asociar receta" at bounding box center [267, 154] width 41 height 4
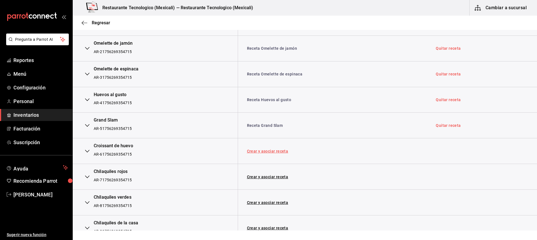
click at [267, 153] on link "Crear y asociar receta" at bounding box center [267, 151] width 41 height 4
click at [263, 176] on link "Crear y asociar receta" at bounding box center [267, 177] width 41 height 4
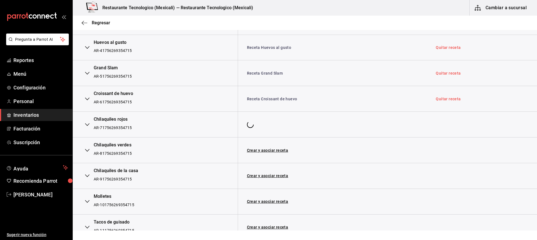
scroll to position [196, 0]
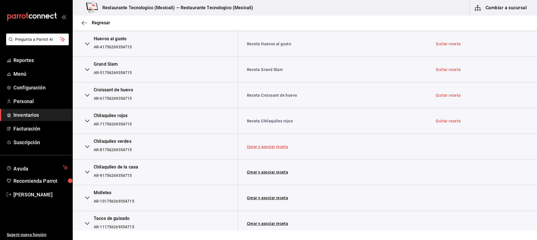
click at [264, 145] on link "Crear y asociar receta" at bounding box center [267, 147] width 41 height 4
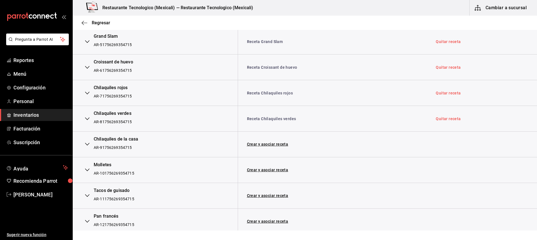
scroll to position [252, 0]
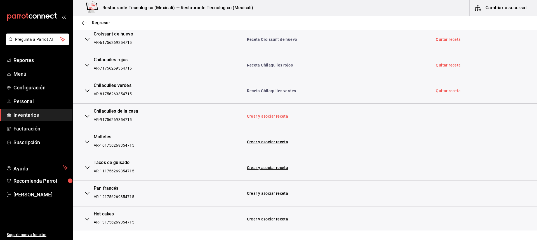
click at [264, 118] on link "Crear y asociar receta" at bounding box center [267, 116] width 41 height 4
click at [263, 142] on link "Crear y asociar receta" at bounding box center [267, 142] width 41 height 4
click at [266, 168] on link "Crear y asociar receta" at bounding box center [267, 168] width 41 height 4
click at [265, 192] on link "Crear y asociar receta" at bounding box center [267, 194] width 41 height 4
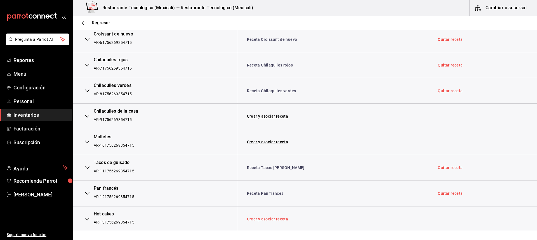
click at [264, 220] on link "Crear y asociar receta" at bounding box center [267, 219] width 41 height 4
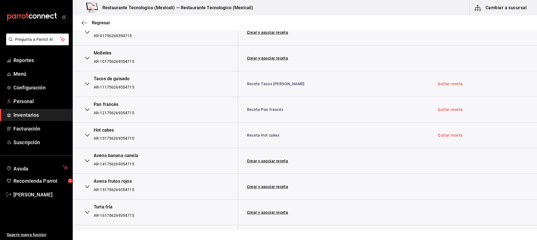
scroll to position [364, 0]
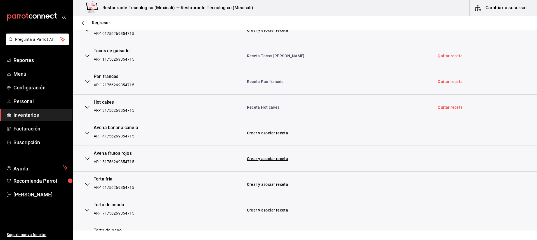
click at [272, 155] on td "Crear y asociar receta" at bounding box center [333, 159] width 191 height 26
click at [275, 160] on link "Crear y asociar receta" at bounding box center [267, 159] width 41 height 4
click at [274, 133] on link "Crear y asociar receta" at bounding box center [267, 133] width 41 height 4
click at [261, 186] on link "Crear y asociar receta" at bounding box center [267, 185] width 41 height 4
click at [261, 209] on link "Crear y asociar receta" at bounding box center [267, 210] width 41 height 4
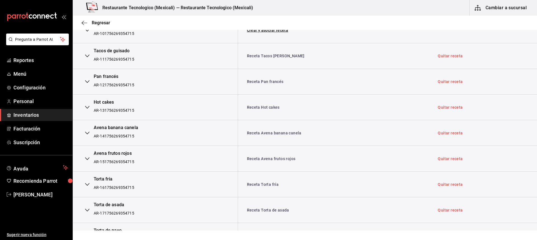
scroll to position [447, 0]
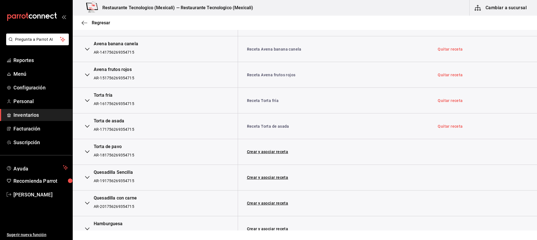
click at [273, 148] on td "Crear y asociar receta" at bounding box center [333, 152] width 191 height 26
click at [273, 152] on link "Crear y asociar receta" at bounding box center [267, 152] width 41 height 4
click at [265, 173] on td "Crear y asociar receta" at bounding box center [333, 178] width 191 height 26
click at [266, 180] on link "Crear y asociar receta" at bounding box center [267, 178] width 41 height 4
click at [261, 205] on link "Crear y asociar receta" at bounding box center [267, 203] width 41 height 4
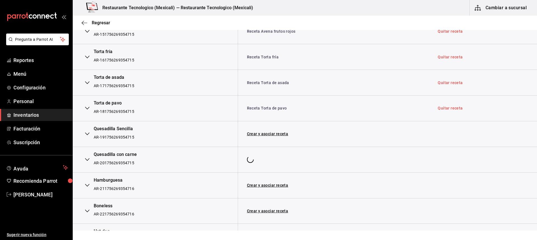
scroll to position [559, 0]
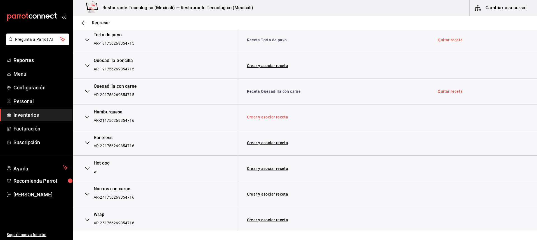
click at [272, 119] on link "Crear y asociar receta" at bounding box center [267, 117] width 41 height 4
click at [275, 148] on td "Crear y asociar receta" at bounding box center [333, 143] width 191 height 26
click at [274, 146] on td "Crear y asociar receta" at bounding box center [333, 143] width 191 height 26
click at [276, 143] on link "Crear y asociar receta" at bounding box center [267, 143] width 41 height 4
click at [273, 170] on link "Crear y asociar receta" at bounding box center [267, 169] width 41 height 4
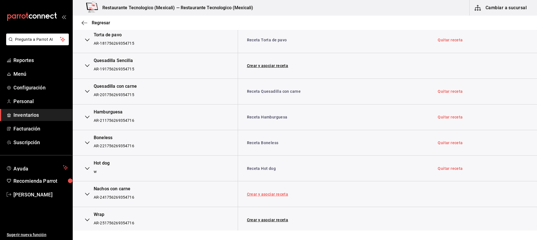
click at [268, 195] on link "Crear y asociar receta" at bounding box center [267, 194] width 41 height 4
click at [267, 220] on link "Crear y asociar receta" at bounding box center [267, 220] width 41 height 4
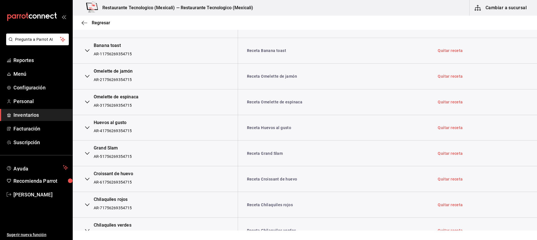
scroll to position [0, 0]
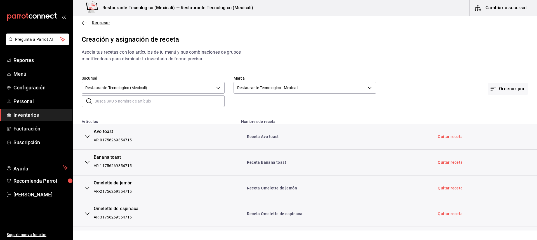
click at [85, 25] on icon "button" at bounding box center [85, 22] width 6 height 5
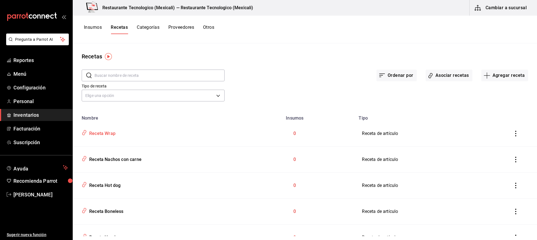
click at [96, 133] on div "Receta Wrap" at bounding box center [101, 132] width 29 height 9
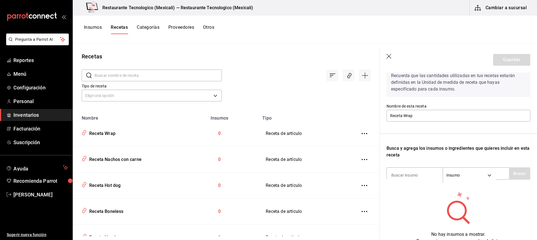
scroll to position [56, 0]
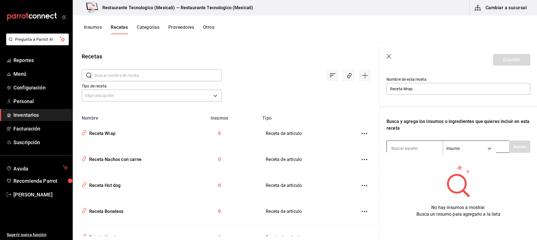
click at [487, 151] on body "Pregunta a Parrot AI Reportes Menú Configuración Personal Inventarios Facturaci…" at bounding box center [268, 118] width 537 height 236
click at [473, 170] on li "Sub Receta" at bounding box center [469, 166] width 52 height 9
click at [469, 149] on body "Pregunta a Parrot AI Reportes Menú Configuración Personal Inventarios Facturaci…" at bounding box center [268, 118] width 537 height 236
click at [471, 174] on li "Insumo" at bounding box center [469, 175] width 52 height 9
click at [507, 143] on div "Insumo SUPPLY Buscar" at bounding box center [458, 147] width 144 height 12
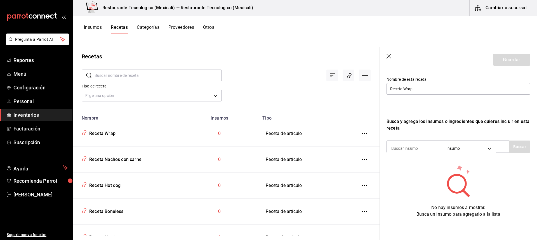
click at [303, 114] on th "Tipo" at bounding box center [305, 116] width 93 height 9
click at [389, 56] on icon "button" at bounding box center [389, 57] width 6 height 6
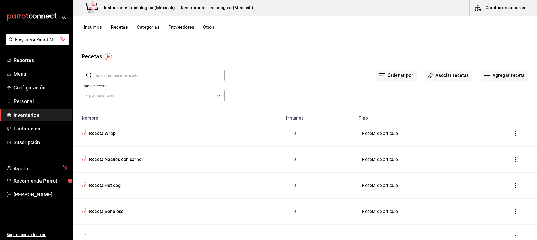
click at [186, 27] on button "Proveedores" at bounding box center [181, 30] width 26 height 10
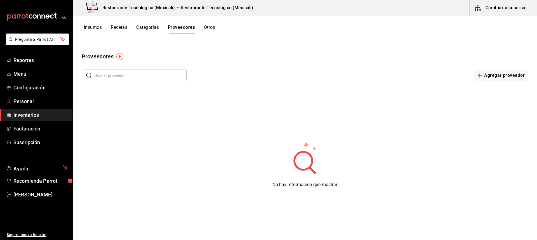
click at [209, 28] on button "Otros" at bounding box center [209, 30] width 11 height 10
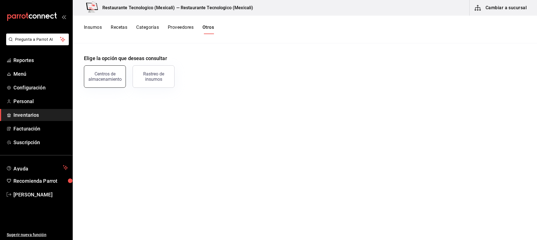
click at [115, 70] on button "Centros de almacenamiento" at bounding box center [105, 76] width 42 height 22
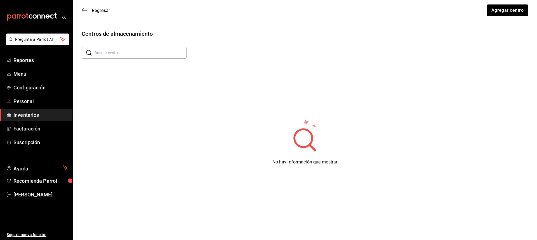
click at [40, 117] on span "Inventarios" at bounding box center [40, 115] width 55 height 8
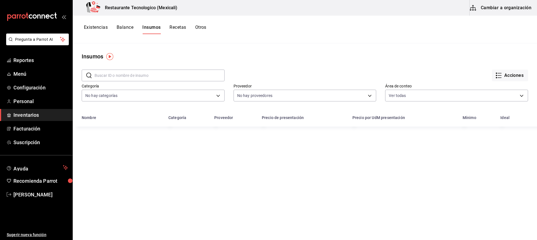
click at [193, 31] on div "Existencias Balance Insumos Recetas Otros" at bounding box center [145, 30] width 122 height 10
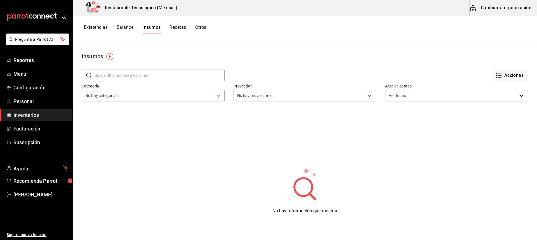
click at [202, 29] on button "Otros" at bounding box center [200, 30] width 11 height 10
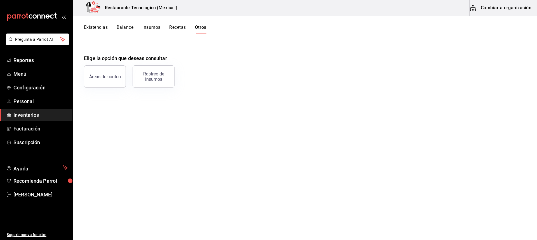
click at [121, 28] on button "Balance" at bounding box center [125, 30] width 17 height 10
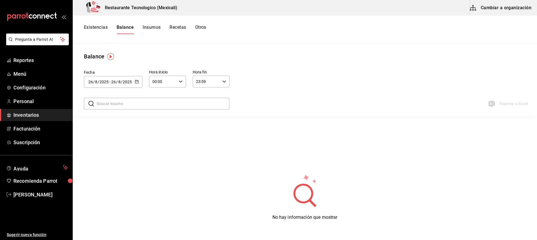
click at [98, 29] on button "Existencias" at bounding box center [96, 30] width 24 height 10
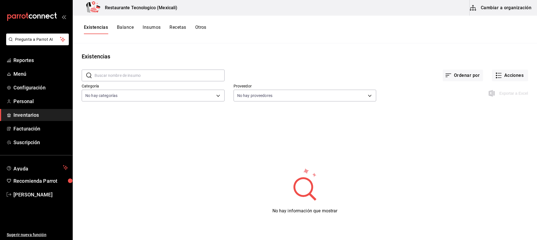
click at [513, 13] on button "Cambiar a organización" at bounding box center [501, 8] width 63 height 16
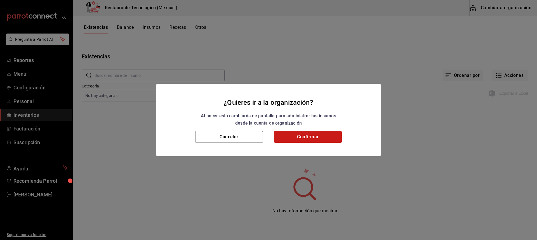
click at [322, 134] on button "Confirmar" at bounding box center [308, 137] width 68 height 12
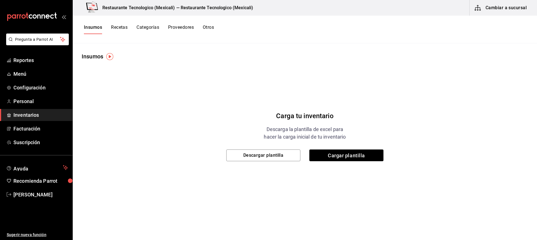
click at [149, 26] on button "Categorías" at bounding box center [147, 30] width 23 height 10
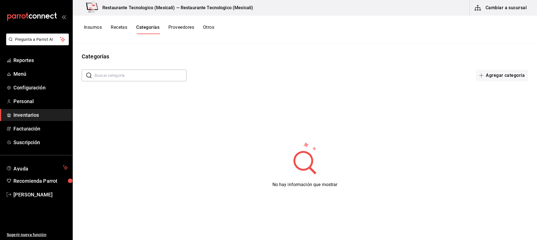
click at [184, 31] on button "Proveedores" at bounding box center [181, 30] width 26 height 10
click at [224, 28] on div "Insumos Recetas Categorías Proveedores Otros" at bounding box center [305, 30] width 464 height 10
click at [221, 30] on div "Insumos Recetas Categorías Proveedores Otros" at bounding box center [305, 30] width 464 height 10
drag, startPoint x: 217, startPoint y: 29, endPoint x: 213, endPoint y: 27, distance: 4.8
click at [215, 28] on div "Insumos Recetas Categorías Proveedores Otros" at bounding box center [305, 30] width 464 height 10
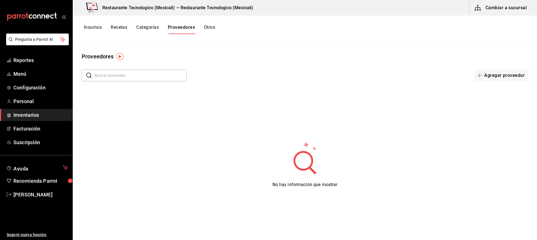
click at [211, 26] on button "Otros" at bounding box center [209, 30] width 11 height 10
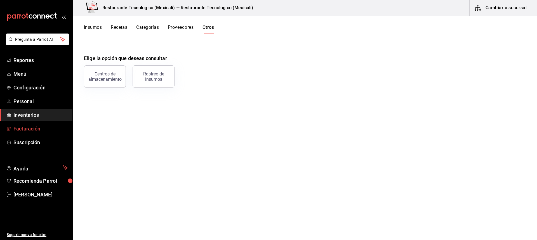
click at [55, 126] on span "Facturación" at bounding box center [40, 129] width 55 height 8
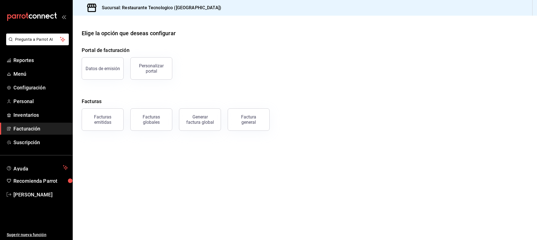
click at [55, 123] on link "Facturación" at bounding box center [36, 129] width 72 height 12
click at [99, 63] on button "Datos de emisión" at bounding box center [103, 68] width 42 height 22
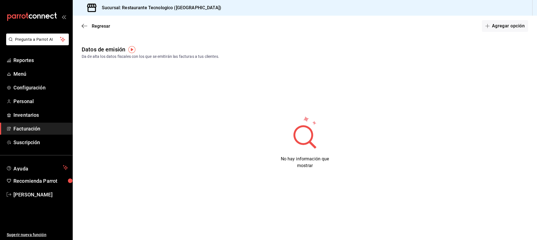
click at [133, 51] on img "button" at bounding box center [131, 49] width 7 height 7
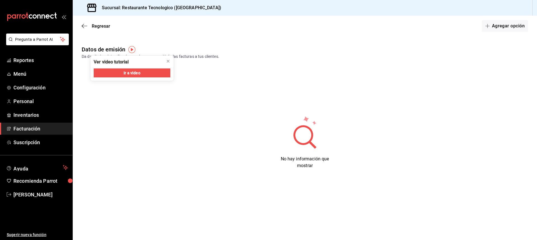
click at [134, 50] on img "button" at bounding box center [131, 49] width 7 height 7
click at [84, 26] on icon "button" at bounding box center [85, 25] width 6 height 5
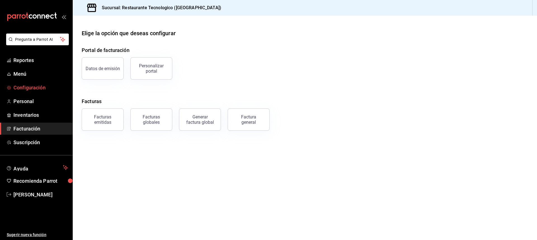
click at [50, 89] on span "Configuración" at bounding box center [40, 88] width 55 height 8
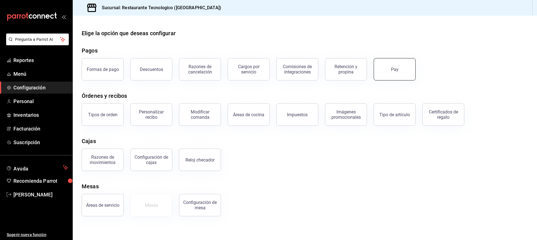
click at [390, 73] on button "Pay" at bounding box center [395, 69] width 42 height 22
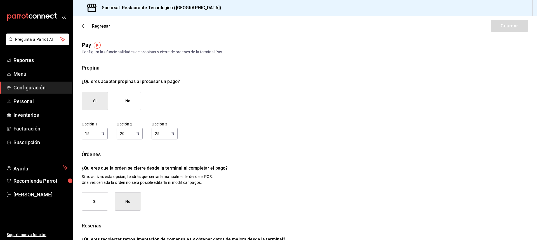
click at [137, 103] on button "No" at bounding box center [128, 101] width 26 height 19
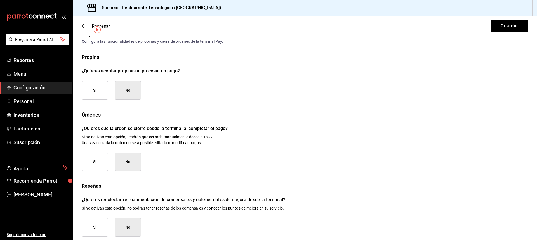
scroll to position [16, 0]
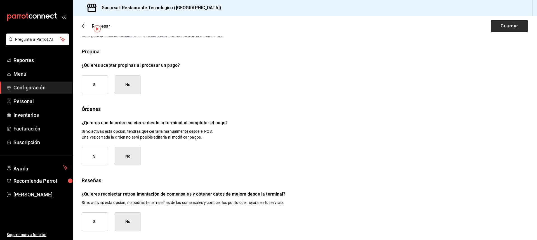
click at [491, 28] on button "Guardar" at bounding box center [509, 26] width 37 height 12
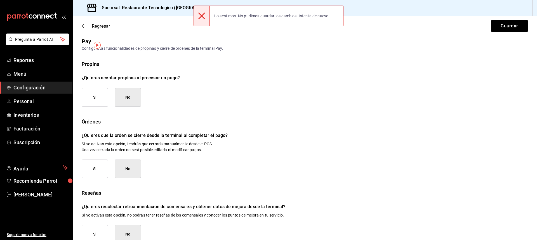
scroll to position [0, 0]
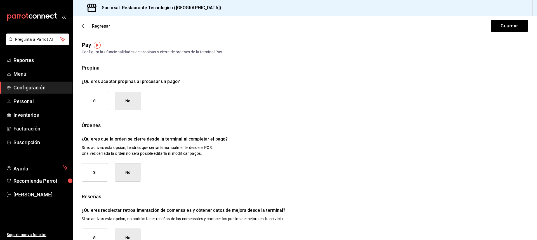
click at [43, 108] on ul "Reportes Menú Configuración Personal Inventarios Facturación Suscripción" at bounding box center [36, 101] width 72 height 94
click at [43, 99] on span "Personal" at bounding box center [40, 102] width 55 height 8
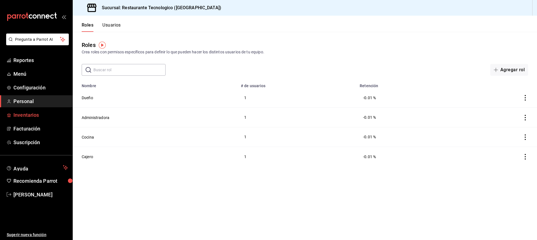
click at [41, 117] on span "Inventarios" at bounding box center [40, 115] width 55 height 8
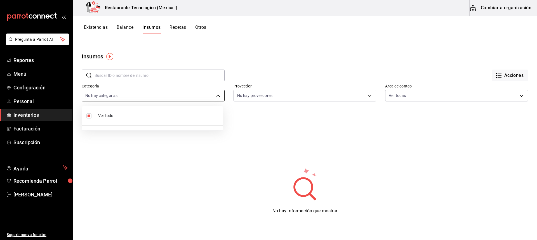
click at [167, 98] on body "Pregunta a Parrot AI Reportes Menú Configuración Personal Inventarios Facturaci…" at bounding box center [268, 118] width 537 height 236
click at [167, 98] on div at bounding box center [268, 120] width 537 height 240
click at [287, 100] on body "Pregunta a Parrot AI Reportes Menú Configuración Personal Inventarios Facturaci…" at bounding box center [268, 118] width 537 height 236
click at [287, 95] on div at bounding box center [268, 120] width 537 height 240
click at [54, 128] on span "Facturación" at bounding box center [40, 129] width 55 height 8
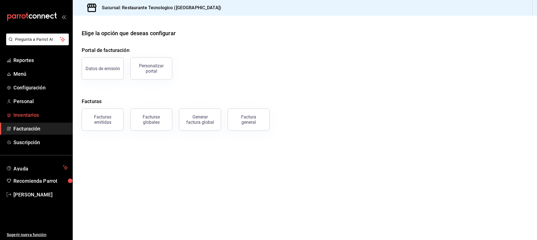
click at [61, 110] on link "Inventarios" at bounding box center [36, 115] width 72 height 12
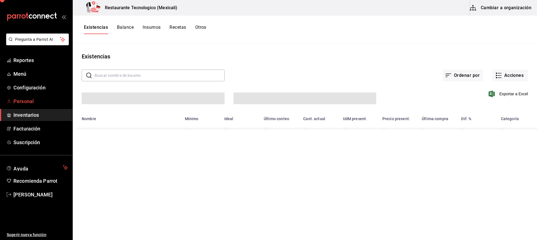
click at [63, 103] on span "Personal" at bounding box center [40, 102] width 55 height 8
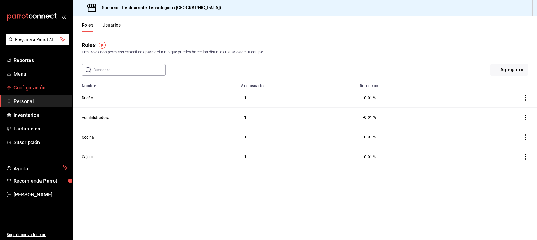
click at [48, 86] on span "Configuración" at bounding box center [40, 88] width 55 height 8
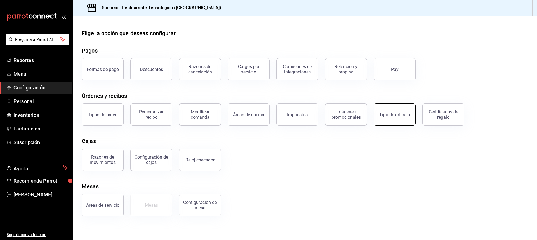
click at [396, 120] on button "Tipo de artículo" at bounding box center [395, 114] width 42 height 22
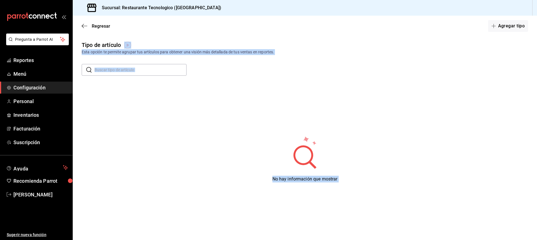
click at [124, 46] on body "Pregunta a Parrot AI Reportes Menú Configuración Personal Inventarios Facturaci…" at bounding box center [268, 120] width 537 height 240
click at [127, 47] on img "button" at bounding box center [127, 45] width 7 height 7
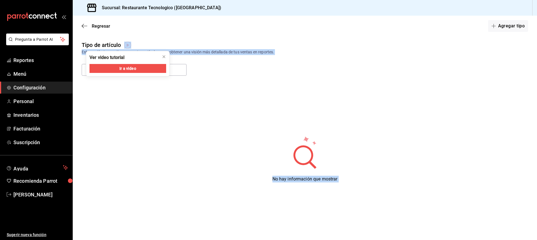
click at [49, 83] on link "Configuración" at bounding box center [36, 88] width 72 height 12
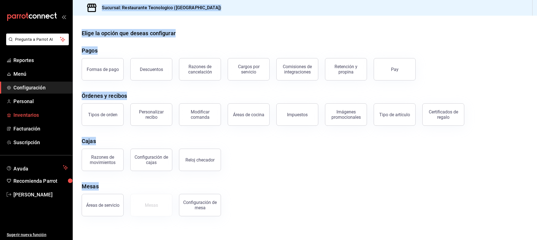
click at [51, 120] on link "Inventarios" at bounding box center [36, 115] width 72 height 12
